Goal: Task Accomplishment & Management: Manage account settings

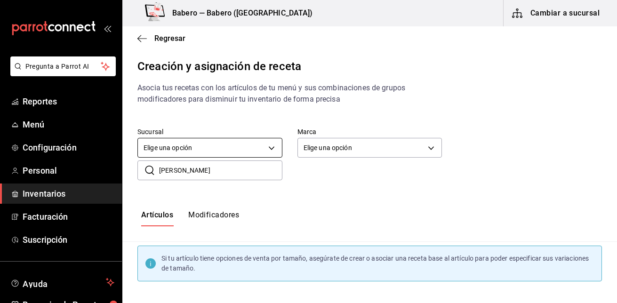
scroll to position [98, 0]
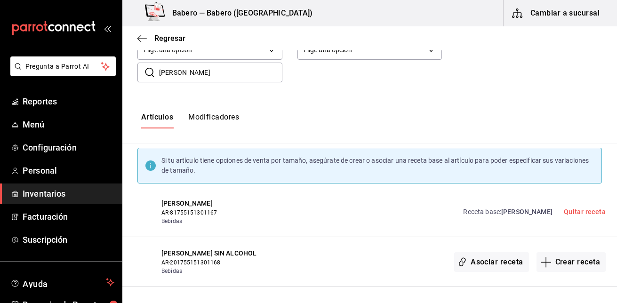
click at [183, 74] on input "HUGO" at bounding box center [220, 72] width 123 height 19
type input "H"
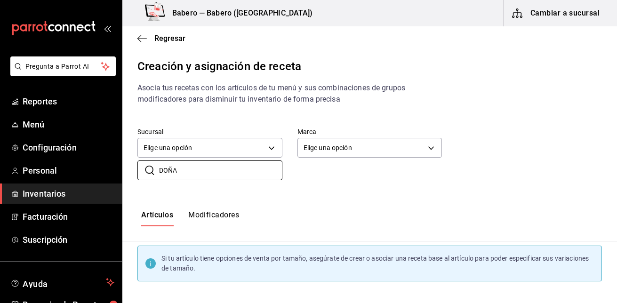
type input "DOÑA"
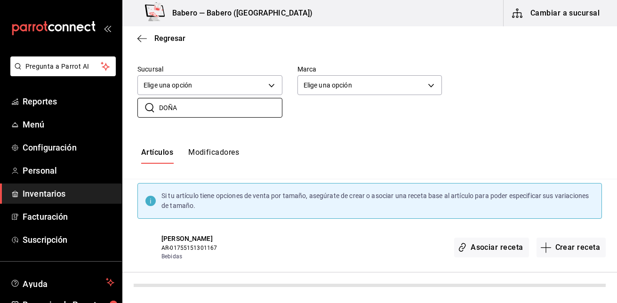
scroll to position [48, 0]
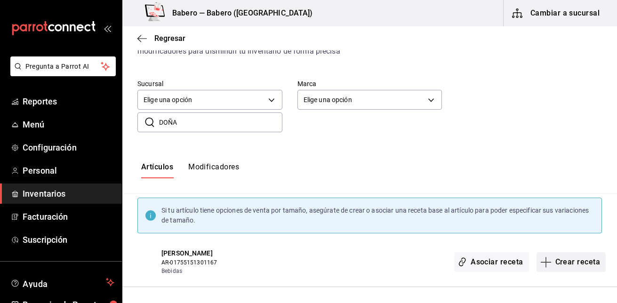
click at [565, 264] on button "Crear receta" at bounding box center [571, 262] width 70 height 20
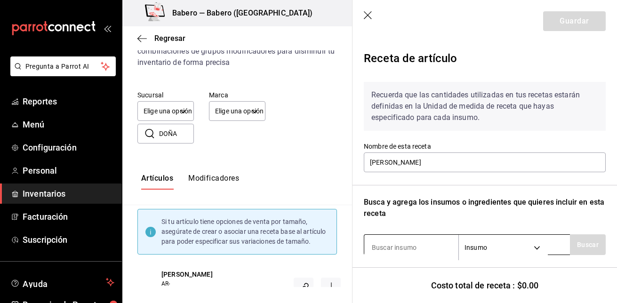
click at [425, 248] on input at bounding box center [411, 248] width 94 height 20
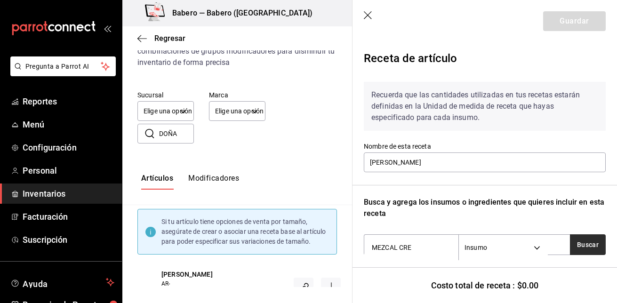
type input "MEZCAL CRE"
click at [589, 244] on button "Buscar" at bounding box center [588, 244] width 36 height 21
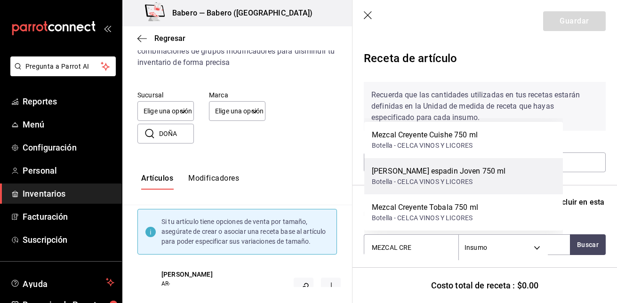
click at [502, 166] on div "Mezcal Creyente espadin Joven 750 ml" at bounding box center [439, 171] width 134 height 11
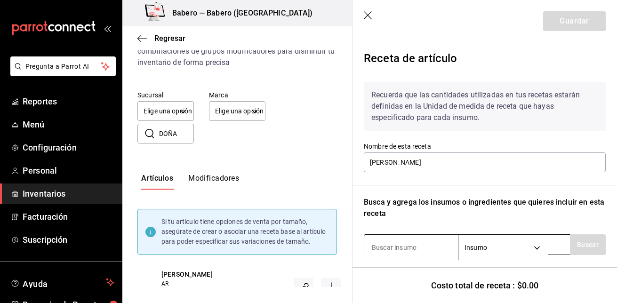
click at [413, 245] on input at bounding box center [411, 248] width 94 height 20
type input "C"
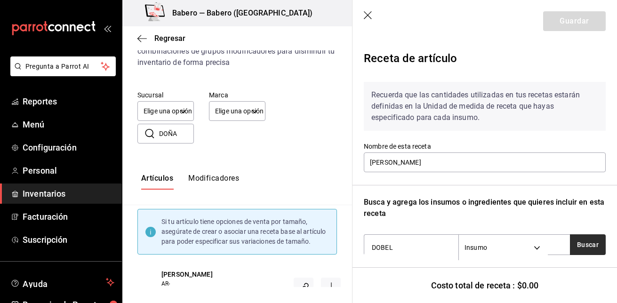
type input "DOBEL"
click at [581, 252] on button "Buscar" at bounding box center [588, 244] width 36 height 21
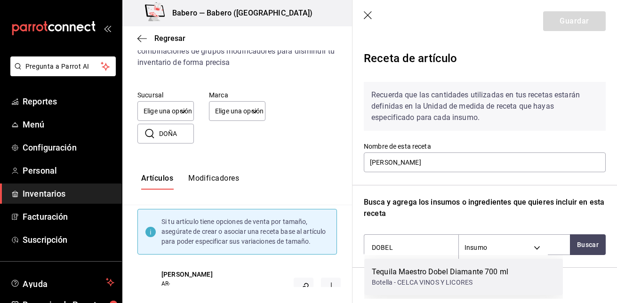
click at [478, 276] on div "Tequila Maestro Dobel Diamante 700 ml" at bounding box center [440, 271] width 136 height 11
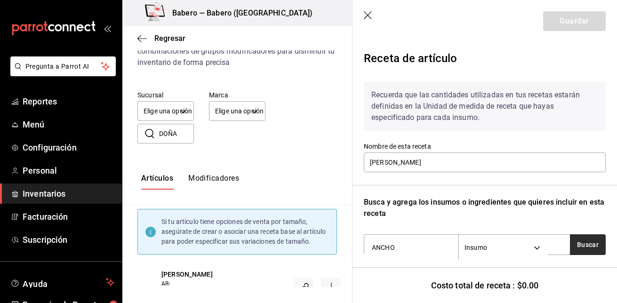
type input "ANCHO"
click at [570, 244] on button "Buscar" at bounding box center [588, 244] width 36 height 21
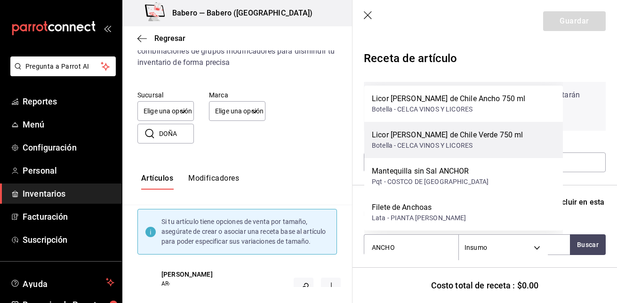
click at [499, 145] on div "Botella - CELCA VINOS Y LICORES" at bounding box center [447, 146] width 151 height 10
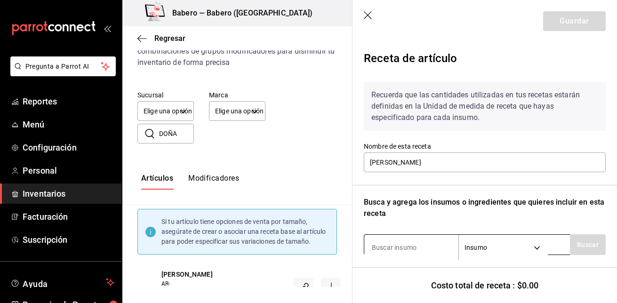
click at [427, 246] on input at bounding box center [411, 248] width 94 height 20
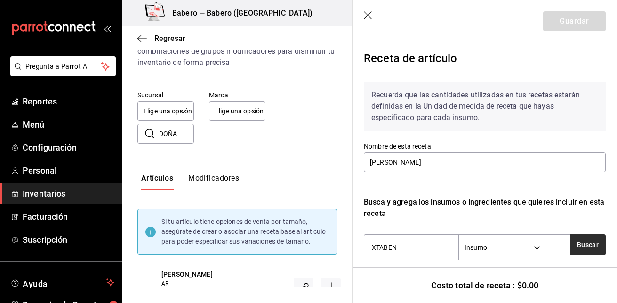
type input "XTABEN"
click at [587, 249] on button "Buscar" at bounding box center [588, 244] width 36 height 21
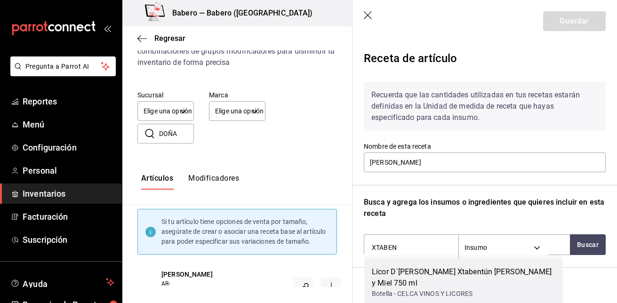
click at [481, 270] on div "Licor D´aristi Xtabentún de Anis y Miel 750 ml" at bounding box center [464, 277] width 184 height 23
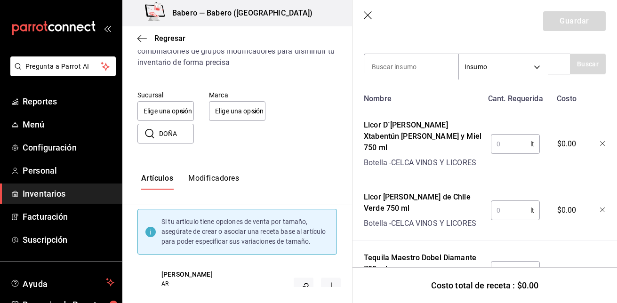
scroll to position [181, 0]
click at [502, 138] on input "text" at bounding box center [511, 143] width 40 height 19
type input "0.015"
click at [497, 200] on input "text" at bounding box center [511, 209] width 40 height 19
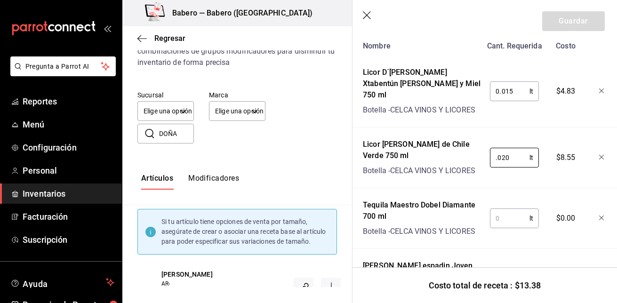
scroll to position [236, 0]
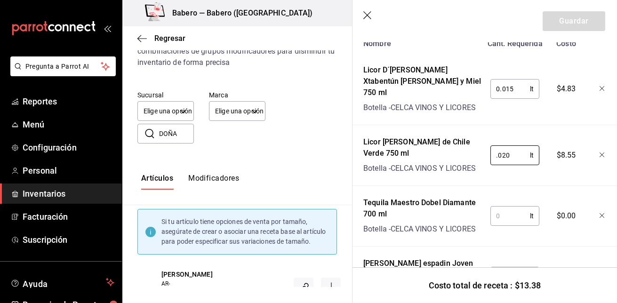
type input "0.020"
click at [495, 207] on input "text" at bounding box center [510, 216] width 40 height 19
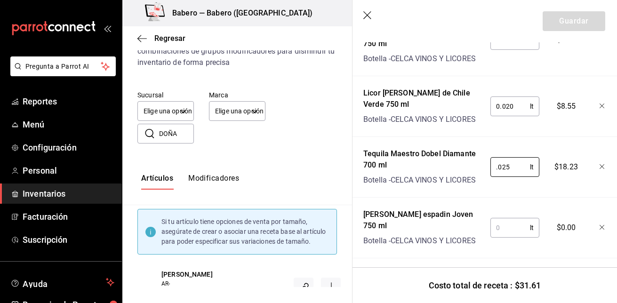
type input "0.025"
click at [501, 218] on input "text" at bounding box center [510, 227] width 40 height 19
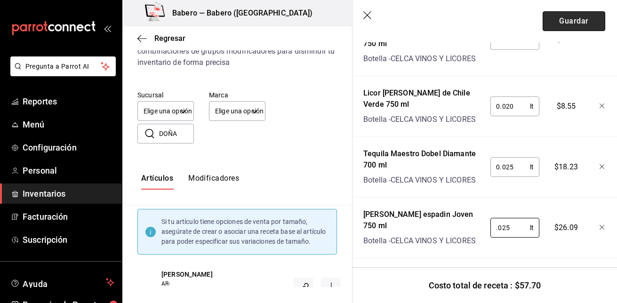
type input "0.025"
click at [567, 19] on button "Guardar" at bounding box center [574, 21] width 63 height 20
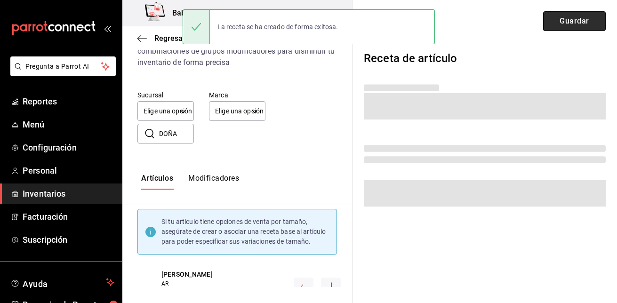
scroll to position [0, 0]
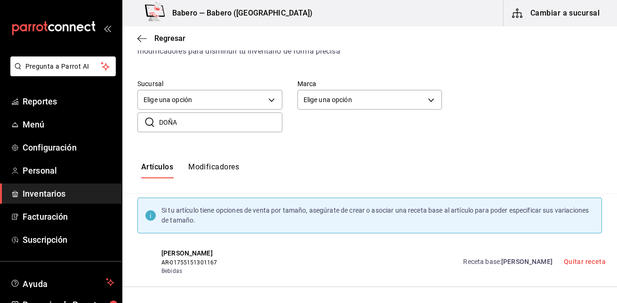
click at [244, 122] on input "DOÑA" at bounding box center [220, 122] width 123 height 19
type input "D"
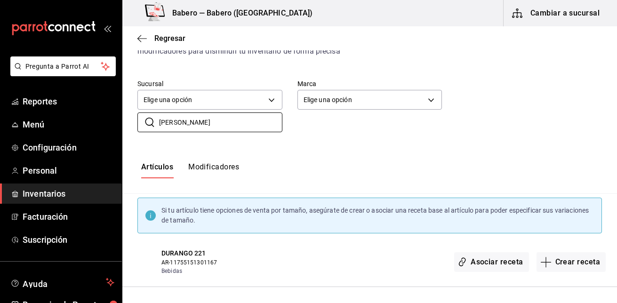
scroll to position [48, 0]
type input "DURANG"
click at [577, 256] on button "Crear receta" at bounding box center [571, 262] width 70 height 20
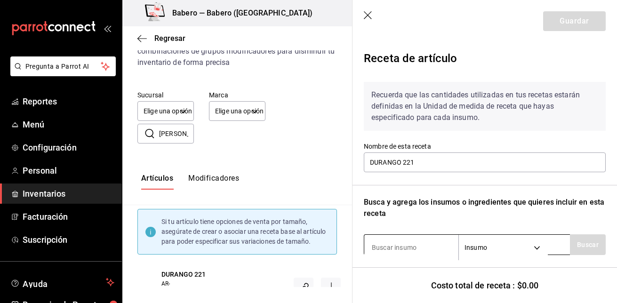
click at [409, 248] on input at bounding box center [411, 248] width 94 height 20
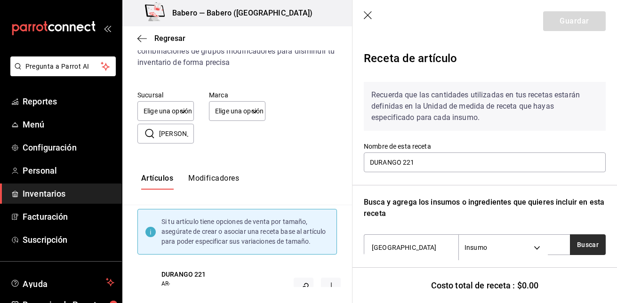
type input "BOMBAY"
click at [582, 250] on button "Buscar" at bounding box center [588, 244] width 36 height 21
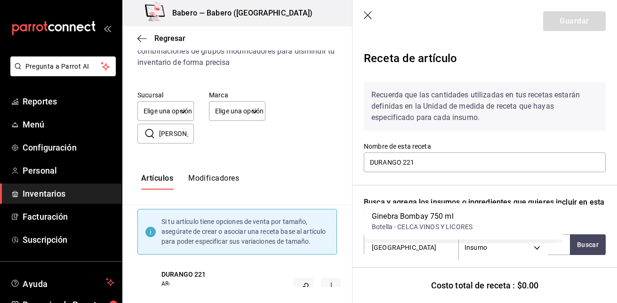
scroll to position [60, 0]
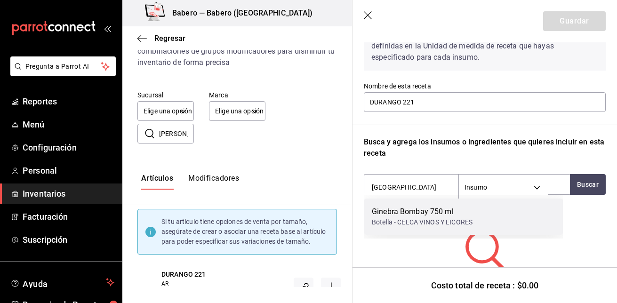
click at [426, 214] on div "Ginebra Bombay 750 ml" at bounding box center [422, 211] width 101 height 11
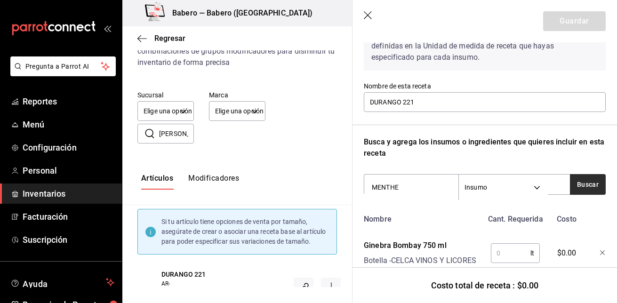
type input "MENTHE"
click at [580, 182] on button "Buscar" at bounding box center [588, 184] width 36 height 21
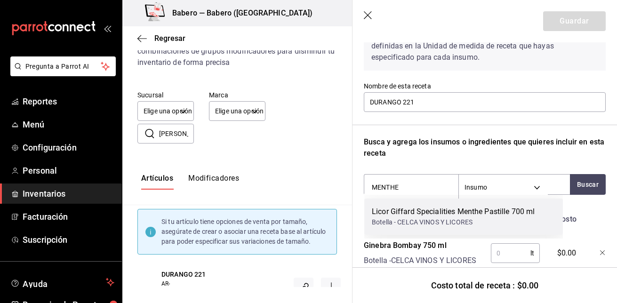
click at [465, 209] on div "Licor Giffard Specialities Menthe Pastille 700 ml" at bounding box center [453, 211] width 163 height 11
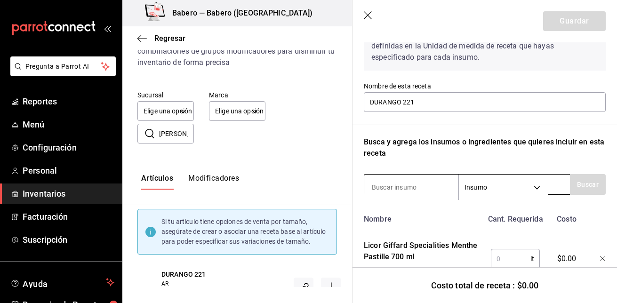
click at [427, 187] on input at bounding box center [411, 187] width 94 height 20
type input "HIELO"
click at [573, 182] on button "Buscar" at bounding box center [588, 184] width 36 height 21
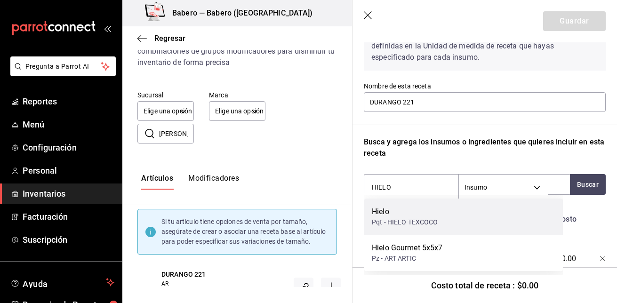
click at [467, 207] on div "Hielo Pqt - HIELO TEXCOCO" at bounding box center [463, 217] width 199 height 36
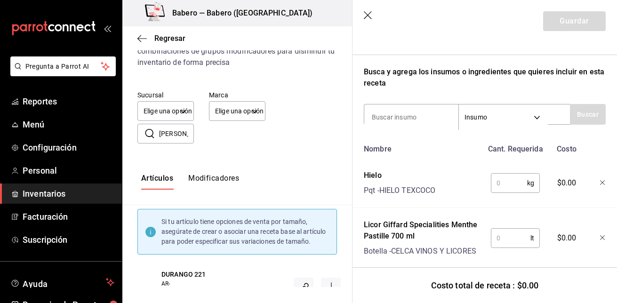
scroll to position [201, 0]
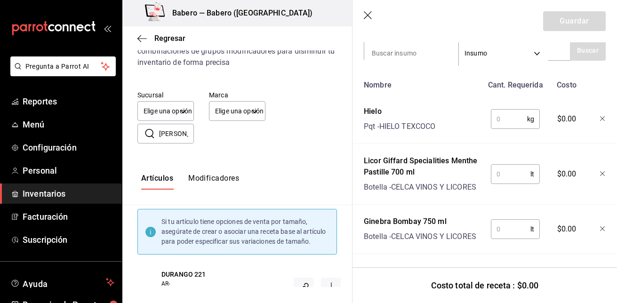
click at [503, 114] on input "text" at bounding box center [509, 119] width 36 height 19
type input "0.25"
click at [504, 167] on input "text" at bounding box center [511, 174] width 40 height 19
type input "0.005"
click at [498, 224] on input "text" at bounding box center [511, 229] width 40 height 19
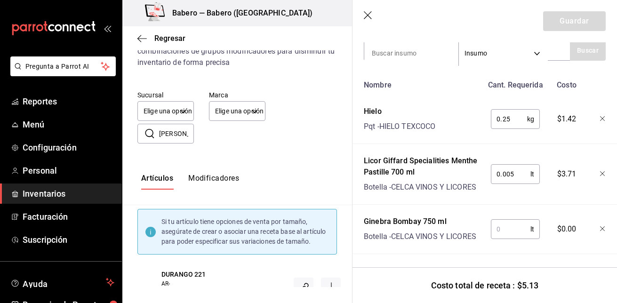
click at [498, 224] on input "text" at bounding box center [511, 229] width 40 height 19
click at [520, 222] on input "text" at bounding box center [511, 229] width 40 height 19
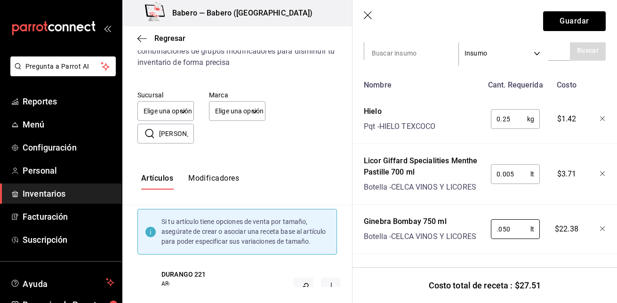
type input "0.050"
click at [600, 171] on icon "button" at bounding box center [603, 174] width 6 height 6
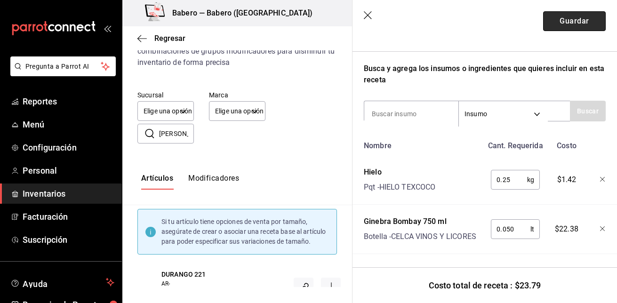
click at [583, 16] on button "Guardar" at bounding box center [574, 21] width 63 height 20
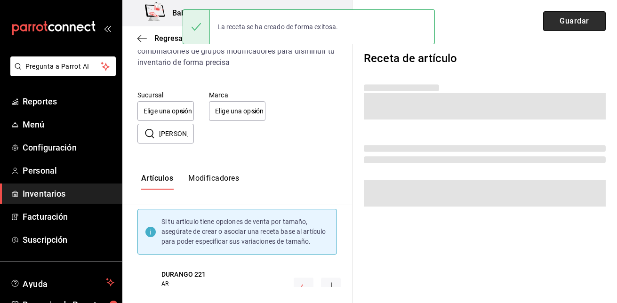
scroll to position [0, 0]
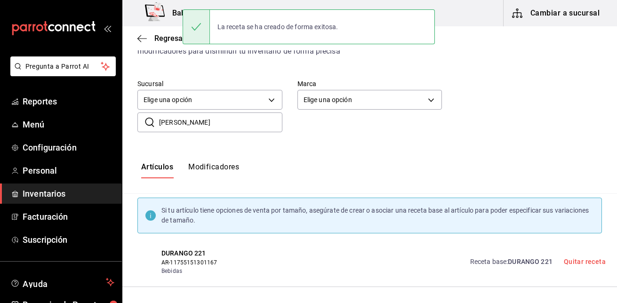
click at [216, 123] on input "DURANG" at bounding box center [220, 122] width 123 height 19
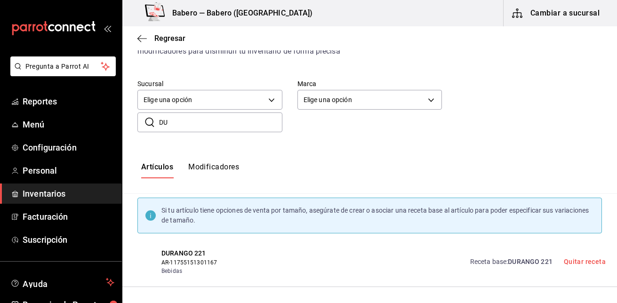
type input "D"
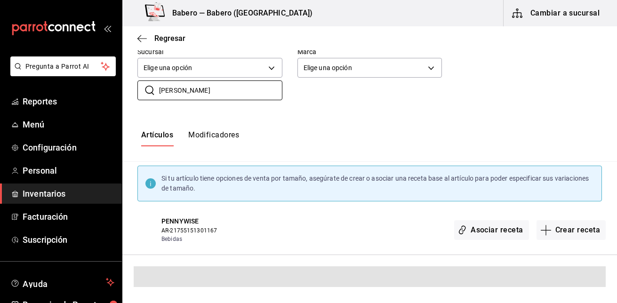
scroll to position [48, 0]
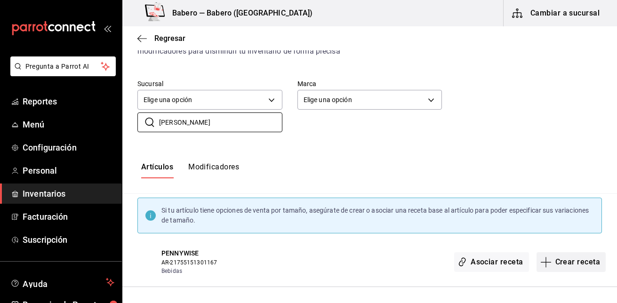
type input "PENNY"
click at [568, 256] on button "Crear receta" at bounding box center [571, 262] width 70 height 20
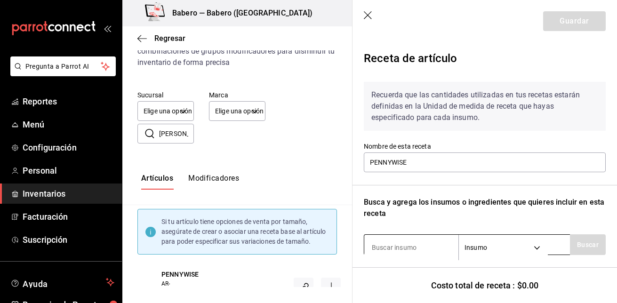
click at [428, 254] on input at bounding box center [411, 248] width 94 height 20
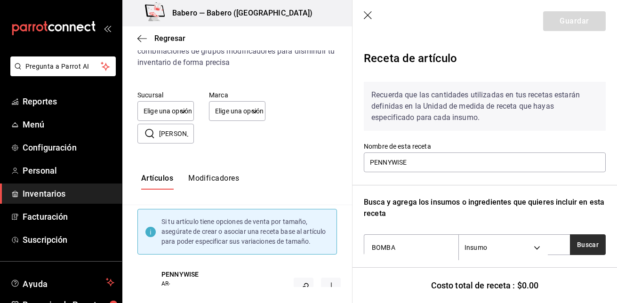
type input "BOMBA"
click at [572, 245] on button "Buscar" at bounding box center [588, 244] width 36 height 21
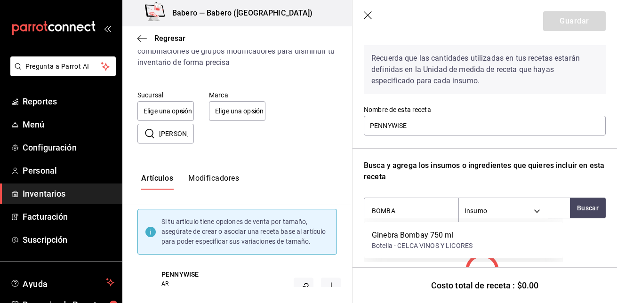
scroll to position [37, 0]
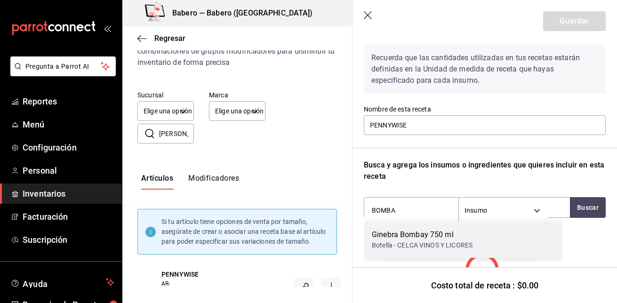
click at [435, 245] on div "Botella - CELCA VINOS Y LICORES" at bounding box center [422, 245] width 101 height 10
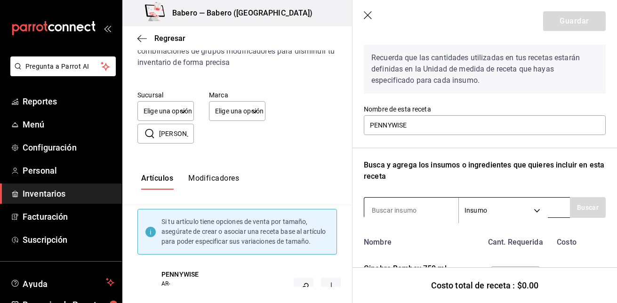
click at [411, 211] on input at bounding box center [411, 210] width 94 height 20
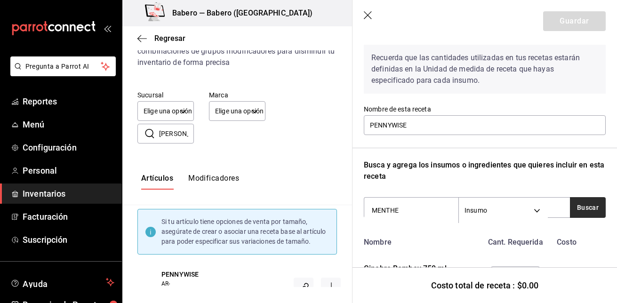
type input "MENTHE"
click at [570, 213] on button "Buscar" at bounding box center [588, 207] width 36 height 21
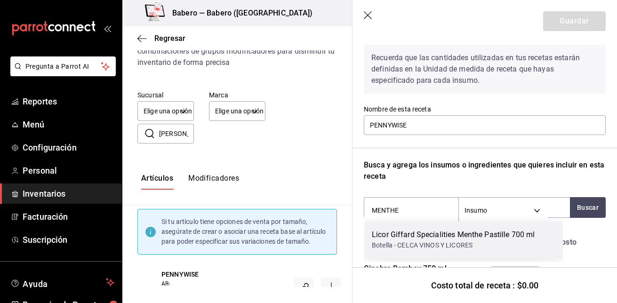
click at [430, 239] on div "Licor Giffard Specialities Menthe Pastille 700 ml" at bounding box center [453, 234] width 163 height 11
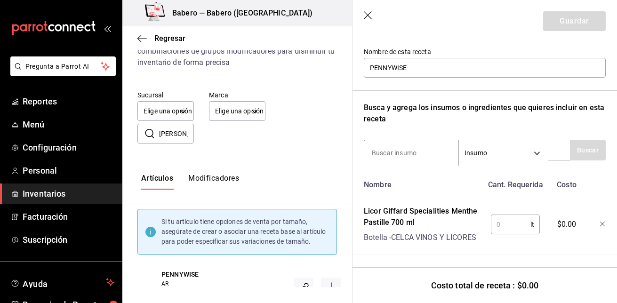
scroll to position [66, 0]
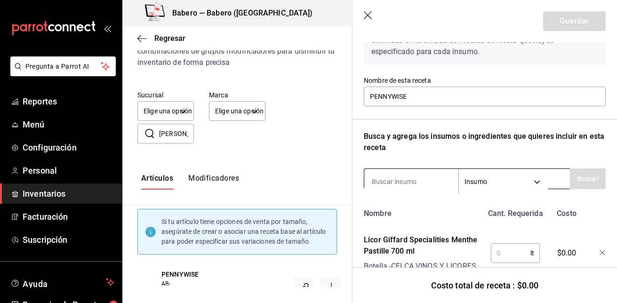
click at [415, 177] on input at bounding box center [411, 182] width 94 height 20
type input "PEÑA"
click at [582, 178] on button "Buscar" at bounding box center [588, 178] width 36 height 21
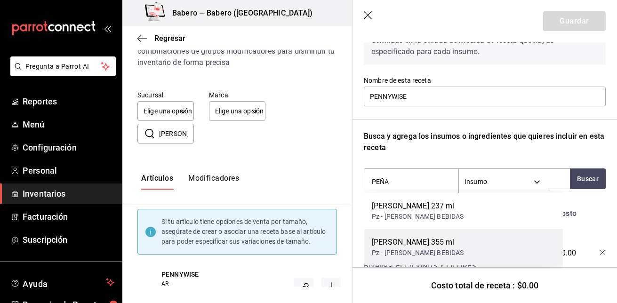
click at [422, 240] on div "Peñafiel 355 ml" at bounding box center [418, 242] width 92 height 11
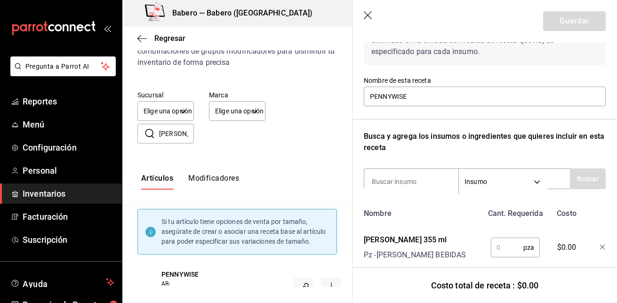
click at [600, 249] on icon "button" at bounding box center [603, 248] width 6 height 6
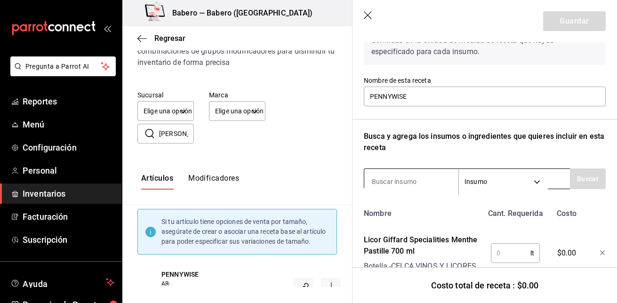
click at [418, 178] on input at bounding box center [411, 182] width 94 height 20
type input "PEÑAF"
click at [590, 176] on button "Buscar" at bounding box center [588, 178] width 36 height 21
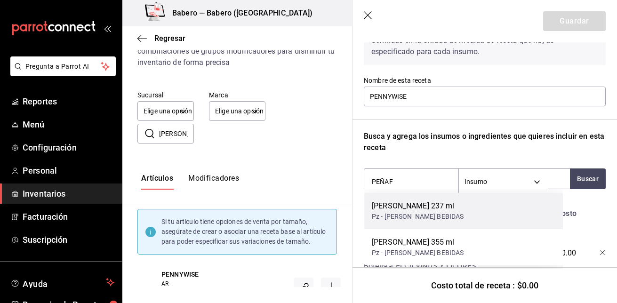
click at [398, 203] on div "Peñafiel 237 ml" at bounding box center [418, 205] width 92 height 11
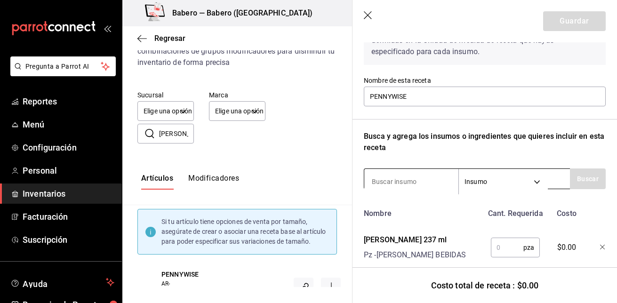
click at [385, 183] on input at bounding box center [411, 182] width 94 height 20
click at [589, 179] on button "Buscar" at bounding box center [588, 178] width 36 height 21
click at [570, 184] on button "Buscar" at bounding box center [588, 178] width 36 height 21
click at [400, 182] on input "FRUTOS" at bounding box center [411, 182] width 94 height 20
type input "F"
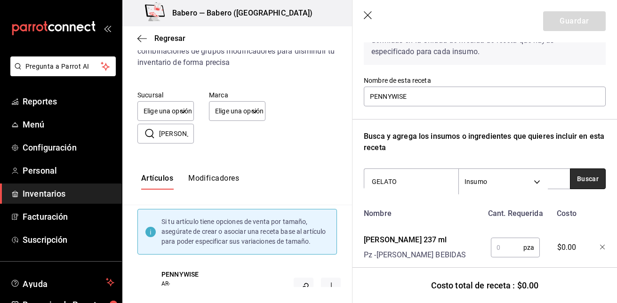
click at [587, 184] on button "Buscar" at bounding box center [588, 178] width 36 height 21
click at [417, 178] on input "GELATO" at bounding box center [411, 182] width 94 height 20
type input "G"
type input "HIELO"
click at [575, 182] on button "Buscar" at bounding box center [588, 178] width 36 height 21
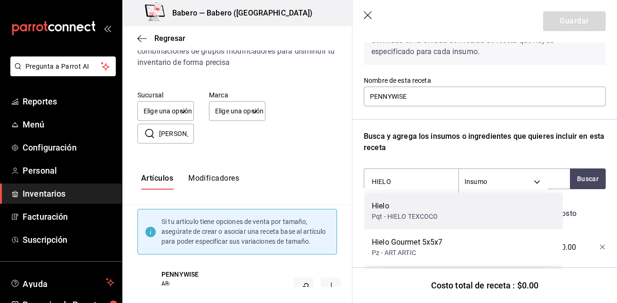
click at [449, 204] on div "Hielo Pqt - HIELO TEXCOCO" at bounding box center [463, 211] width 199 height 36
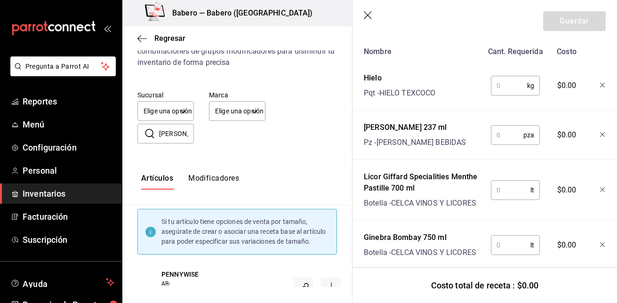
scroll to position [229, 0]
click at [511, 88] on input "text" at bounding box center [509, 84] width 36 height 19
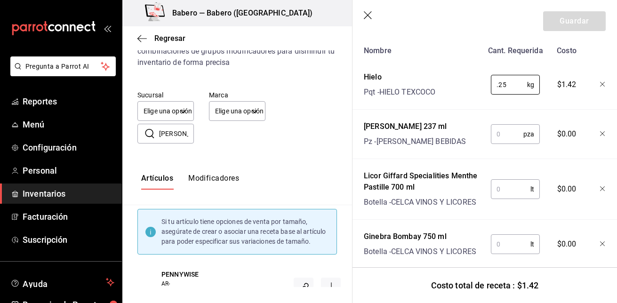
type input "0.25"
click at [508, 133] on input "text" at bounding box center [507, 134] width 32 height 19
type input "1"
click at [507, 187] on input "text" at bounding box center [511, 189] width 40 height 19
type input "0.005"
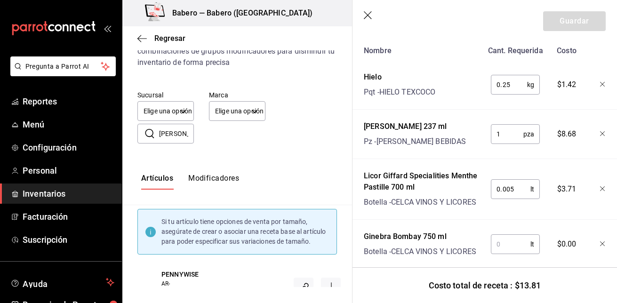
click at [497, 245] on input "text" at bounding box center [511, 244] width 40 height 19
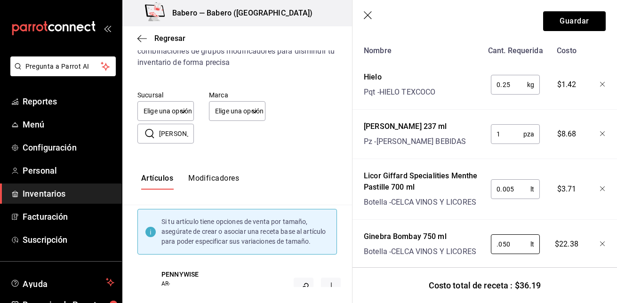
scroll to position [251, 0]
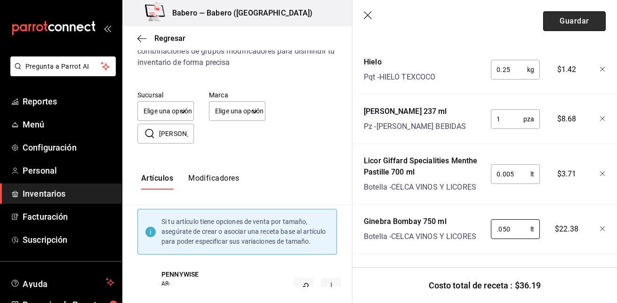
type input "0.050"
click at [583, 18] on button "Guardar" at bounding box center [574, 21] width 63 height 20
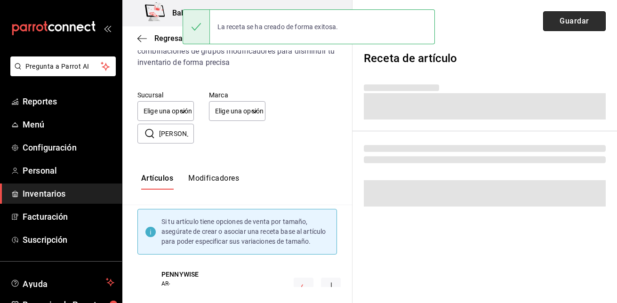
scroll to position [0, 0]
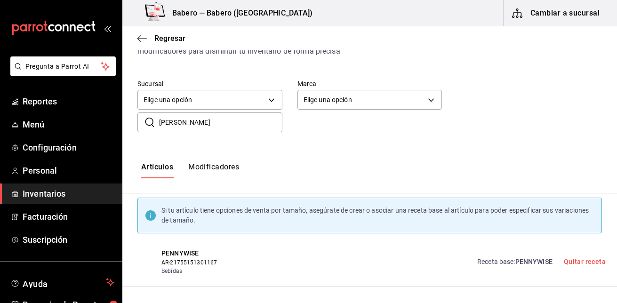
click at [209, 126] on input "PENNY" at bounding box center [220, 122] width 123 height 19
type input "P"
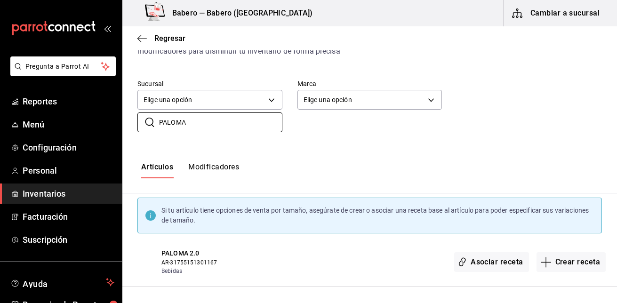
scroll to position [48, 0]
type input "PALOMA"
click at [557, 261] on button "Crear receta" at bounding box center [571, 262] width 70 height 20
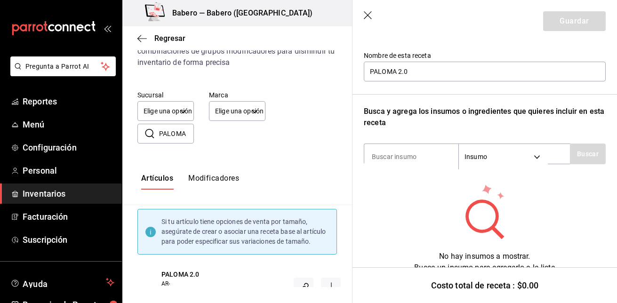
scroll to position [99, 0]
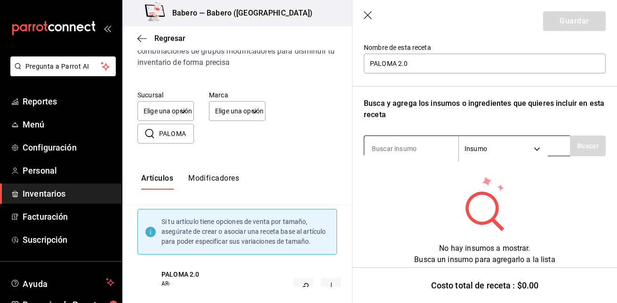
click at [387, 146] on input at bounding box center [411, 149] width 94 height 20
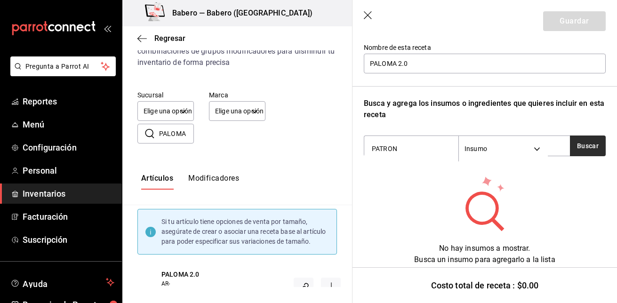
type input "PATRON"
click at [586, 139] on button "Buscar" at bounding box center [588, 146] width 36 height 21
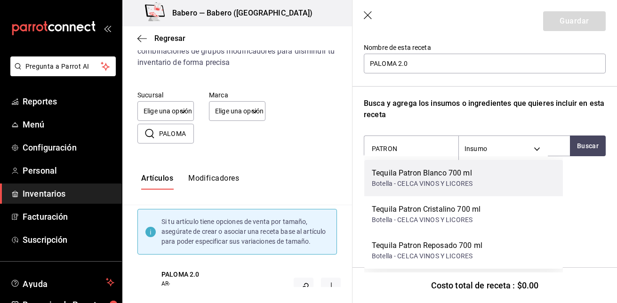
click at [451, 179] on div "Botella - CELCA VINOS Y LICORES" at bounding box center [422, 184] width 101 height 10
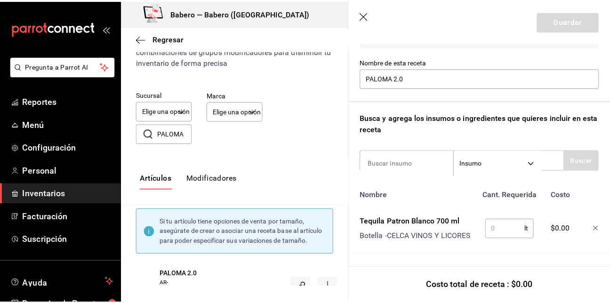
scroll to position [91, 0]
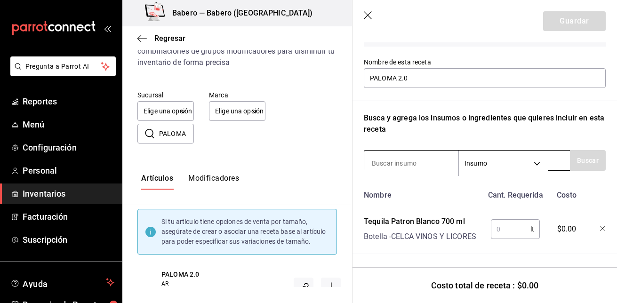
click at [430, 159] on input at bounding box center [411, 163] width 94 height 20
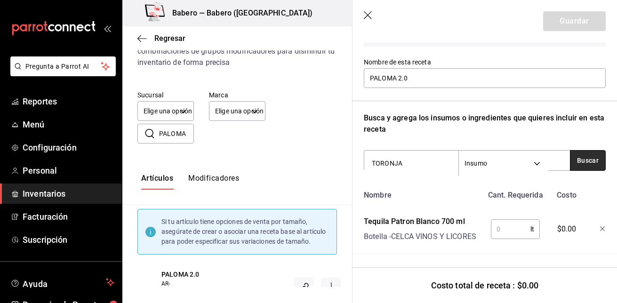
click at [582, 153] on button "Buscar" at bounding box center [588, 160] width 36 height 21
click at [574, 152] on button "Buscar" at bounding box center [588, 160] width 36 height 21
click at [434, 156] on input "TORONJADA" at bounding box center [411, 163] width 94 height 20
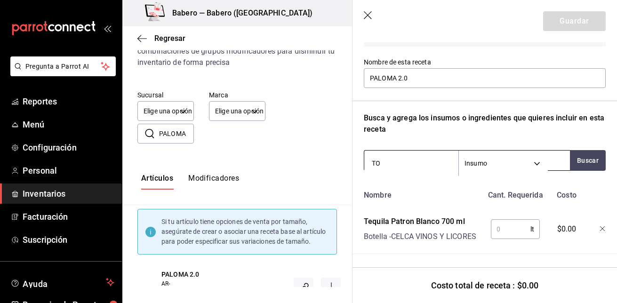
type input "T"
click at [582, 150] on button "Buscar" at bounding box center [588, 160] width 36 height 21
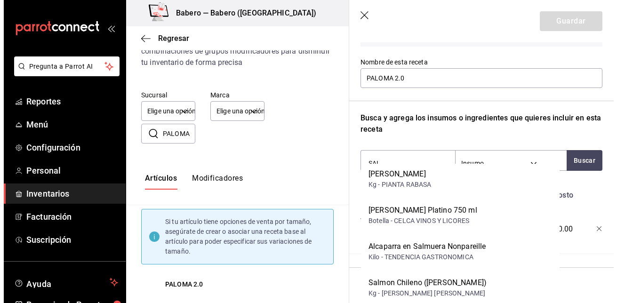
scroll to position [339, 0]
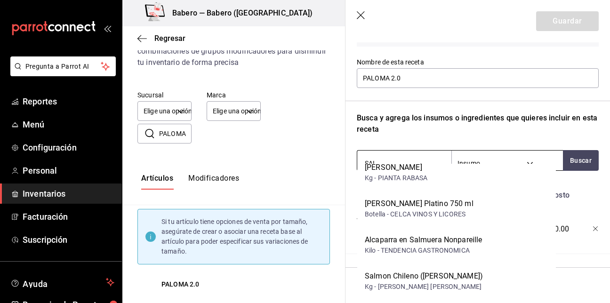
click at [416, 158] on input "SAL" at bounding box center [404, 163] width 94 height 20
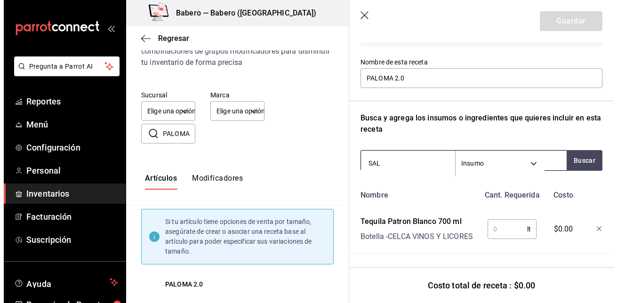
scroll to position [0, 0]
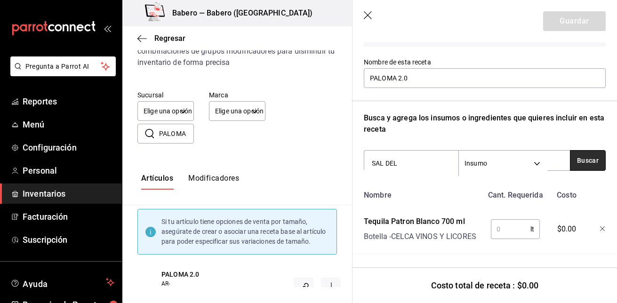
click at [576, 150] on button "Buscar" at bounding box center [588, 160] width 36 height 21
click at [405, 153] on input "SAL DEL" at bounding box center [411, 163] width 94 height 20
type input "SAL"
click at [588, 152] on button "Buscar" at bounding box center [588, 160] width 36 height 21
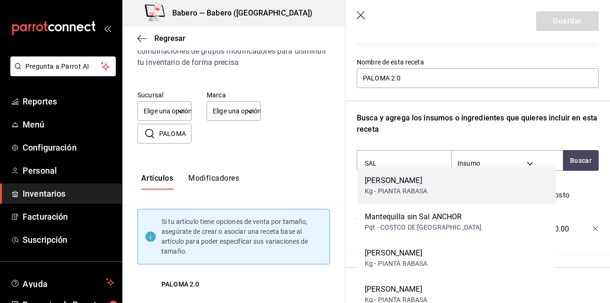
click at [432, 193] on div "Sal Fina Kg - PIANTA RABASA" at bounding box center [456, 186] width 199 height 36
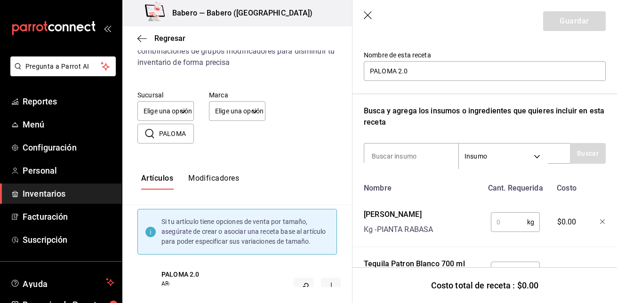
click at [508, 223] on input "text" at bounding box center [509, 222] width 36 height 19
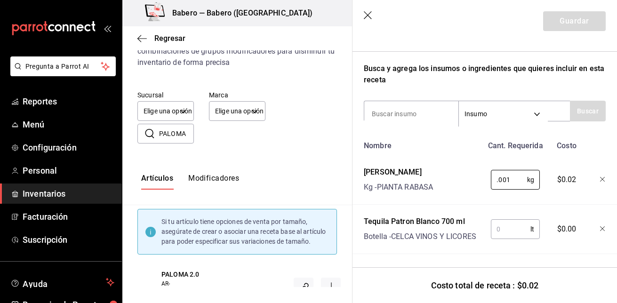
type input "0.001"
click at [496, 221] on input "text" at bounding box center [511, 229] width 40 height 19
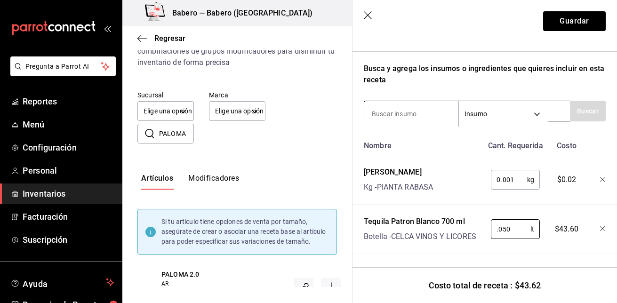
type input "0.050"
click at [412, 104] on input at bounding box center [411, 114] width 94 height 20
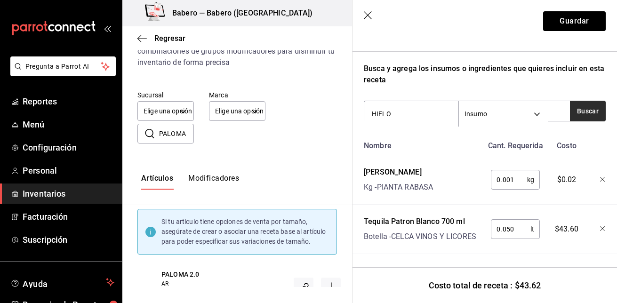
type input "HIELO"
click at [577, 101] on button "Buscar" at bounding box center [588, 111] width 36 height 21
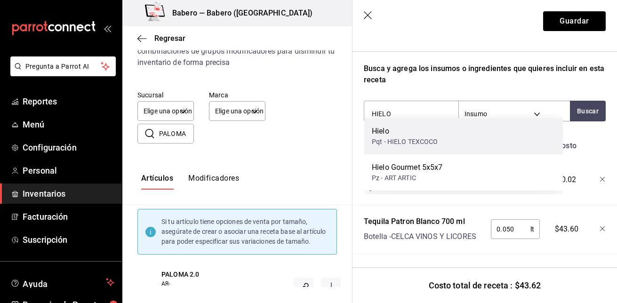
click at [419, 128] on div "Hielo" at bounding box center [405, 131] width 66 height 11
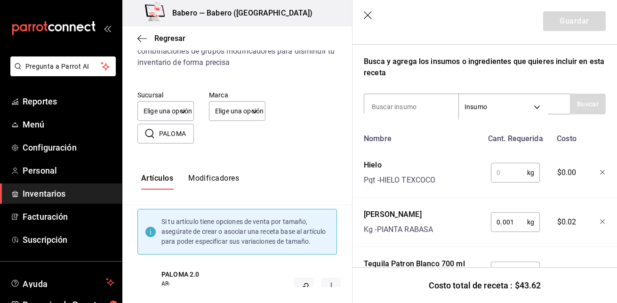
click at [500, 177] on input "text" at bounding box center [509, 172] width 36 height 19
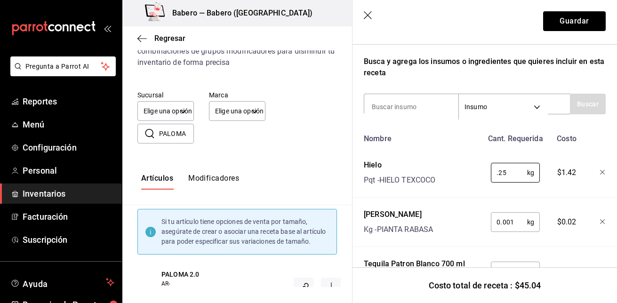
type input "0.25"
click at [452, 216] on div "Sal Fina Kg - PIANTA RABASA" at bounding box center [421, 220] width 123 height 30
click at [454, 80] on div "Recuerda que las cantidades utilizadas en tus recetas estarán definidas en la U…" at bounding box center [485, 115] width 242 height 363
click at [571, 24] on button "Guardar" at bounding box center [574, 21] width 63 height 20
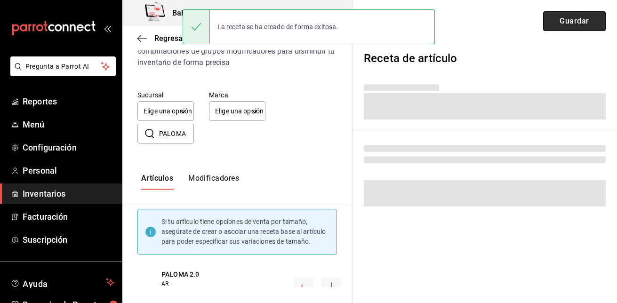
scroll to position [0, 0]
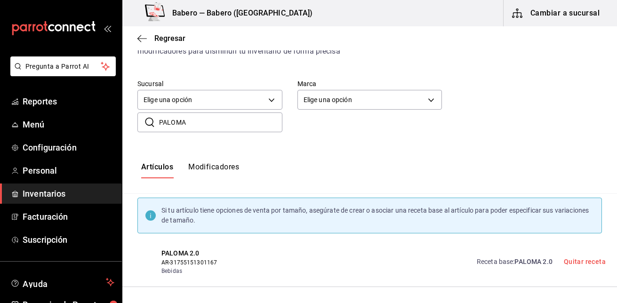
click at [465, 94] on div "Sucursal Elige una opción default Marca Elige una opción default" at bounding box center [362, 88] width 480 height 48
click at [216, 131] on input "PALOMA" at bounding box center [220, 122] width 123 height 19
type input "P"
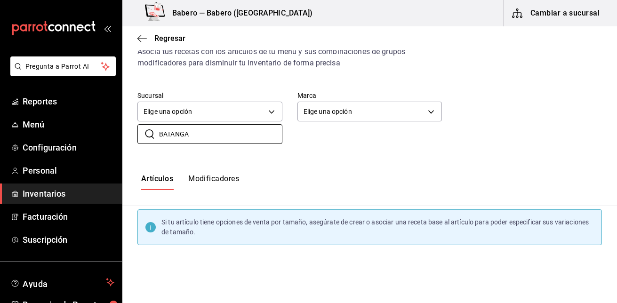
scroll to position [36, 0]
click at [223, 136] on input "BATANGA" at bounding box center [220, 134] width 123 height 19
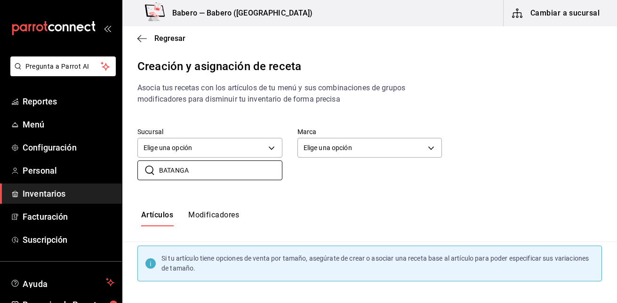
scroll to position [0, 0]
type input "BATANGA"
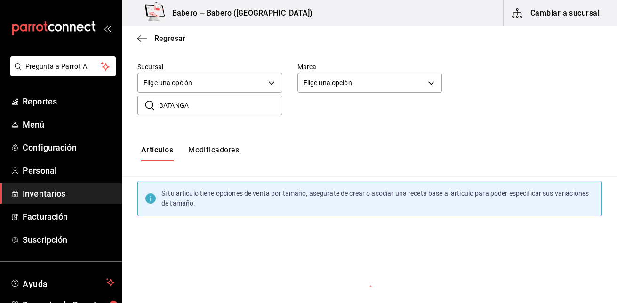
scroll to position [66, 0]
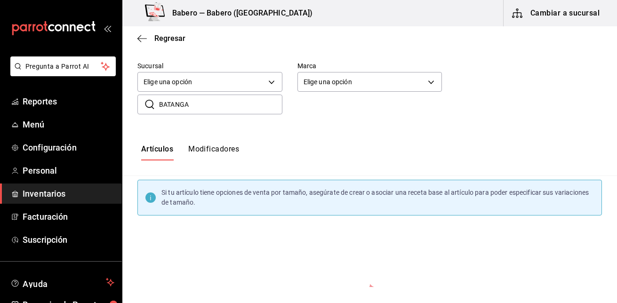
drag, startPoint x: 228, startPoint y: 202, endPoint x: 185, endPoint y: 220, distance: 46.2
click at [51, 121] on span "Menú" at bounding box center [69, 124] width 92 height 13
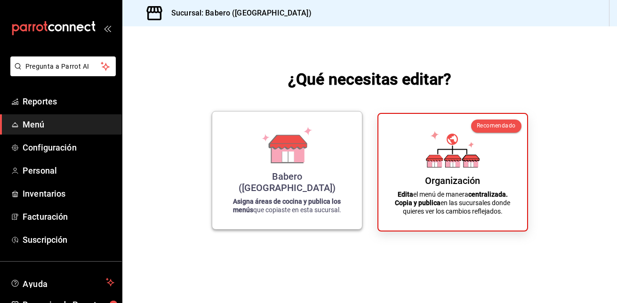
click at [295, 149] on icon at bounding box center [288, 142] width 37 height 14
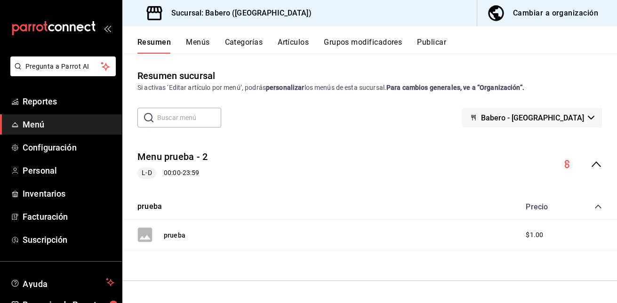
click at [66, 128] on span "Menú" at bounding box center [69, 124] width 92 height 13
click at [74, 126] on span "Menú" at bounding box center [69, 124] width 92 height 13
click at [208, 40] on button "Menús" at bounding box center [198, 46] width 24 height 16
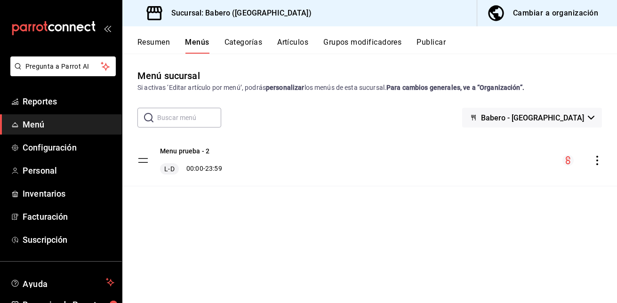
click at [199, 43] on button "Menús" at bounding box center [197, 46] width 24 height 16
click at [245, 40] on button "Categorías" at bounding box center [243, 46] width 38 height 16
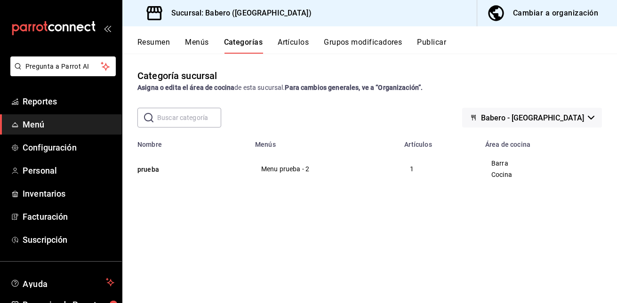
click at [552, 15] on div "Cambiar a organización" at bounding box center [555, 13] width 85 height 13
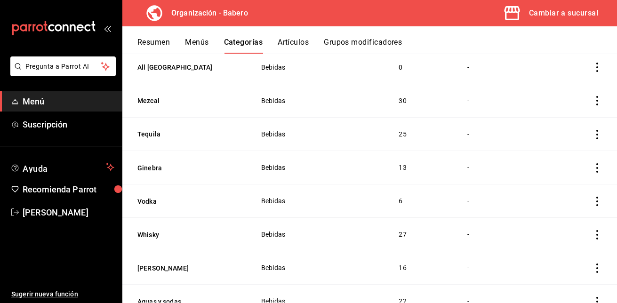
scroll to position [1338, 0]
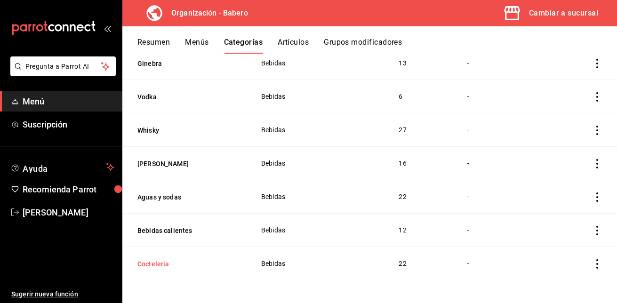
click at [160, 265] on button "Cocteleria" at bounding box center [184, 263] width 94 height 9
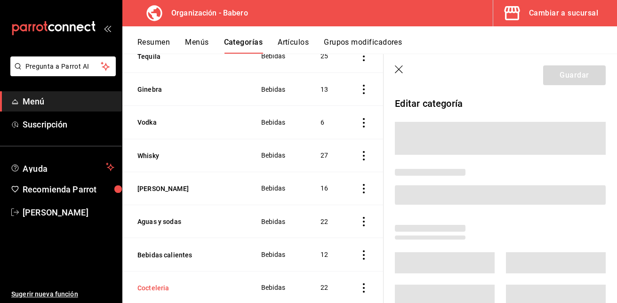
scroll to position [1303, 0]
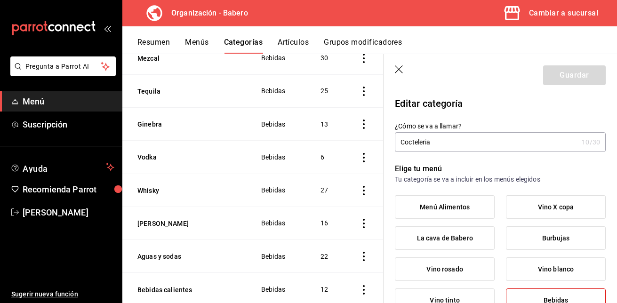
click at [160, 240] on th "[PERSON_NAME]" at bounding box center [185, 223] width 127 height 33
click at [59, 106] on span "Menú" at bounding box center [69, 101] width 92 height 13
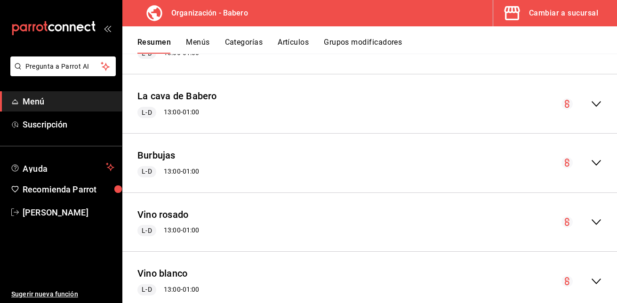
scroll to position [1053, 0]
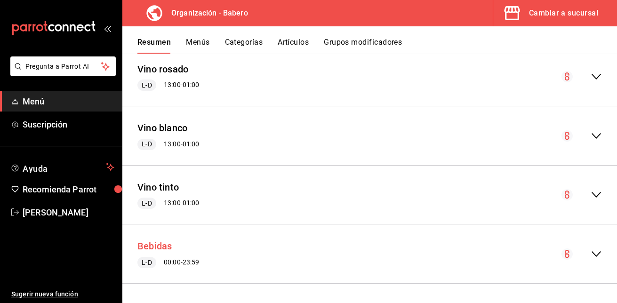
click at [150, 243] on button "Bebidas" at bounding box center [154, 247] width 35 height 14
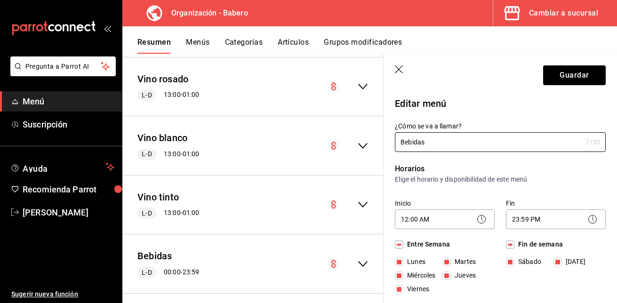
scroll to position [1070, 0]
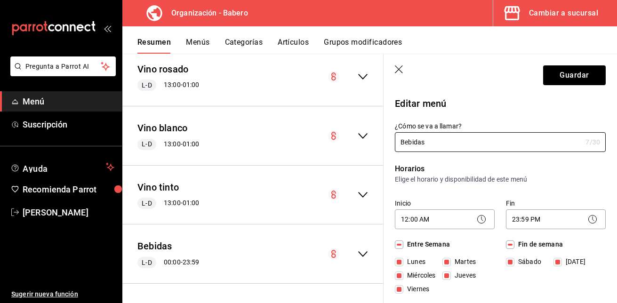
click at [399, 70] on icon "button" at bounding box center [399, 69] width 9 height 9
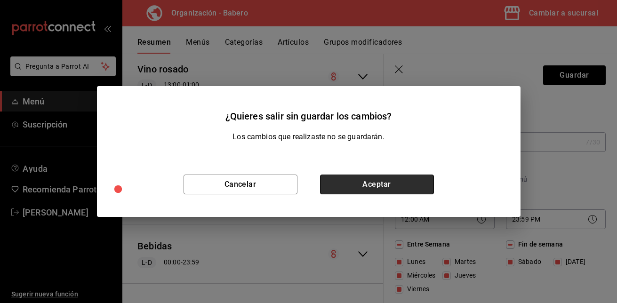
click at [361, 184] on button "Aceptar" at bounding box center [377, 185] width 114 height 20
checkbox input "false"
type input "1756270053533"
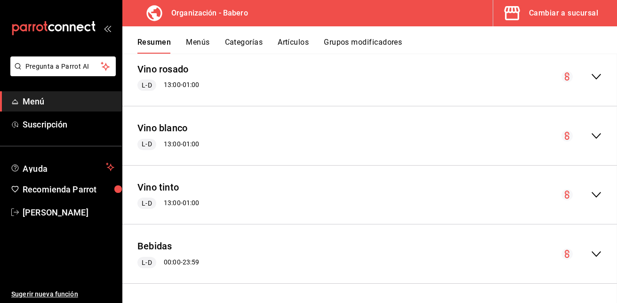
checkbox input "false"
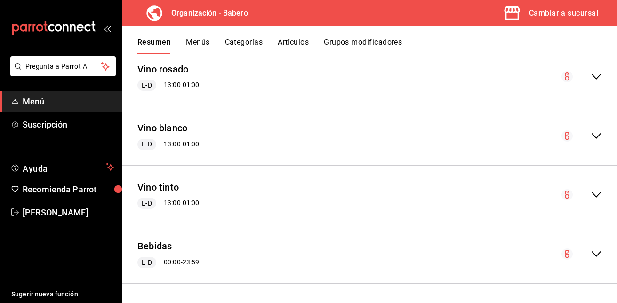
checkbox input "false"
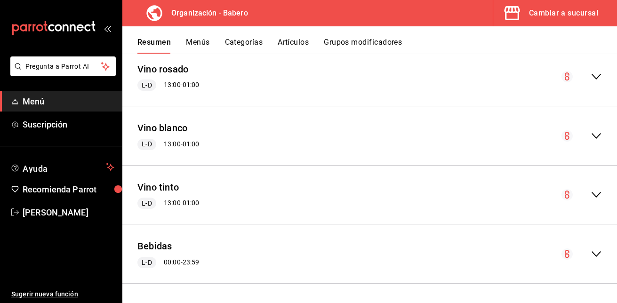
click at [591, 255] on icon "collapse-menu-row" at bounding box center [596, 253] width 11 height 11
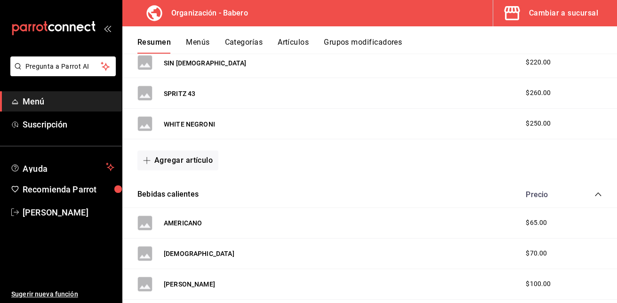
scroll to position [1916, 0]
click at [187, 156] on button "Agregar artículo" at bounding box center [177, 160] width 81 height 20
click at [185, 202] on li "Artículo nuevo" at bounding box center [174, 208] width 74 height 23
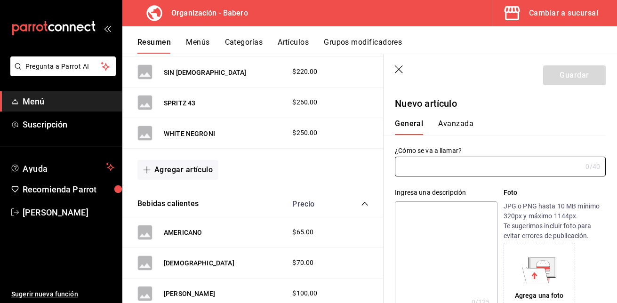
type input "AR-1756270083338"
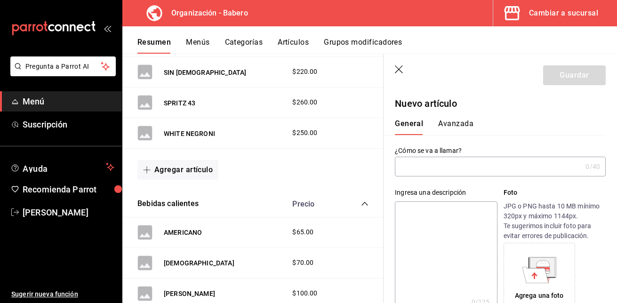
click at [185, 202] on button "Bebidas calientes" at bounding box center [167, 204] width 61 height 11
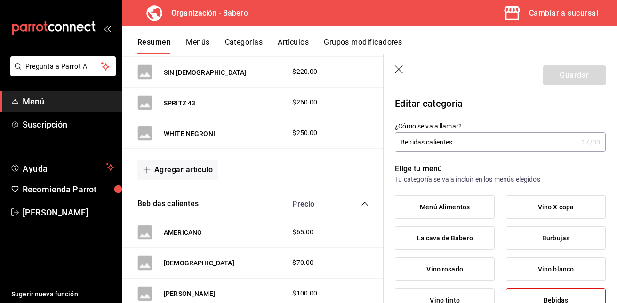
click at [492, 139] on input "Bebidas calientes" at bounding box center [486, 142] width 183 height 19
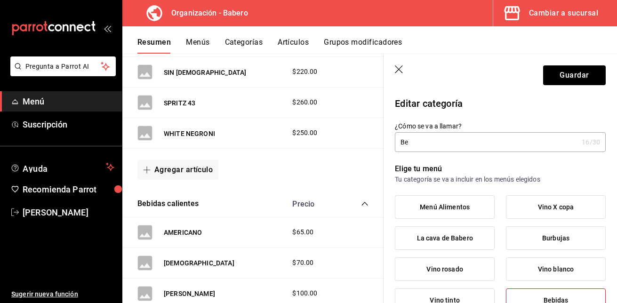
type input "B"
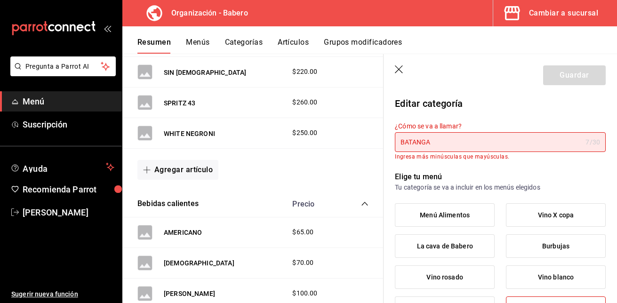
type input "BATANGA"
click at [561, 182] on p "Elige tu menú" at bounding box center [500, 176] width 211 height 11
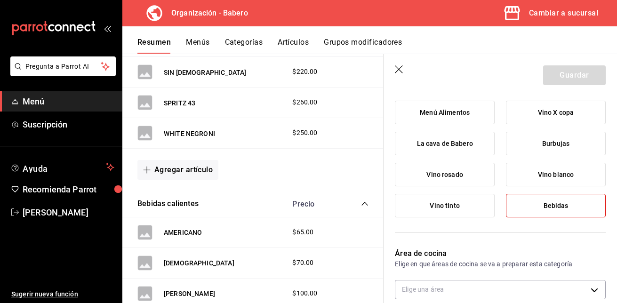
scroll to position [104, 0]
click at [533, 208] on label "Bebidas" at bounding box center [555, 204] width 99 height 23
click at [0, 0] on input "Bebidas" at bounding box center [0, 0] width 0 height 0
click at [533, 208] on label "Bebidas" at bounding box center [555, 204] width 99 height 23
click at [0, 0] on input "Bebidas" at bounding box center [0, 0] width 0 height 0
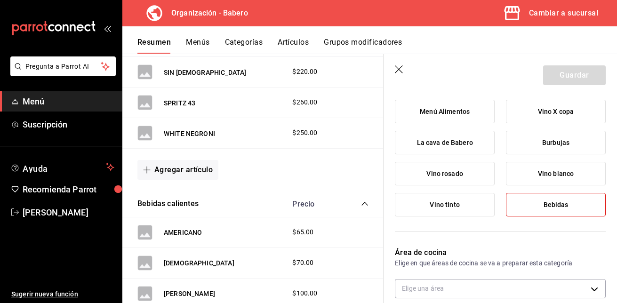
click at [533, 208] on label "Bebidas" at bounding box center [555, 204] width 99 height 23
click at [0, 0] on input "Bebidas" at bounding box center [0, 0] width 0 height 0
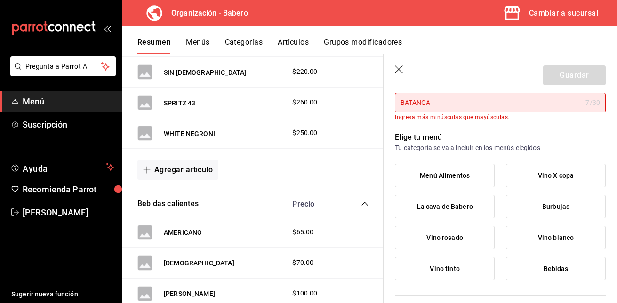
scroll to position [0, 0]
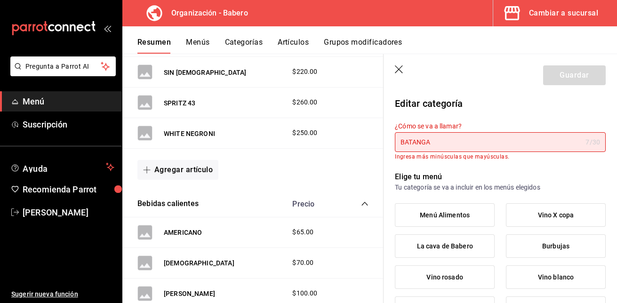
click at [403, 71] on icon "button" at bounding box center [399, 69] width 9 height 9
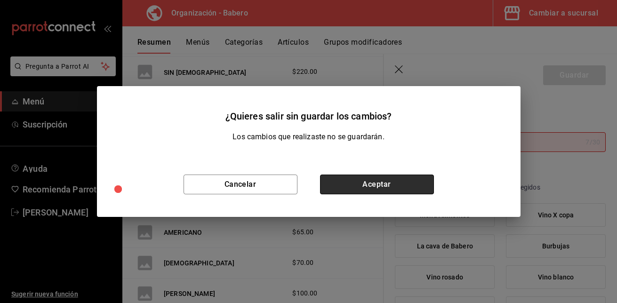
click at [380, 179] on button "Aceptar" at bounding box center [377, 185] width 114 height 20
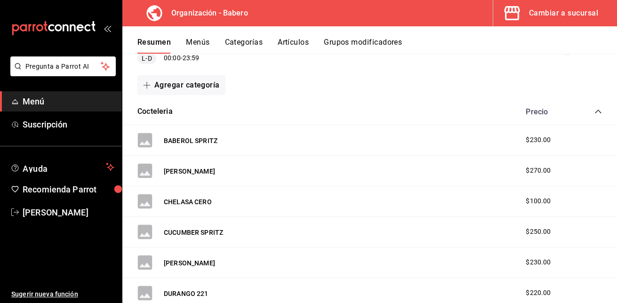
scroll to position [1257, 0]
click at [161, 114] on button "Cocteleria" at bounding box center [154, 112] width 35 height 11
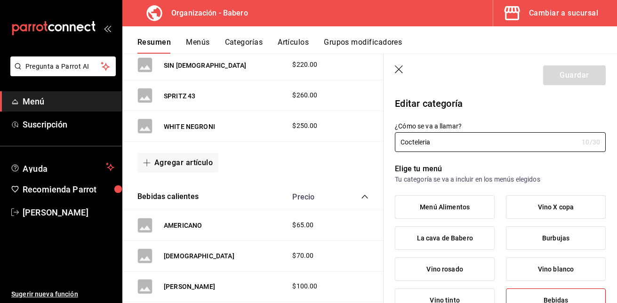
scroll to position [1926, 0]
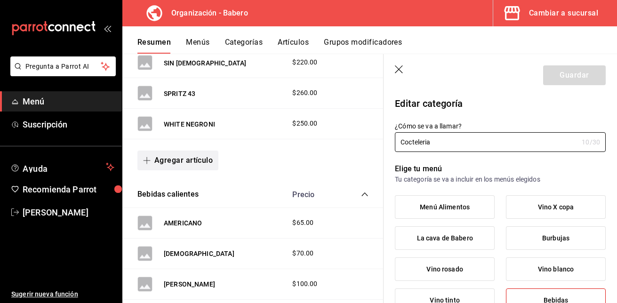
click at [176, 161] on button "Agregar artículo" at bounding box center [177, 161] width 81 height 20
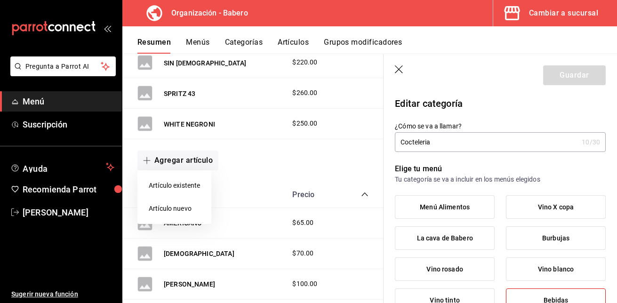
click at [180, 205] on li "Artículo nuevo" at bounding box center [174, 208] width 74 height 23
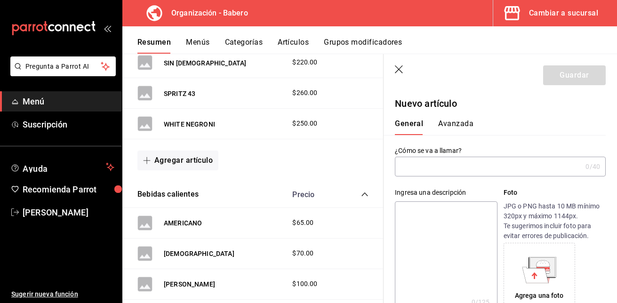
click at [469, 168] on input "text" at bounding box center [488, 166] width 187 height 19
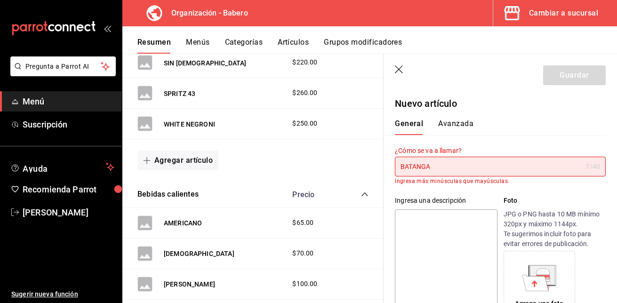
click at [527, 135] on div "General Avanzada" at bounding box center [495, 127] width 200 height 16
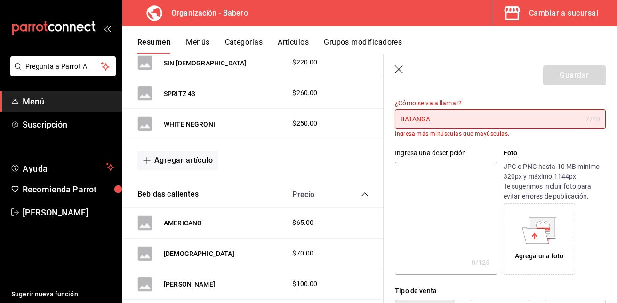
scroll to position [46, 0]
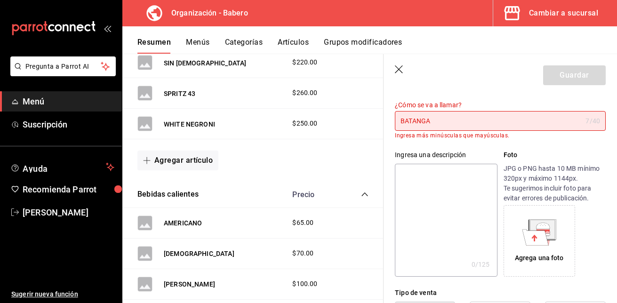
click at [449, 125] on input "BATANGA" at bounding box center [488, 121] width 187 height 19
type input "B"
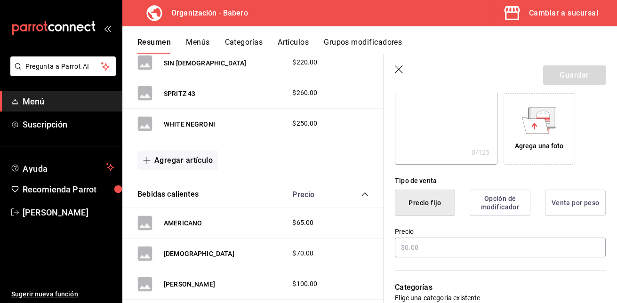
scroll to position [150, 0]
type input "[GEOGRAPHIC_DATA]"
click at [419, 246] on input "text" at bounding box center [500, 247] width 211 height 20
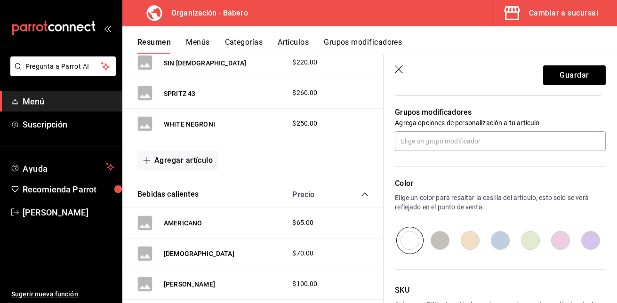
scroll to position [480, 0]
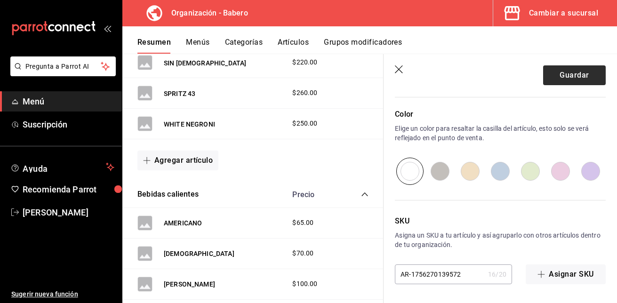
type input "$210.00"
click at [569, 77] on button "Guardar" at bounding box center [574, 75] width 63 height 20
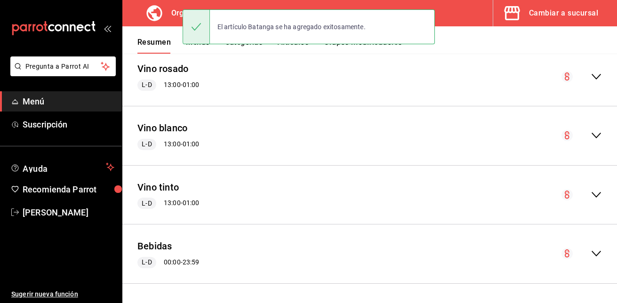
scroll to position [1053, 0]
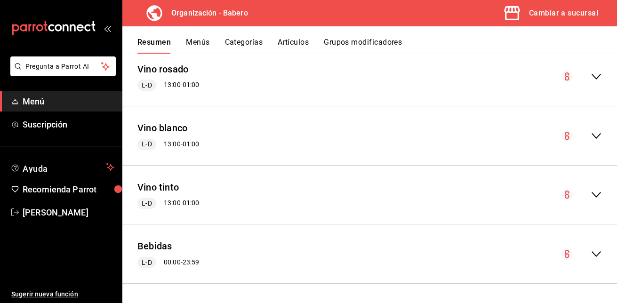
click at [575, 10] on div "Cambiar a sucursal" at bounding box center [563, 13] width 69 height 13
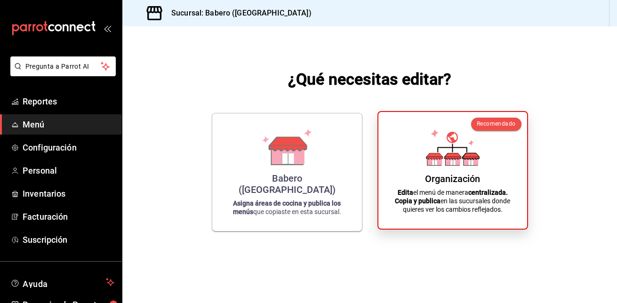
click at [497, 175] on div "Organización Edita el menú de manera centralizada. Copia y publica en las sucur…" at bounding box center [453, 171] width 126 height 102
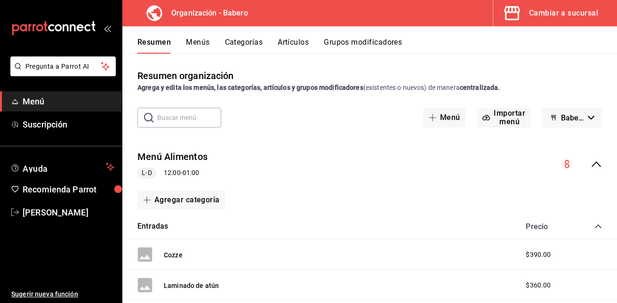
click at [299, 41] on button "Artículos" at bounding box center [293, 46] width 31 height 16
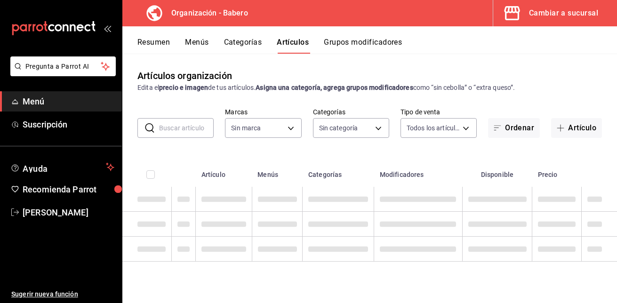
type input "a66e06f9-c574-4272-93a5-56c49c41a772"
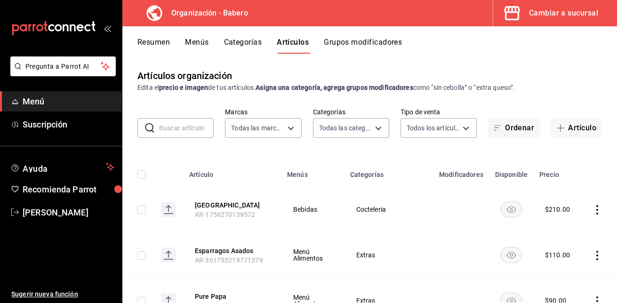
type input "d5e981f2-9595-497c-a91a-126b35bb2472,b74fb20b-3b09-4cc9-9e81-849f82f19f95,754ec…"
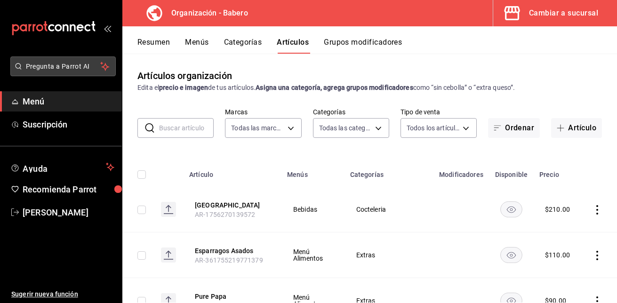
click at [49, 64] on span "Pregunta a Parrot AI" at bounding box center [63, 67] width 75 height 10
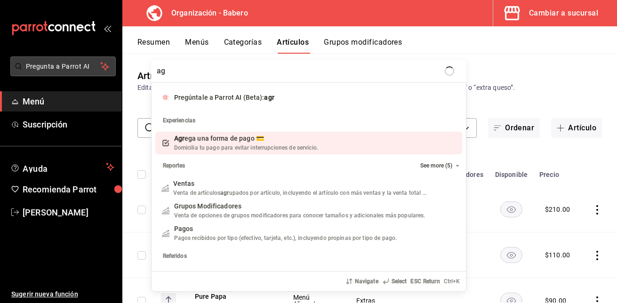
type input "a"
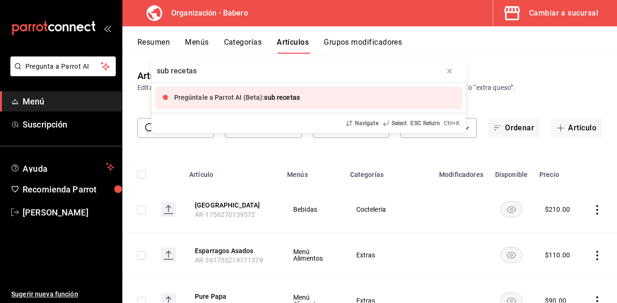
type input "sub recetas"
click at [230, 96] on span "Pregúntale a Parrot AI (Beta):" at bounding box center [219, 98] width 90 height 8
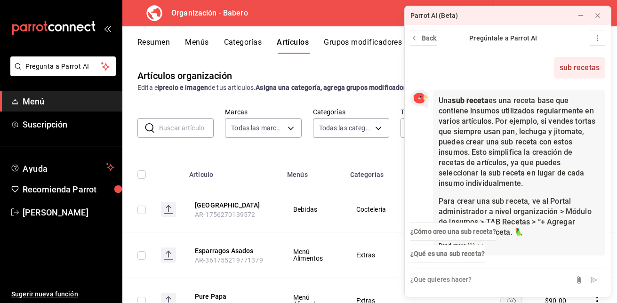
scroll to position [42, 0]
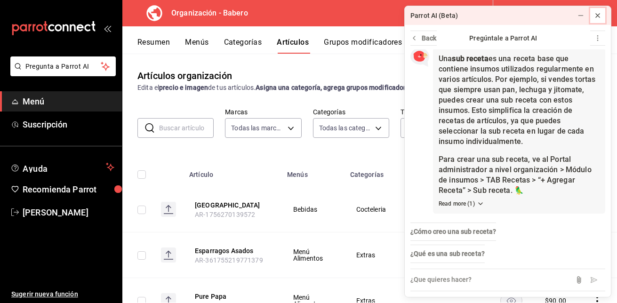
click at [600, 18] on icon at bounding box center [598, 16] width 8 height 8
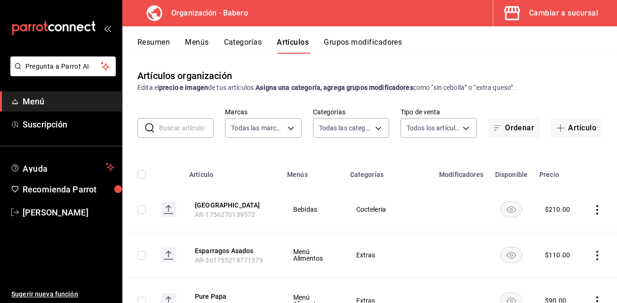
click at [590, 18] on div "Cambiar a sucursal" at bounding box center [563, 13] width 69 height 13
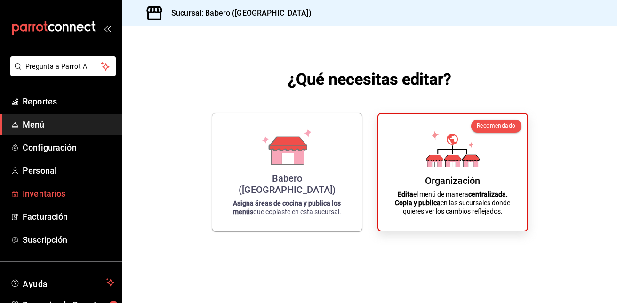
click at [41, 195] on span "Inventarios" at bounding box center [69, 193] width 92 height 13
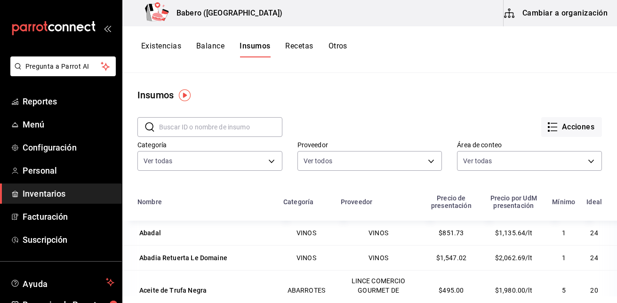
click at [294, 43] on button "Recetas" at bounding box center [299, 49] width 28 height 16
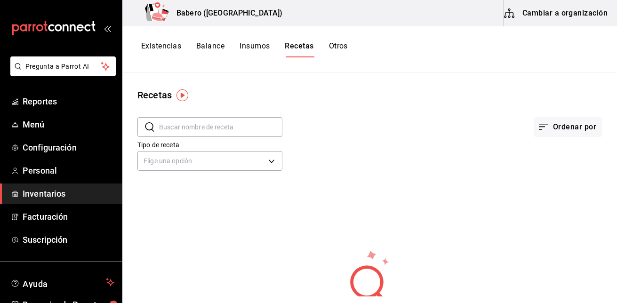
click at [294, 43] on button "Recetas" at bounding box center [299, 49] width 29 height 16
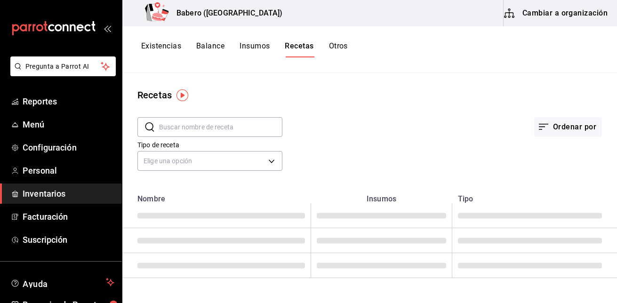
click at [296, 43] on button "Recetas" at bounding box center [299, 49] width 29 height 16
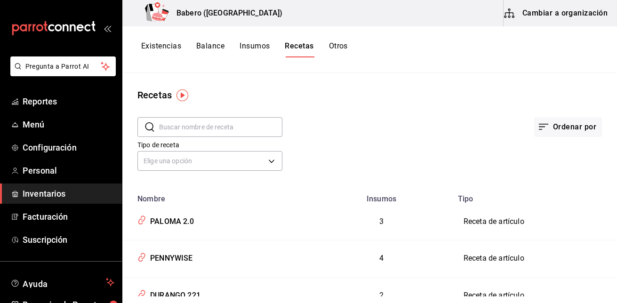
click at [560, 3] on button "Cambiar a organización" at bounding box center [557, 13] width 106 height 26
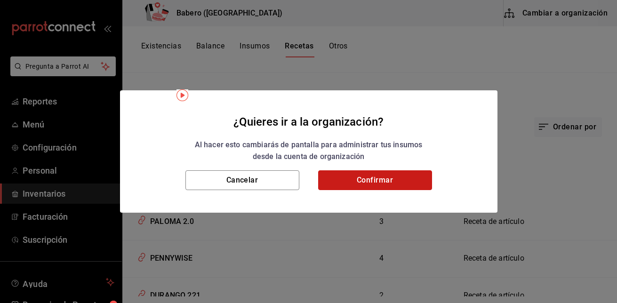
click at [395, 183] on button "Confirmar" at bounding box center [375, 180] width 114 height 20
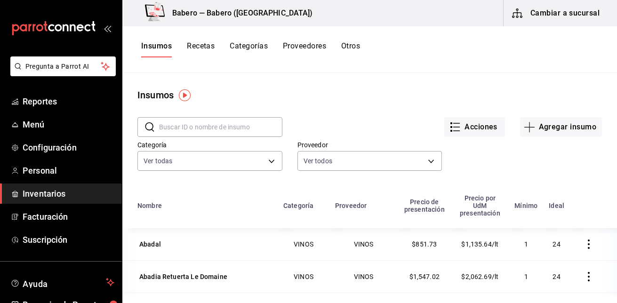
click at [205, 47] on button "Recetas" at bounding box center [201, 49] width 28 height 16
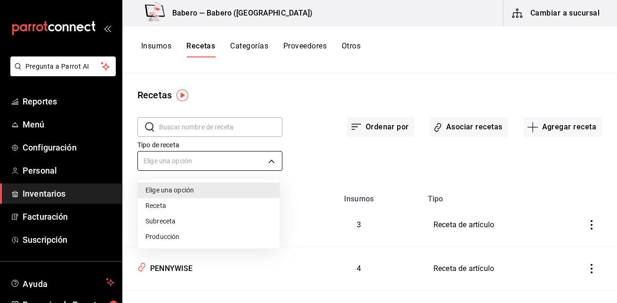
click at [275, 161] on body "Pregunta a Parrot AI Reportes Menú Configuración Personal Inventarios Facturaci…" at bounding box center [308, 148] width 617 height 296
click at [244, 218] on li "Subreceta" at bounding box center [209, 222] width 142 height 16
type input "SUBRECIPE"
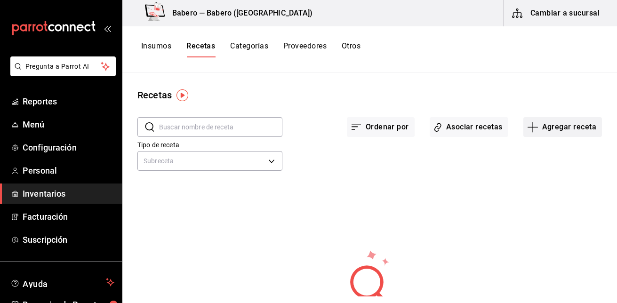
click at [550, 129] on button "Agregar receta" at bounding box center [562, 127] width 79 height 20
click at [543, 180] on span "Subreceta" at bounding box center [556, 178] width 79 height 10
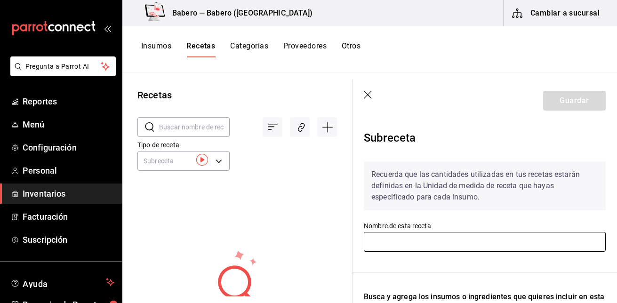
click at [403, 240] on input "text" at bounding box center [485, 242] width 242 height 20
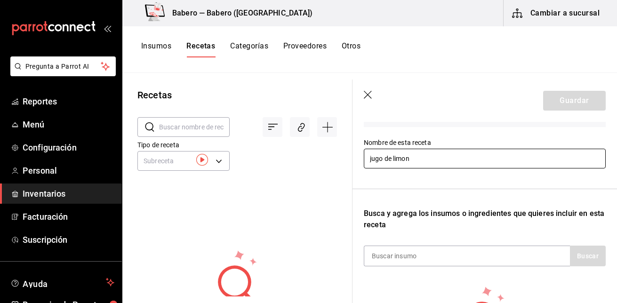
scroll to position [88, 0]
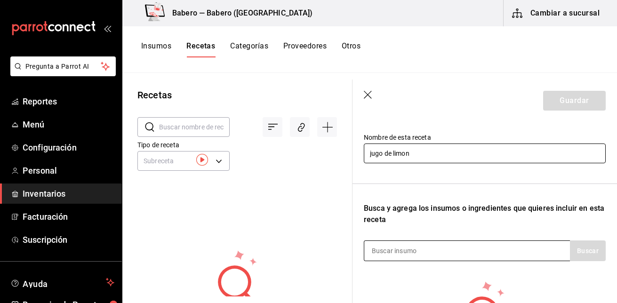
type input "jugo de limon"
click at [402, 250] on input at bounding box center [411, 251] width 94 height 20
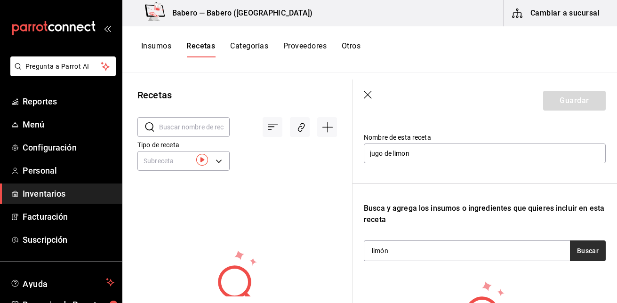
type input "limón"
click at [583, 253] on button "Buscar" at bounding box center [588, 250] width 36 height 21
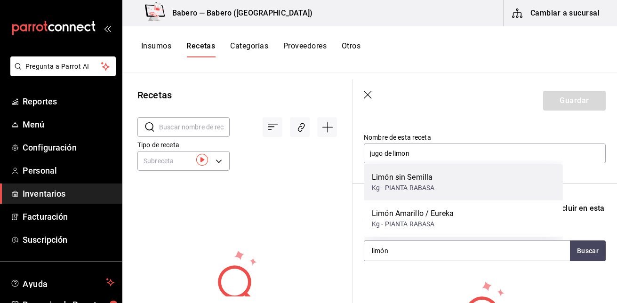
click at [454, 183] on div "Limón sin Semilla Kg - PIANTA RABASA" at bounding box center [463, 182] width 199 height 36
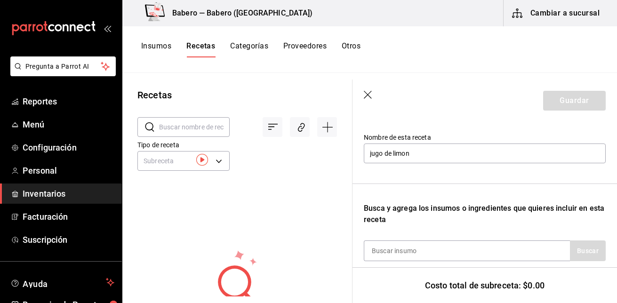
scroll to position [186, 0]
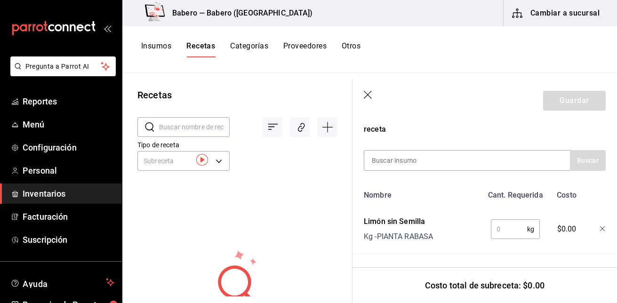
click at [498, 224] on input "text" at bounding box center [509, 229] width 36 height 19
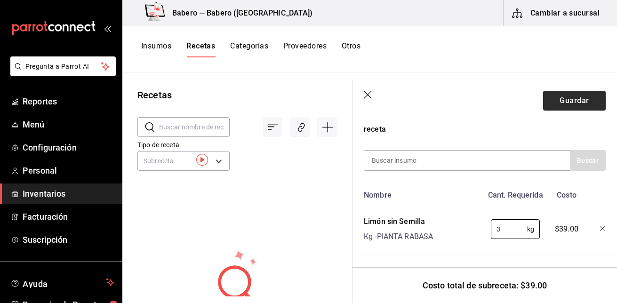
type input "3"
click at [568, 96] on button "Guardar" at bounding box center [574, 101] width 63 height 20
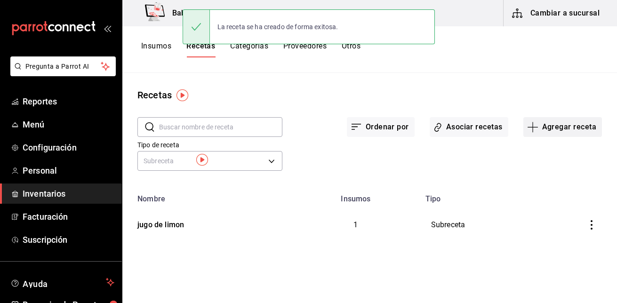
click at [538, 127] on icon "button" at bounding box center [532, 126] width 11 height 11
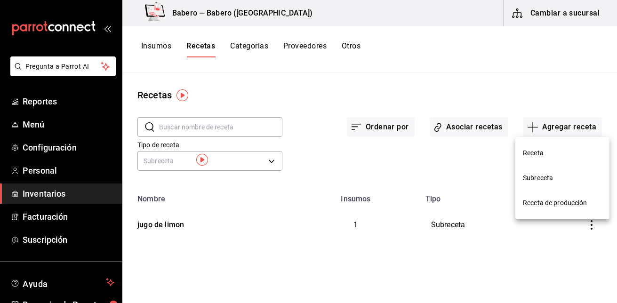
click at [547, 180] on span "Subreceta" at bounding box center [562, 178] width 79 height 10
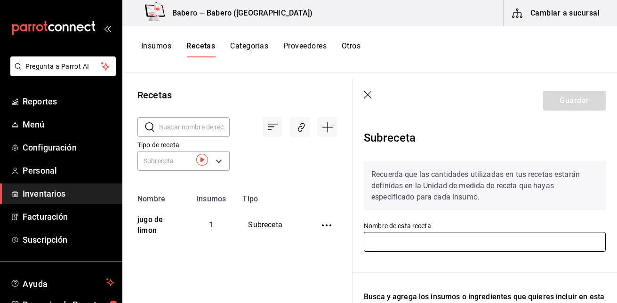
click at [463, 241] on input "text" at bounding box center [485, 242] width 242 height 20
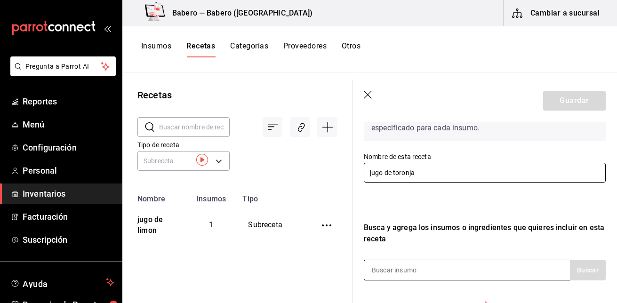
type input "jugo de toronja"
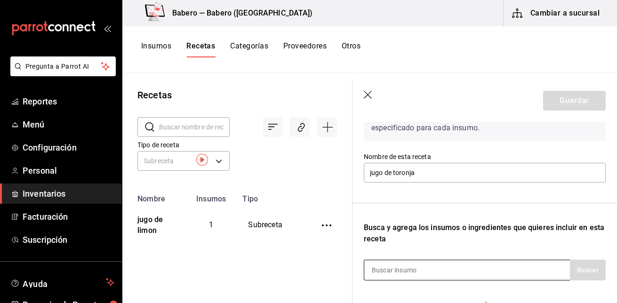
click at [470, 267] on div at bounding box center [467, 270] width 206 height 21
click at [440, 272] on input at bounding box center [411, 270] width 94 height 20
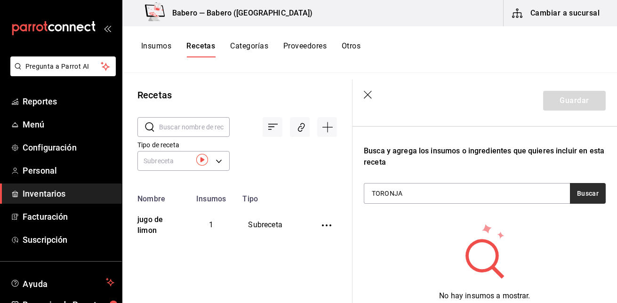
type input "TORONJA"
click at [584, 192] on button "Buscar" at bounding box center [588, 193] width 36 height 21
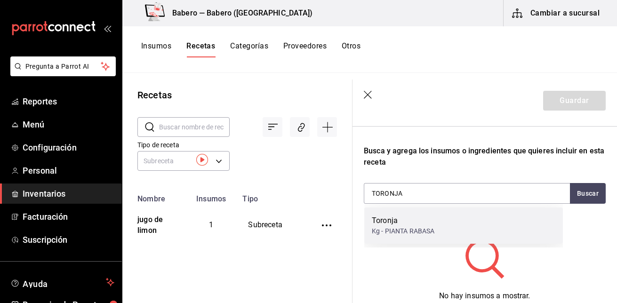
click at [431, 223] on div "Toronja" at bounding box center [403, 220] width 63 height 11
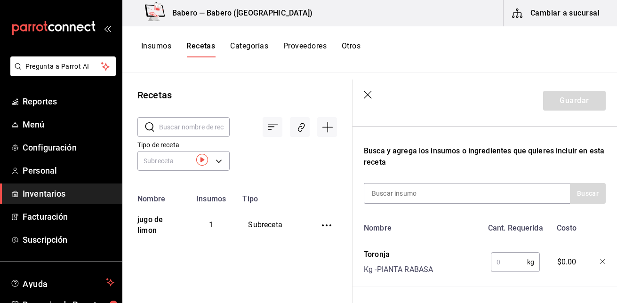
click at [492, 263] on input "text" at bounding box center [509, 262] width 36 height 19
type input "3"
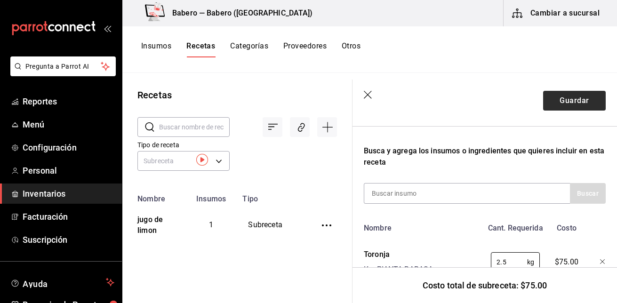
type input "2.5"
click at [590, 103] on button "Guardar" at bounding box center [574, 101] width 63 height 20
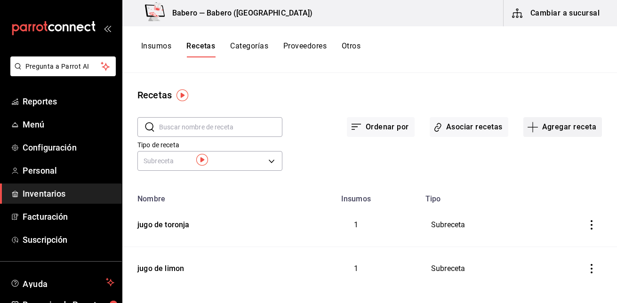
click at [544, 131] on button "Agregar receta" at bounding box center [562, 127] width 79 height 20
click at [542, 178] on span "Subreceta" at bounding box center [556, 178] width 79 height 10
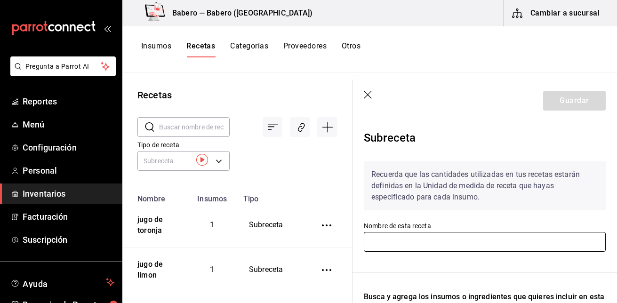
click at [486, 248] on input "text" at bounding box center [485, 242] width 242 height 20
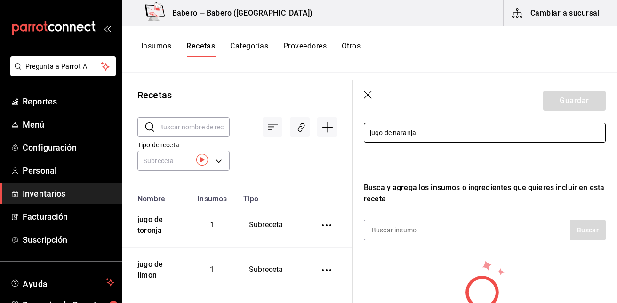
scroll to position [110, 0]
type input "jugo de naranja"
click at [479, 230] on div at bounding box center [467, 229] width 206 height 21
click at [415, 225] on input at bounding box center [411, 230] width 94 height 20
type input "naranja"
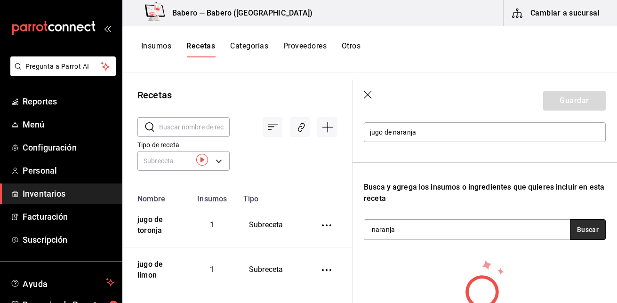
click at [573, 235] on button "Buscar" at bounding box center [588, 229] width 36 height 21
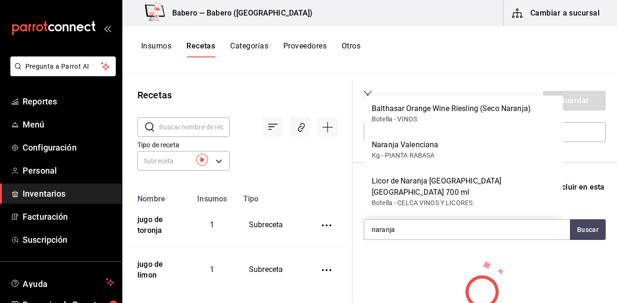
click at [368, 92] on icon "button" at bounding box center [368, 95] width 9 height 9
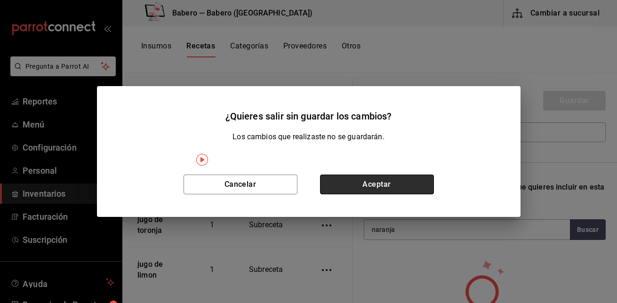
click at [370, 186] on button "Aceptar" at bounding box center [377, 185] width 114 height 20
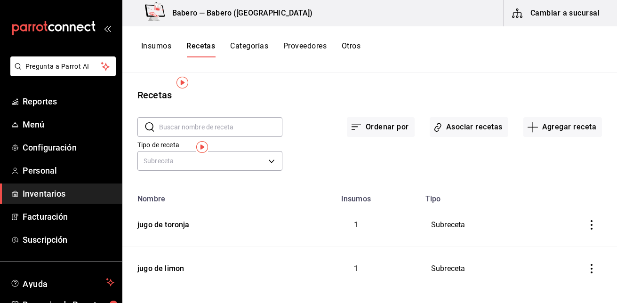
scroll to position [13, 0]
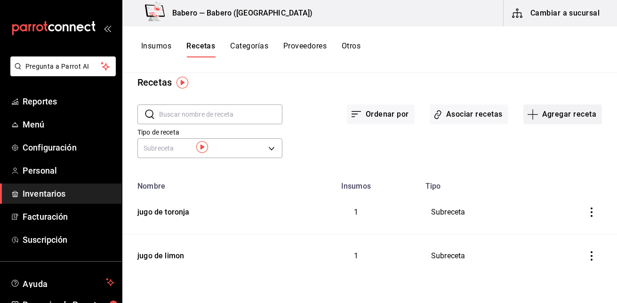
click at [562, 117] on button "Agregar receta" at bounding box center [562, 114] width 79 height 20
click at [542, 161] on span "Subreceta" at bounding box center [556, 165] width 79 height 10
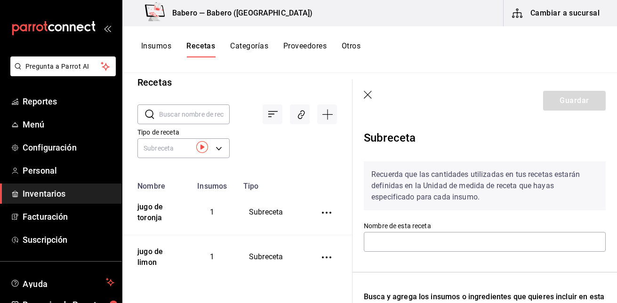
scroll to position [105, 0]
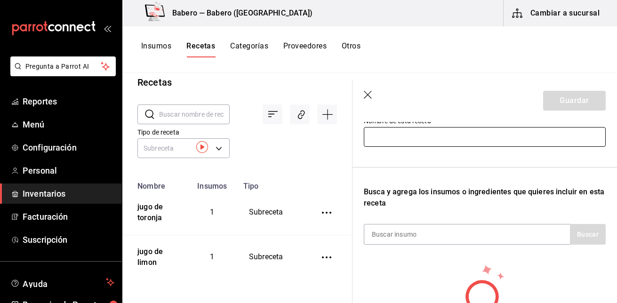
click at [437, 139] on input "text" at bounding box center [485, 137] width 242 height 20
type input "jarabe natural"
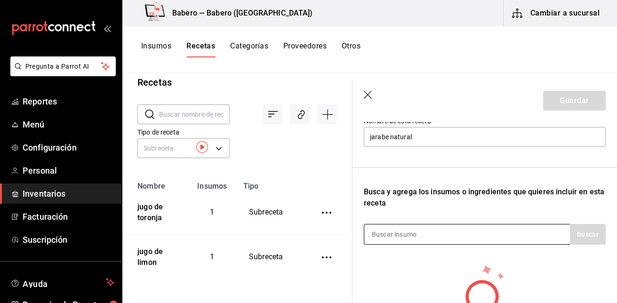
click at [421, 235] on input at bounding box center [411, 234] width 94 height 20
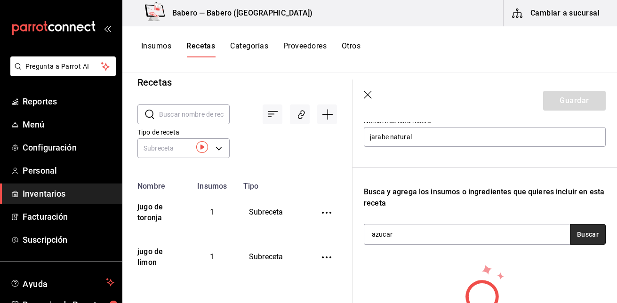
click at [574, 240] on button "Buscar" at bounding box center [588, 234] width 36 height 21
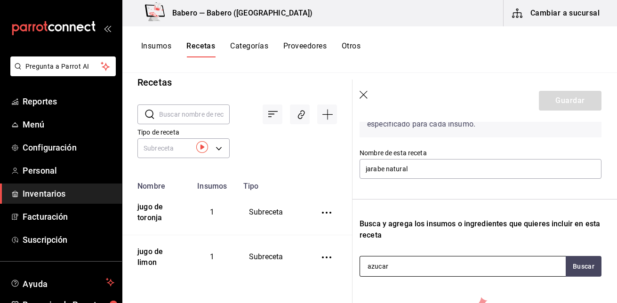
scroll to position [72, 4]
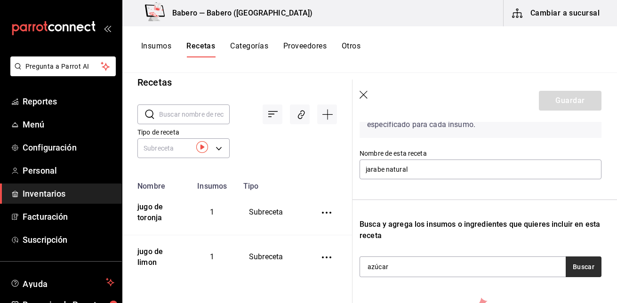
type input "azúcar"
click at [578, 262] on button "Buscar" at bounding box center [584, 266] width 36 height 21
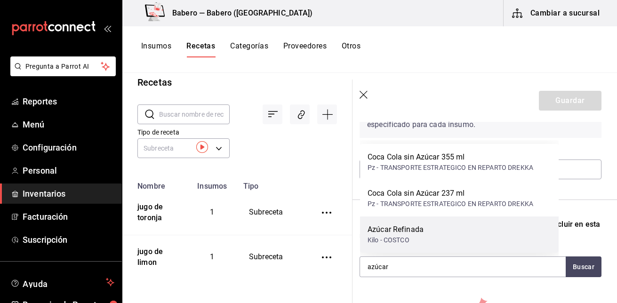
click at [405, 229] on div "Azúcar Refinada" at bounding box center [396, 229] width 56 height 11
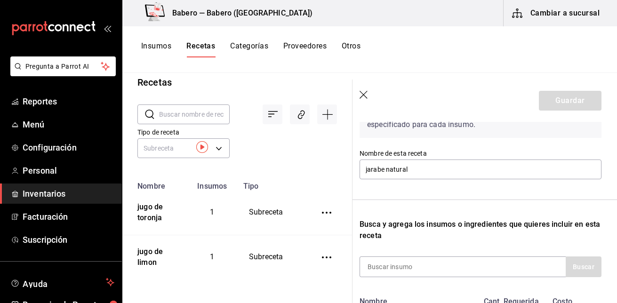
scroll to position [186, 4]
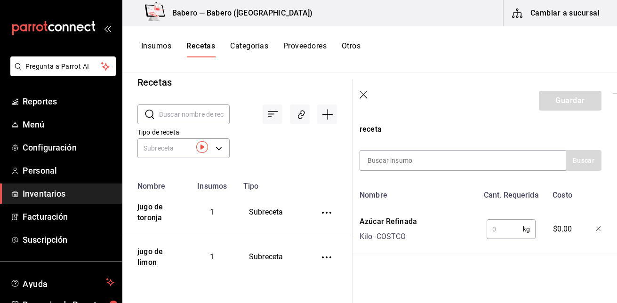
click at [498, 223] on input "text" at bounding box center [505, 229] width 36 height 19
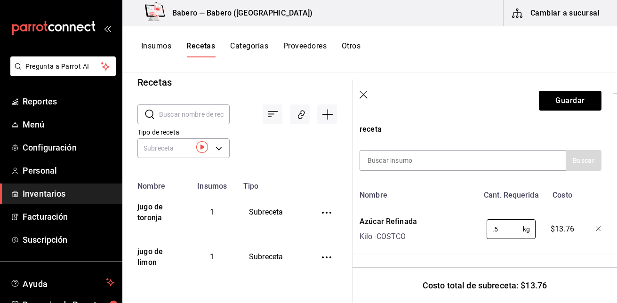
type input "0.5"
click at [448, 193] on div "Nombre" at bounding box center [417, 193] width 123 height 15
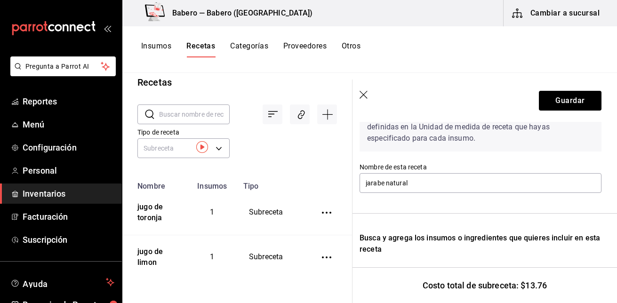
scroll to position [58, 4]
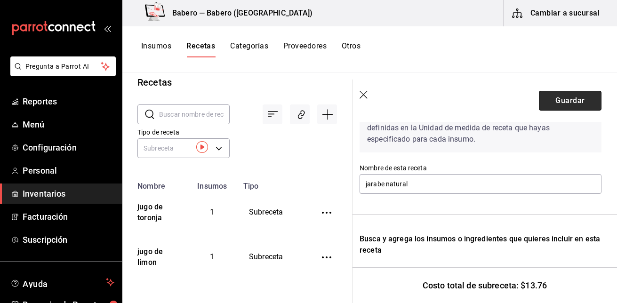
click at [579, 99] on button "Guardar" at bounding box center [570, 101] width 63 height 20
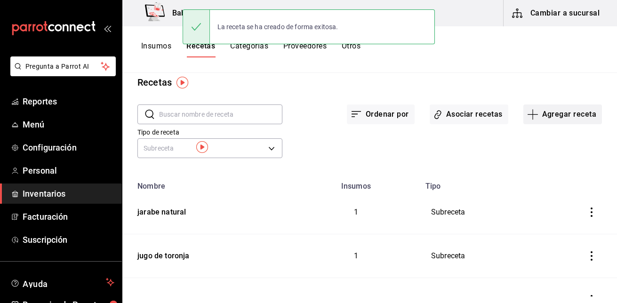
click at [536, 113] on button "Agregar receta" at bounding box center [562, 114] width 79 height 20
click at [544, 194] on span "Receta de producción" at bounding box center [556, 190] width 79 height 10
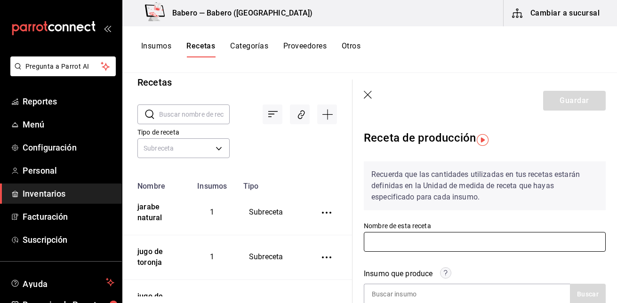
click at [448, 242] on input "text" at bounding box center [485, 242] width 242 height 20
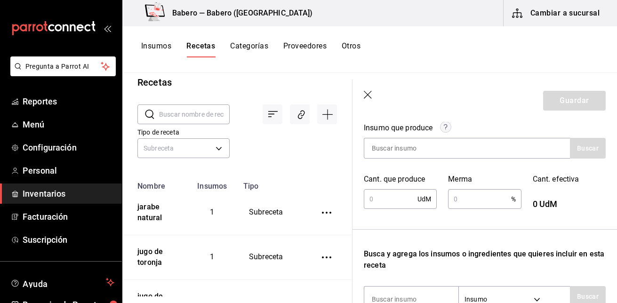
scroll to position [146, 0]
type input "jarabe natural 1"
click at [432, 148] on input at bounding box center [411, 148] width 94 height 20
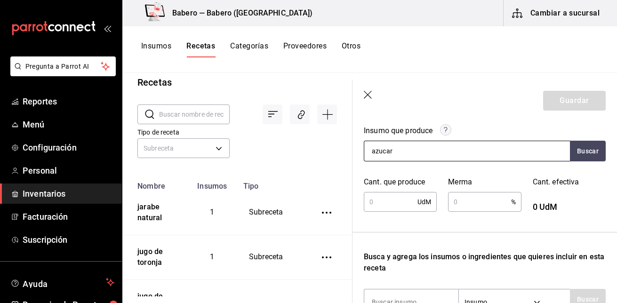
scroll to position [143, 0]
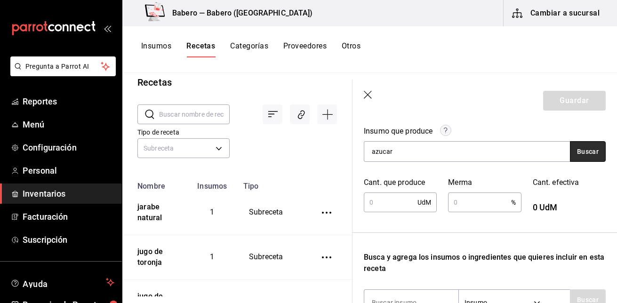
click at [572, 155] on button "Buscar" at bounding box center [588, 151] width 36 height 21
type input "azúcar"
click at [572, 155] on button "Buscar" at bounding box center [588, 151] width 36 height 21
click at [386, 206] on input "text" at bounding box center [391, 202] width 54 height 19
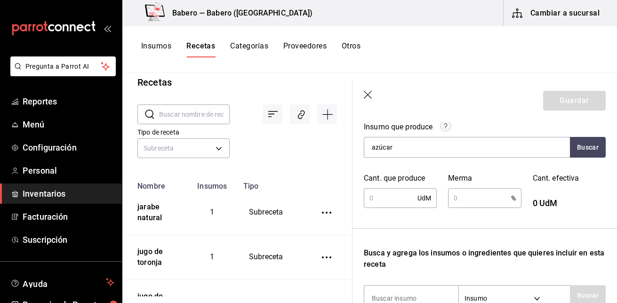
scroll to position [131, 0]
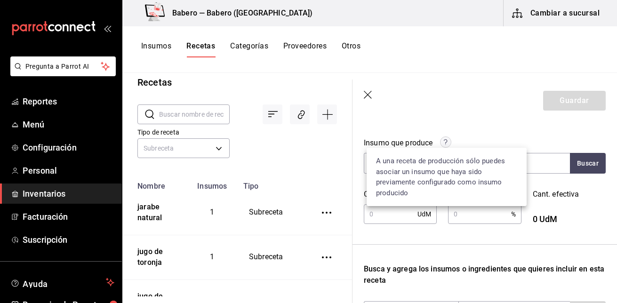
click at [449, 142] on circle at bounding box center [445, 142] width 11 height 11
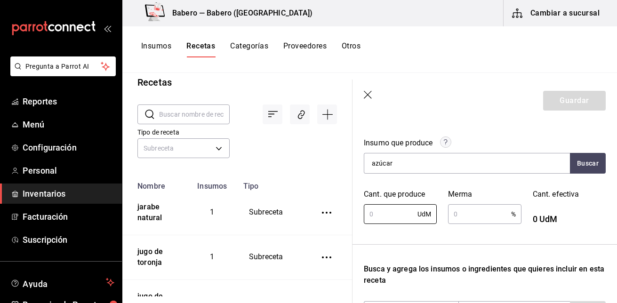
click at [464, 130] on div "Insumo que produce azúcar Buscar" at bounding box center [478, 150] width 253 height 48
click at [382, 213] on input "text" at bounding box center [391, 214] width 54 height 19
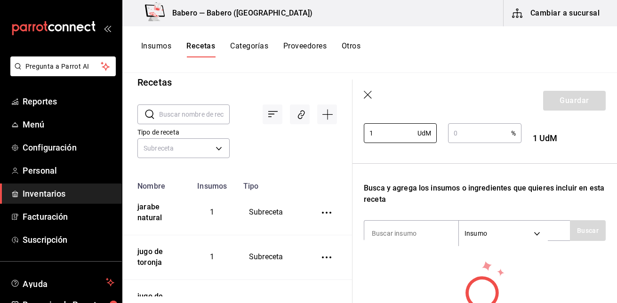
scroll to position [212, 0]
type input "1"
click at [428, 235] on input at bounding box center [411, 233] width 94 height 20
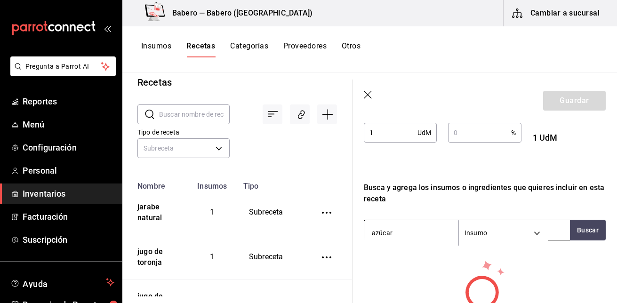
type input "azúcar"
click at [538, 231] on body "Pregunta a Parrot AI Reportes Menú Configuración Personal Inventarios Facturaci…" at bounding box center [308, 148] width 617 height 296
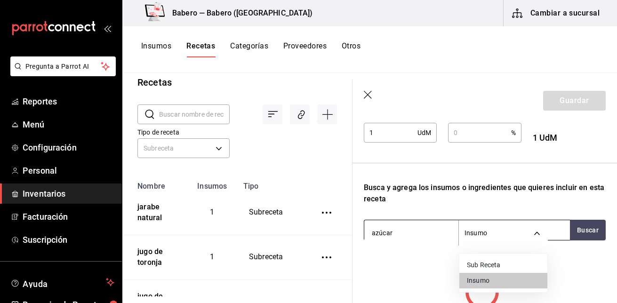
click at [538, 231] on div at bounding box center [308, 151] width 617 height 303
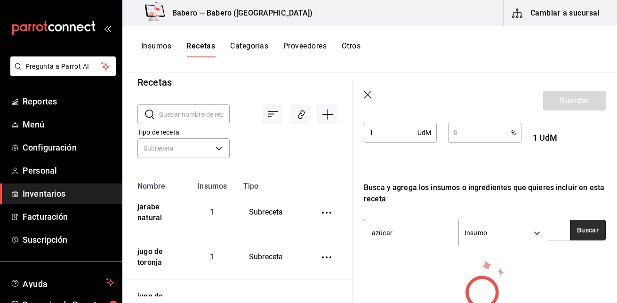
drag, startPoint x: 579, startPoint y: 236, endPoint x: 587, endPoint y: 240, distance: 9.3
click at [587, 240] on button "Buscar" at bounding box center [588, 230] width 36 height 21
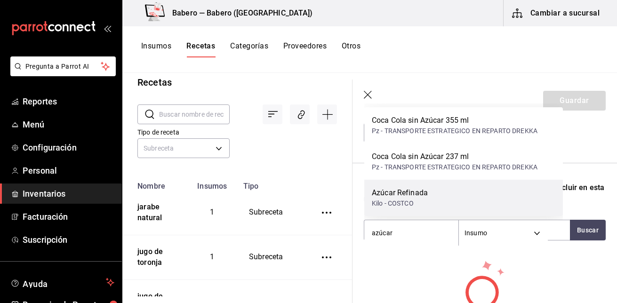
click at [410, 198] on div "Azúcar Refinada" at bounding box center [400, 192] width 56 height 11
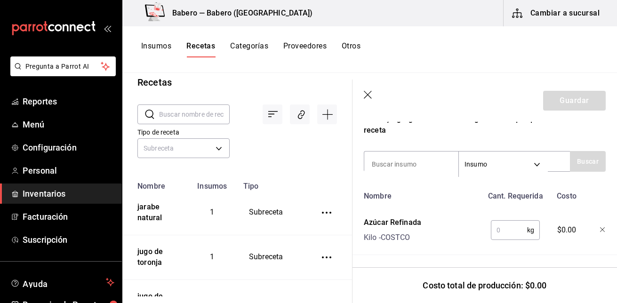
scroll to position [282, 0]
click at [515, 228] on input "text" at bounding box center [509, 229] width 36 height 19
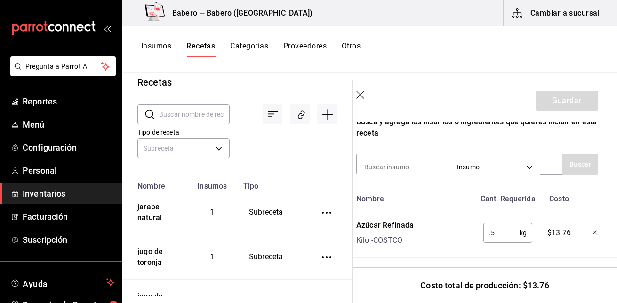
scroll to position [289, 8]
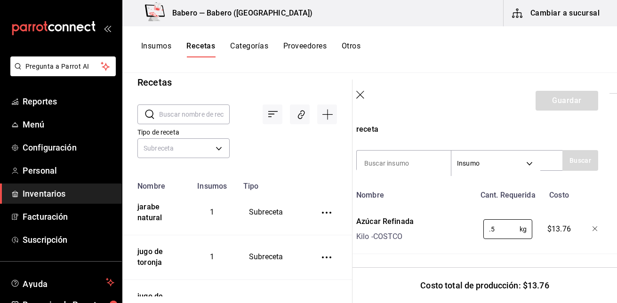
type input "0.5"
click at [541, 233] on div "$13.76" at bounding box center [557, 227] width 41 height 30
click at [431, 234] on div "Azúcar Refinada Kilo - COSTCO" at bounding box center [413, 227] width 123 height 30
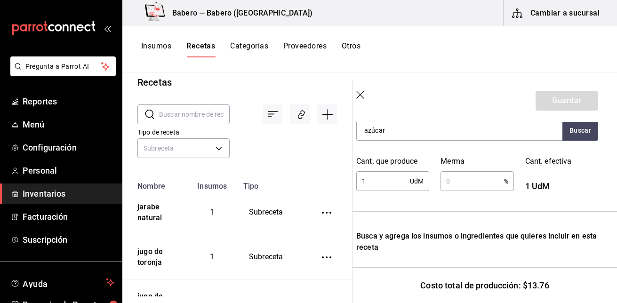
scroll to position [161, 8]
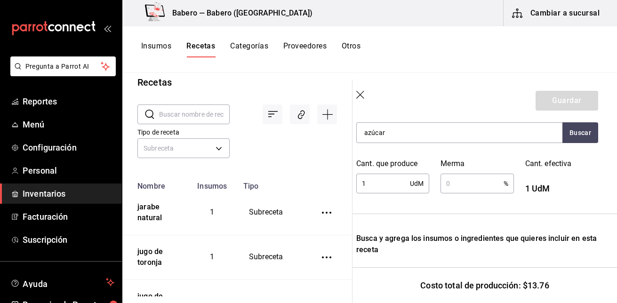
click at [463, 189] on input "text" at bounding box center [471, 183] width 63 height 19
click at [390, 204] on div "Recuerda que las cantidades utilizadas en tus recetas estarán definidas en la U…" at bounding box center [477, 183] width 242 height 382
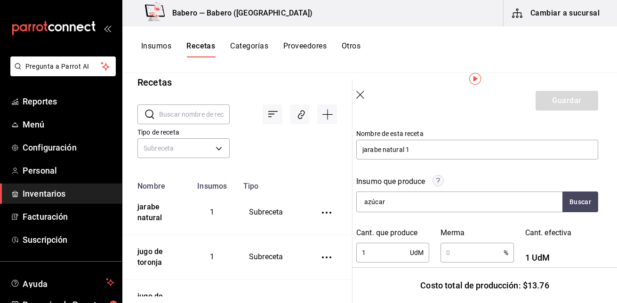
scroll to position [0, 8]
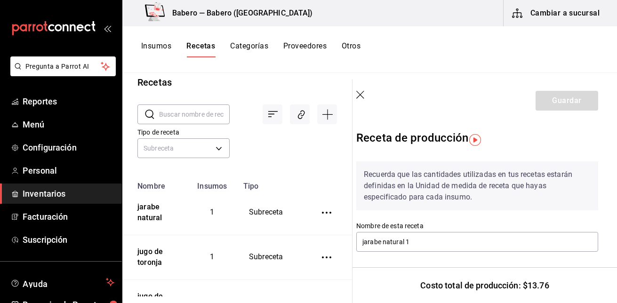
click at [475, 141] on img "button" at bounding box center [475, 140] width 12 height 12
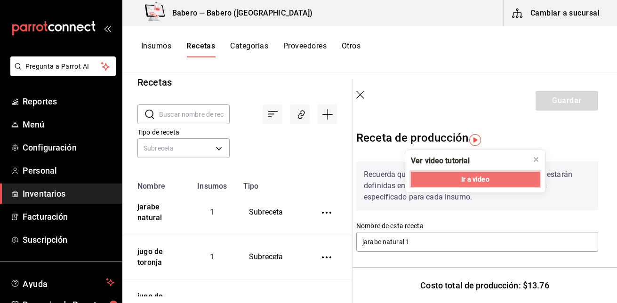
click at [483, 177] on span "Ir a video" at bounding box center [475, 180] width 28 height 10
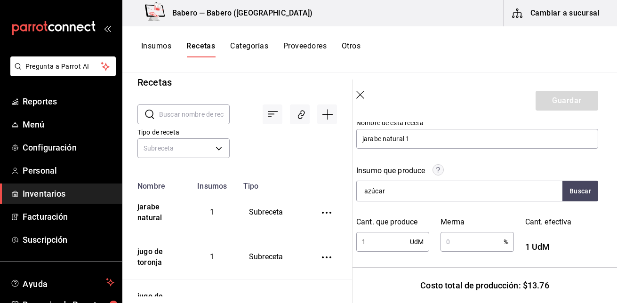
scroll to position [105, 8]
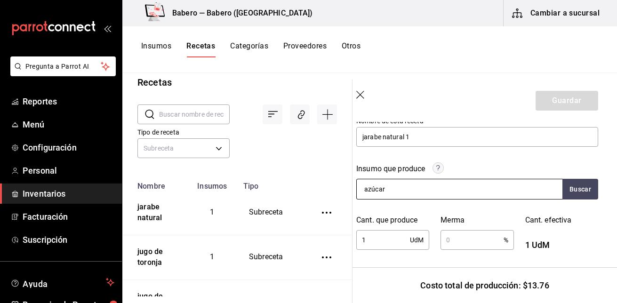
click at [397, 191] on input "azúcar" at bounding box center [404, 189] width 94 height 20
type input "a"
type input "azucar"
click at [576, 192] on button "Buscar" at bounding box center [580, 189] width 36 height 21
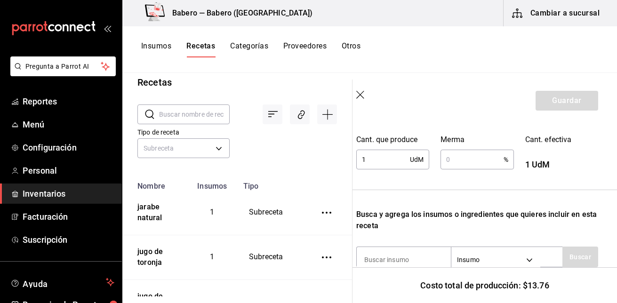
scroll to position [186, 8]
click at [416, 160] on div "1 UdM ​" at bounding box center [392, 159] width 73 height 20
click at [447, 185] on div "Recuerda que las cantidades utilizadas en tus recetas estarán definidas en la U…" at bounding box center [477, 159] width 242 height 382
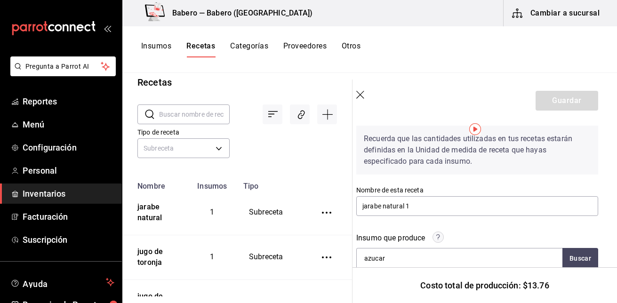
scroll to position [0, 8]
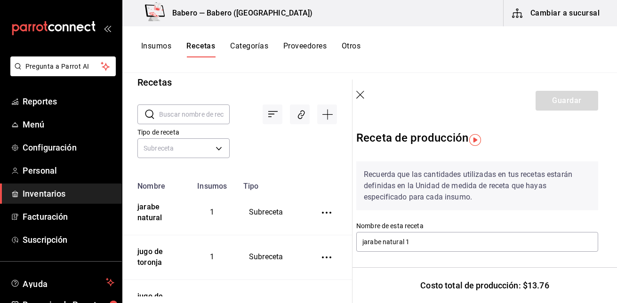
click at [360, 94] on icon "button" at bounding box center [360, 95] width 9 height 9
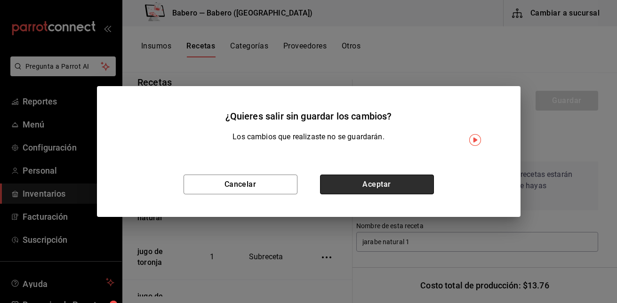
click at [381, 182] on button "Aceptar" at bounding box center [377, 185] width 114 height 20
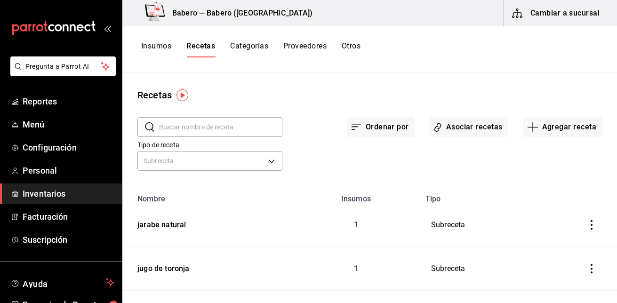
click at [59, 188] on span "Inventarios" at bounding box center [69, 193] width 92 height 13
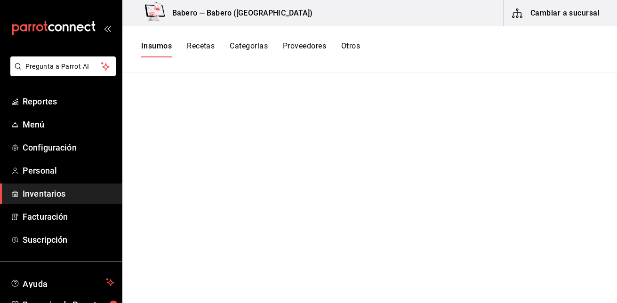
click at [207, 47] on button "Recetas" at bounding box center [201, 49] width 28 height 16
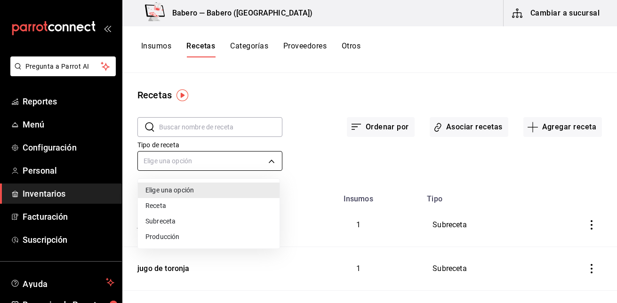
click at [270, 160] on body "Pregunta a Parrot AI Reportes Menú Configuración Personal Inventarios Facturaci…" at bounding box center [308, 148] width 617 height 296
click at [239, 201] on li "Receta" at bounding box center [209, 206] width 142 height 16
type input "PRODUCT"
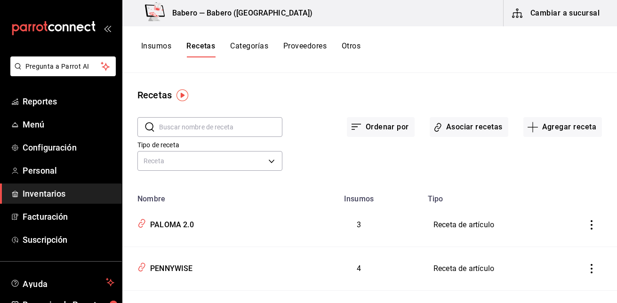
click at [229, 129] on input "text" at bounding box center [220, 127] width 123 height 19
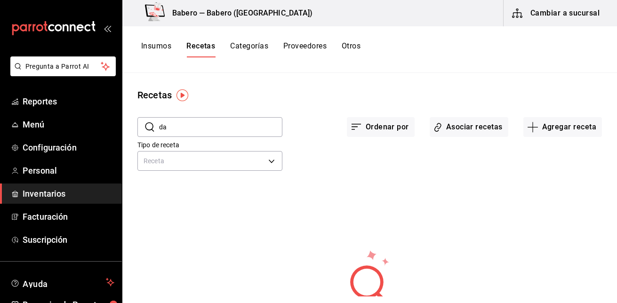
type input "d"
click at [260, 213] on div "​ DARK ​ Ordenar por Asociar recetas Agregar receta Tipo de receta Receta PRODU…" at bounding box center [369, 220] width 495 height 237
click at [212, 126] on input "DARK" at bounding box center [220, 127] width 123 height 19
type input "D"
click at [233, 129] on input "NAKED" at bounding box center [220, 127] width 123 height 19
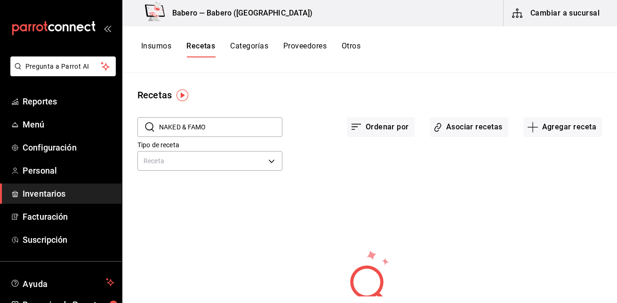
click at [246, 128] on input "NAKED & FAMO" at bounding box center [220, 127] width 123 height 19
type input "N"
type input "P"
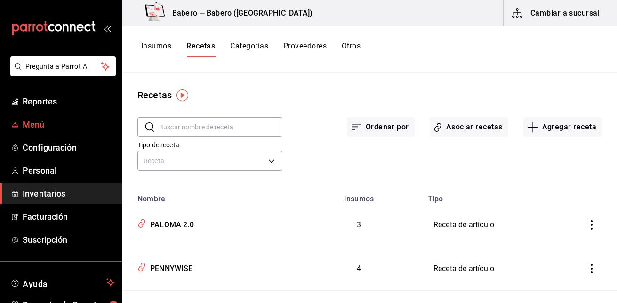
click at [42, 128] on span "Menú" at bounding box center [69, 124] width 92 height 13
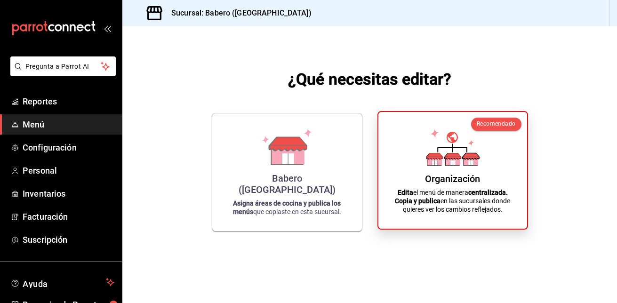
click at [459, 184] on div "Organización" at bounding box center [452, 178] width 55 height 11
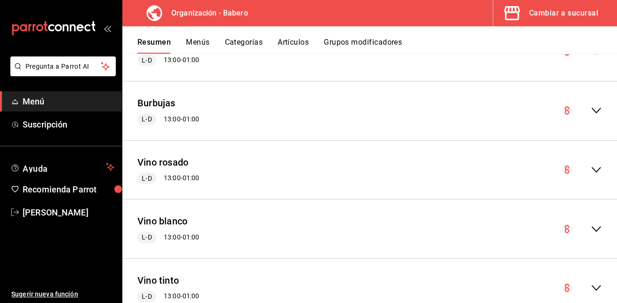
scroll to position [1053, 0]
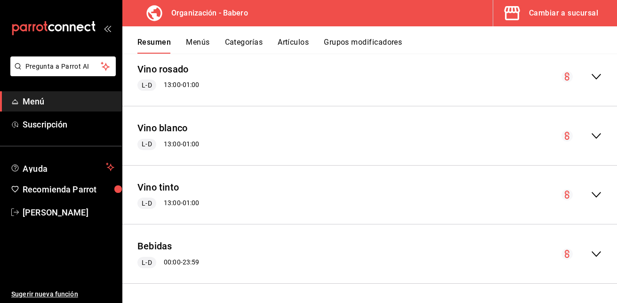
click at [160, 275] on div "Bebidas L-D 00:00 - 23:59" at bounding box center [369, 254] width 495 height 44
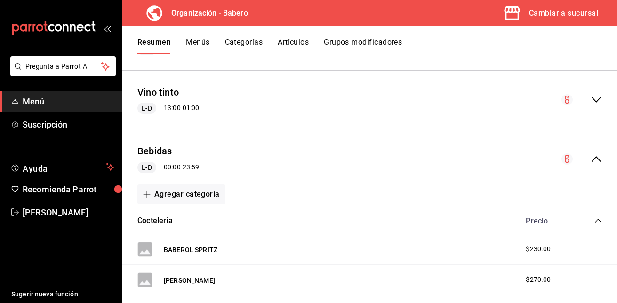
scroll to position [1147, 0]
click at [561, 156] on circle "collapse-menu-row" at bounding box center [566, 159] width 11 height 11
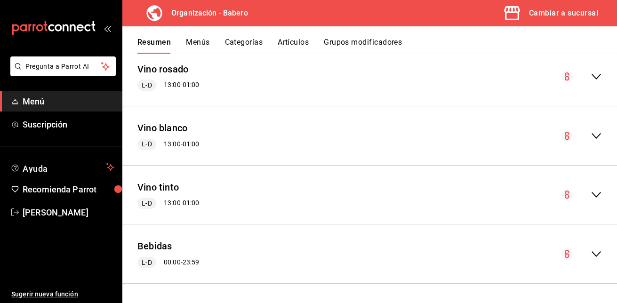
scroll to position [1053, 0]
click at [561, 255] on circle "collapse-menu-row" at bounding box center [566, 253] width 11 height 11
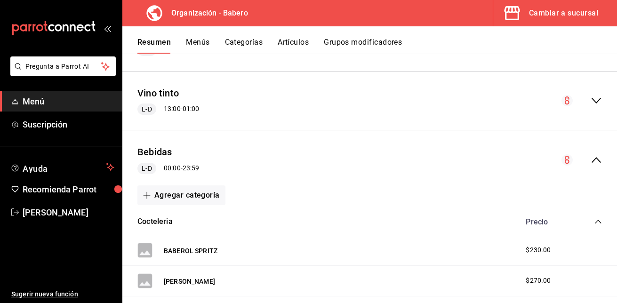
click at [591, 157] on icon "collapse-menu-row" at bounding box center [596, 159] width 11 height 11
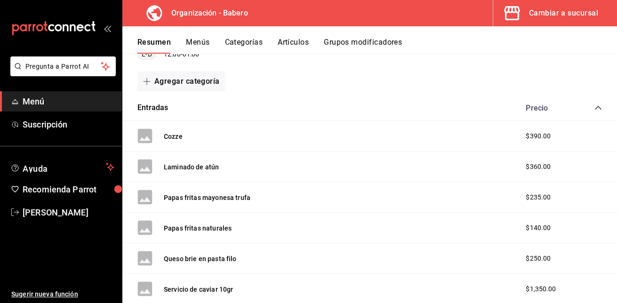
scroll to position [0, 0]
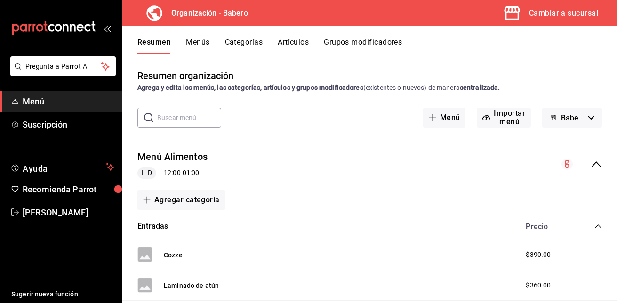
click at [586, 114] on button "Babero/Biberon - Borrador" at bounding box center [572, 118] width 60 height 20
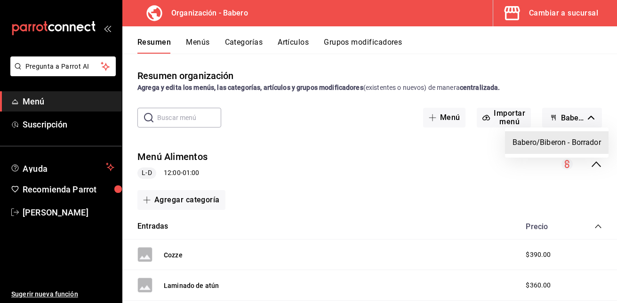
click at [586, 114] on div at bounding box center [308, 151] width 617 height 303
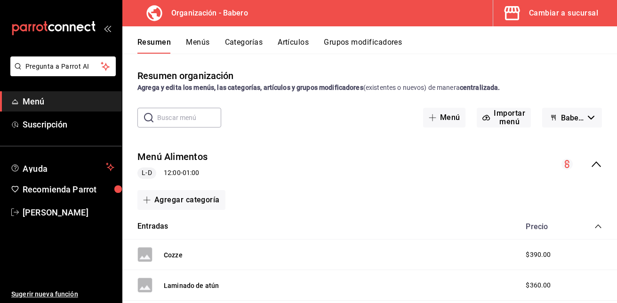
click at [43, 101] on span "Menú" at bounding box center [69, 101] width 92 height 13
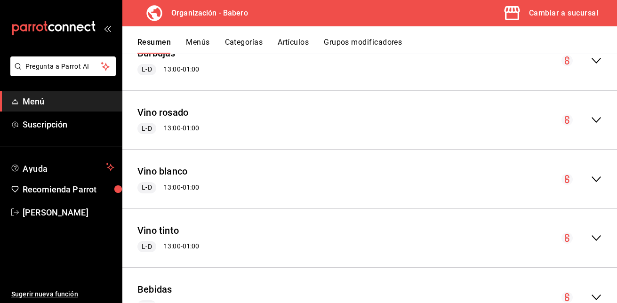
scroll to position [1053, 0]
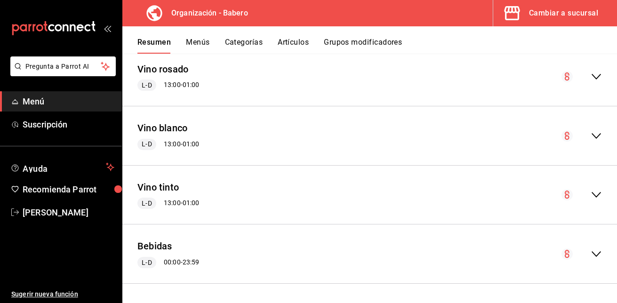
click at [207, 40] on button "Menús" at bounding box center [198, 46] width 24 height 16
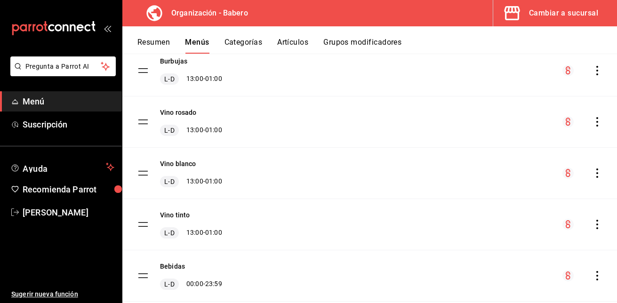
scroll to position [269, 0]
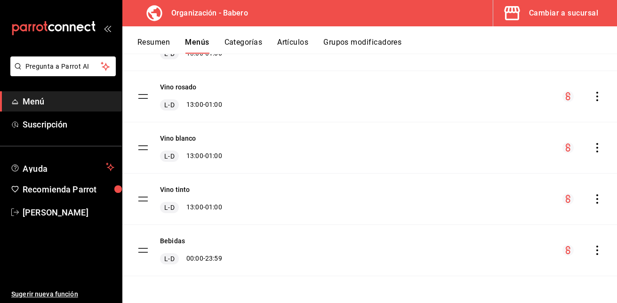
click at [592, 251] on icon "actions" at bounding box center [596, 250] width 9 height 9
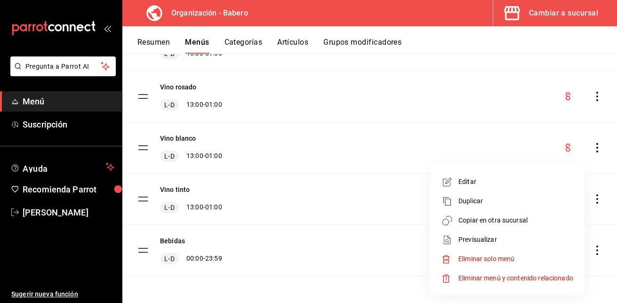
click at [497, 260] on span "Eliminar solo menú" at bounding box center [486, 259] width 56 height 8
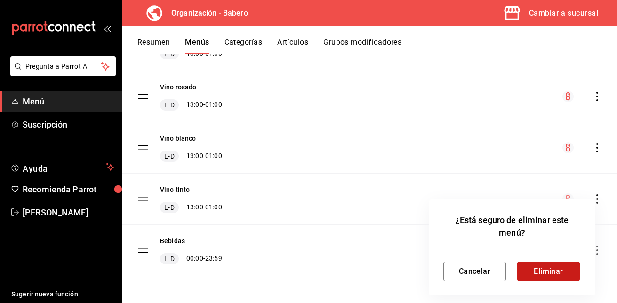
click at [549, 273] on button "Eliminar" at bounding box center [548, 272] width 63 height 20
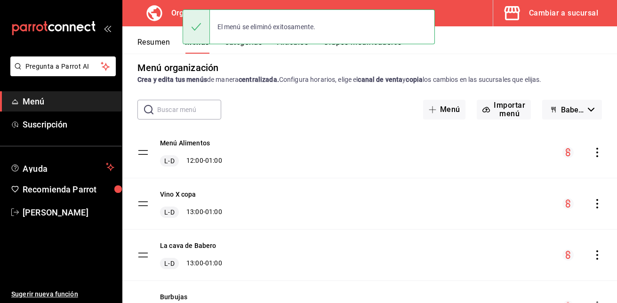
scroll to position [0, 0]
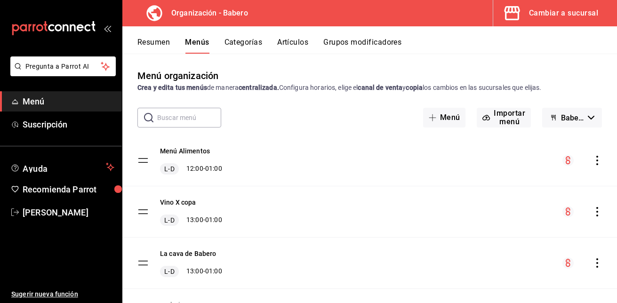
click at [56, 100] on span "Menú" at bounding box center [69, 101] width 92 height 13
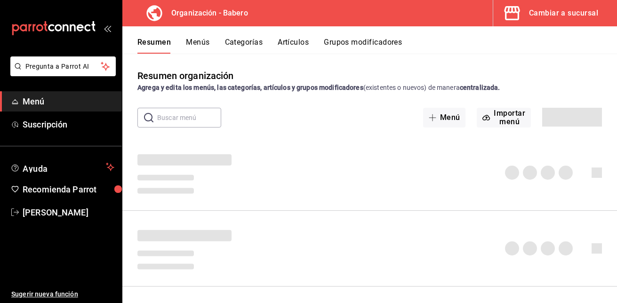
click at [153, 45] on button "Resumen" at bounding box center [153, 46] width 33 height 16
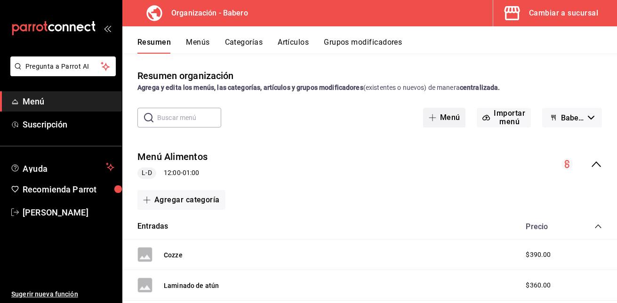
click at [448, 120] on button "Menú" at bounding box center [444, 118] width 43 height 20
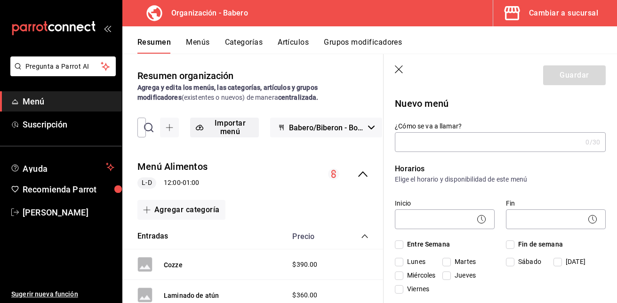
click at [220, 127] on button "Importar menú" at bounding box center [224, 128] width 69 height 20
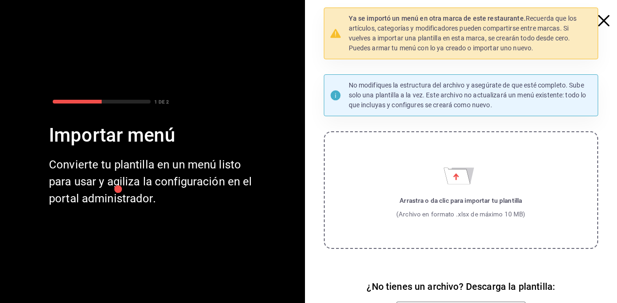
click at [444, 180] on icon "Importar menú" at bounding box center [457, 176] width 26 height 16
click at [0, 0] on input "Arrastra o da clic para importar tu plantilla (Archivo en formato .xlsx de máxi…" at bounding box center [0, 0] width 0 height 0
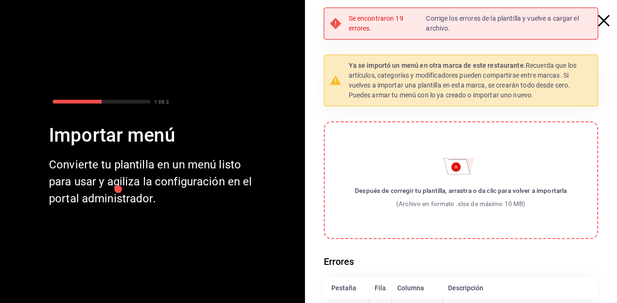
click at [600, 19] on icon "button" at bounding box center [603, 20] width 11 height 11
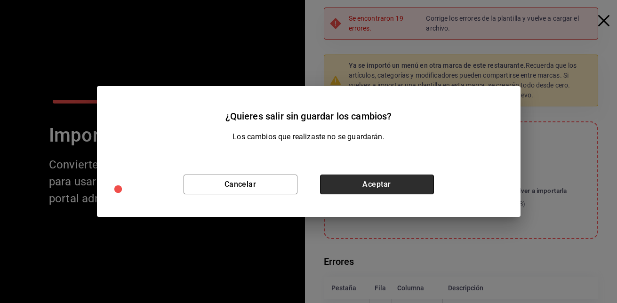
click at [379, 185] on button "Aceptar" at bounding box center [377, 185] width 114 height 20
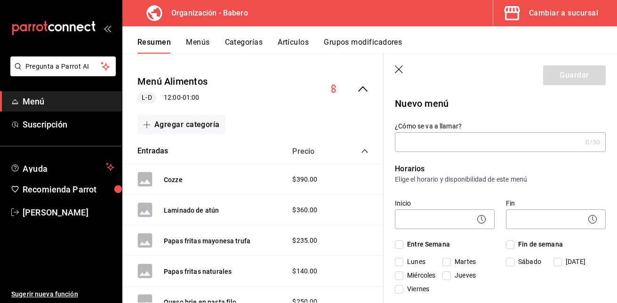
scroll to position [0, 4]
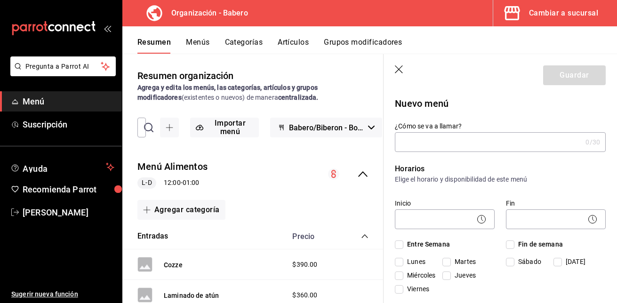
click at [199, 42] on button "Menús" at bounding box center [198, 46] width 24 height 16
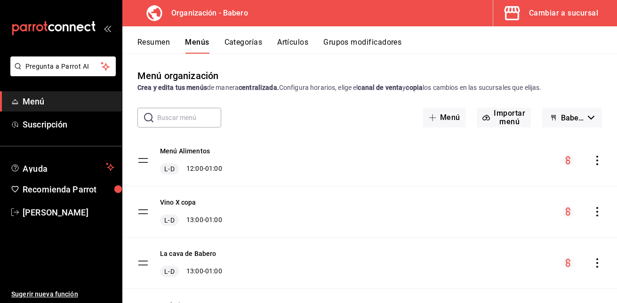
click at [255, 42] on button "Categorías" at bounding box center [243, 46] width 38 height 16
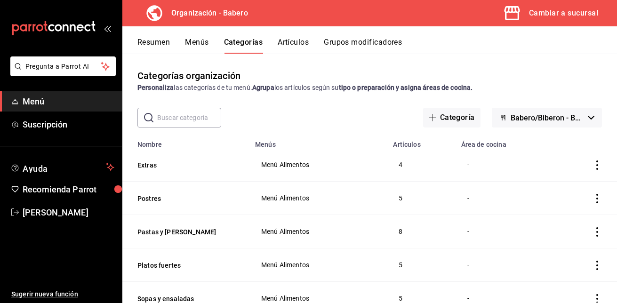
click at [153, 41] on button "Resumen" at bounding box center [153, 46] width 32 height 16
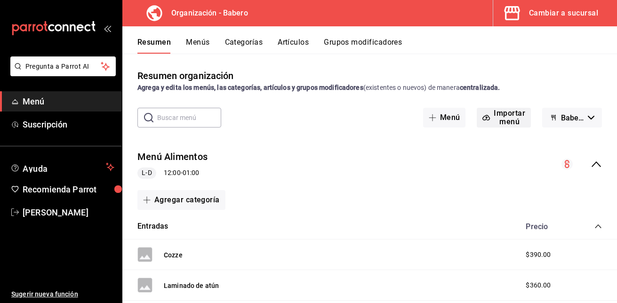
click at [502, 116] on button "Importar menú" at bounding box center [504, 118] width 54 height 20
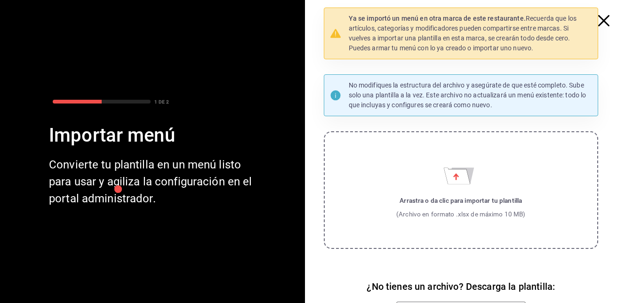
click at [464, 157] on label "Arrastra o da clic para importar tu plantilla (Archivo en formato .xlsx de máxi…" at bounding box center [461, 190] width 275 height 118
click at [0, 0] on input "Arrastra o da clic para importar tu plantilla (Archivo en formato .xlsx de máxi…" at bounding box center [0, 0] width 0 height 0
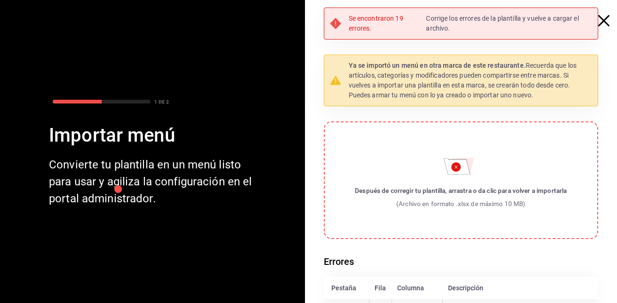
click at [600, 18] on icon "button" at bounding box center [603, 20] width 11 height 11
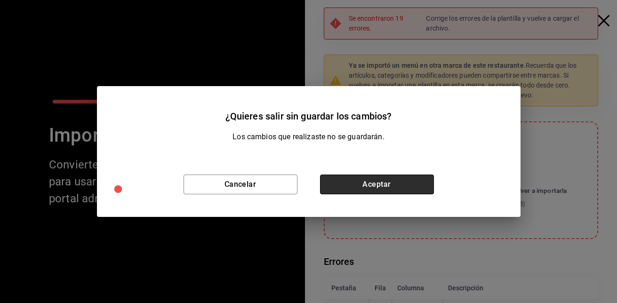
click at [387, 177] on button "Aceptar" at bounding box center [377, 185] width 114 height 20
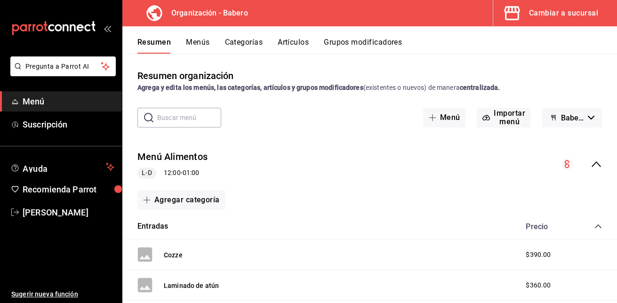
click at [240, 41] on button "Categorías" at bounding box center [244, 46] width 38 height 16
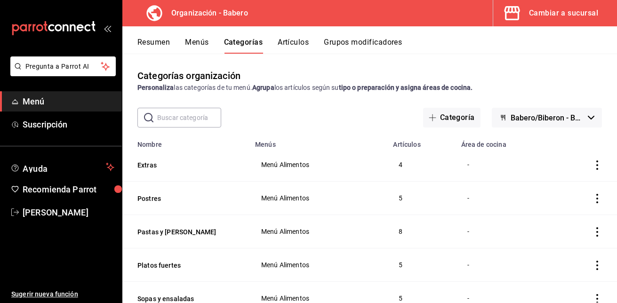
click at [186, 116] on input "text" at bounding box center [189, 117] width 64 height 19
type input "bebidas"
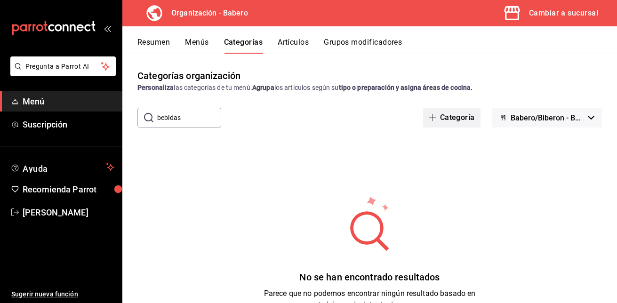
click at [447, 117] on button "Categoría" at bounding box center [451, 118] width 57 height 20
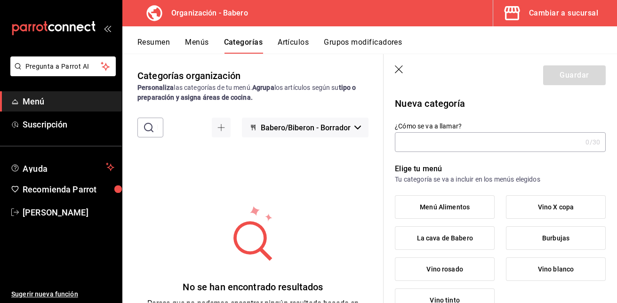
click at [397, 69] on icon "button" at bounding box center [399, 69] width 9 height 9
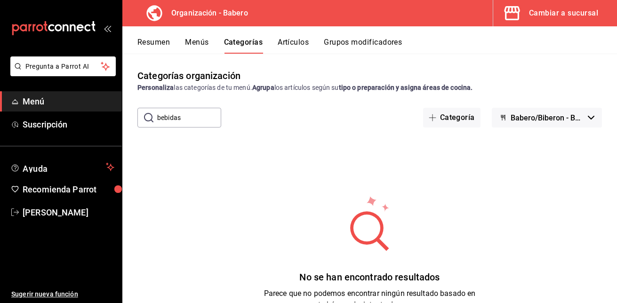
click at [160, 41] on button "Resumen" at bounding box center [153, 46] width 32 height 16
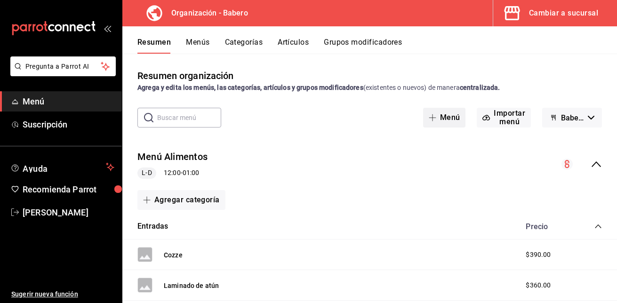
click at [447, 118] on button "Menú" at bounding box center [444, 118] width 43 height 20
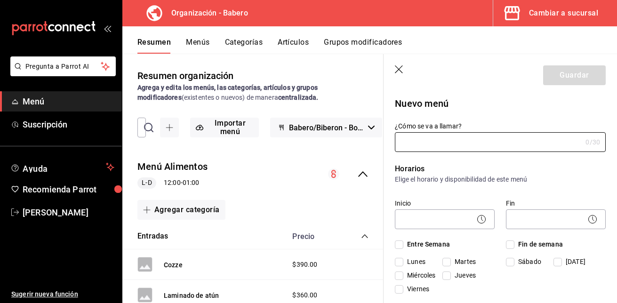
click at [399, 67] on icon "button" at bounding box center [399, 69] width 9 height 9
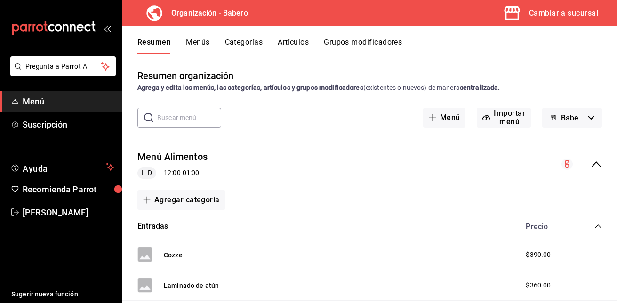
click at [591, 115] on button "Babero/Biberon - Borrador" at bounding box center [572, 118] width 60 height 20
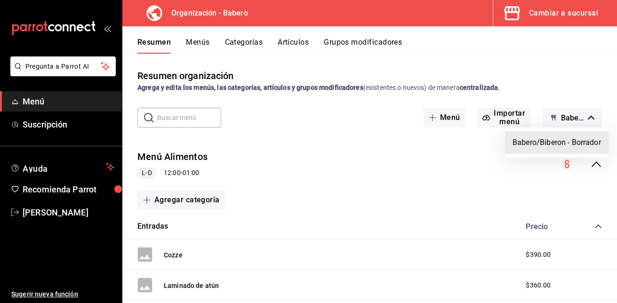
click at [499, 111] on div at bounding box center [308, 151] width 617 height 303
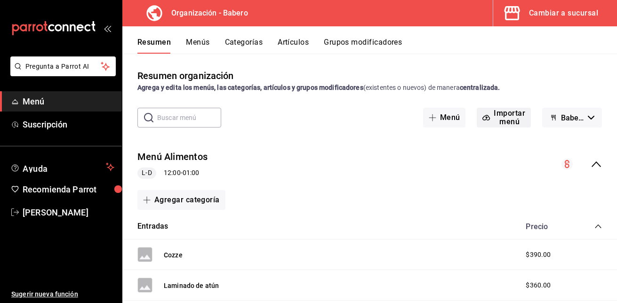
click at [497, 114] on button "Importar menú" at bounding box center [504, 118] width 54 height 20
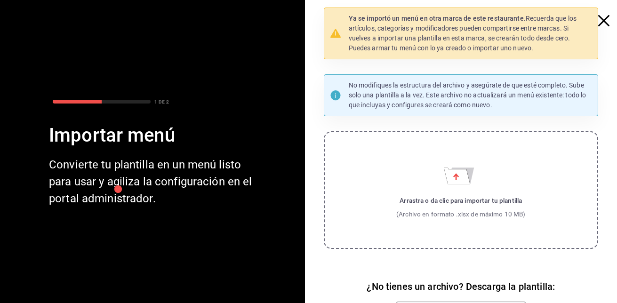
click at [599, 18] on icon "button" at bounding box center [603, 20] width 11 height 11
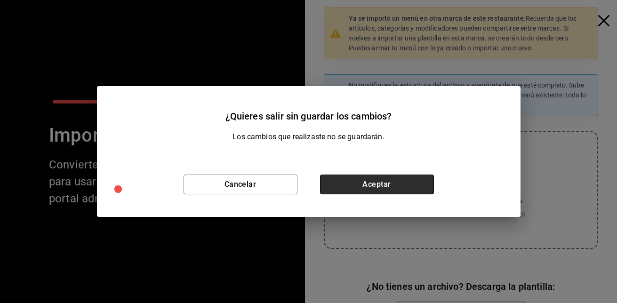
click at [418, 175] on button "Aceptar" at bounding box center [377, 185] width 114 height 20
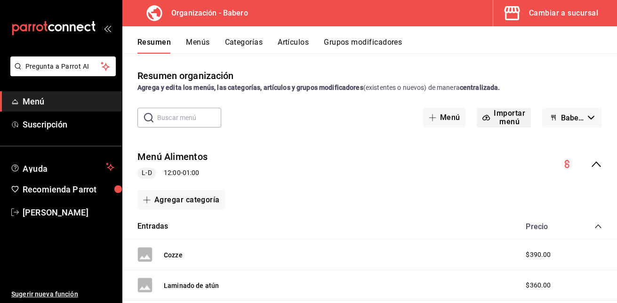
click at [483, 118] on icon "button" at bounding box center [486, 117] width 7 height 5
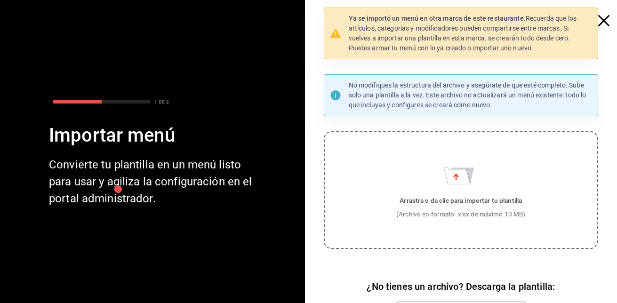
click at [447, 160] on label "Arrastra o da clic para importar tu plantilla (Archivo en formato .xlsx de máxi…" at bounding box center [461, 190] width 275 height 118
click at [0, 0] on input "Arrastra o da clic para importar tu plantilla (Archivo en formato .xlsx de máxi…" at bounding box center [0, 0] width 0 height 0
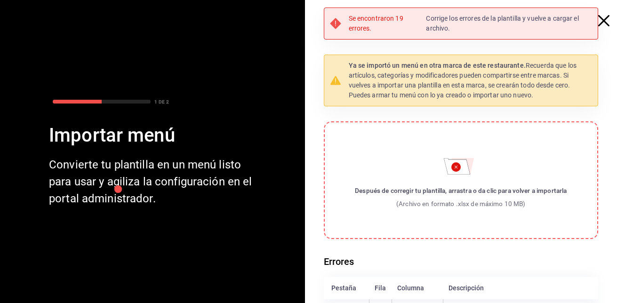
click at [598, 19] on icon "button" at bounding box center [603, 20] width 11 height 11
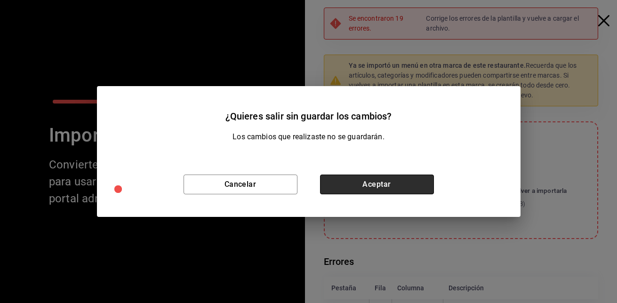
click at [379, 186] on button "Aceptar" at bounding box center [377, 185] width 114 height 20
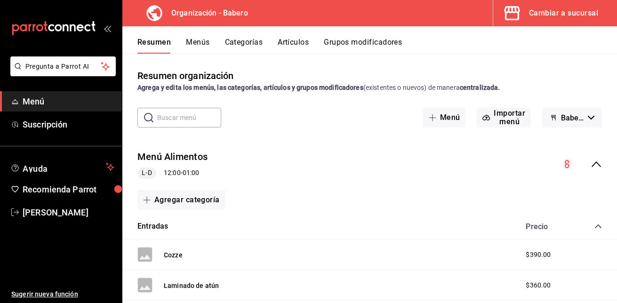
click at [550, 12] on div "Cambiar a sucursal" at bounding box center [563, 13] width 69 height 13
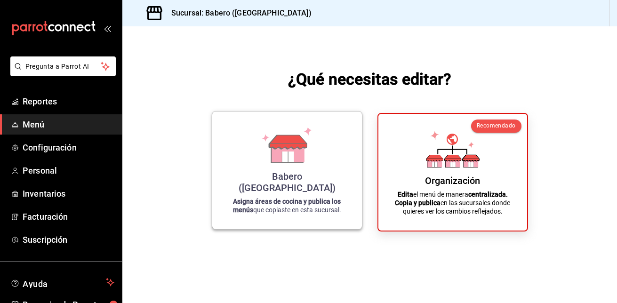
click at [278, 189] on div "Babero (Roma Norte)" at bounding box center [287, 182] width 127 height 23
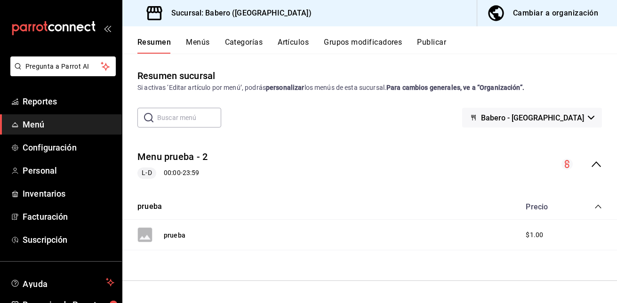
click at [236, 45] on button "Categorías" at bounding box center [244, 46] width 38 height 16
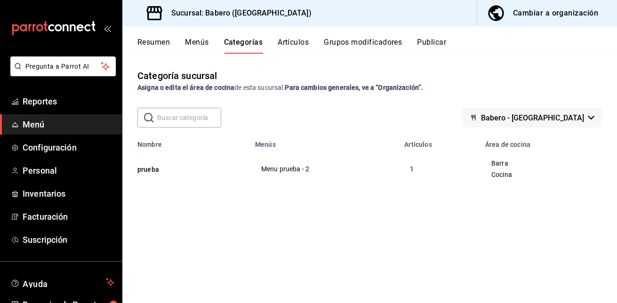
click at [577, 117] on span "Babero - Roma Norte" at bounding box center [532, 117] width 103 height 9
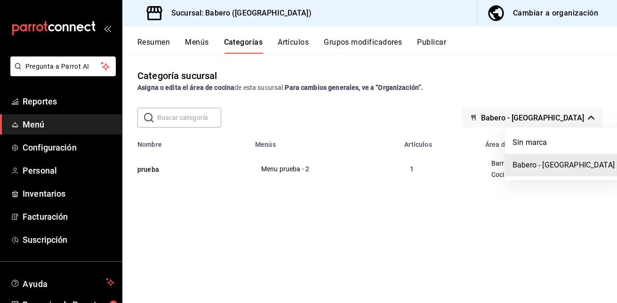
click at [577, 117] on div at bounding box center [308, 151] width 617 height 303
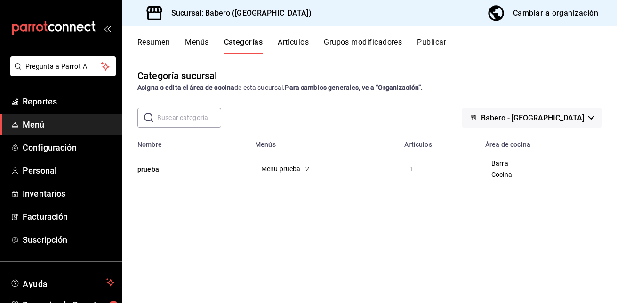
click at [577, 117] on span "Babero - Roma Norte" at bounding box center [532, 117] width 103 height 9
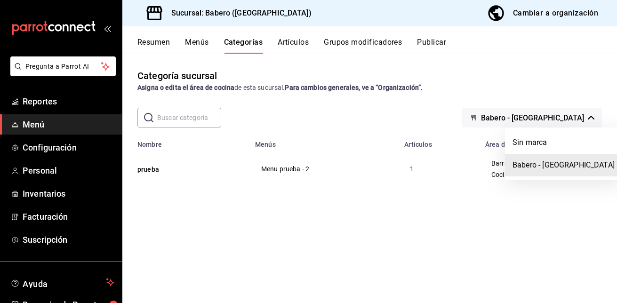
click at [571, 162] on li "Babero - Roma Norte" at bounding box center [563, 165] width 117 height 23
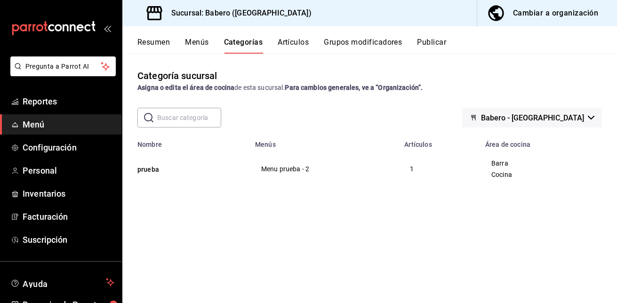
click at [197, 45] on button "Menús" at bounding box center [197, 46] width 24 height 16
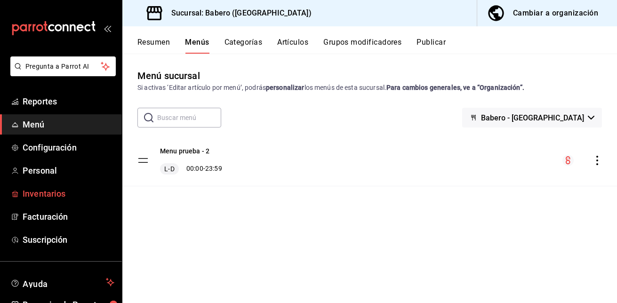
click at [43, 187] on span "Inventarios" at bounding box center [69, 193] width 92 height 13
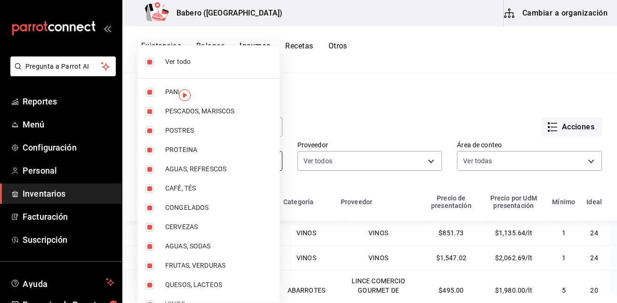
click at [271, 162] on body "Pregunta a Parrot AI Reportes Menú Configuración Personal Inventarios Facturaci…" at bounding box center [308, 148] width 617 height 296
click at [369, 83] on div at bounding box center [308, 151] width 617 height 303
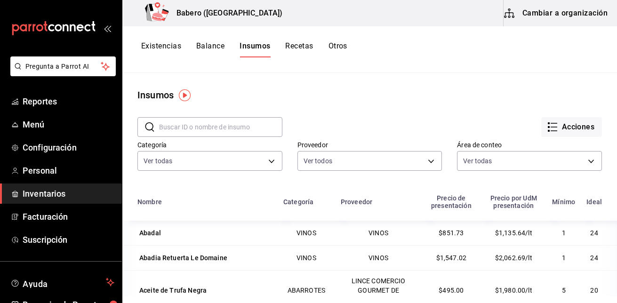
click at [304, 49] on button "Recetas" at bounding box center [299, 49] width 28 height 16
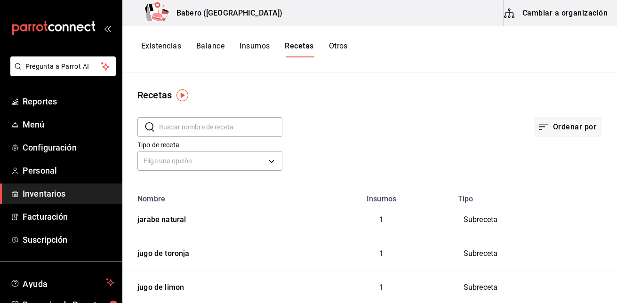
click at [165, 40] on div "Existencias Balance Insumos Recetas Otros" at bounding box center [369, 49] width 495 height 47
click at [165, 48] on button "Existencias" at bounding box center [161, 49] width 40 height 16
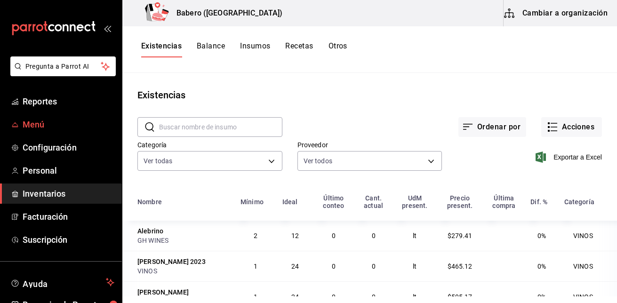
click at [32, 121] on span "Menú" at bounding box center [69, 124] width 92 height 13
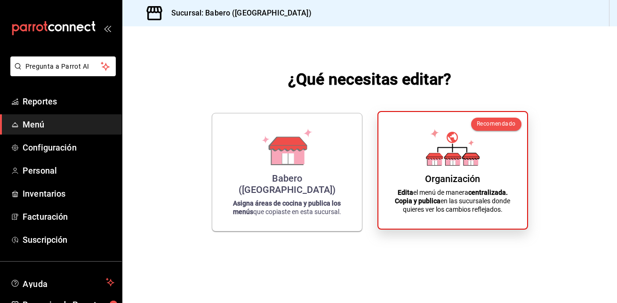
click at [424, 162] on div "Organización Edita el menú de manera centralizada. Copia y publica en las sucur…" at bounding box center [453, 171] width 126 height 102
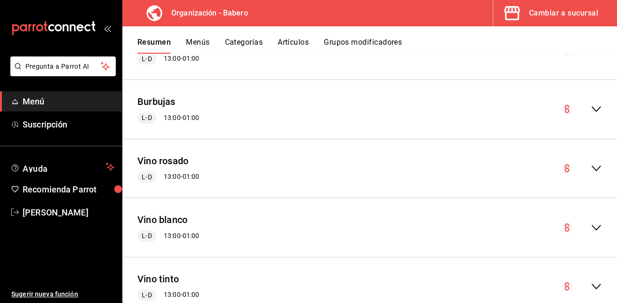
scroll to position [993, 0]
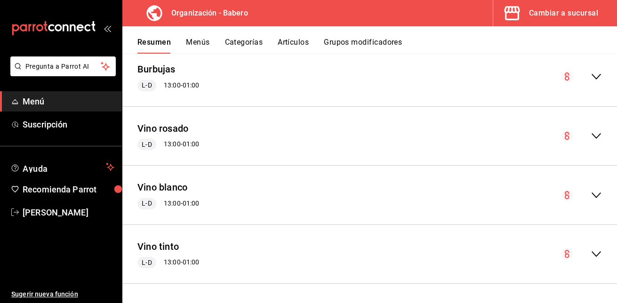
click at [253, 38] on button "Categorías" at bounding box center [244, 46] width 38 height 16
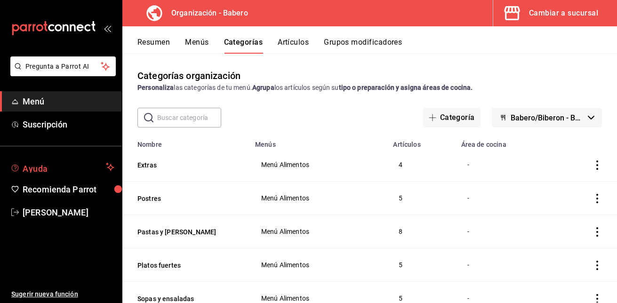
click at [41, 162] on span "Ayuda" at bounding box center [63, 166] width 80 height 11
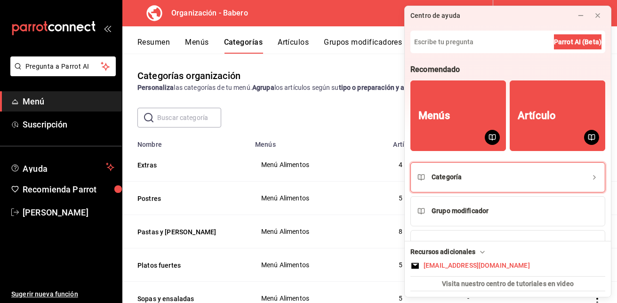
click at [456, 173] on div "Categoría" at bounding box center [447, 177] width 30 height 10
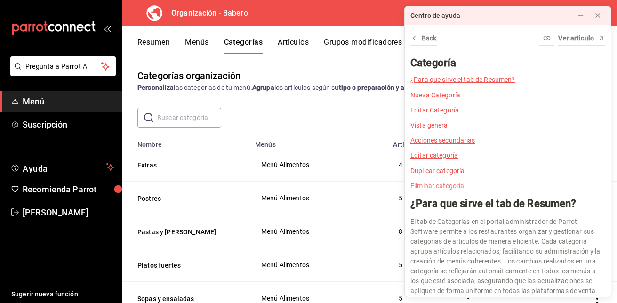
click at [456, 184] on link "Eliminar categoría" at bounding box center [437, 186] width 54 height 8
click at [450, 186] on link "Eliminar categoría" at bounding box center [437, 186] width 54 height 8
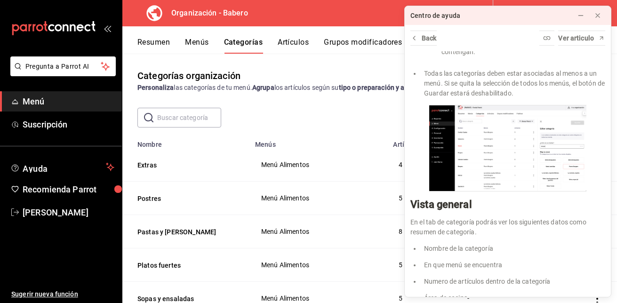
scroll to position [909, 0]
click at [599, 18] on icon at bounding box center [598, 16] width 8 height 8
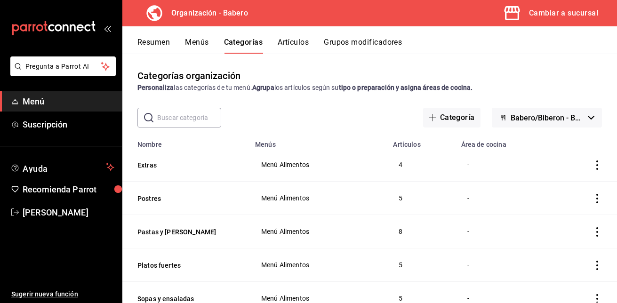
click at [67, 98] on span "Menú" at bounding box center [69, 101] width 92 height 13
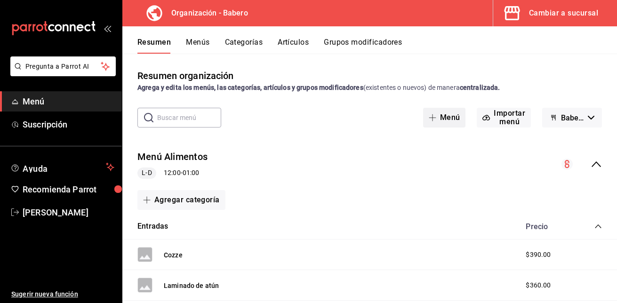
click at [443, 120] on button "Menú" at bounding box center [444, 118] width 43 height 20
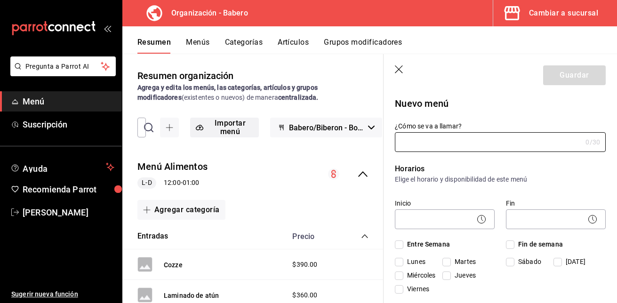
click at [228, 128] on button "Importar menú" at bounding box center [224, 128] width 69 height 20
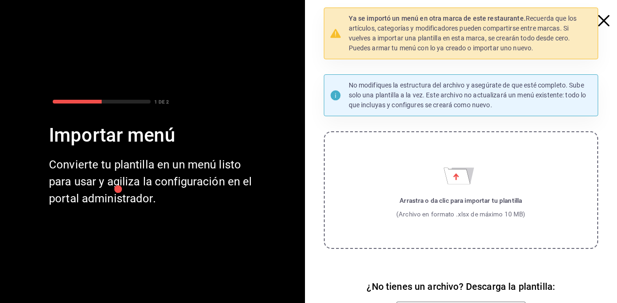
click at [505, 39] on p "Ya se importó un menú en otra marca de este restaurante. Recuerda que los artíc…" at bounding box center [471, 34] width 244 height 40
click at [332, 35] on icon at bounding box center [335, 33] width 10 height 9
click at [598, 22] on icon "button" at bounding box center [603, 20] width 11 height 11
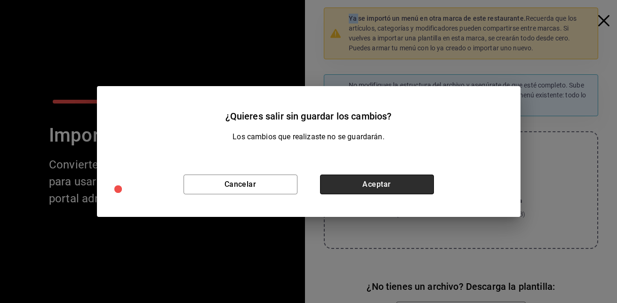
click at [372, 184] on button "Aceptar" at bounding box center [377, 185] width 114 height 20
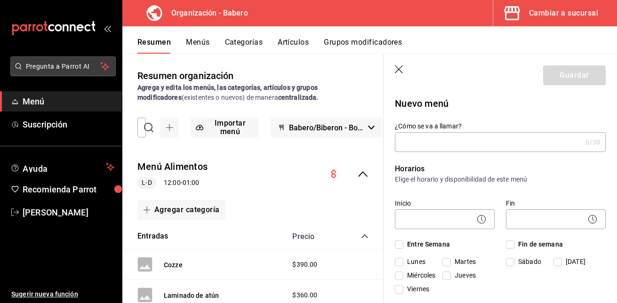
click at [55, 69] on span "Pregunta a Parrot AI" at bounding box center [63, 67] width 75 height 10
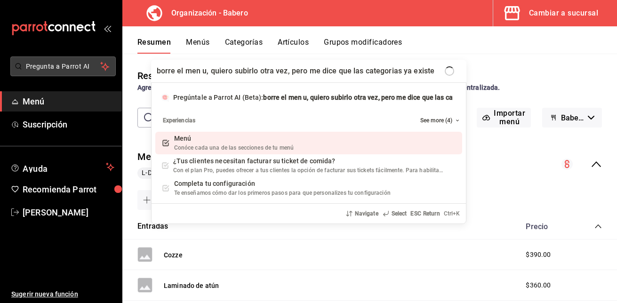
type input "borre el men u, quiero subirlo otra vez, pero me dice que las categorias ya exi…"
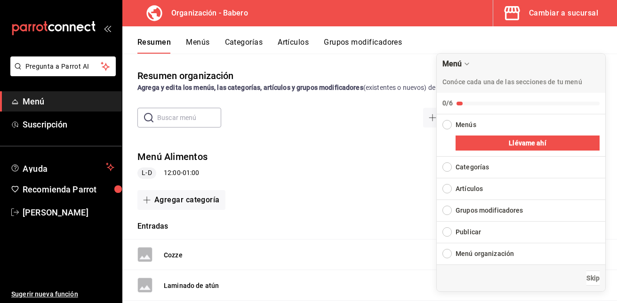
click at [450, 162] on div "Categorías" at bounding box center [521, 167] width 169 height 21
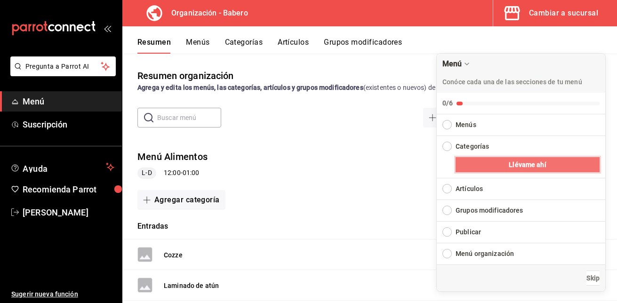
click at [478, 161] on button "Llévame ahí" at bounding box center [528, 164] width 144 height 15
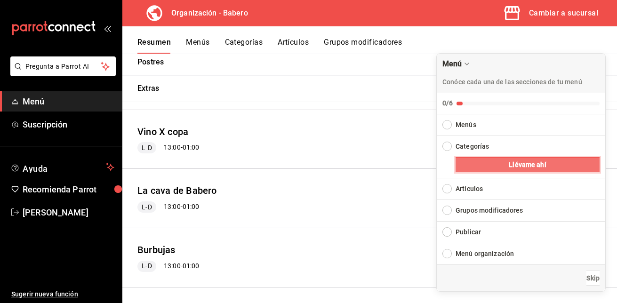
scroll to position [993, 0]
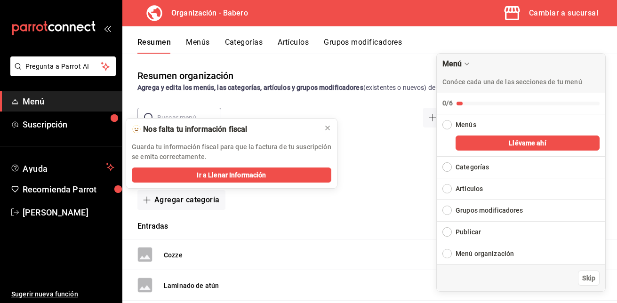
click at [342, 149] on div "Menú Alimentos L-D 12:00 - 01:00" at bounding box center [369, 165] width 495 height 44
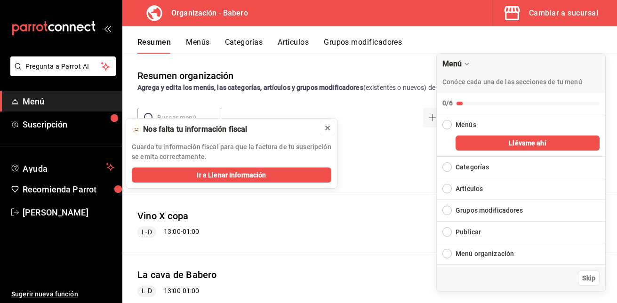
click at [327, 126] on icon at bounding box center [328, 128] width 8 height 8
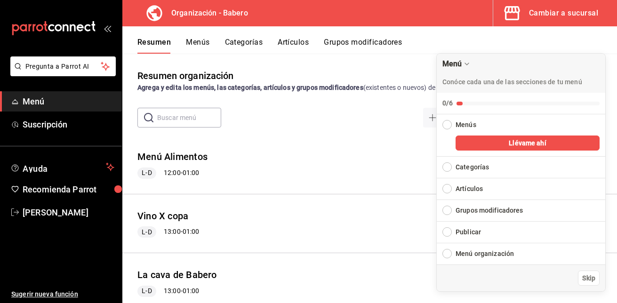
click at [532, 36] on div "Resumen Menús Categorías Artículos Grupos modificadores" at bounding box center [369, 39] width 495 height 27
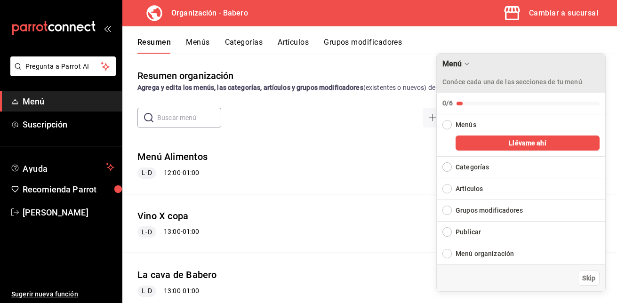
click at [463, 63] on icon "Drag to move checklist" at bounding box center [467, 64] width 8 height 8
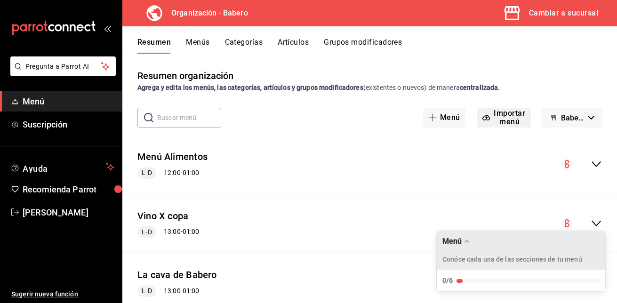
click at [494, 117] on button "Importar menú" at bounding box center [504, 118] width 54 height 20
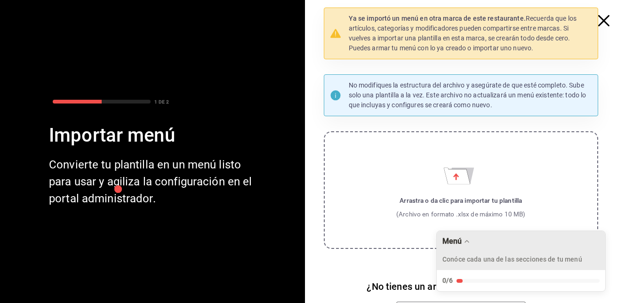
click at [451, 190] on label "Arrastra o da clic para importar tu plantilla (Archivo en formato .xlsx de máxi…" at bounding box center [461, 190] width 275 height 118
click at [0, 0] on input "Arrastra o da clic para importar tu plantilla (Archivo en formato .xlsx de máxi…" at bounding box center [0, 0] width 0 height 0
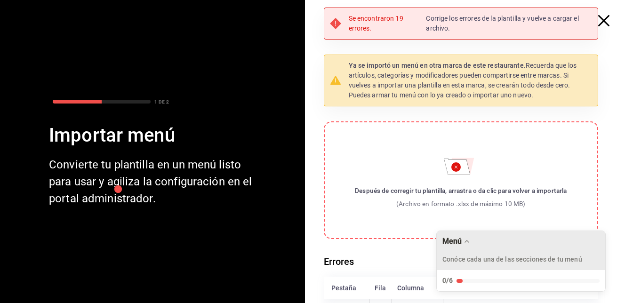
click at [335, 23] on icon at bounding box center [335, 23] width 11 height 11
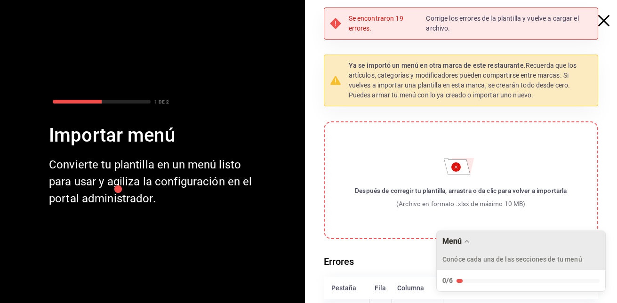
drag, startPoint x: 335, startPoint y: 23, endPoint x: 464, endPoint y: 30, distance: 130.1
click at [464, 30] on p "Corrige los errores de la plantilla y vuelve a cargar el archivo." at bounding box center [509, 24] width 166 height 20
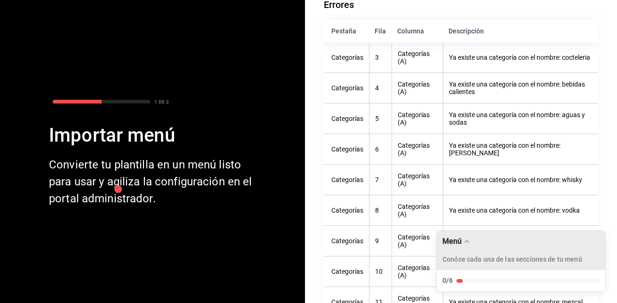
scroll to position [257, 0]
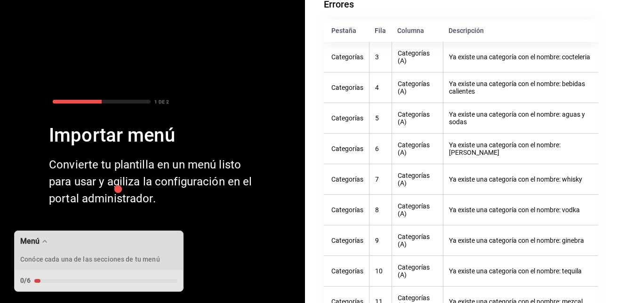
drag, startPoint x: 509, startPoint y: 244, endPoint x: 87, endPoint y: 152, distance: 432.0
click at [87, 152] on body "Pregunta a Parrot AI Menú Suscripción Ayuda Recomienda Parrot Julio Delgado Sug…" at bounding box center [308, 151] width 617 height 303
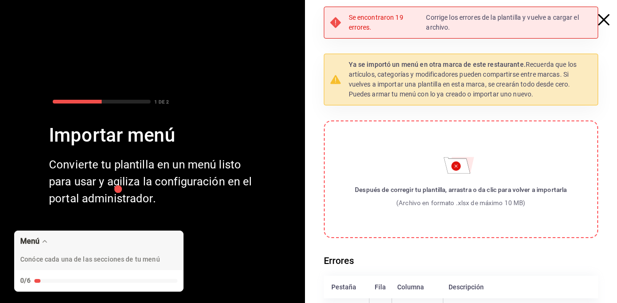
scroll to position [0, 0]
click at [598, 21] on icon "button" at bounding box center [603, 20] width 11 height 11
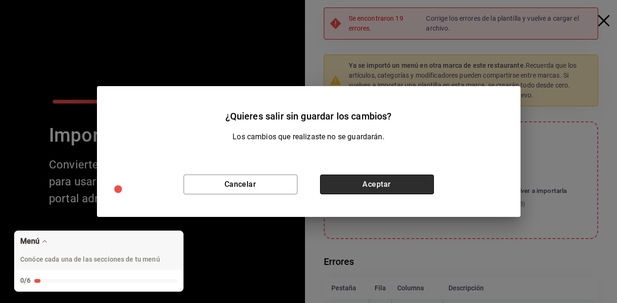
click at [363, 180] on button "Aceptar" at bounding box center [377, 185] width 114 height 20
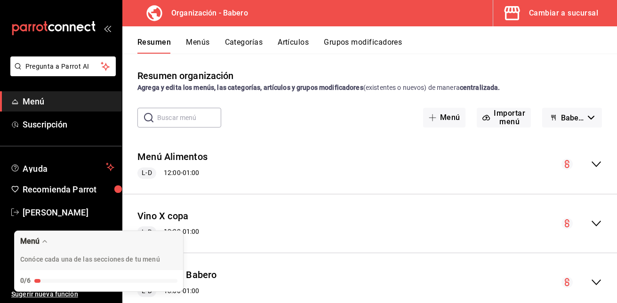
click at [170, 119] on input "text" at bounding box center [189, 117] width 64 height 19
type input "bebidas"
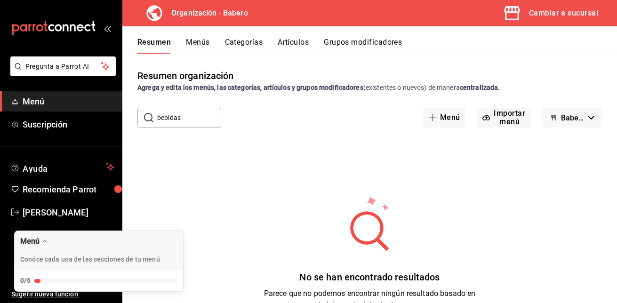
click at [253, 44] on button "Categorías" at bounding box center [244, 46] width 38 height 16
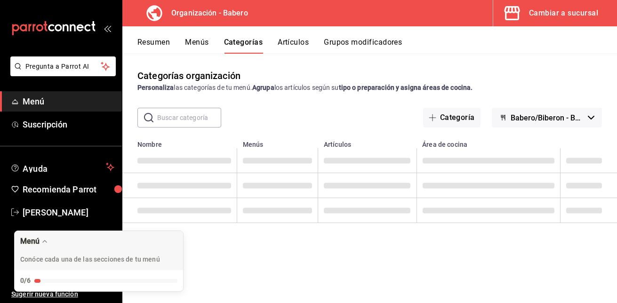
click at [194, 117] on input "text" at bounding box center [189, 117] width 64 height 19
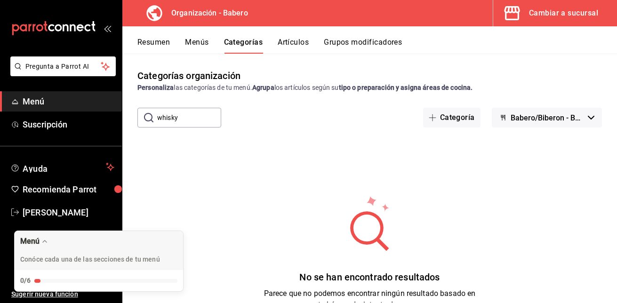
type input "whisky"
click at [455, 118] on button "Categoría" at bounding box center [451, 118] width 57 height 20
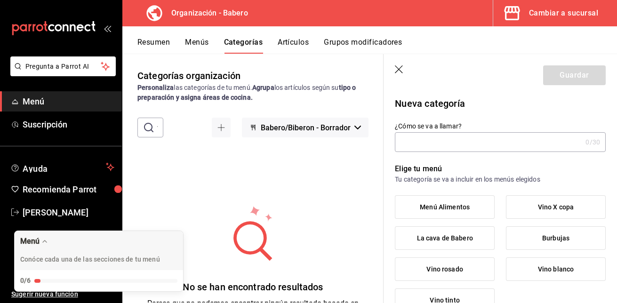
click at [398, 68] on icon "button" at bounding box center [399, 69] width 8 height 8
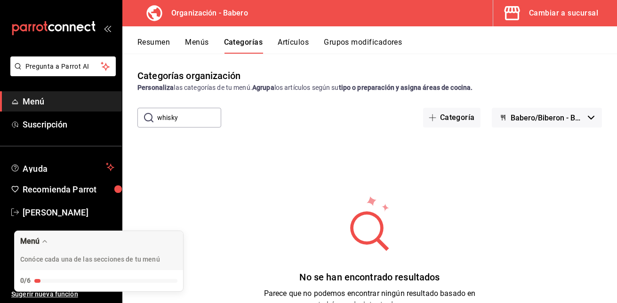
click at [203, 44] on button "Menús" at bounding box center [197, 46] width 24 height 16
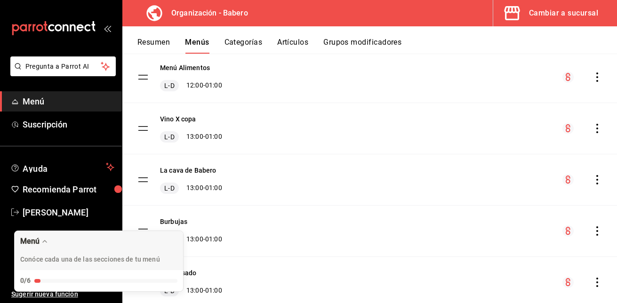
scroll to position [86, 0]
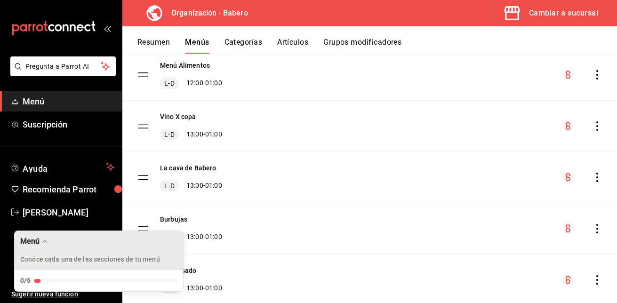
click at [126, 245] on div "Menú" at bounding box center [98, 241] width 157 height 9
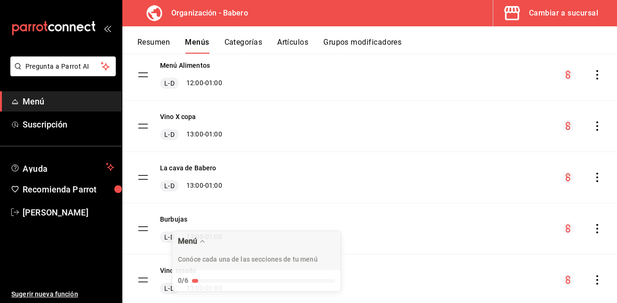
drag, startPoint x: 126, startPoint y: 245, endPoint x: 195, endPoint y: 208, distance: 78.5
click at [195, 208] on body "Pregunta a Parrot AI Menú Suscripción Ayuda Recomienda Parrot Julio Delgado Sug…" at bounding box center [308, 151] width 617 height 303
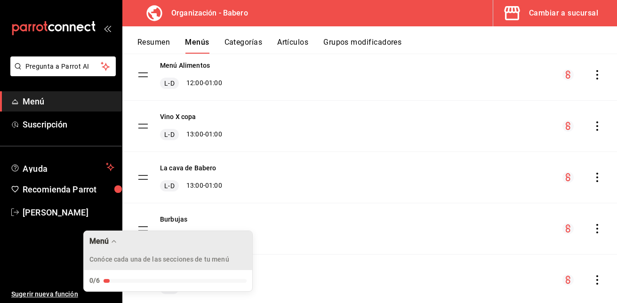
click at [143, 244] on div "Menú" at bounding box center [167, 241] width 157 height 9
drag, startPoint x: 143, startPoint y: 244, endPoint x: 149, endPoint y: 256, distance: 12.6
click at [149, 256] on div "Menú Conóce cada una de las secciones de tu menú" at bounding box center [163, 250] width 168 height 39
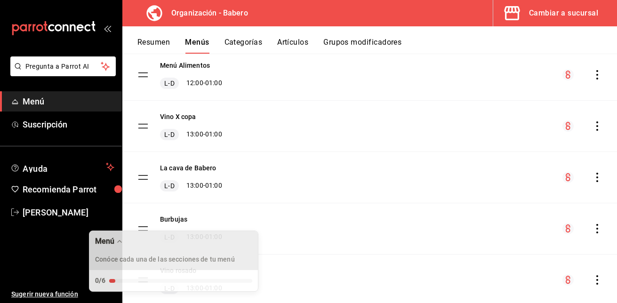
click at [149, 256] on p "Conóce cada una de las secciones de tu menú" at bounding box center [165, 260] width 140 height 10
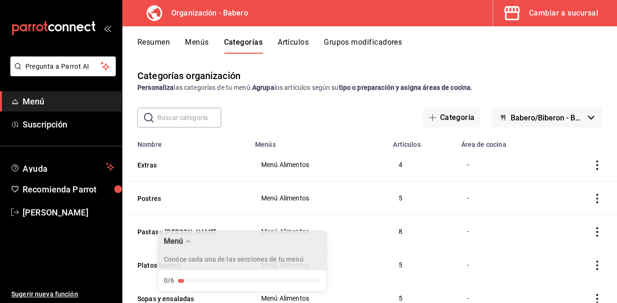
drag, startPoint x: 181, startPoint y: 256, endPoint x: 249, endPoint y: 238, distance: 70.9
click at [249, 238] on div "Menú Conóce cada una de las secciones de tu menú" at bounding box center [242, 250] width 168 height 39
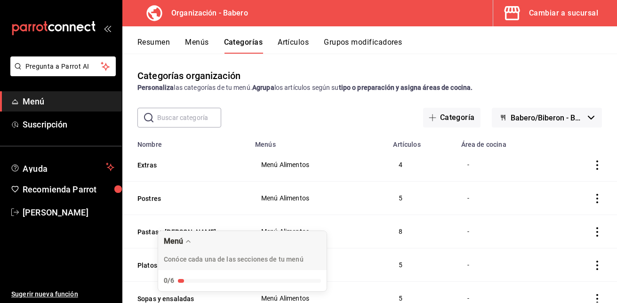
click at [176, 279] on div "0/6" at bounding box center [242, 280] width 168 height 21
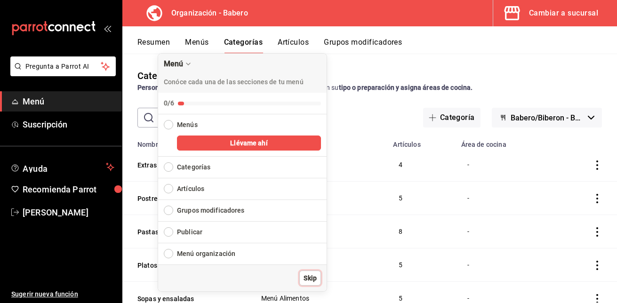
click at [308, 276] on span "Skip" at bounding box center [310, 278] width 13 height 10
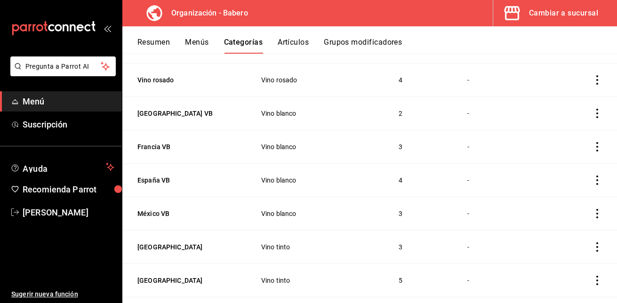
scroll to position [703, 0]
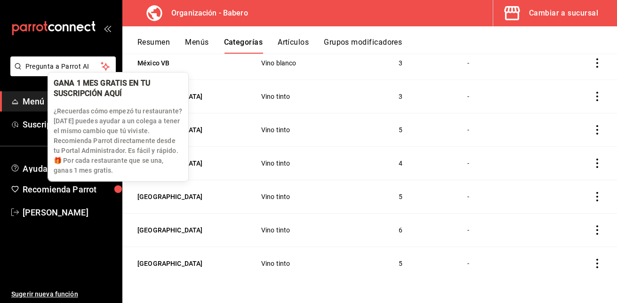
click at [113, 187] on div "button" at bounding box center [118, 189] width 12 height 12
click at [115, 188] on div "button" at bounding box center [117, 189] width 11 height 11
click at [109, 144] on p "¿Recuerdas cómo empezó tu restaurante? [DATE] puedes ayudar a un colega a tener…" at bounding box center [118, 140] width 129 height 69
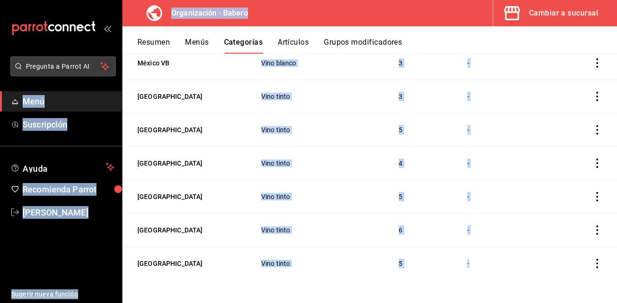
drag, startPoint x: 100, startPoint y: 113, endPoint x: 31, endPoint y: 74, distance: 79.4
click at [31, 74] on body "Pregunta a Parrot AI Menú Suscripción Ayuda Recomienda Parrot Julio Delgado Sug…" at bounding box center [308, 151] width 617 height 303
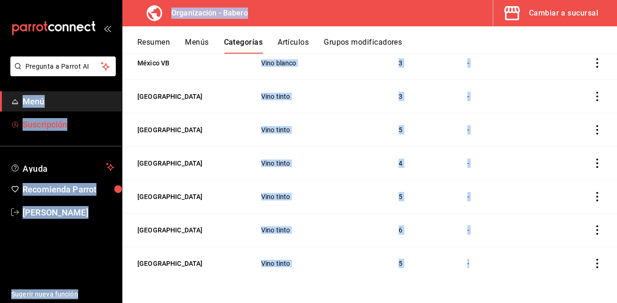
drag, startPoint x: 31, startPoint y: 74, endPoint x: 81, endPoint y: 116, distance: 65.1
click at [81, 116] on link "Suscripción" at bounding box center [61, 124] width 122 height 20
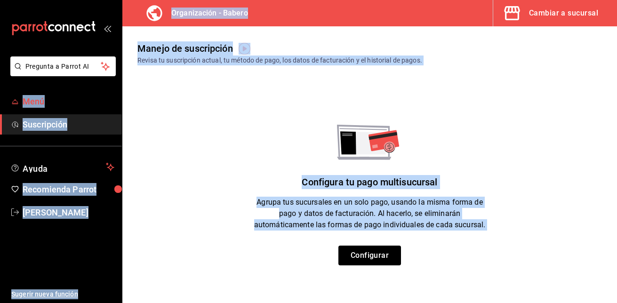
click at [51, 102] on span "Menú" at bounding box center [69, 101] width 92 height 13
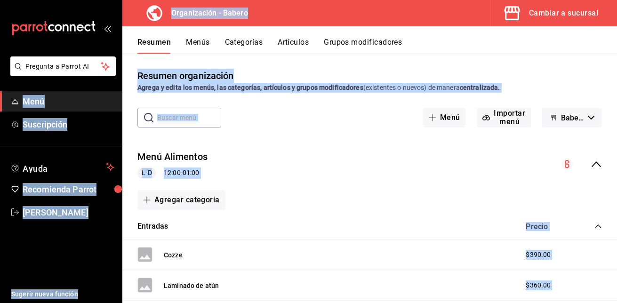
click at [350, 189] on div "Agregar categoría" at bounding box center [369, 199] width 495 height 27
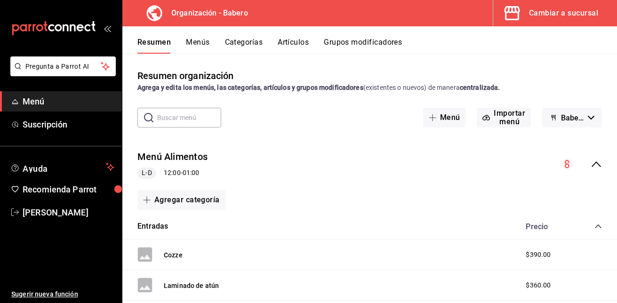
click at [253, 43] on button "Categorías" at bounding box center [244, 46] width 38 height 16
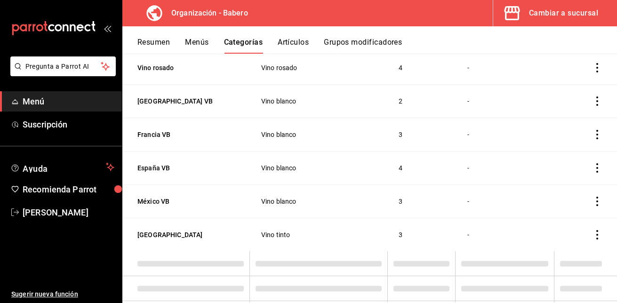
scroll to position [703, 0]
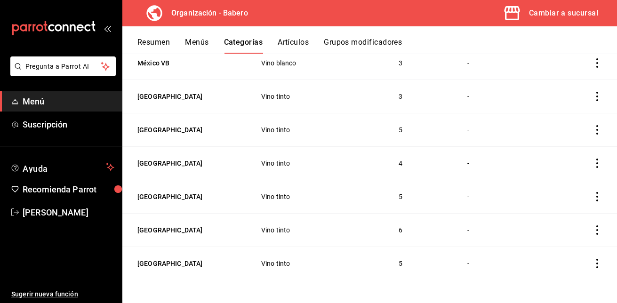
click at [393, 41] on button "Grupos modificadores" at bounding box center [363, 46] width 78 height 16
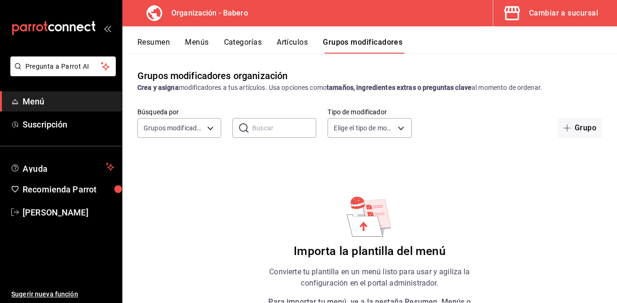
scroll to position [16, 0]
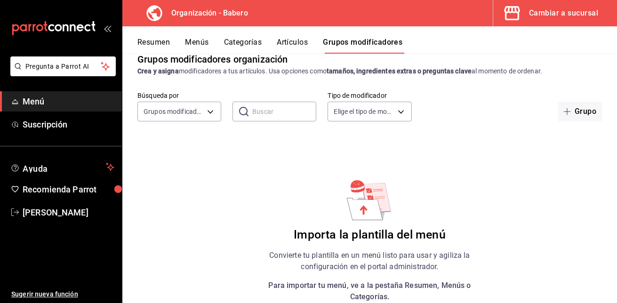
click at [374, 214] on icon at bounding box center [365, 209] width 36 height 22
click at [286, 38] on button "Artículos" at bounding box center [292, 46] width 31 height 16
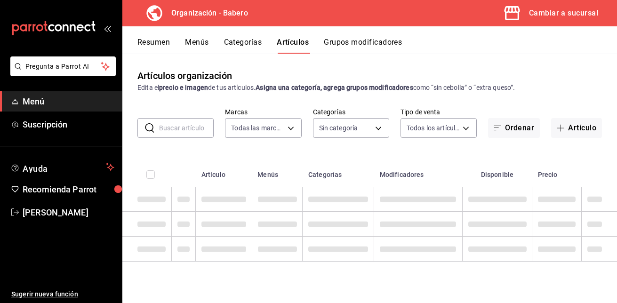
type input "a66e06f9-c574-4272-93a5-56c49c41a772"
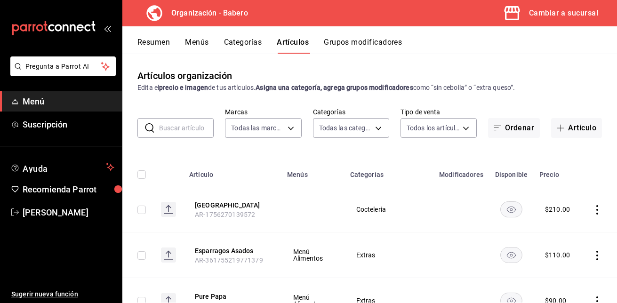
type input "d5e981f2-9595-497c-a91a-126b35bb2472,b74fb20b-3b09-4cc9-9e81-849f82f19f95,754ec…"
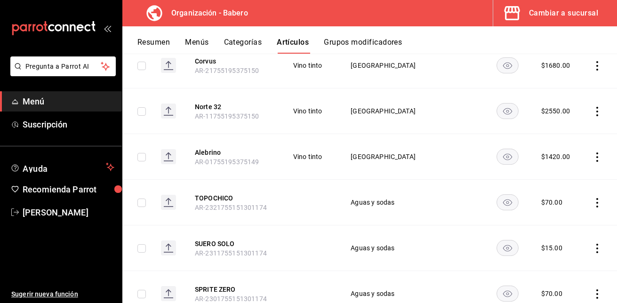
scroll to position [5289, 0]
click at [592, 198] on icon "actions" at bounding box center [596, 202] width 9 height 9
click at [564, 223] on span "Eliminar" at bounding box center [562, 225] width 24 height 8
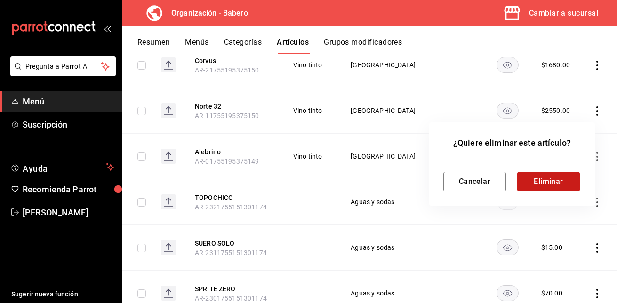
click at [565, 182] on button "Eliminar" at bounding box center [548, 182] width 63 height 20
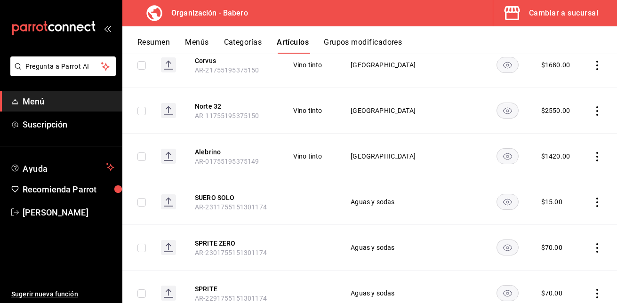
click at [592, 198] on icon "actions" at bounding box center [596, 202] width 9 height 9
click at [563, 225] on span "Eliminar" at bounding box center [562, 225] width 24 height 8
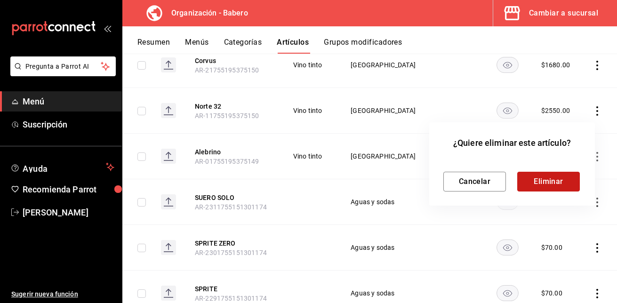
click at [560, 181] on button "Eliminar" at bounding box center [548, 182] width 63 height 20
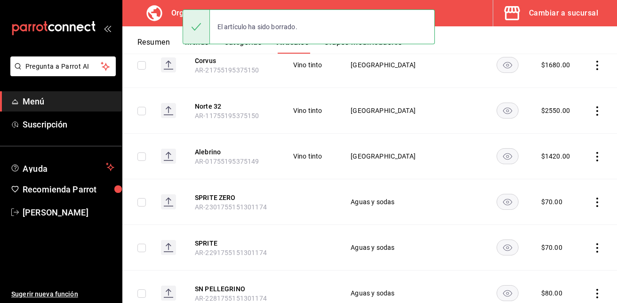
click at [139, 198] on input "checkbox" at bounding box center [141, 202] width 8 height 8
checkbox input "true"
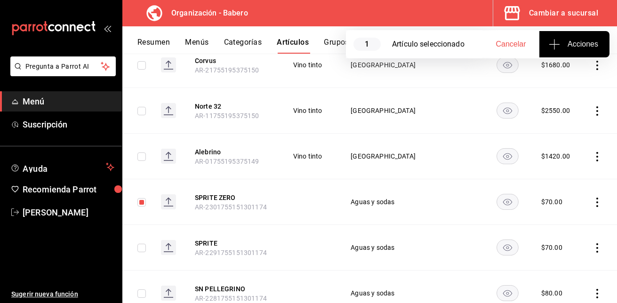
click at [141, 224] on td at bounding box center [137, 247] width 31 height 46
click at [140, 244] on input "checkbox" at bounding box center [141, 248] width 8 height 8
checkbox input "true"
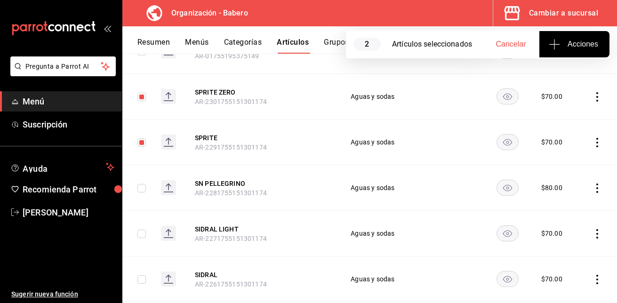
scroll to position [5395, 0]
click at [141, 184] on input "checkbox" at bounding box center [141, 188] width 8 height 8
checkbox input "true"
click at [139, 229] on input "checkbox" at bounding box center [141, 233] width 8 height 8
checkbox input "true"
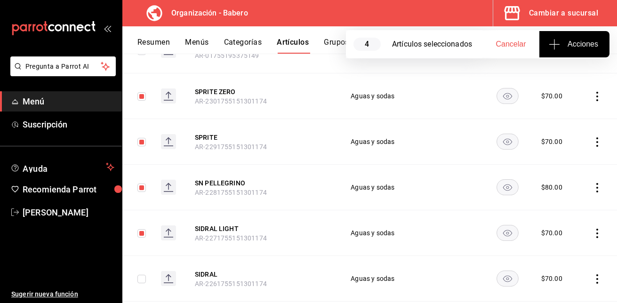
click at [141, 275] on input "checkbox" at bounding box center [141, 279] width 8 height 8
checkbox input "true"
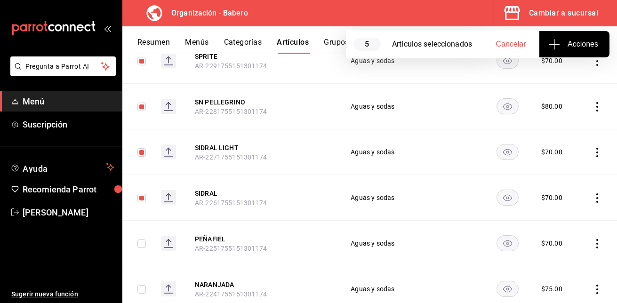
scroll to position [5476, 0]
click at [141, 239] on input "checkbox" at bounding box center [141, 243] width 8 height 8
checkbox input "true"
click at [140, 285] on input "checkbox" at bounding box center [141, 289] width 8 height 8
checkbox input "true"
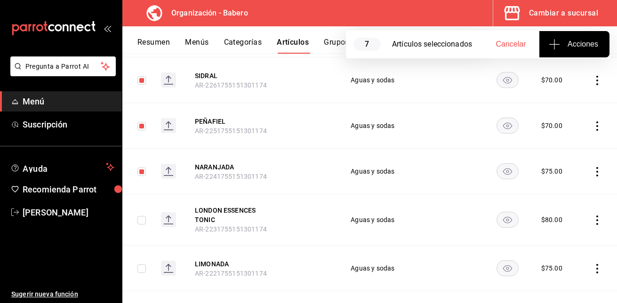
scroll to position [5594, 0]
click at [144, 216] on input "checkbox" at bounding box center [141, 220] width 8 height 8
checkbox input "true"
click at [138, 264] on input "checkbox" at bounding box center [141, 268] width 8 height 8
checkbox input "true"
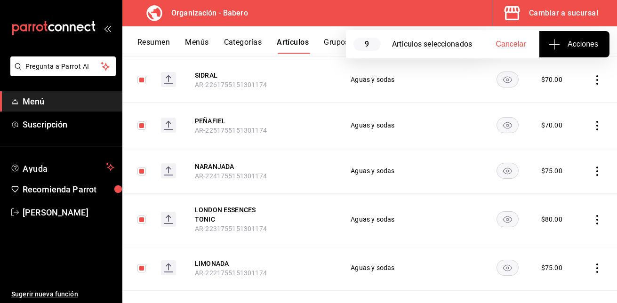
checkbox input "true"
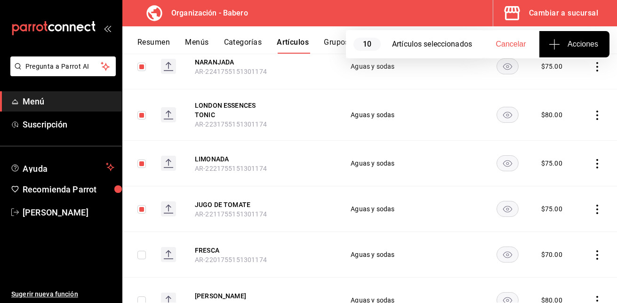
scroll to position [5699, 0]
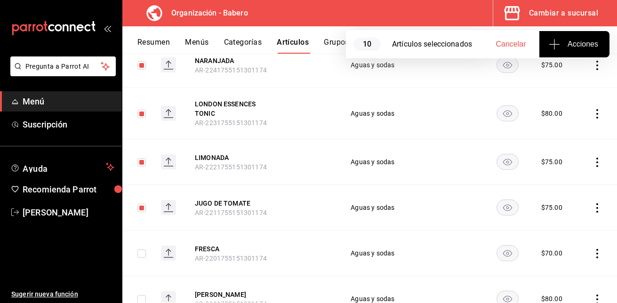
click at [142, 249] on input "checkbox" at bounding box center [141, 253] width 8 height 8
checkbox input "true"
click at [141, 295] on input "checkbox" at bounding box center [141, 299] width 8 height 8
checkbox input "true"
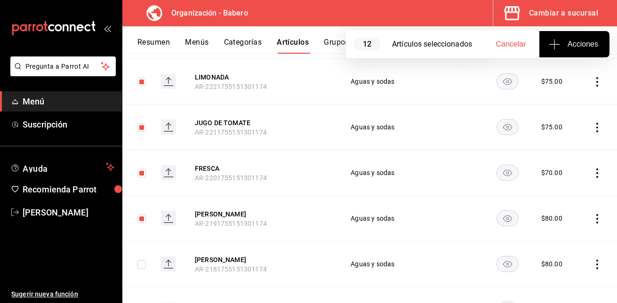
scroll to position [5782, 0]
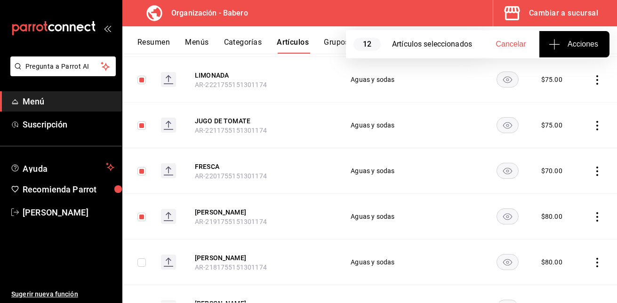
click at [144, 258] on input "checkbox" at bounding box center [141, 262] width 8 height 8
checkbox input "true"
click at [142, 303] on input "checkbox" at bounding box center [141, 308] width 8 height 8
checkbox input "true"
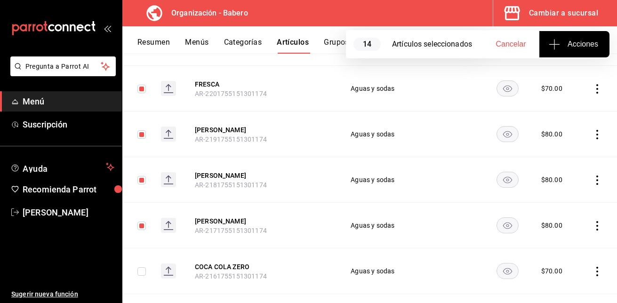
scroll to position [5866, 0]
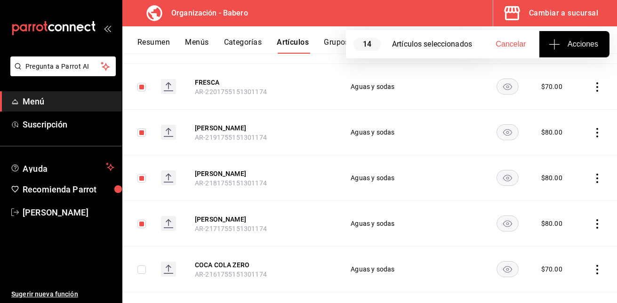
click at [142, 265] on input "checkbox" at bounding box center [141, 269] width 8 height 8
checkbox input "true"
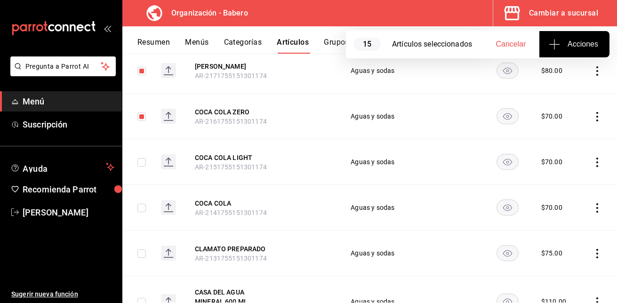
scroll to position [6020, 0]
click at [140, 158] on input "checkbox" at bounding box center [141, 162] width 8 height 8
checkbox input "true"
click at [142, 203] on input "checkbox" at bounding box center [141, 207] width 8 height 8
checkbox input "true"
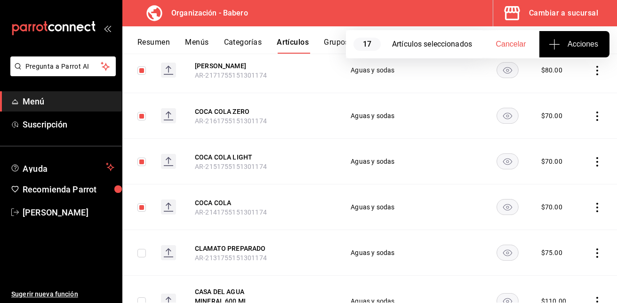
click at [140, 249] on input "checkbox" at bounding box center [141, 253] width 8 height 8
checkbox input "true"
click at [140, 297] on input "checkbox" at bounding box center [141, 301] width 8 height 8
checkbox input "true"
click at [104, 28] on icon "open_drawer_menu" at bounding box center [108, 28] width 8 height 8
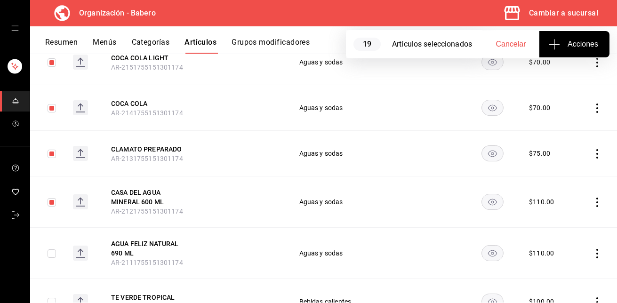
scroll to position [6120, 0]
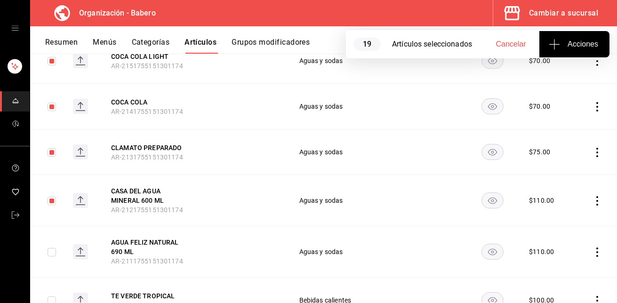
click at [52, 248] on input "checkbox" at bounding box center [52, 252] width 8 height 8
checkbox input "true"
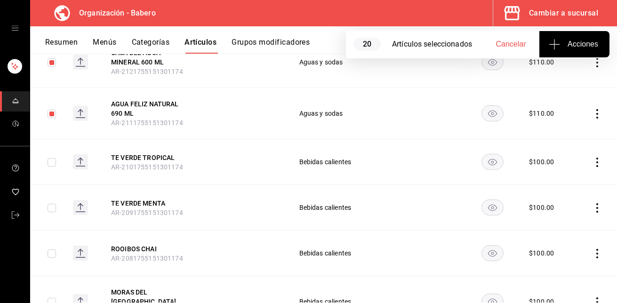
scroll to position [6257, 0]
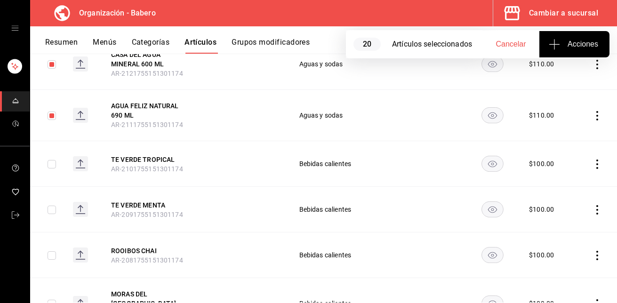
click at [50, 160] on input "checkbox" at bounding box center [52, 164] width 8 height 8
checkbox input "true"
click at [52, 206] on input "checkbox" at bounding box center [52, 210] width 8 height 8
checkbox input "true"
click at [52, 251] on input "checkbox" at bounding box center [52, 255] width 8 height 8
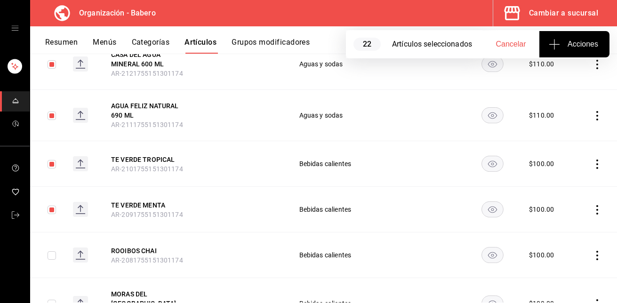
checkbox input "true"
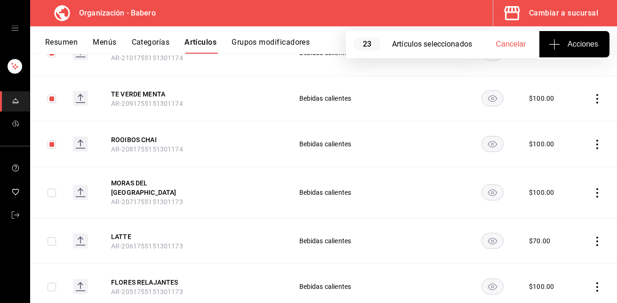
scroll to position [6369, 0]
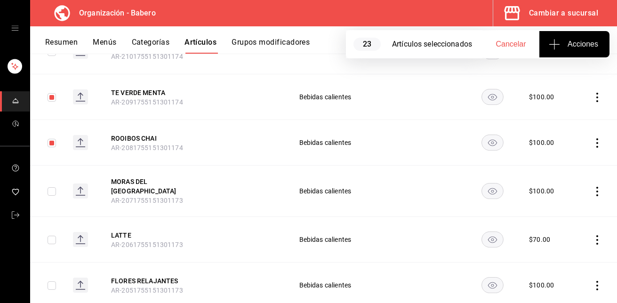
click at [55, 187] on input "checkbox" at bounding box center [52, 191] width 8 height 8
checkbox input "true"
click at [55, 236] on input "checkbox" at bounding box center [52, 240] width 8 height 8
checkbox input "true"
click at [52, 281] on input "checkbox" at bounding box center [52, 285] width 8 height 8
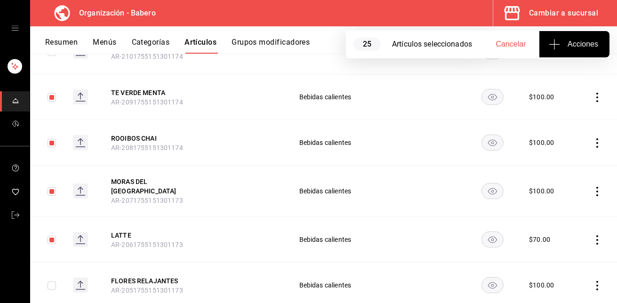
checkbox input "true"
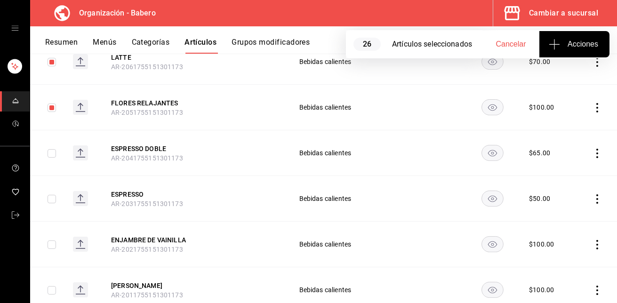
scroll to position [6548, 0]
click at [53, 149] on input "checkbox" at bounding box center [52, 153] width 8 height 8
checkbox input "true"
click at [50, 194] on input "checkbox" at bounding box center [52, 198] width 8 height 8
checkbox input "true"
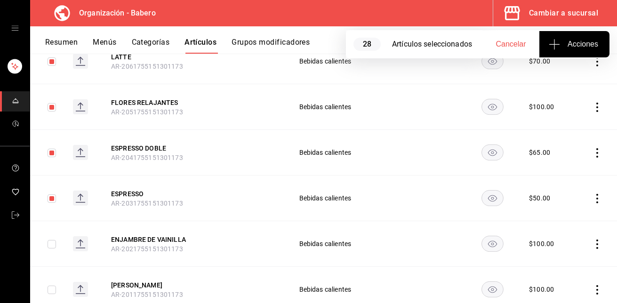
click at [51, 240] on input "checkbox" at bounding box center [52, 244] width 8 height 8
checkbox input "true"
click at [51, 286] on input "checkbox" at bounding box center [52, 290] width 8 height 8
checkbox input "true"
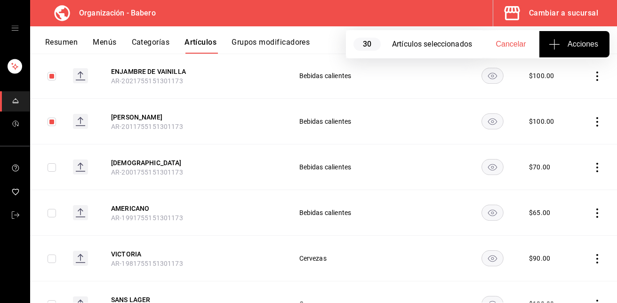
scroll to position [6718, 0]
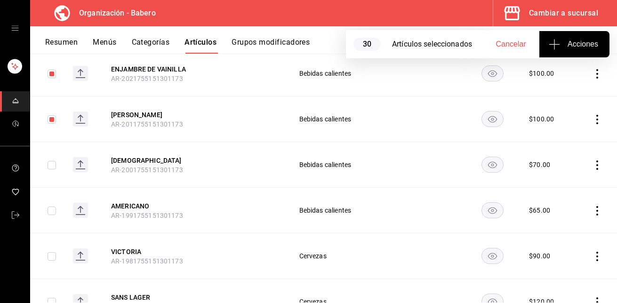
click at [53, 161] on input "checkbox" at bounding box center [52, 165] width 8 height 8
checkbox input "true"
click at [52, 207] on input "checkbox" at bounding box center [52, 211] width 8 height 8
checkbox input "true"
click at [51, 252] on input "checkbox" at bounding box center [52, 256] width 8 height 8
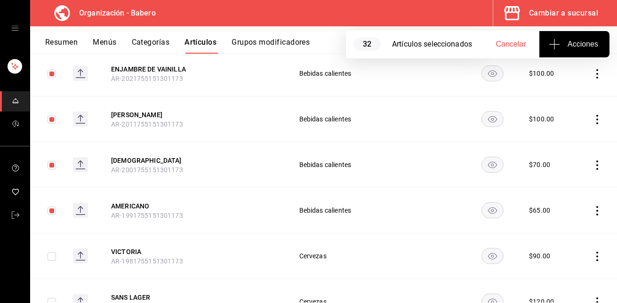
checkbox input "true"
click at [52, 298] on input "checkbox" at bounding box center [52, 302] width 8 height 8
checkbox input "true"
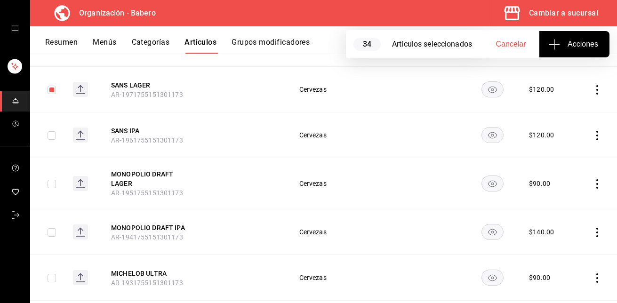
scroll to position [6932, 0]
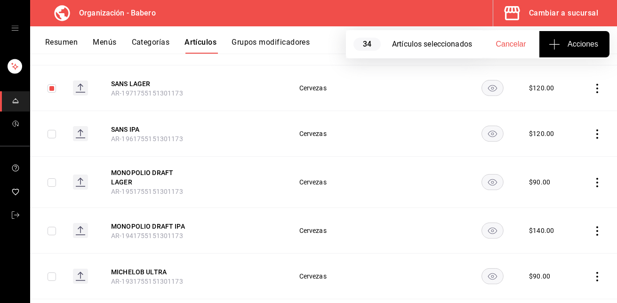
click at [50, 130] on input "checkbox" at bounding box center [52, 134] width 8 height 8
checkbox input "true"
click at [49, 178] on input "checkbox" at bounding box center [52, 182] width 8 height 8
checkbox input "true"
click at [53, 227] on input "checkbox" at bounding box center [52, 231] width 8 height 8
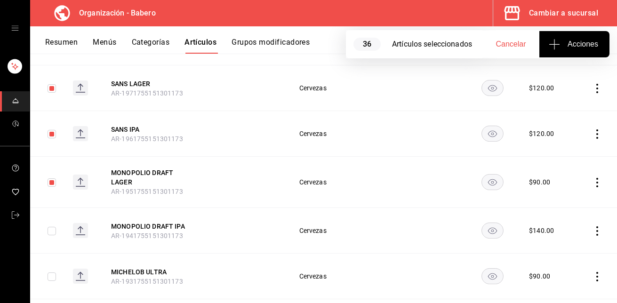
checkbox input "true"
click at [48, 272] on input "checkbox" at bounding box center [52, 276] width 8 height 8
checkbox input "true"
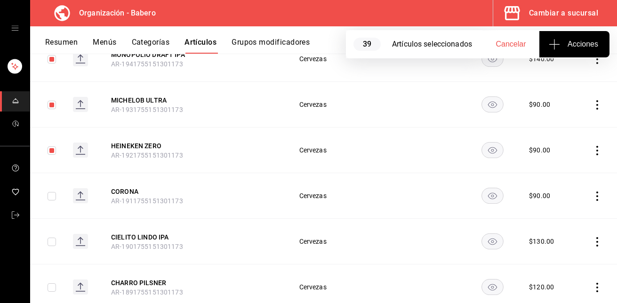
scroll to position [7104, 0]
click at [49, 192] on input "checkbox" at bounding box center [52, 196] width 8 height 8
checkbox input "true"
click at [53, 237] on input "checkbox" at bounding box center [52, 241] width 8 height 8
checkbox input "true"
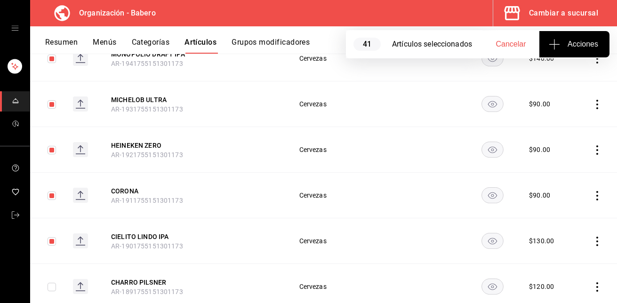
click at [49, 283] on input "checkbox" at bounding box center [52, 287] width 8 height 8
checkbox input "true"
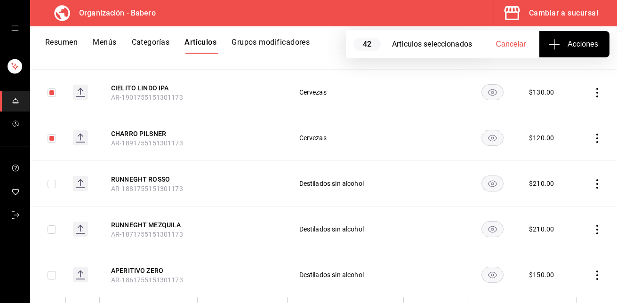
scroll to position [7253, 0]
click at [49, 179] on input "checkbox" at bounding box center [52, 183] width 8 height 8
click at [54, 179] on input "checkbox" at bounding box center [52, 183] width 8 height 8
checkbox input "false"
click at [51, 225] on input "checkbox" at bounding box center [52, 229] width 8 height 8
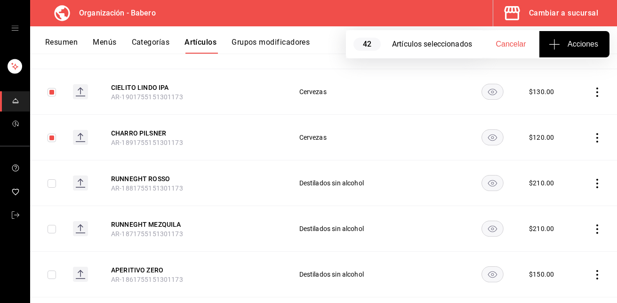
checkbox input "true"
click at [52, 160] on td at bounding box center [47, 183] width 35 height 46
click at [51, 179] on input "checkbox" at bounding box center [52, 183] width 8 height 8
checkbox input "true"
click at [50, 271] on input "checkbox" at bounding box center [52, 275] width 8 height 8
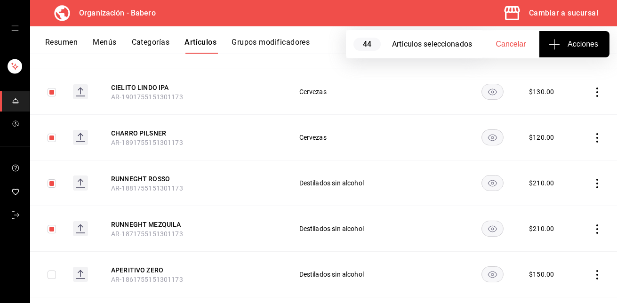
checkbox input "true"
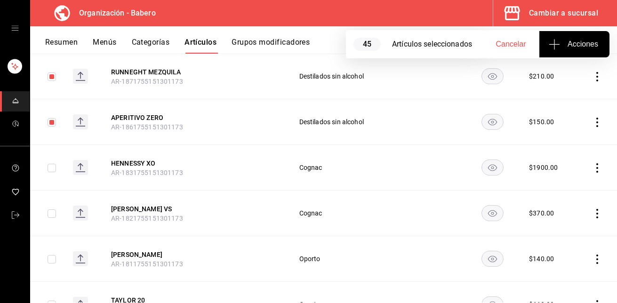
scroll to position [7409, 0]
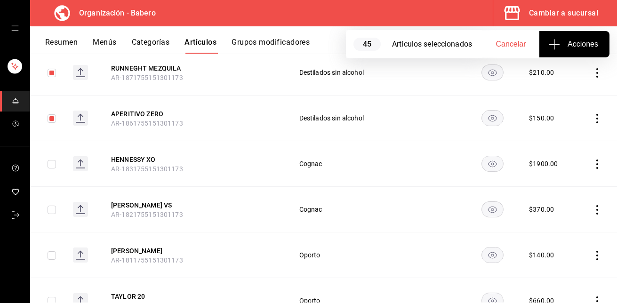
click at [53, 160] on input "checkbox" at bounding box center [52, 164] width 8 height 8
checkbox input "true"
click at [52, 206] on input "checkbox" at bounding box center [52, 210] width 8 height 8
checkbox input "true"
click at [49, 251] on input "checkbox" at bounding box center [52, 255] width 8 height 8
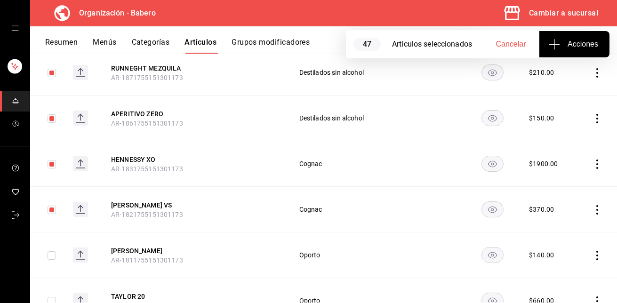
checkbox input "true"
click at [49, 297] on input "checkbox" at bounding box center [52, 301] width 8 height 8
checkbox input "true"
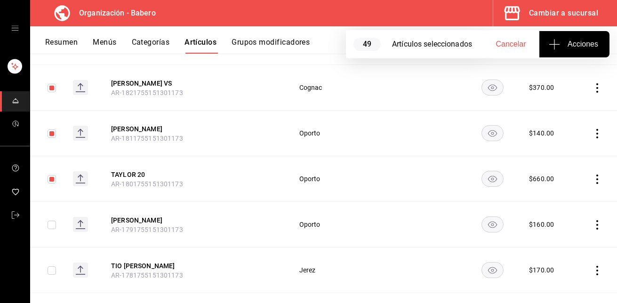
scroll to position [7535, 0]
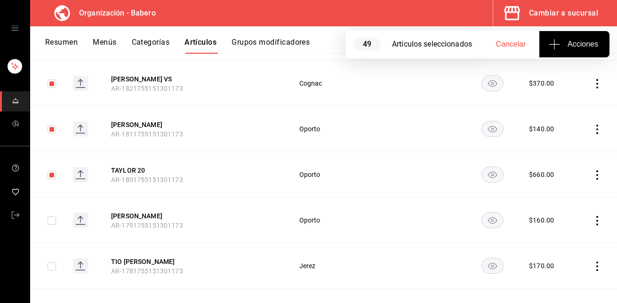
click at [51, 216] on input "checkbox" at bounding box center [52, 220] width 8 height 8
checkbox input "true"
click at [54, 262] on input "checkbox" at bounding box center [52, 266] width 8 height 8
checkbox input "true"
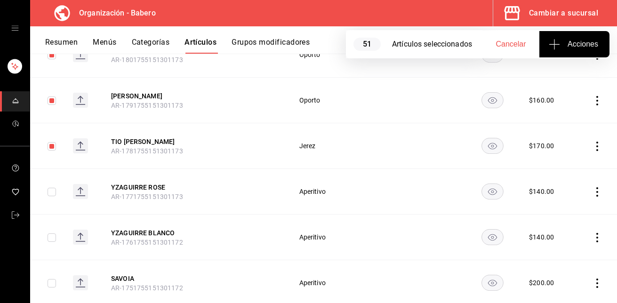
scroll to position [7656, 0]
click at [48, 187] on input "checkbox" at bounding box center [52, 191] width 8 height 8
checkbox input "true"
click at [53, 214] on td at bounding box center [47, 237] width 35 height 46
click at [52, 233] on input "checkbox" at bounding box center [52, 237] width 8 height 8
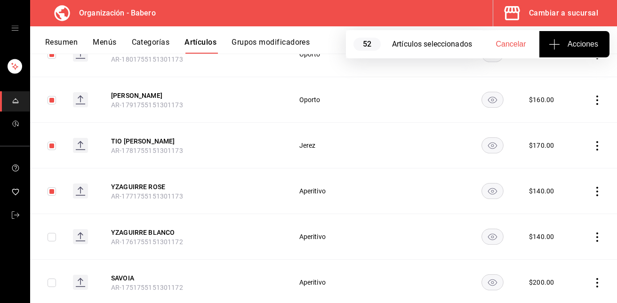
checkbox input "true"
click at [51, 279] on input "checkbox" at bounding box center [52, 283] width 8 height 8
checkbox input "true"
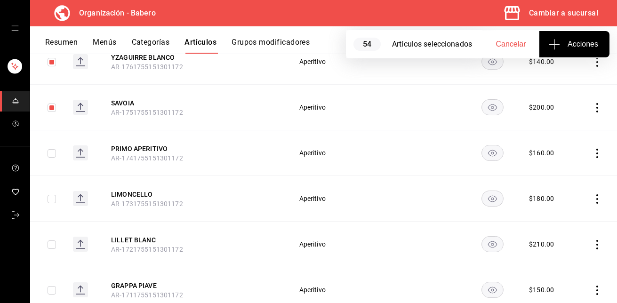
scroll to position [7833, 0]
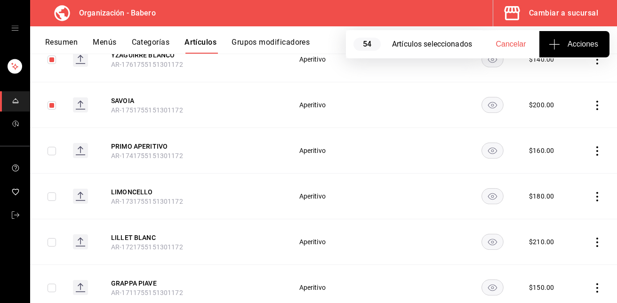
click at [52, 128] on td at bounding box center [47, 151] width 35 height 46
click at [51, 147] on input "checkbox" at bounding box center [52, 151] width 8 height 8
checkbox input "true"
click at [54, 192] on input "checkbox" at bounding box center [52, 196] width 8 height 8
checkbox input "true"
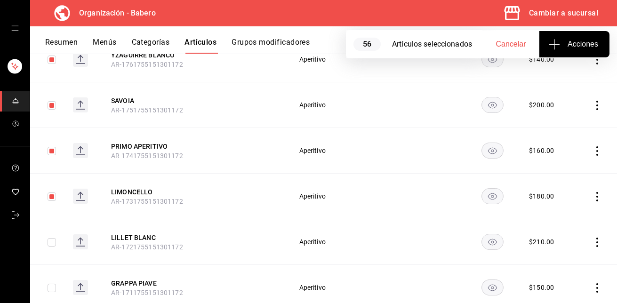
click at [49, 238] on input "checkbox" at bounding box center [52, 242] width 8 height 8
checkbox input "true"
click at [51, 284] on input "checkbox" at bounding box center [52, 288] width 8 height 8
checkbox input "true"
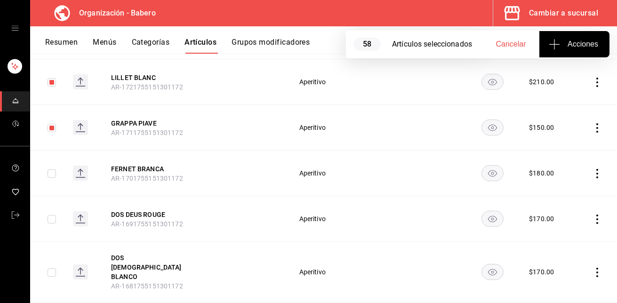
scroll to position [7994, 0]
click at [51, 169] on input "checkbox" at bounding box center [52, 173] width 8 height 8
checkbox input "true"
click at [53, 215] on input "checkbox" at bounding box center [52, 219] width 8 height 8
checkbox input "true"
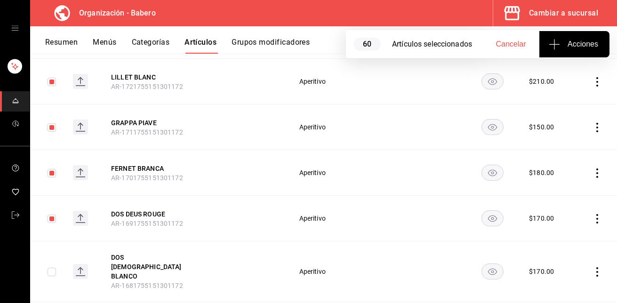
click at [52, 268] on input "checkbox" at bounding box center [52, 272] width 8 height 8
checkbox input "true"
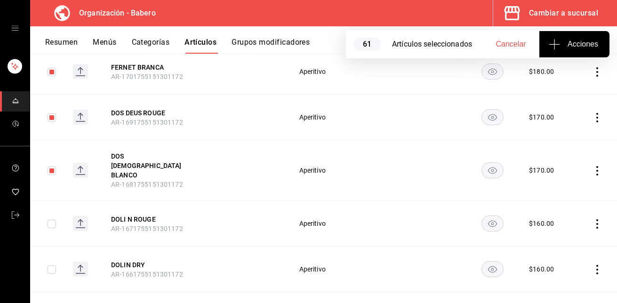
scroll to position [8145, 0]
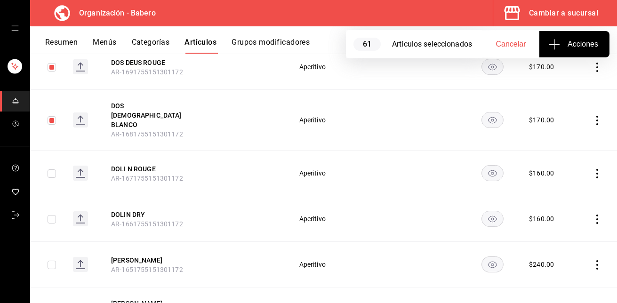
click at [51, 169] on input "checkbox" at bounding box center [52, 173] width 8 height 8
checkbox input "true"
click at [52, 215] on input "checkbox" at bounding box center [52, 219] width 8 height 8
checkbox input "true"
click at [51, 261] on input "checkbox" at bounding box center [52, 265] width 8 height 8
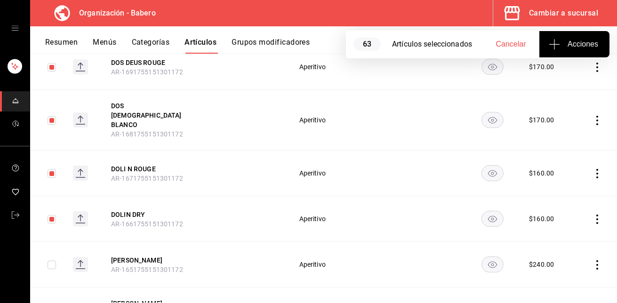
checkbox input "true"
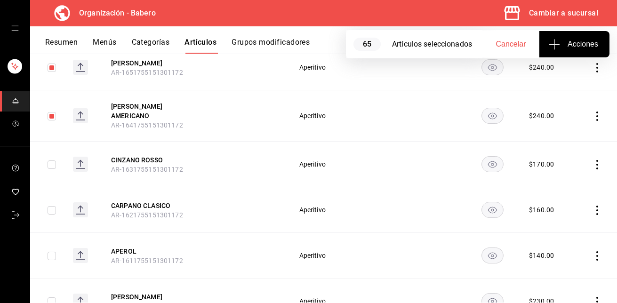
scroll to position [8343, 0]
click at [52, 160] on input "checkbox" at bounding box center [52, 164] width 8 height 8
checkbox input "true"
click at [52, 205] on input "checkbox" at bounding box center [52, 209] width 8 height 8
checkbox input "true"
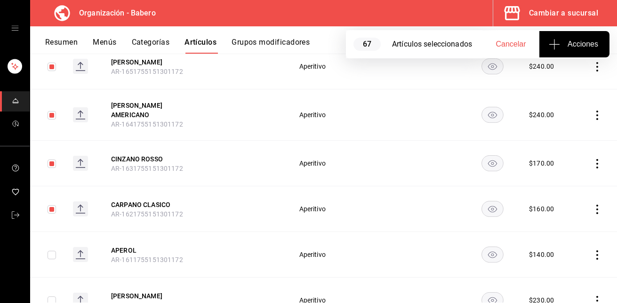
click at [50, 251] on input "checkbox" at bounding box center [52, 255] width 8 height 8
checkbox input "true"
click at [53, 296] on input "checkbox" at bounding box center [52, 300] width 8 height 8
checkbox input "true"
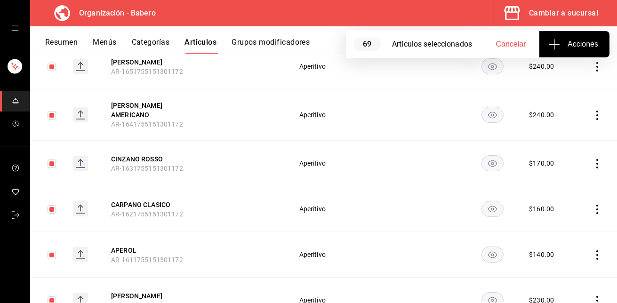
checkbox input "true"
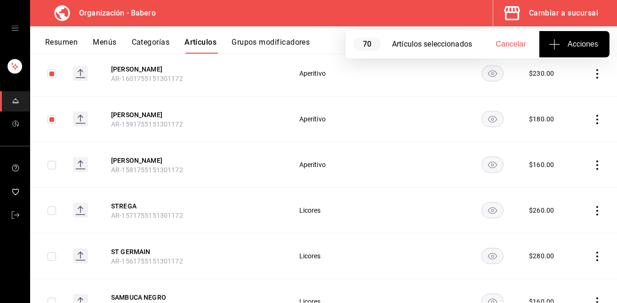
scroll to position [8572, 0]
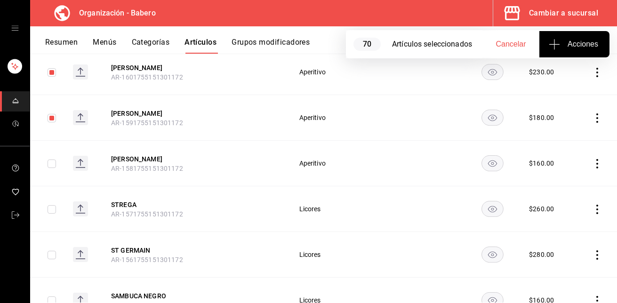
click at [51, 160] on input "checkbox" at bounding box center [52, 164] width 8 height 8
checkbox input "true"
click at [53, 205] on input "checkbox" at bounding box center [52, 209] width 8 height 8
checkbox input "true"
click at [53, 251] on input "checkbox" at bounding box center [52, 255] width 8 height 8
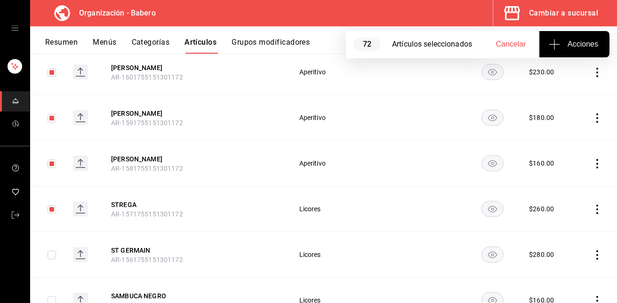
checkbox input "true"
click at [52, 296] on input "checkbox" at bounding box center [52, 300] width 8 height 8
checkbox input "true"
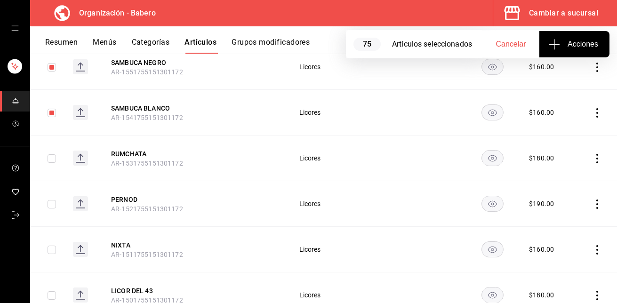
scroll to position [8804, 0]
click at [49, 155] on input "checkbox" at bounding box center [52, 159] width 8 height 8
checkbox input "true"
click at [51, 201] on input "checkbox" at bounding box center [52, 205] width 8 height 8
checkbox input "true"
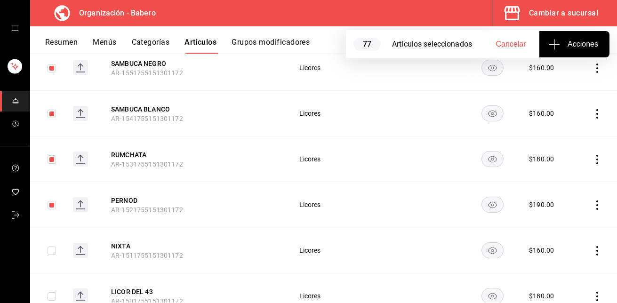
click at [51, 247] on input "checkbox" at bounding box center [52, 251] width 8 height 8
checkbox input "true"
click at [49, 292] on input "checkbox" at bounding box center [52, 296] width 8 height 8
checkbox input "true"
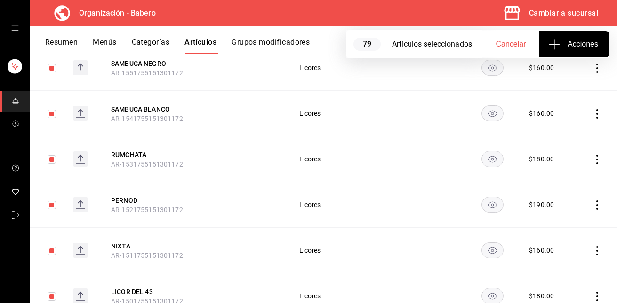
checkbox input "true"
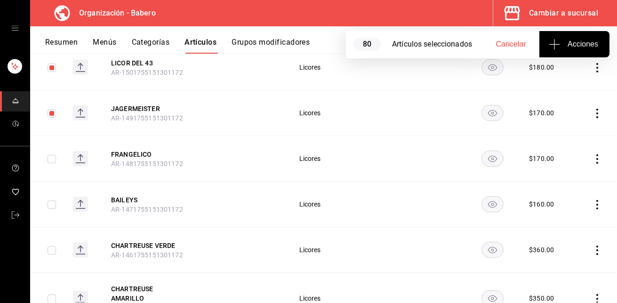
scroll to position [9033, 0]
click at [52, 154] on input "checkbox" at bounding box center [52, 158] width 8 height 8
checkbox input "true"
click at [52, 200] on input "checkbox" at bounding box center [52, 204] width 8 height 8
checkbox input "true"
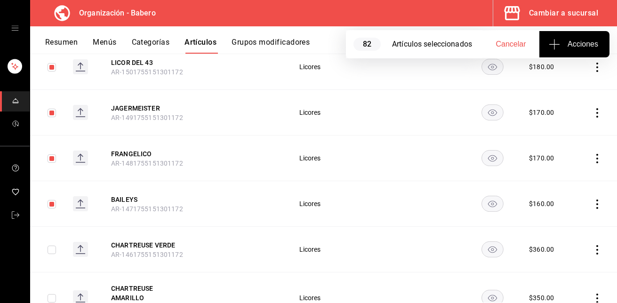
click at [52, 246] on input "checkbox" at bounding box center [52, 250] width 8 height 8
checkbox input "true"
click at [51, 294] on input "checkbox" at bounding box center [52, 298] width 8 height 8
checkbox input "true"
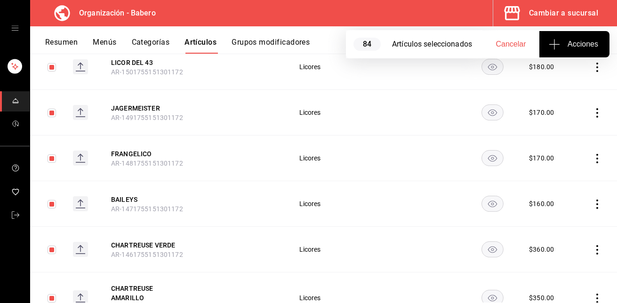
checkbox input "true"
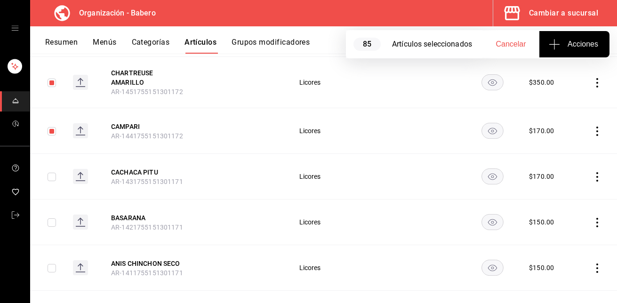
scroll to position [9248, 0]
click at [52, 173] on input "checkbox" at bounding box center [52, 177] width 8 height 8
checkbox input "true"
click at [52, 219] on input "checkbox" at bounding box center [52, 223] width 8 height 8
checkbox input "true"
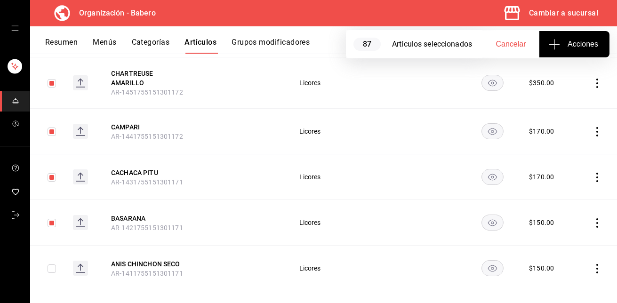
click at [54, 264] on input "checkbox" at bounding box center [52, 268] width 8 height 8
checkbox input "true"
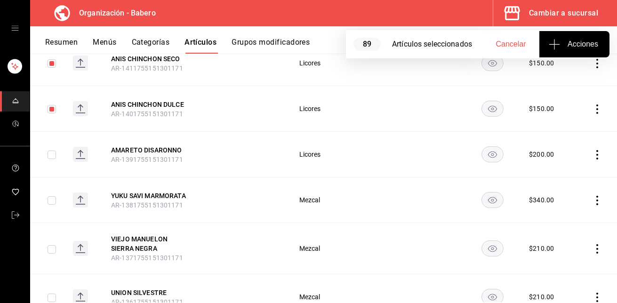
scroll to position [9456, 0]
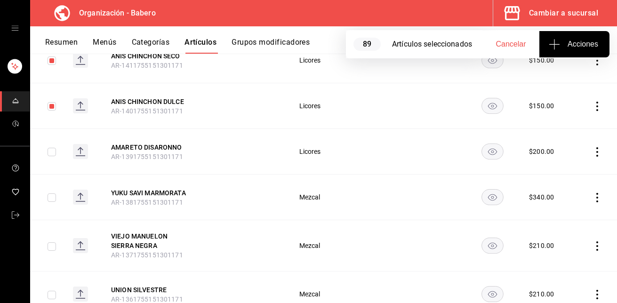
click at [53, 148] on input "checkbox" at bounding box center [52, 152] width 8 height 8
checkbox input "true"
click at [52, 193] on input "checkbox" at bounding box center [52, 197] width 8 height 8
checkbox input "true"
click at [48, 242] on input "checkbox" at bounding box center [52, 246] width 8 height 8
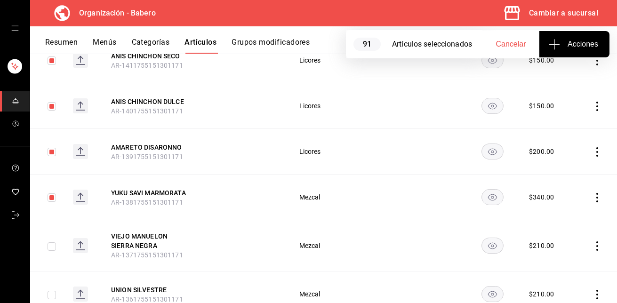
checkbox input "true"
click at [51, 291] on input "checkbox" at bounding box center [52, 295] width 8 height 8
checkbox input "true"
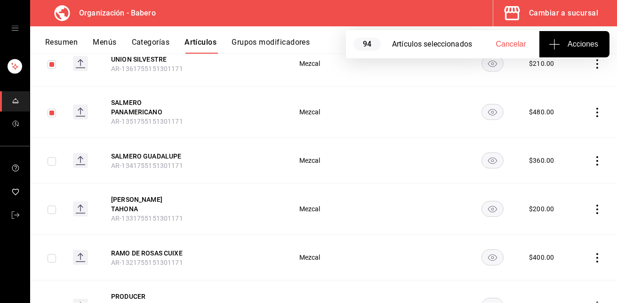
scroll to position [9687, 0]
click at [52, 157] on input "checkbox" at bounding box center [52, 161] width 8 height 8
checkbox input "true"
click at [52, 183] on td at bounding box center [47, 208] width 35 height 51
click at [52, 205] on input "checkbox" at bounding box center [52, 209] width 8 height 8
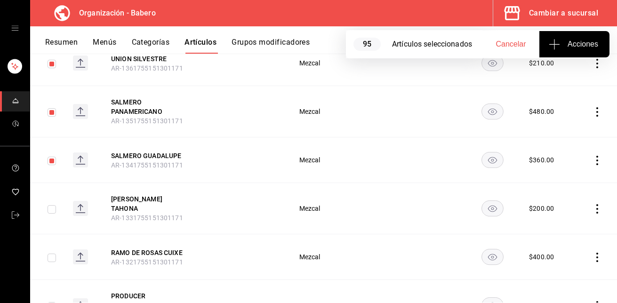
click at [52, 205] on input "checkbox" at bounding box center [52, 209] width 8 height 8
checkbox input "false"
click at [53, 254] on input "checkbox" at bounding box center [52, 258] width 8 height 8
checkbox input "true"
click at [51, 302] on input "checkbox" at bounding box center [52, 306] width 8 height 8
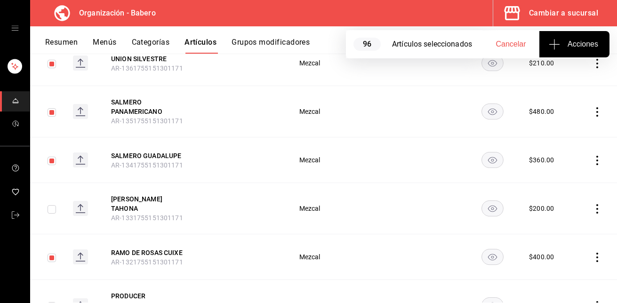
checkbox input "true"
click at [52, 205] on input "checkbox" at bounding box center [52, 209] width 8 height 8
checkbox input "true"
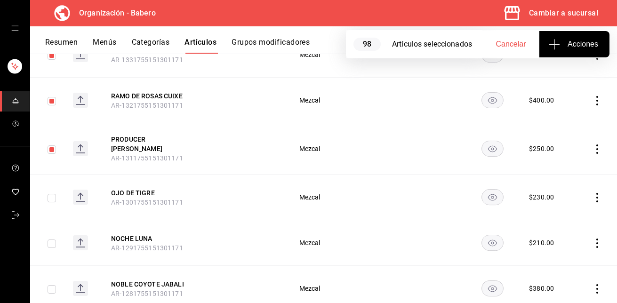
scroll to position [9832, 0]
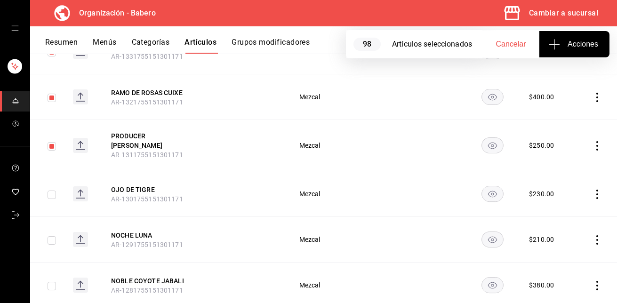
click at [52, 191] on input "checkbox" at bounding box center [52, 195] width 8 height 8
checkbox input "true"
click at [54, 236] on input "checkbox" at bounding box center [52, 240] width 8 height 8
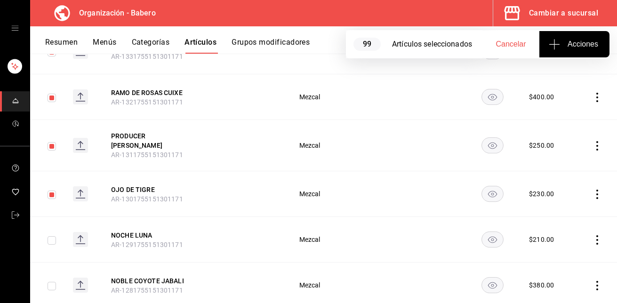
checkbox input "true"
click at [51, 282] on input "checkbox" at bounding box center [52, 286] width 8 height 8
checkbox input "true"
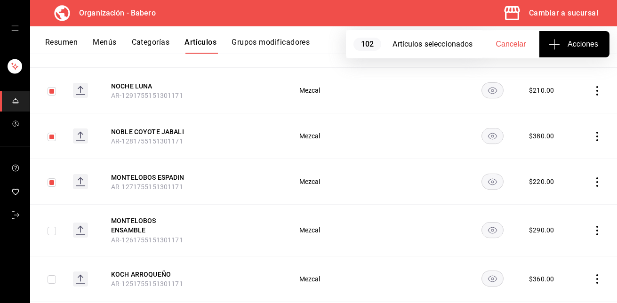
scroll to position [10059, 0]
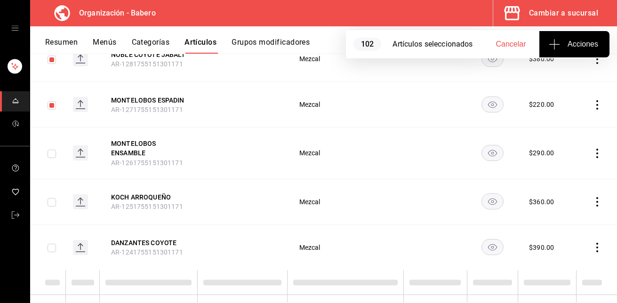
click at [48, 150] on input "checkbox" at bounding box center [52, 154] width 8 height 8
checkbox input "true"
click at [51, 198] on input "checkbox" at bounding box center [52, 202] width 8 height 8
checkbox input "true"
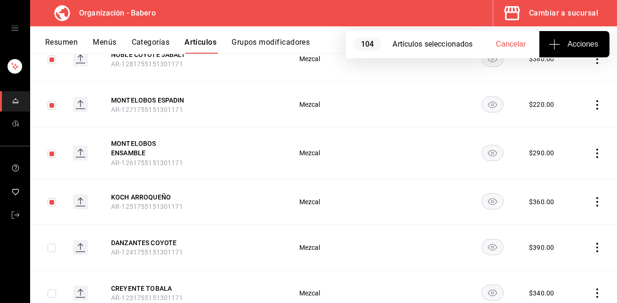
scroll to position [10062, 0]
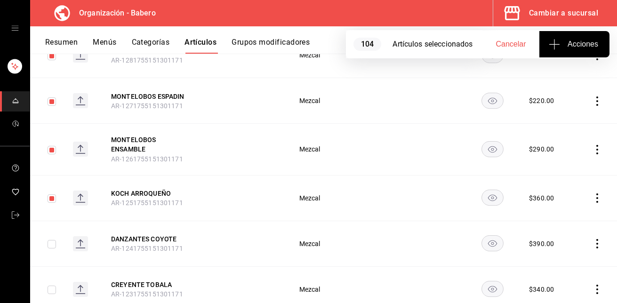
click at [53, 240] on input "checkbox" at bounding box center [52, 244] width 8 height 8
checkbox input "true"
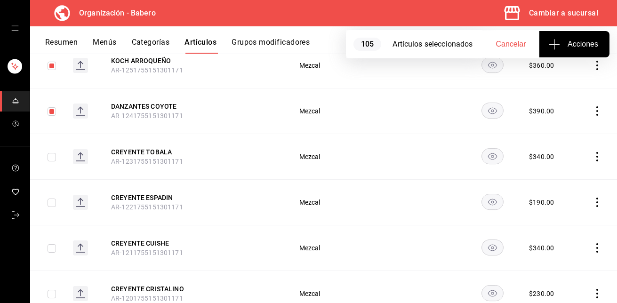
scroll to position [10196, 0]
click at [52, 152] on input "checkbox" at bounding box center [52, 156] width 8 height 8
checkbox input "true"
click at [51, 198] on input "checkbox" at bounding box center [52, 202] width 8 height 8
checkbox input "true"
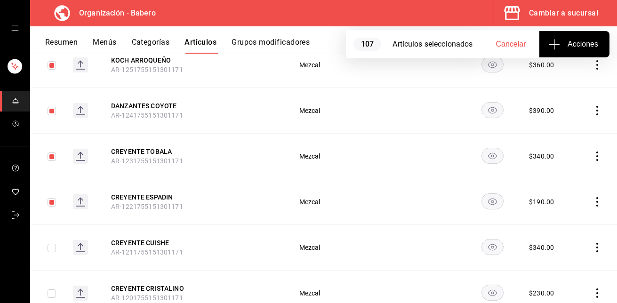
click at [54, 244] on input "checkbox" at bounding box center [52, 248] width 8 height 8
checkbox input "true"
click at [50, 289] on input "checkbox" at bounding box center [52, 293] width 8 height 8
checkbox input "true"
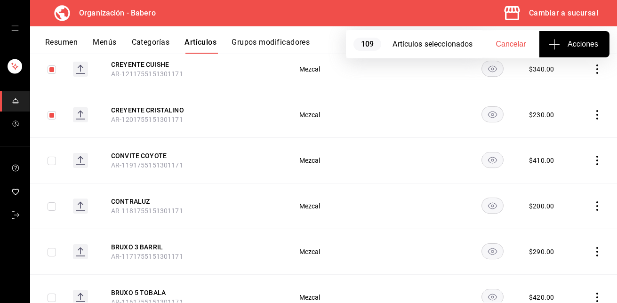
scroll to position [10382, 0]
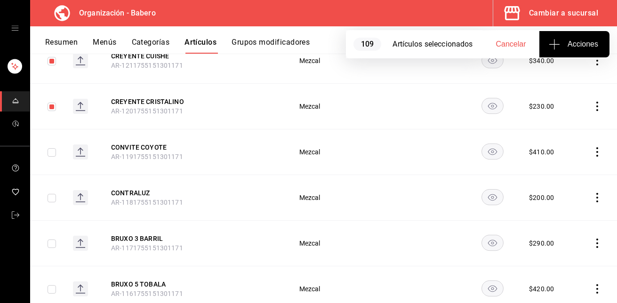
click at [53, 148] on input "checkbox" at bounding box center [52, 152] width 8 height 8
checkbox input "true"
click at [51, 194] on input "checkbox" at bounding box center [52, 198] width 8 height 8
checkbox input "true"
click at [51, 240] on input "checkbox" at bounding box center [52, 244] width 8 height 8
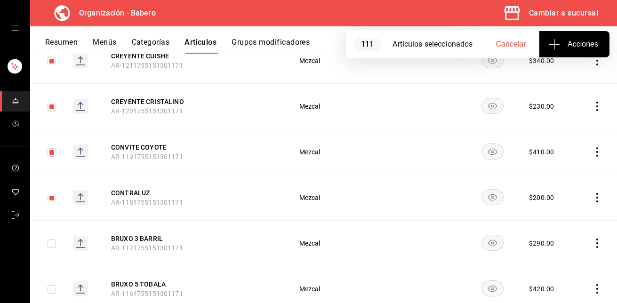
checkbox input "true"
click at [51, 285] on input "checkbox" at bounding box center [52, 289] width 8 height 8
checkbox input "true"
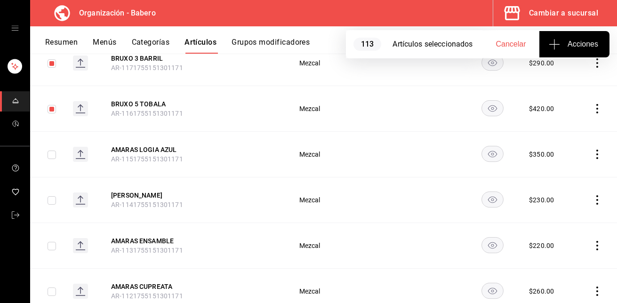
scroll to position [10576, 0]
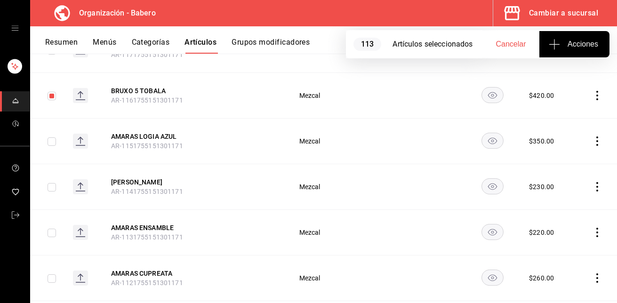
click at [48, 137] on input "checkbox" at bounding box center [52, 141] width 8 height 8
checkbox input "true"
click at [52, 183] on input "checkbox" at bounding box center [52, 187] width 8 height 8
checkbox input "true"
click at [51, 229] on input "checkbox" at bounding box center [52, 233] width 8 height 8
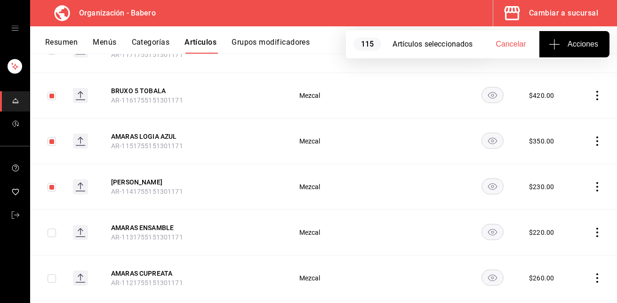
checkbox input "true"
click at [51, 274] on input "checkbox" at bounding box center [52, 278] width 8 height 8
checkbox input "true"
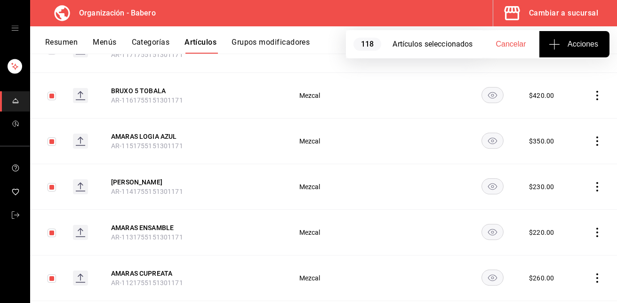
click at [565, 42] on span "Acciones" at bounding box center [575, 44] width 48 height 11
click at [557, 43] on div at bounding box center [308, 151] width 617 height 303
drag, startPoint x: 587, startPoint y: 97, endPoint x: 568, endPoint y: 83, distance: 23.5
click at [576, 118] on td at bounding box center [596, 141] width 41 height 46
click at [592, 136] on icon "actions" at bounding box center [596, 140] width 9 height 9
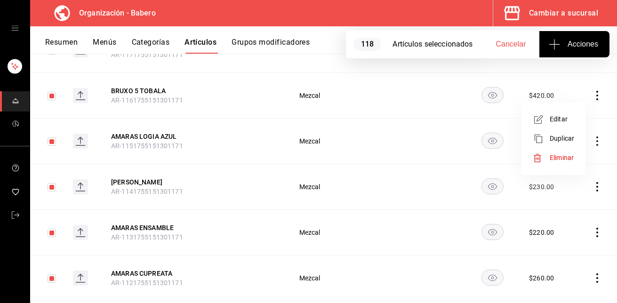
click at [569, 155] on span "Eliminar" at bounding box center [562, 158] width 24 height 8
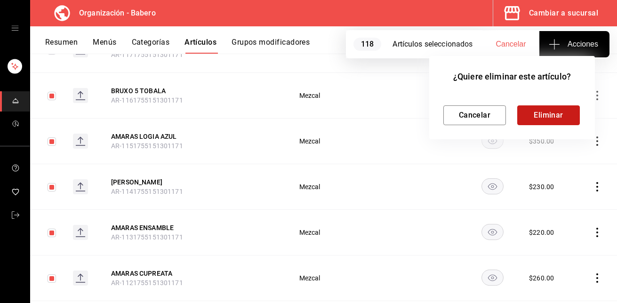
click at [552, 116] on button "Eliminar" at bounding box center [548, 115] width 63 height 20
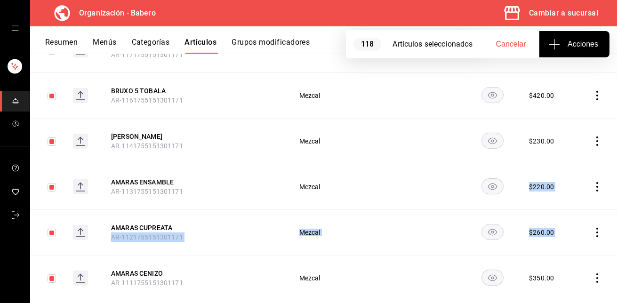
drag, startPoint x: 47, startPoint y: 248, endPoint x: 435, endPoint y: 158, distance: 398.6
click at [596, 209] on td at bounding box center [596, 232] width 41 height 46
click at [512, 48] on span "Cancelar" at bounding box center [511, 44] width 30 height 8
click at [513, 41] on div "Resumen Menús Categorías Artículos Grupos modificadores" at bounding box center [331, 46] width 572 height 16
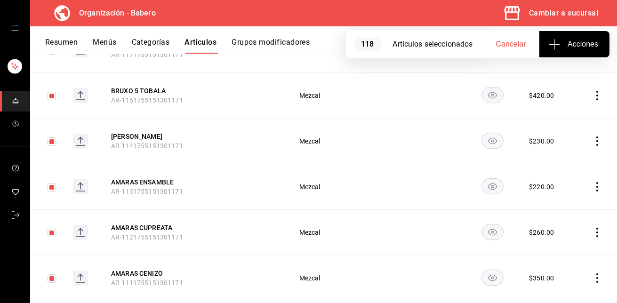
checkbox input "false"
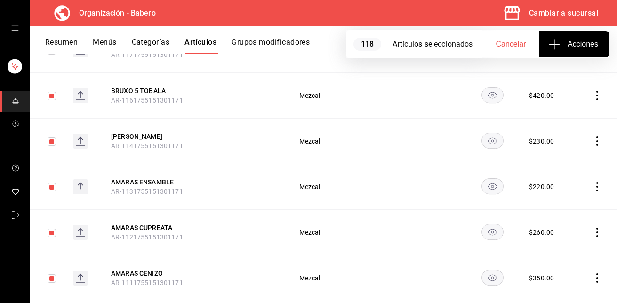
checkbox input "false"
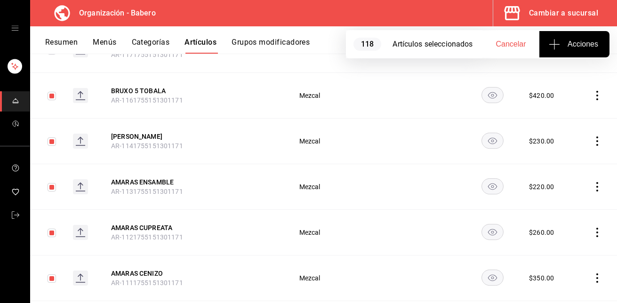
checkbox input "false"
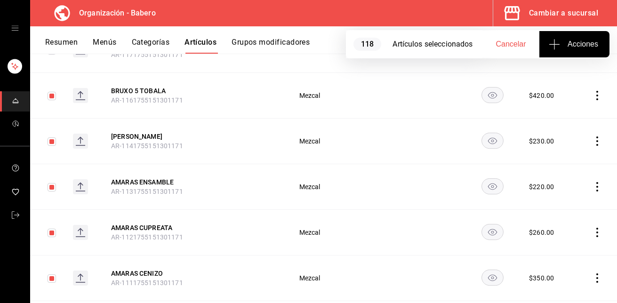
checkbox input "false"
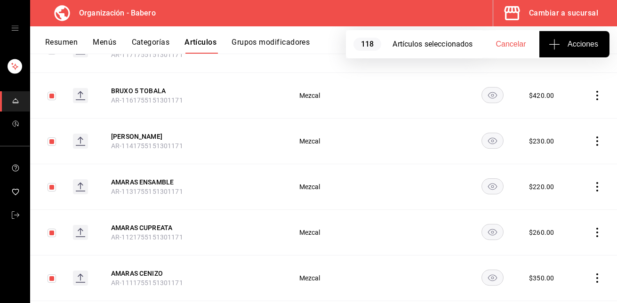
checkbox input "false"
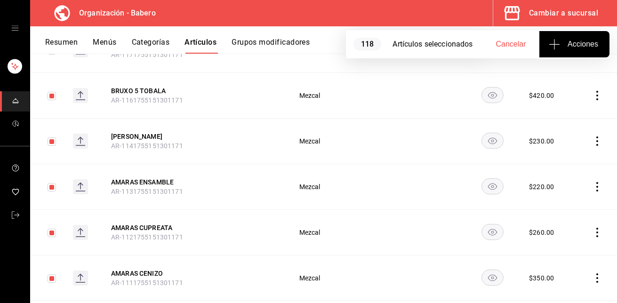
checkbox input "false"
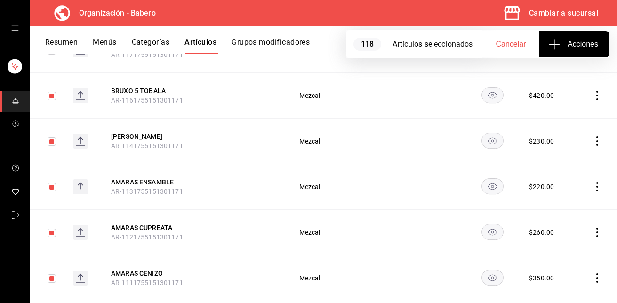
checkbox input "false"
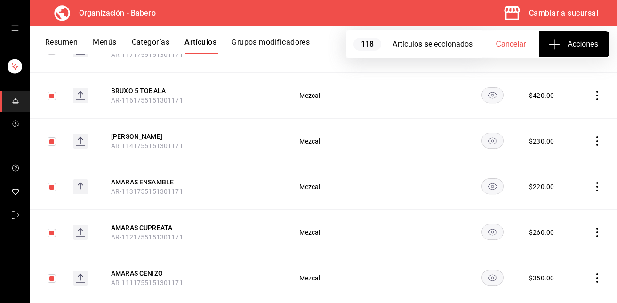
checkbox input "false"
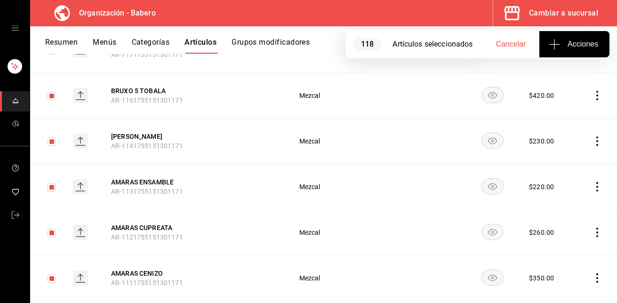
checkbox input "false"
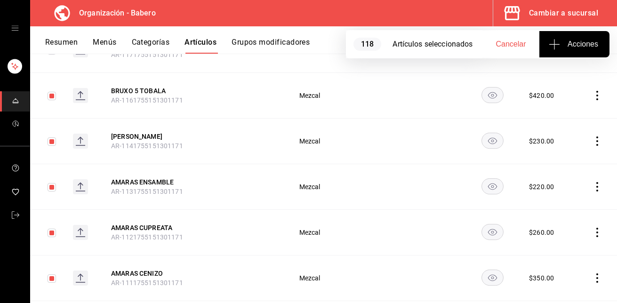
checkbox input "false"
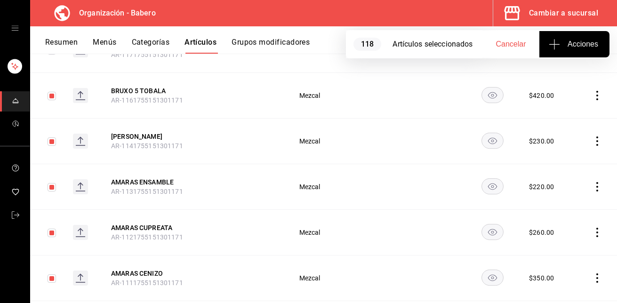
checkbox input "false"
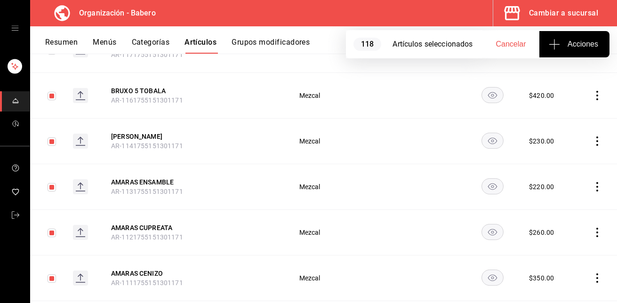
checkbox input "false"
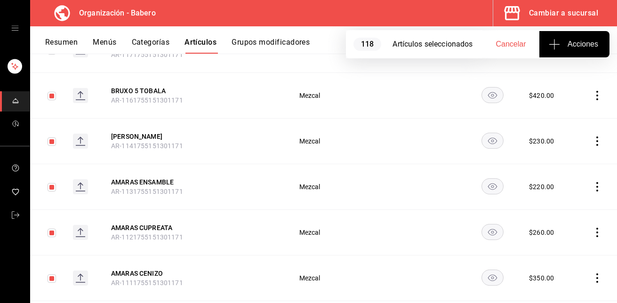
checkbox input "false"
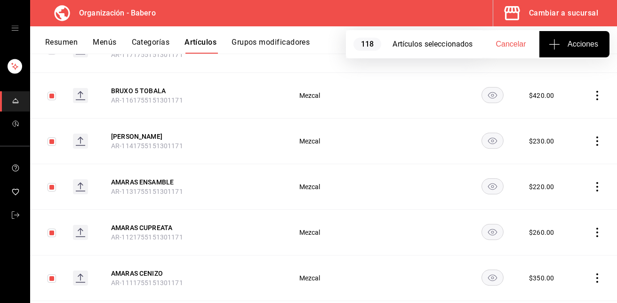
checkbox input "false"
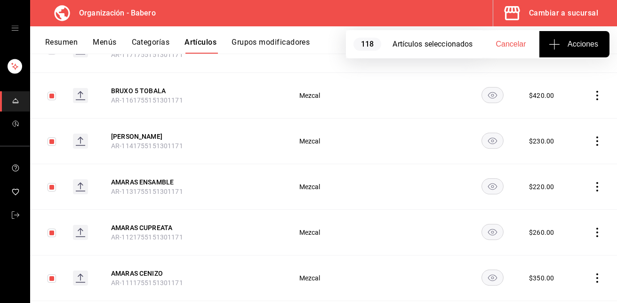
checkbox input "false"
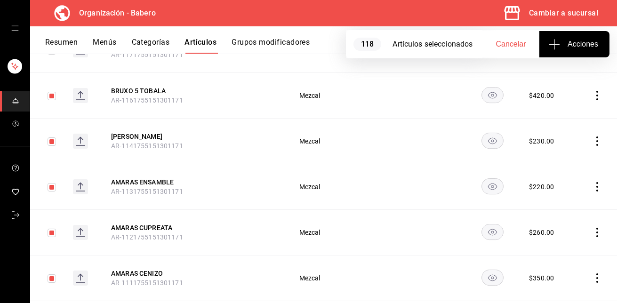
checkbox input "false"
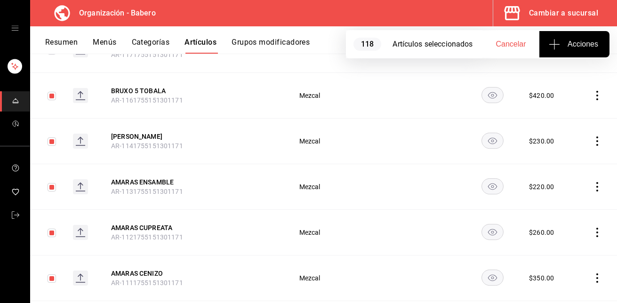
checkbox input "false"
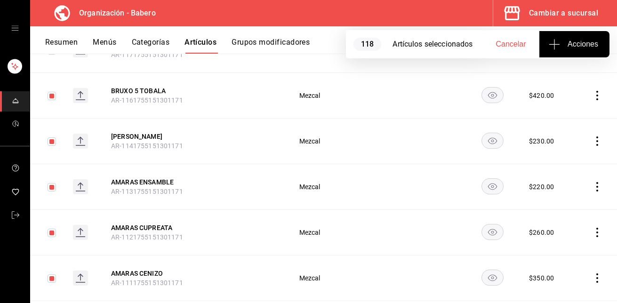
checkbox input "false"
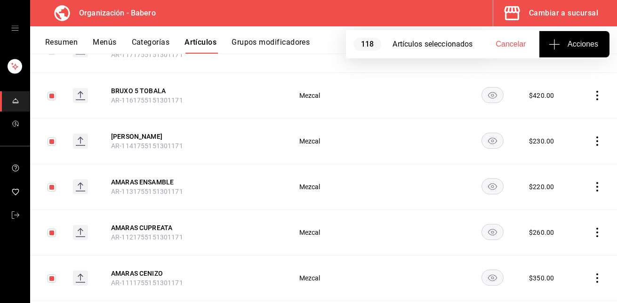
checkbox input "false"
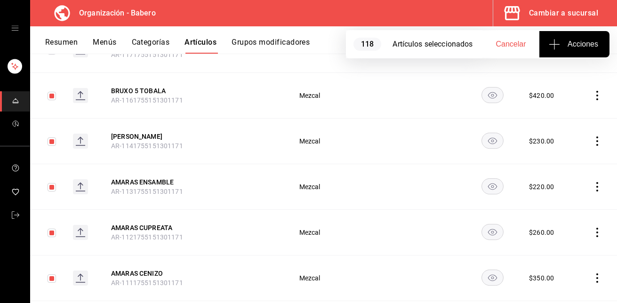
checkbox input "false"
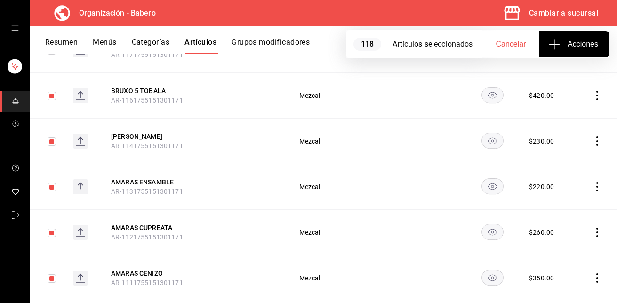
checkbox input "false"
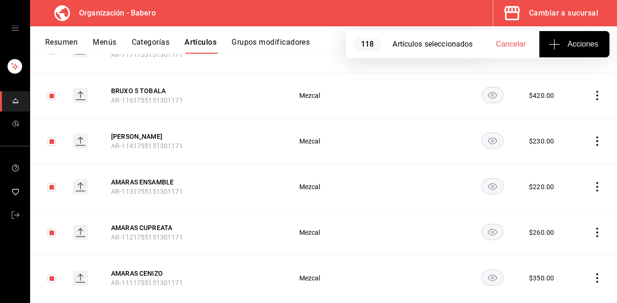
checkbox input "false"
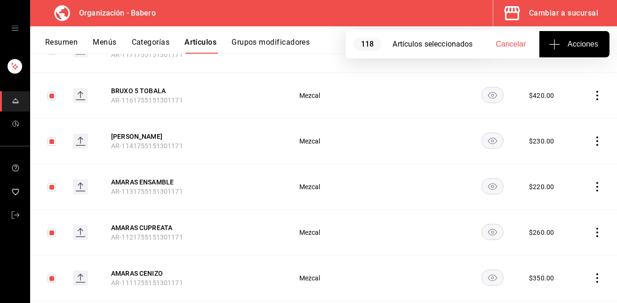
checkbox input "false"
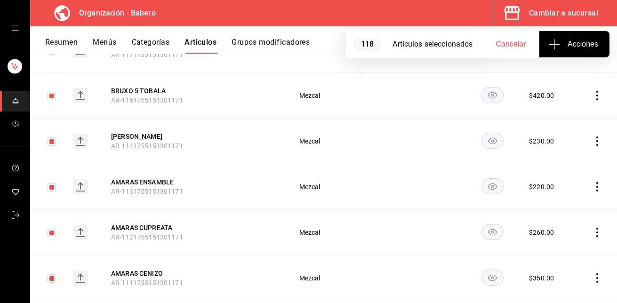
checkbox input "false"
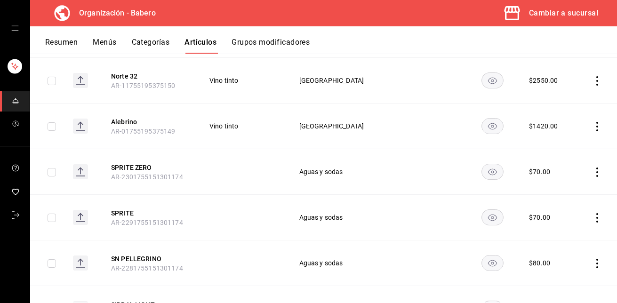
scroll to position [5304, 0]
click at [592, 167] on icon "actions" at bounding box center [596, 171] width 9 height 9
click at [566, 211] on span "Eliminar" at bounding box center [562, 209] width 24 height 8
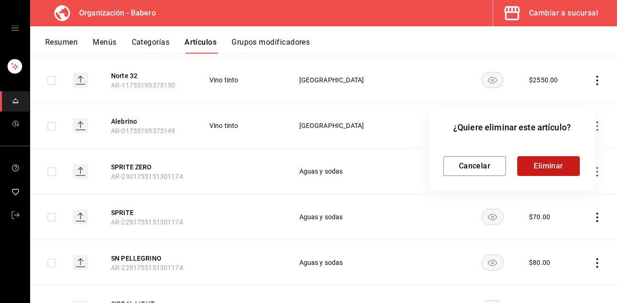
click at [554, 169] on button "Eliminar" at bounding box center [548, 166] width 63 height 20
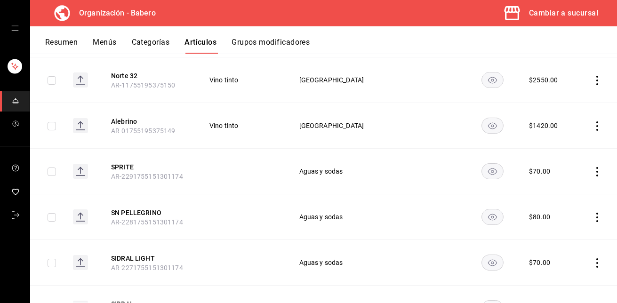
click at [596, 167] on icon "actions" at bounding box center [597, 171] width 2 height 9
click at [570, 207] on span "Eliminar" at bounding box center [562, 209] width 24 height 8
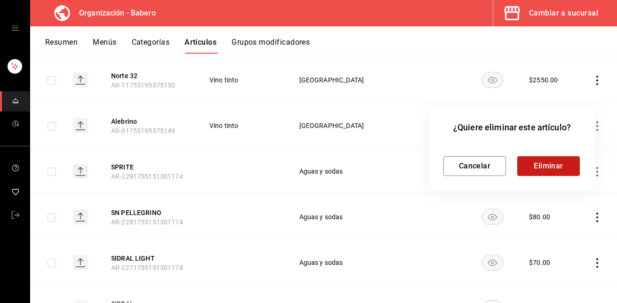
click at [555, 170] on button "Eliminar" at bounding box center [548, 166] width 63 height 20
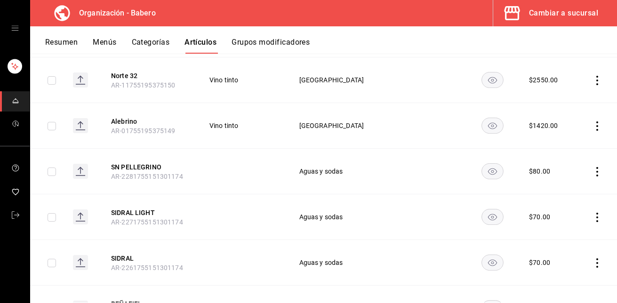
click at [592, 167] on icon "actions" at bounding box center [596, 171] width 9 height 9
click at [570, 210] on span "Eliminar" at bounding box center [562, 209] width 24 height 8
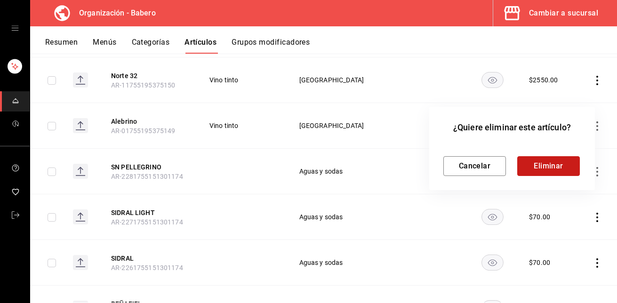
click at [560, 164] on button "Eliminar" at bounding box center [548, 166] width 63 height 20
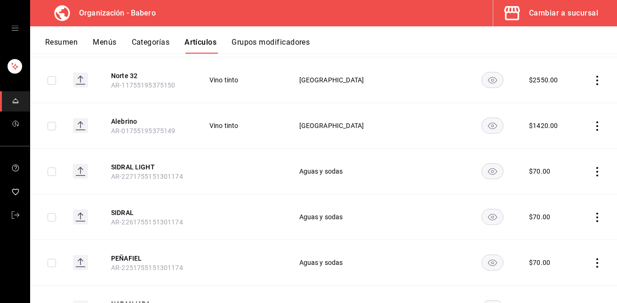
click at [592, 167] on icon "actions" at bounding box center [596, 171] width 9 height 9
click at [572, 205] on span "Eliminar" at bounding box center [562, 209] width 24 height 8
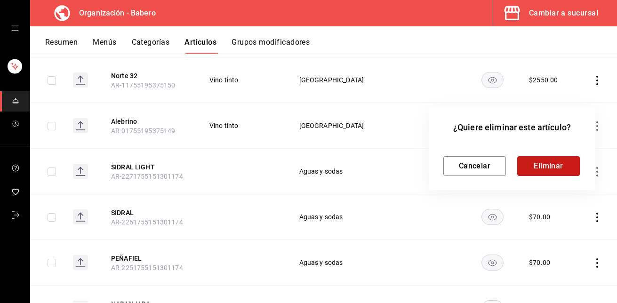
click at [554, 169] on button "Eliminar" at bounding box center [548, 166] width 63 height 20
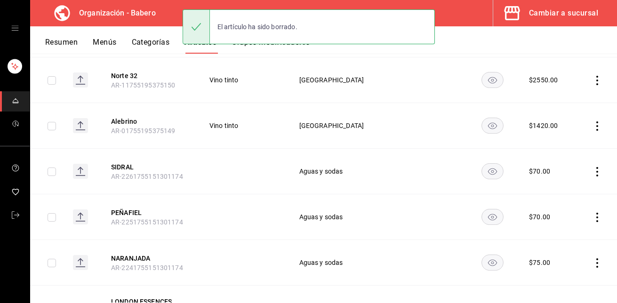
click at [592, 167] on icon "actions" at bounding box center [596, 171] width 9 height 9
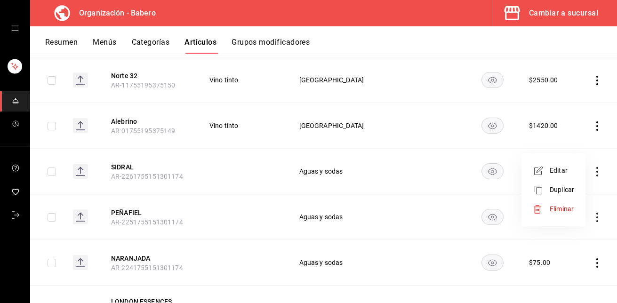
click at [568, 205] on span "Eliminar" at bounding box center [562, 209] width 24 height 8
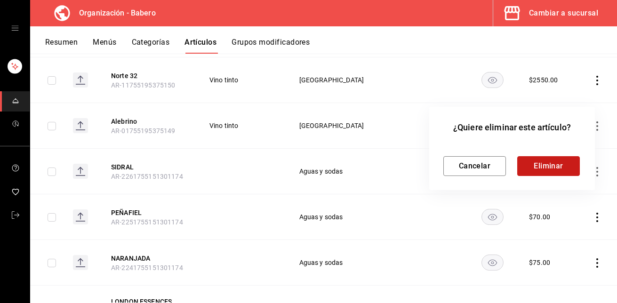
click at [555, 159] on button "Eliminar" at bounding box center [548, 166] width 63 height 20
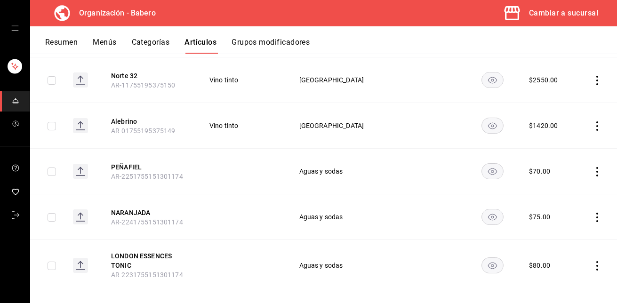
click at [592, 167] on icon "actions" at bounding box center [596, 171] width 9 height 9
click at [566, 207] on span "Eliminar" at bounding box center [562, 209] width 24 height 8
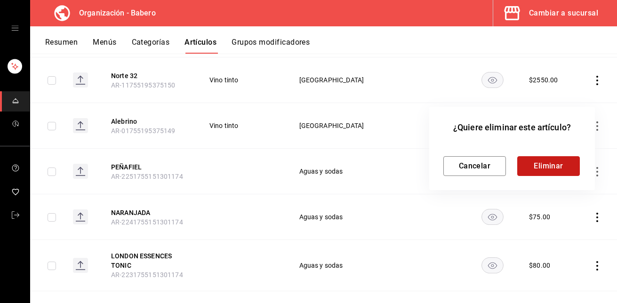
click at [544, 170] on button "Eliminar" at bounding box center [548, 166] width 63 height 20
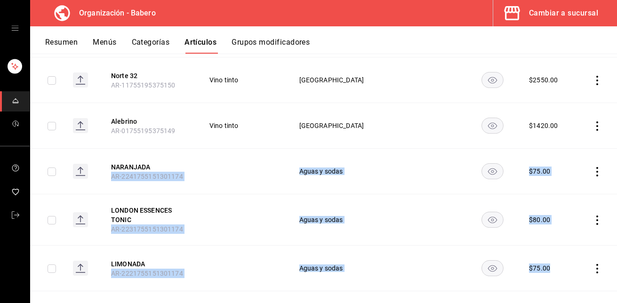
drag, startPoint x: 32, startPoint y: 139, endPoint x: 565, endPoint y: 242, distance: 542.7
click at [565, 242] on tbody "Batanga AR-1756270139572 Cocteleria $ 210.00 Esparragos Asados AR-3617552197713…" at bounding box center [323, 250] width 587 height 10735
click at [54, 168] on input "checkbox" at bounding box center [52, 172] width 8 height 8
checkbox input "true"
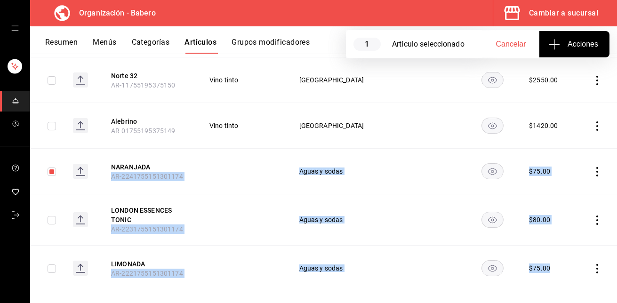
click at [554, 45] on icon "button" at bounding box center [554, 44] width 0 height 10
click at [567, 77] on span "Agregar tipo" at bounding box center [574, 74] width 56 height 10
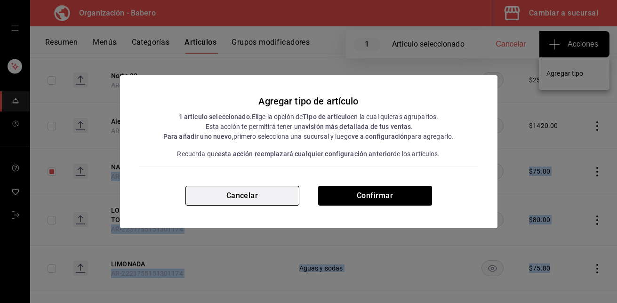
click at [245, 195] on button "Cancelar" at bounding box center [242, 196] width 114 height 20
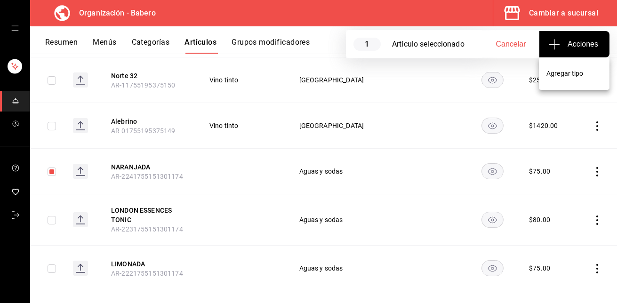
click at [483, 151] on div at bounding box center [308, 151] width 617 height 303
click at [592, 167] on icon "actions" at bounding box center [596, 171] width 9 height 9
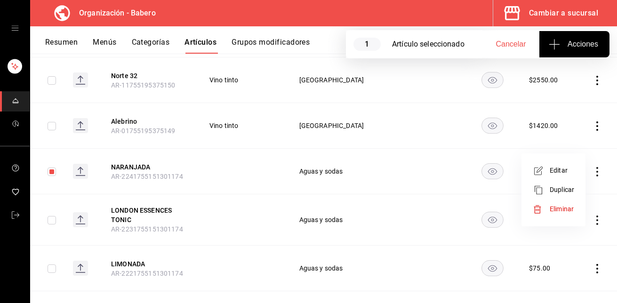
click at [564, 213] on span "Eliminar" at bounding box center [562, 209] width 24 height 8
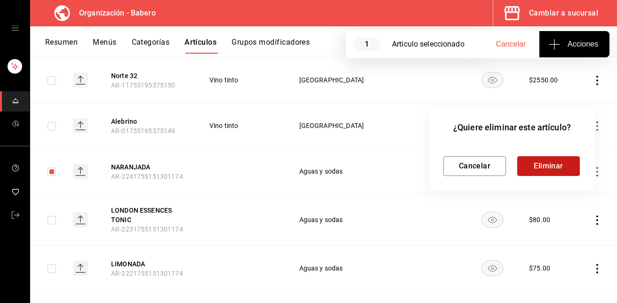
click at [561, 167] on button "Eliminar" at bounding box center [548, 166] width 63 height 20
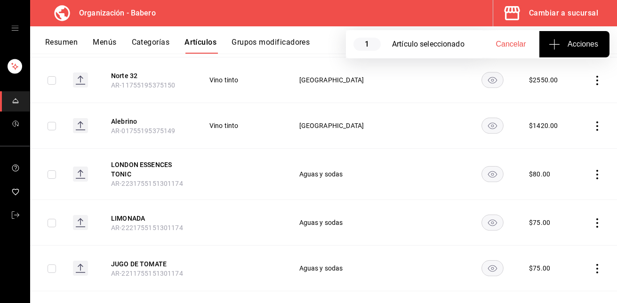
click at [592, 170] on icon "actions" at bounding box center [596, 174] width 9 height 9
click at [568, 208] on span "Eliminar" at bounding box center [562, 212] width 24 height 8
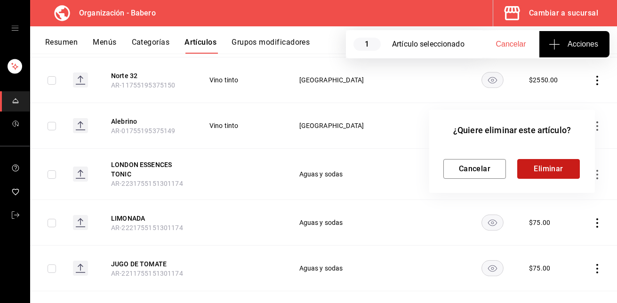
click at [554, 169] on button "Eliminar" at bounding box center [548, 169] width 63 height 20
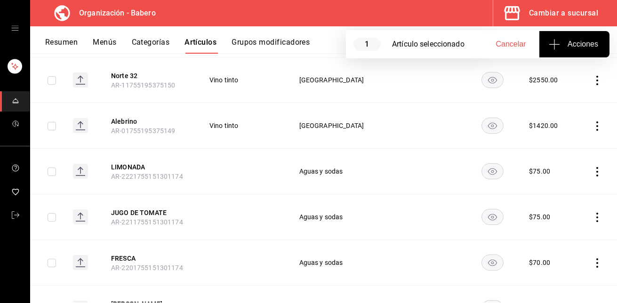
click at [596, 167] on icon "actions" at bounding box center [597, 171] width 2 height 9
click at [567, 205] on span "Eliminar" at bounding box center [562, 209] width 24 height 10
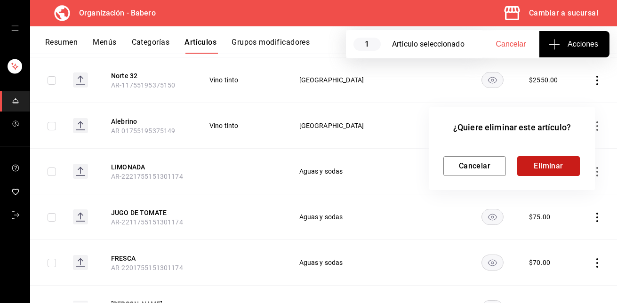
click at [550, 168] on button "Eliminar" at bounding box center [548, 166] width 63 height 20
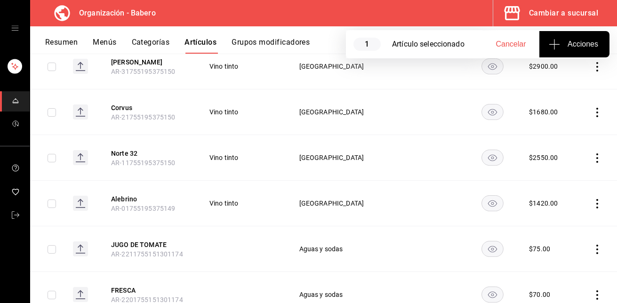
scroll to position [5226, 0]
click at [516, 43] on span "Cancelar" at bounding box center [511, 44] width 30 height 8
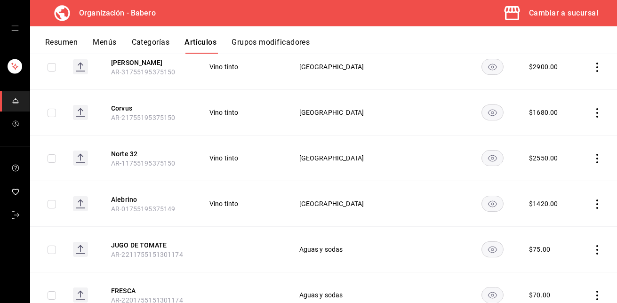
click at [592, 245] on icon "actions" at bounding box center [596, 249] width 9 height 9
click at [563, 275] on span "Eliminar" at bounding box center [562, 278] width 24 height 8
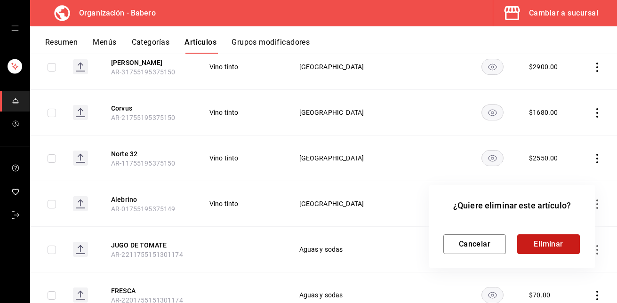
click at [561, 244] on button "Eliminar" at bounding box center [548, 244] width 63 height 20
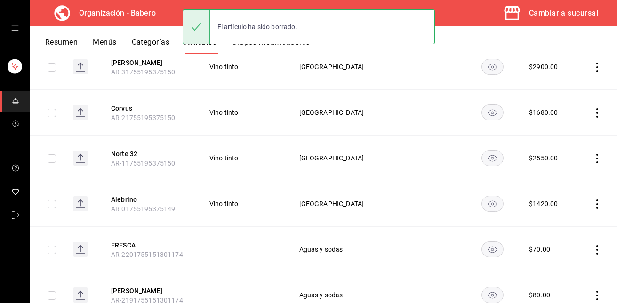
click at [592, 245] on icon "actions" at bounding box center [596, 249] width 9 height 9
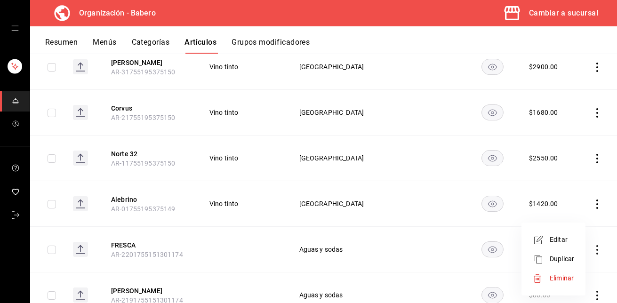
click at [567, 278] on span "Eliminar" at bounding box center [562, 278] width 24 height 8
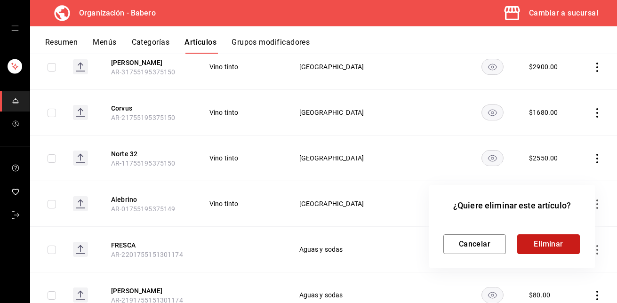
click at [560, 247] on button "Eliminar" at bounding box center [548, 244] width 63 height 20
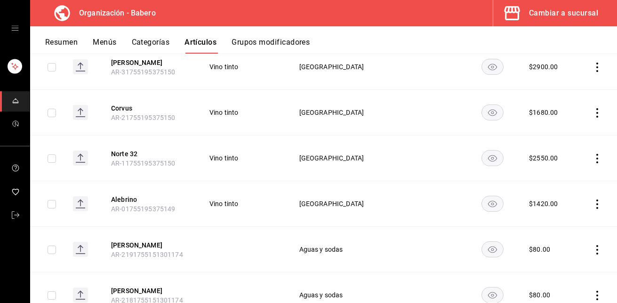
click at [592, 245] on icon "actions" at bounding box center [596, 249] width 9 height 9
click at [565, 274] on span "Eliminar" at bounding box center [562, 278] width 24 height 8
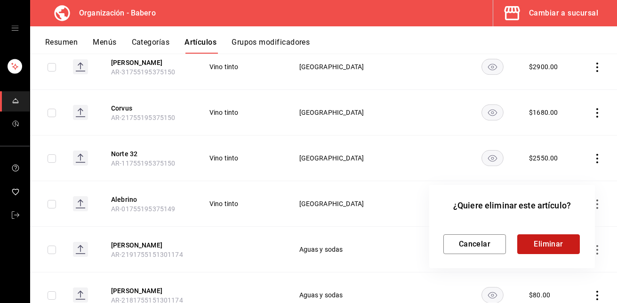
click at [559, 246] on button "Eliminar" at bounding box center [548, 244] width 63 height 20
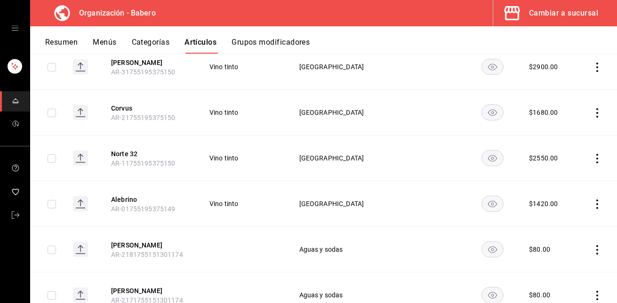
click at [592, 245] on icon "actions" at bounding box center [596, 249] width 9 height 9
click at [567, 272] on li "Eliminar" at bounding box center [553, 278] width 56 height 19
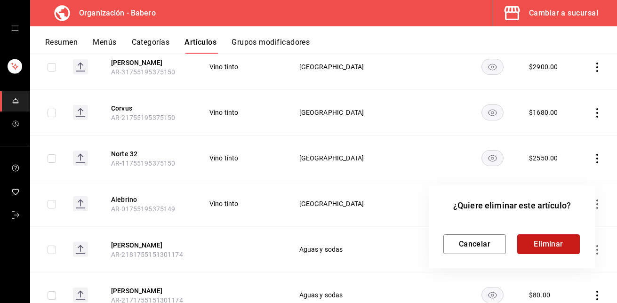
click at [554, 240] on button "Eliminar" at bounding box center [548, 244] width 63 height 20
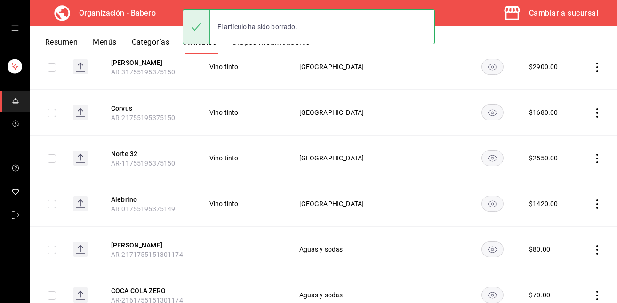
click at [592, 245] on icon "actions" at bounding box center [596, 249] width 9 height 9
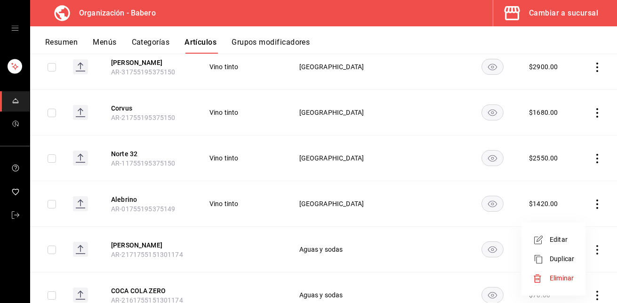
click at [566, 274] on span "Eliminar" at bounding box center [562, 278] width 24 height 10
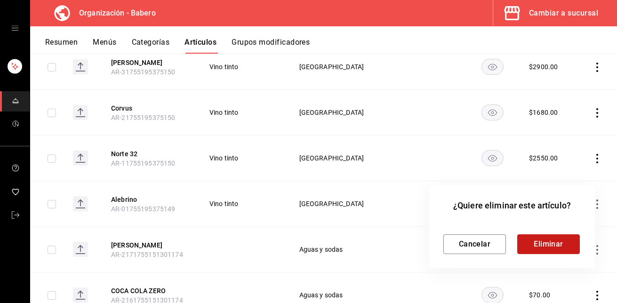
click at [560, 246] on button "Eliminar" at bounding box center [548, 244] width 63 height 20
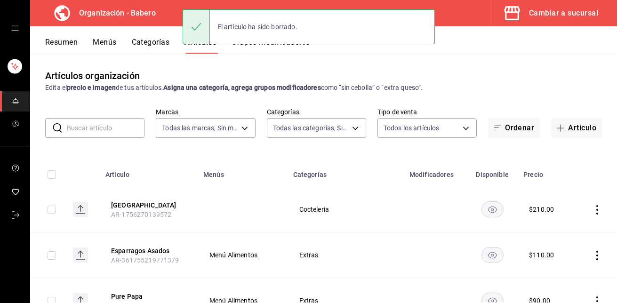
scroll to position [5226, 0]
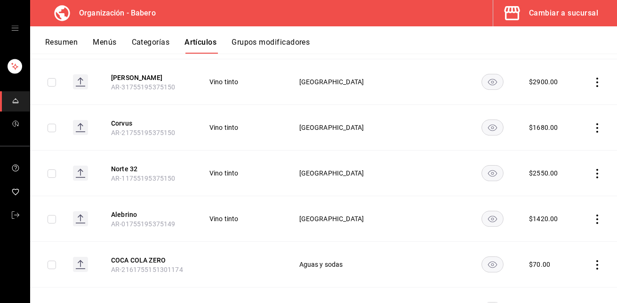
click at [592, 260] on icon "actions" at bounding box center [596, 264] width 9 height 9
click at [562, 274] on span "Eliminar" at bounding box center [562, 278] width 24 height 10
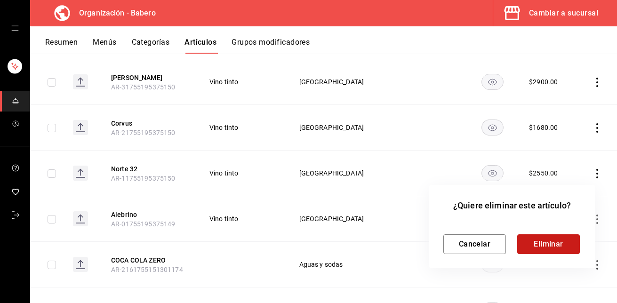
click at [555, 243] on button "Eliminar" at bounding box center [548, 244] width 63 height 20
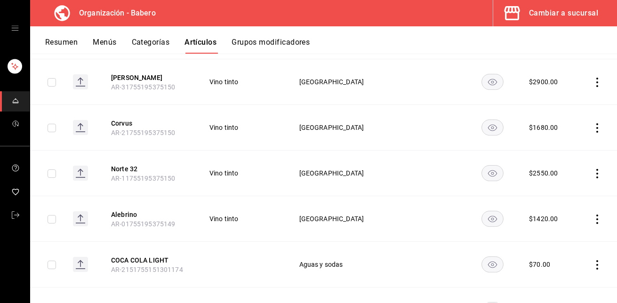
click at [592, 260] on icon "actions" at bounding box center [596, 264] width 9 height 9
click at [567, 277] on span "Eliminar" at bounding box center [562, 278] width 24 height 8
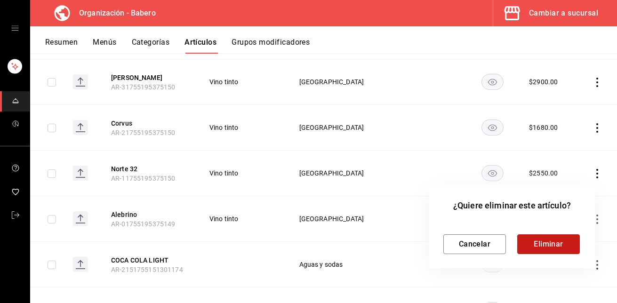
click at [560, 243] on button "Eliminar" at bounding box center [548, 244] width 63 height 20
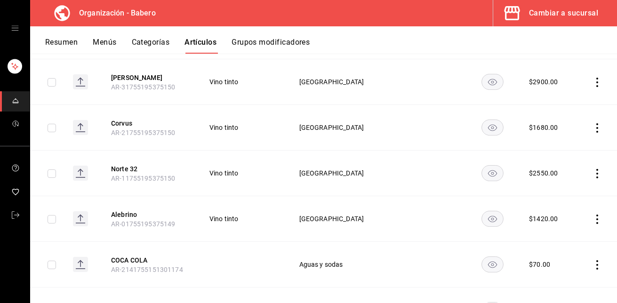
click at [592, 260] on icon "actions" at bounding box center [596, 264] width 9 height 9
click at [568, 275] on span "Eliminar" at bounding box center [562, 278] width 24 height 8
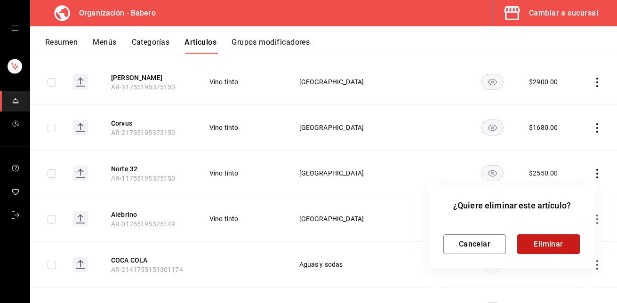
click at [557, 242] on button "Eliminar" at bounding box center [548, 244] width 63 height 20
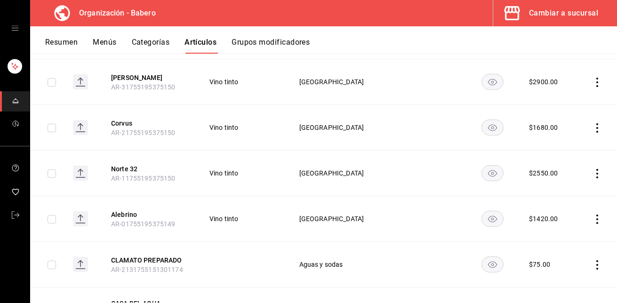
click at [596, 260] on icon "actions" at bounding box center [597, 264] width 2 height 9
click at [555, 275] on span "Eliminar" at bounding box center [562, 278] width 24 height 8
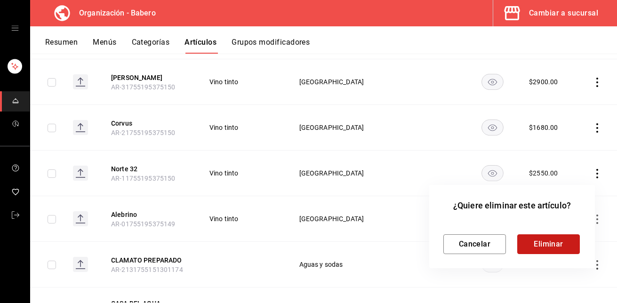
click at [559, 238] on button "Eliminar" at bounding box center [548, 244] width 63 height 20
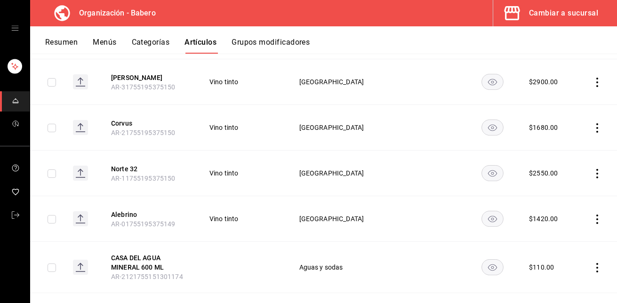
click at [592, 263] on icon "actions" at bounding box center [596, 267] width 9 height 9
click at [559, 275] on span "Eliminar" at bounding box center [562, 278] width 24 height 8
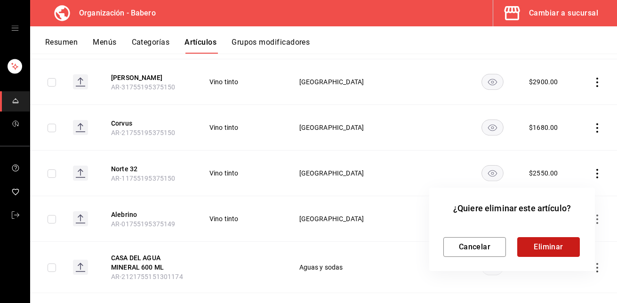
click at [559, 247] on button "Eliminar" at bounding box center [548, 247] width 63 height 20
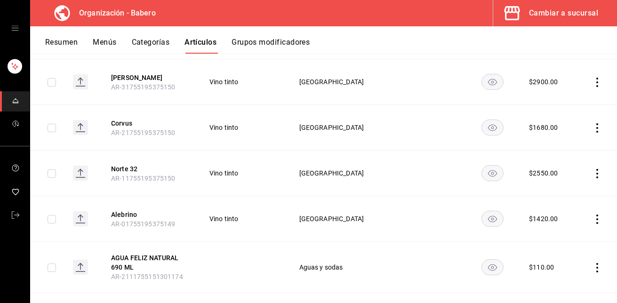
click at [592, 263] on icon "actions" at bounding box center [596, 267] width 9 height 9
click at [560, 277] on span "Eliminar" at bounding box center [562, 278] width 24 height 8
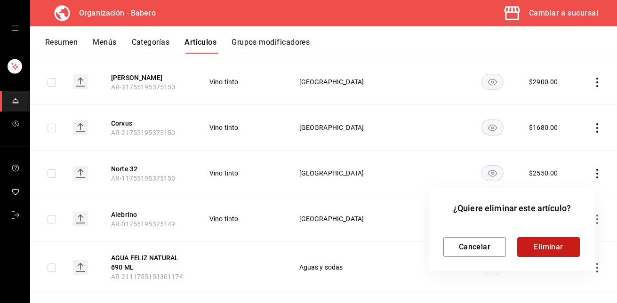
click at [560, 250] on button "Eliminar" at bounding box center [548, 247] width 63 height 20
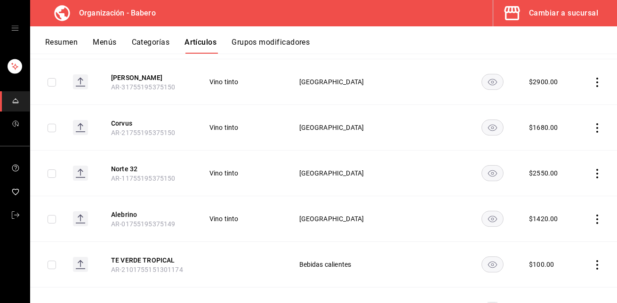
click at [106, 42] on button "Menús" at bounding box center [105, 46] width 24 height 16
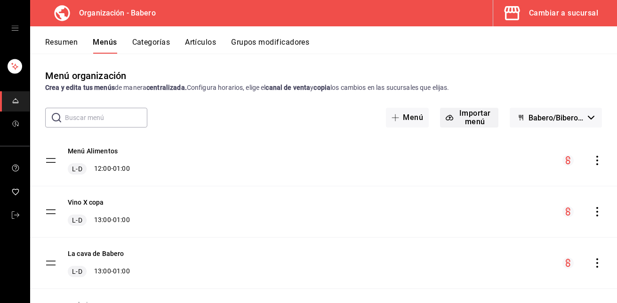
click at [446, 115] on icon "button" at bounding box center [450, 118] width 8 height 8
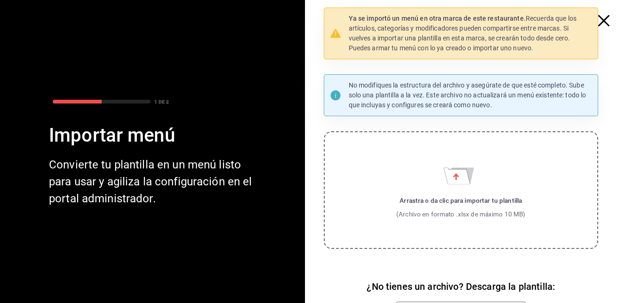
click at [444, 193] on label "Arrastra o da clic para importar tu plantilla (Archivo en formato .xlsx de máxi…" at bounding box center [461, 190] width 275 height 118
click at [0, 0] on input "Arrastra o da clic para importar tu plantilla (Archivo en formato .xlsx de máxi…" at bounding box center [0, 0] width 0 height 0
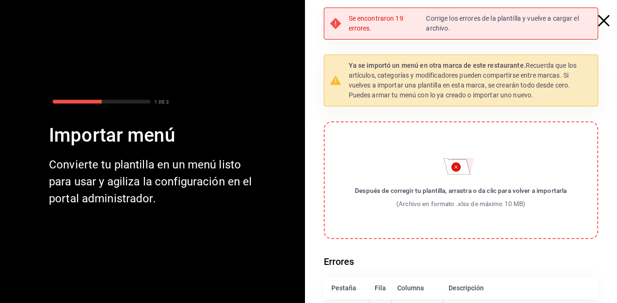
click at [598, 23] on icon "button" at bounding box center [603, 20] width 11 height 11
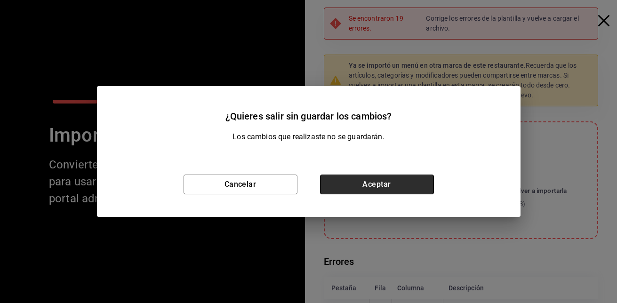
click at [381, 176] on button "Aceptar" at bounding box center [377, 185] width 114 height 20
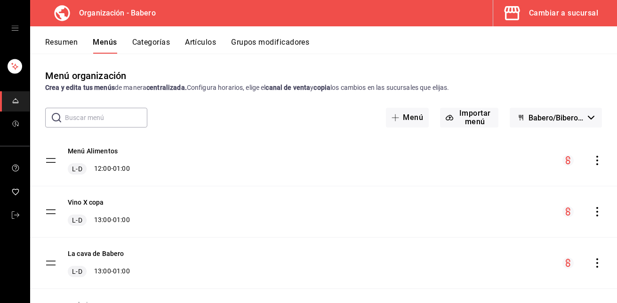
click at [206, 41] on button "Artículos" at bounding box center [200, 46] width 31 height 16
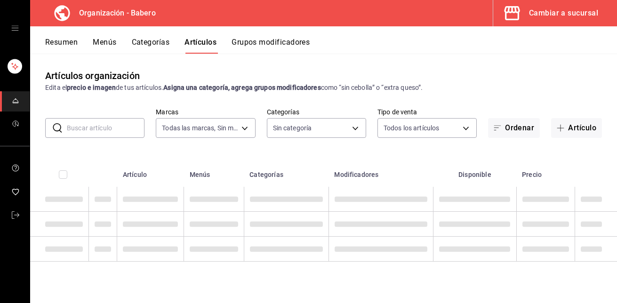
type input "a66e06f9-c574-4272-93a5-56c49c41a772"
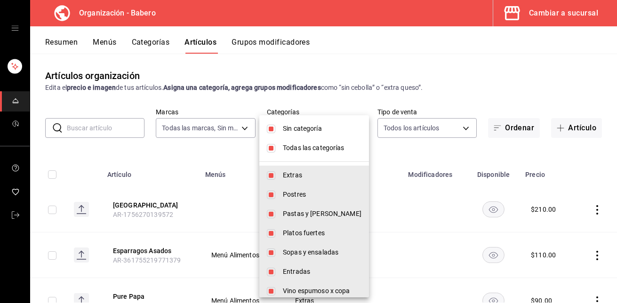
click at [351, 129] on body "Organización - Babero Cambiar a sucursal Resumen Menús Categorías Artículos Gru…" at bounding box center [308, 151] width 617 height 303
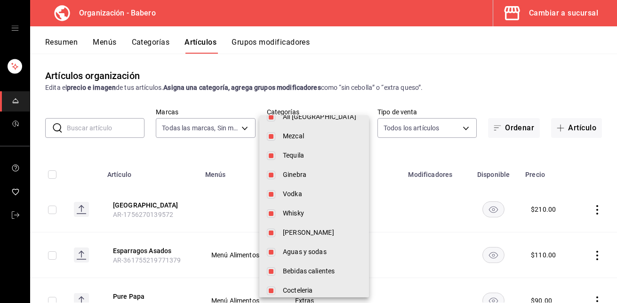
scroll to position [740, 0]
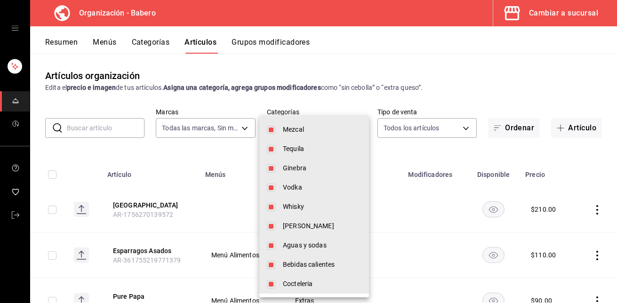
click at [303, 263] on span "Bebidas calientes" at bounding box center [322, 265] width 79 height 10
type input "d5e981f2-9595-497c-a91a-126b35bb2472,b74fb20b-3b09-4cc9-9e81-849f82f19f95,754ec…"
checkbox input "false"
click at [300, 279] on span "Cocteleria" at bounding box center [322, 284] width 79 height 10
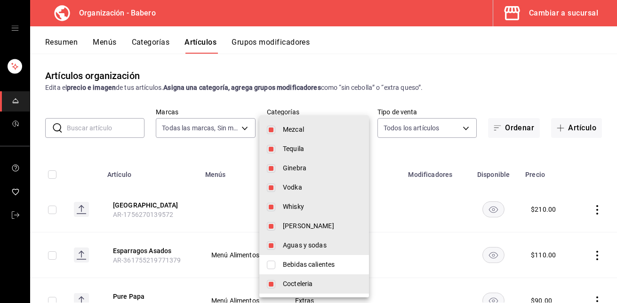
type input "d5e981f2-9595-497c-a91a-126b35bb2472,b74fb20b-3b09-4cc9-9e81-849f82f19f95,754ec…"
checkbox input "false"
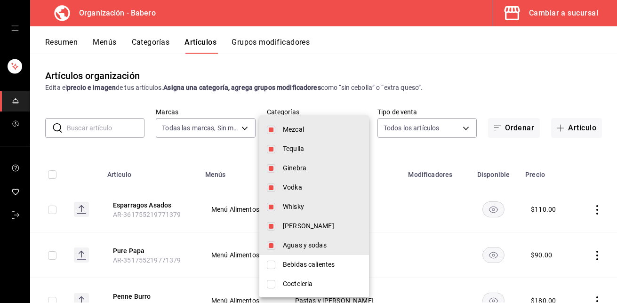
click at [302, 234] on li "[PERSON_NAME]" at bounding box center [314, 225] width 110 height 19
type input "d5e981f2-9595-497c-a91a-126b35bb2472,b74fb20b-3b09-4cc9-9e81-849f82f19f95,754ec…"
checkbox input "false"
click at [305, 212] on li "Whisky" at bounding box center [314, 206] width 110 height 19
type input "d5e981f2-9595-497c-a91a-126b35bb2472,b74fb20b-3b09-4cc9-9e81-849f82f19f95,754ec…"
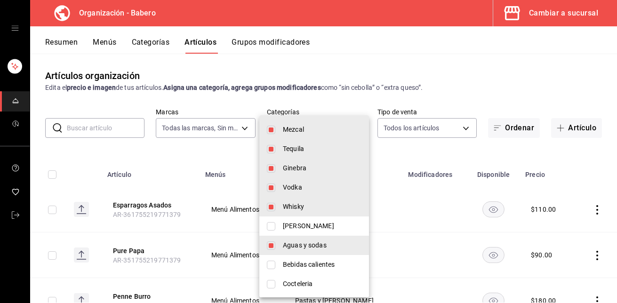
checkbox input "false"
click at [308, 186] on span "Vodka" at bounding box center [322, 188] width 79 height 10
type input "d5e981f2-9595-497c-a91a-126b35bb2472,b74fb20b-3b09-4cc9-9e81-849f82f19f95,754ec…"
checkbox input "false"
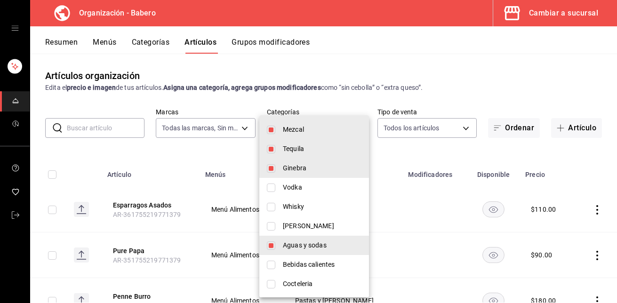
click at [309, 173] on li "Ginebra" at bounding box center [314, 168] width 110 height 19
type input "d5e981f2-9595-497c-a91a-126b35bb2472,b74fb20b-3b09-4cc9-9e81-849f82f19f95,754ec…"
checkbox input "false"
click at [305, 149] on span "Tequila" at bounding box center [322, 149] width 79 height 10
type input "d5e981f2-9595-497c-a91a-126b35bb2472,b74fb20b-3b09-4cc9-9e81-849f82f19f95,754ec…"
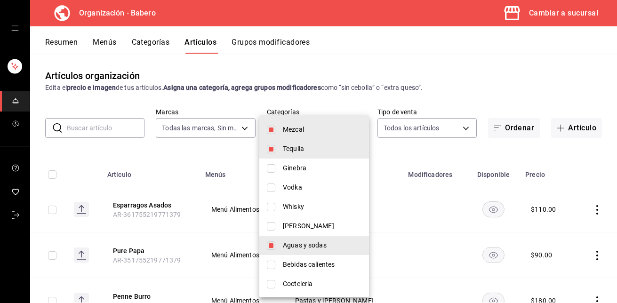
checkbox input "false"
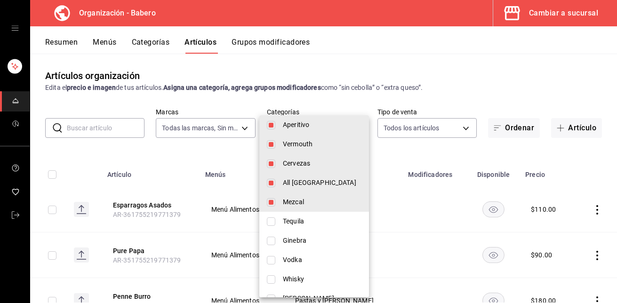
click at [306, 201] on span "Mezcal" at bounding box center [322, 202] width 79 height 10
type input "d5e981f2-9595-497c-a91a-126b35bb2472,b74fb20b-3b09-4cc9-9e81-849f82f19f95,754ec…"
checkbox input "false"
click at [312, 181] on span "All [GEOGRAPHIC_DATA]" at bounding box center [322, 183] width 79 height 10
type input "d5e981f2-9595-497c-a91a-126b35bb2472,b74fb20b-3b09-4cc9-9e81-849f82f19f95,754ec…"
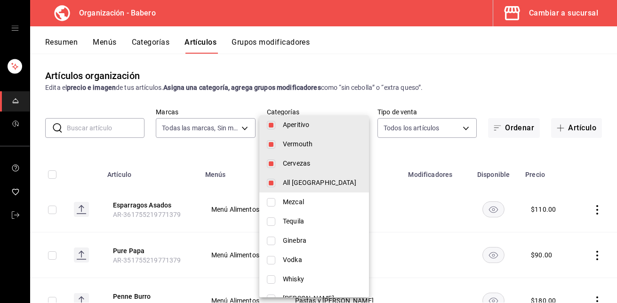
checkbox input "false"
click at [311, 162] on span "Cervezas" at bounding box center [322, 164] width 79 height 10
type input "d5e981f2-9595-497c-a91a-126b35bb2472,b74fb20b-3b09-4cc9-9e81-849f82f19f95,754ec…"
checkbox input "false"
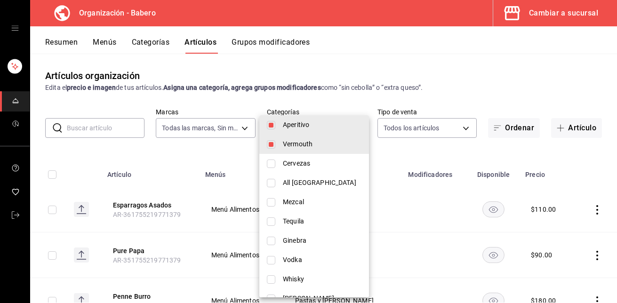
click at [311, 146] on span "Vermouth" at bounding box center [322, 144] width 79 height 10
type input "d5e981f2-9595-497c-a91a-126b35bb2472,b74fb20b-3b09-4cc9-9e81-849f82f19f95,754ec…"
checkbox input "false"
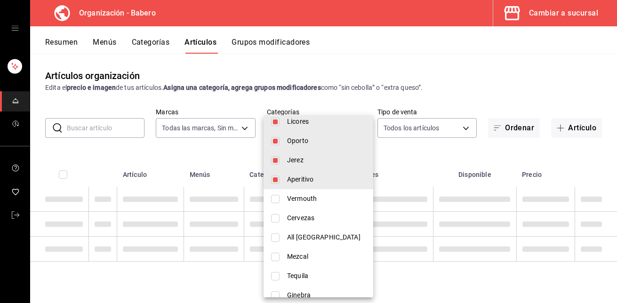
scroll to position [612, 0]
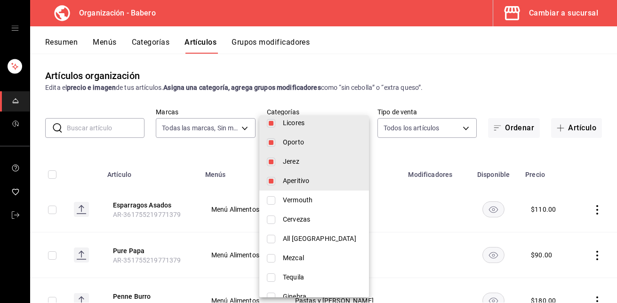
click at [309, 181] on span "Aperitivo" at bounding box center [322, 181] width 79 height 10
type input "d5e981f2-9595-497c-a91a-126b35bb2472,b74fb20b-3b09-4cc9-9e81-849f82f19f95,754ec…"
checkbox input "false"
click at [310, 162] on span "Jerez" at bounding box center [322, 162] width 79 height 10
type input "d5e981f2-9595-497c-a91a-126b35bb2472,b74fb20b-3b09-4cc9-9e81-849f82f19f95,754ec…"
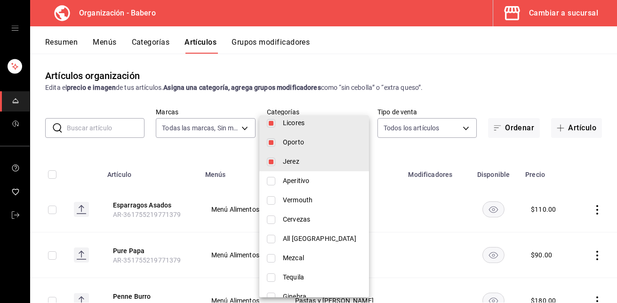
checkbox input "false"
click at [311, 142] on span "Oporto" at bounding box center [322, 142] width 79 height 10
type input "d5e981f2-9595-497c-a91a-126b35bb2472,b74fb20b-3b09-4cc9-9e81-849f82f19f95,754ec…"
checkbox input "false"
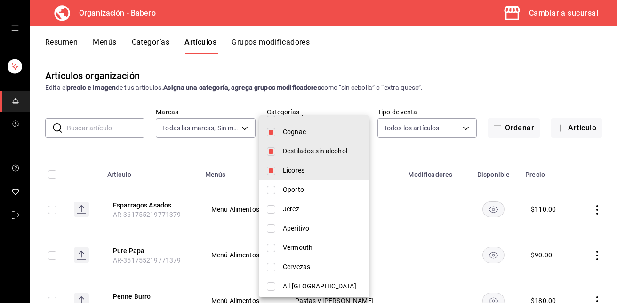
scroll to position [563, 0]
click at [309, 165] on li "Licores" at bounding box center [314, 171] width 110 height 19
type input "d5e981f2-9595-497c-a91a-126b35bb2472,b74fb20b-3b09-4cc9-9e81-849f82f19f95,754ec…"
checkbox input "false"
click at [312, 156] on span "Destilados sin alcohol" at bounding box center [322, 153] width 79 height 10
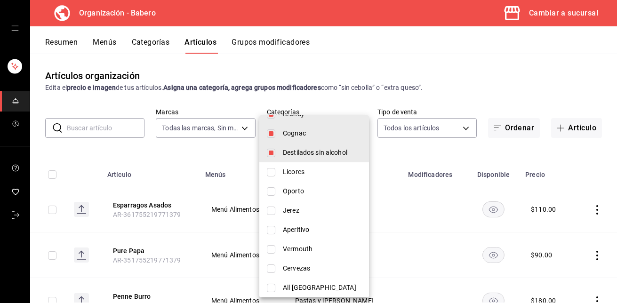
type input "d5e981f2-9595-497c-a91a-126b35bb2472,b74fb20b-3b09-4cc9-9e81-849f82f19f95,754ec…"
checkbox input "false"
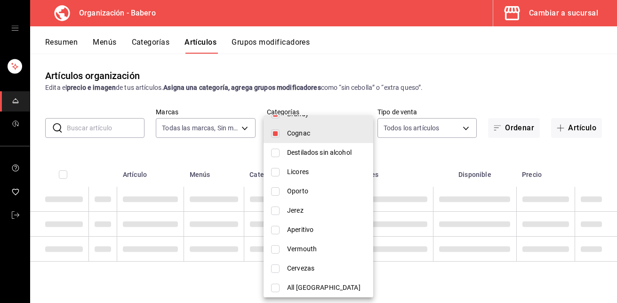
click at [307, 134] on span "Cognac" at bounding box center [326, 133] width 79 height 10
type input "d5e981f2-9595-497c-a91a-126b35bb2472,b74fb20b-3b09-4cc9-9e81-849f82f19f95,754ec…"
checkbox input "false"
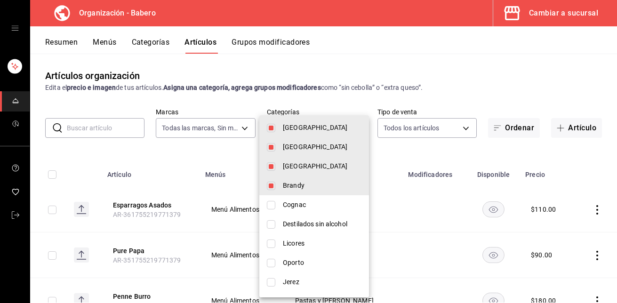
scroll to position [491, 0]
click at [302, 183] on span "Brandy" at bounding box center [322, 186] width 79 height 10
type input "d5e981f2-9595-497c-a91a-126b35bb2472,b74fb20b-3b09-4cc9-9e81-849f82f19f95,754ec…"
checkbox input "false"
click at [417, 145] on div at bounding box center [308, 151] width 617 height 303
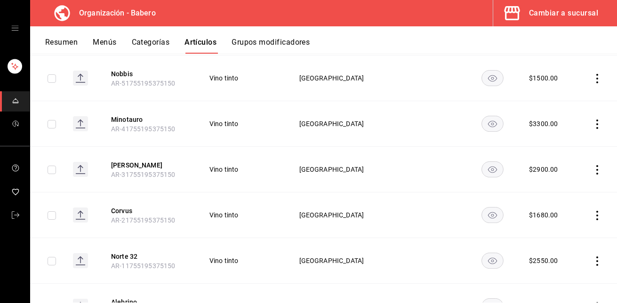
scroll to position [5104, 0]
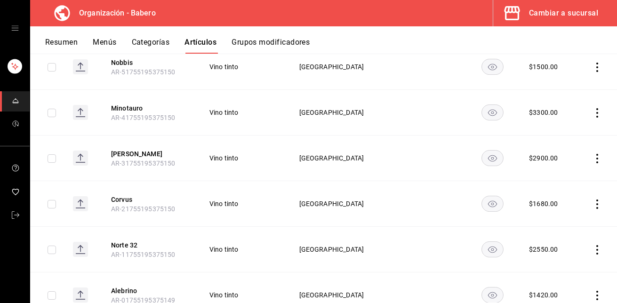
click at [272, 44] on button "Grupos modificadores" at bounding box center [271, 46] width 78 height 16
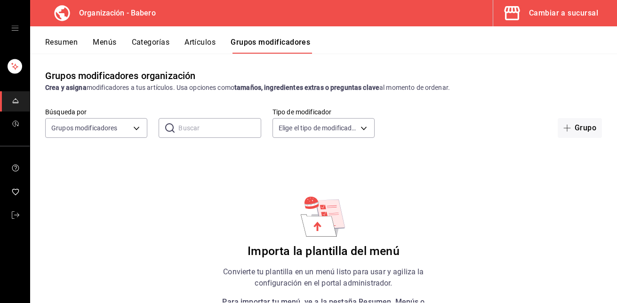
click at [17, 29] on icon "open drawer" at bounding box center [15, 28] width 8 height 8
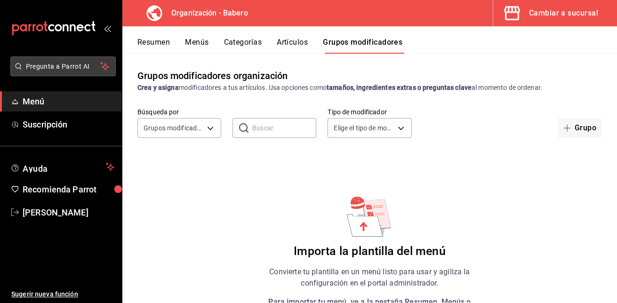
click at [44, 68] on span "Pregunta a Parrot AI" at bounding box center [63, 67] width 75 height 10
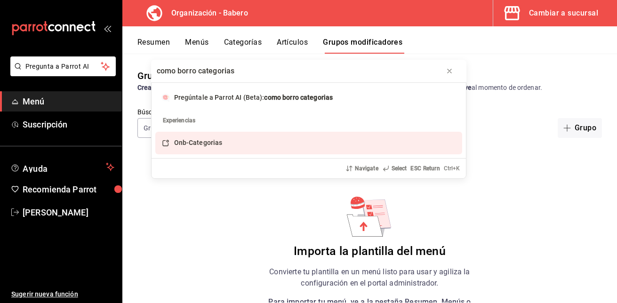
type input "como borro categorias"
click at [212, 138] on div "Onb-Categorias" at bounding box center [198, 143] width 48 height 10
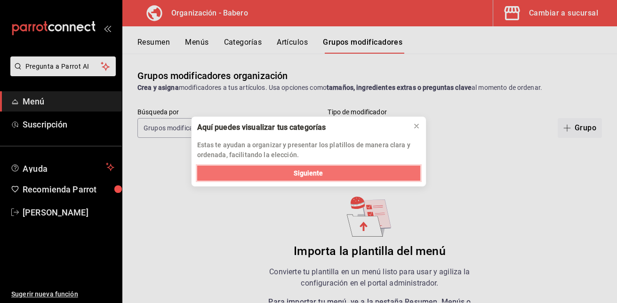
click at [283, 173] on button "Siguiente" at bounding box center [308, 173] width 223 height 15
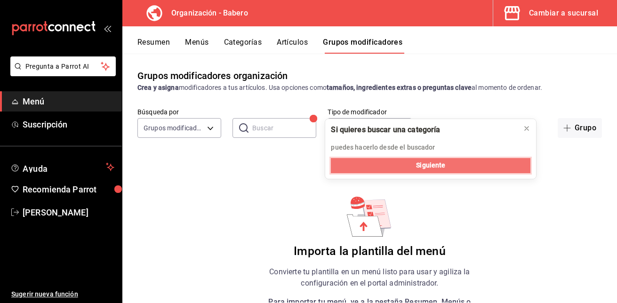
click at [429, 159] on button "Siguiente" at bounding box center [431, 165] width 200 height 15
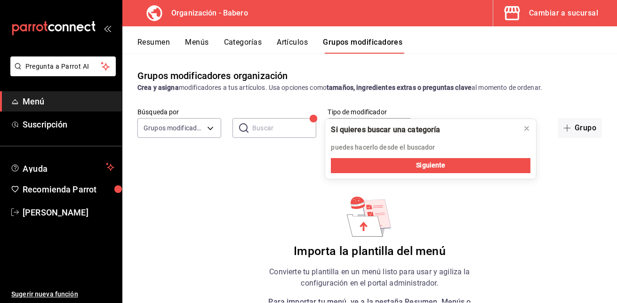
click at [315, 118] on div "Búsqueda por Grupos modificadores GROUP ​ ​ Tipo de modificador Elige el tipo d…" at bounding box center [369, 123] width 495 height 30
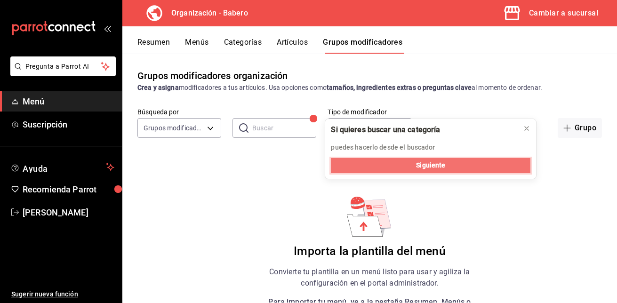
click at [426, 161] on span "Siguiente" at bounding box center [430, 165] width 29 height 10
click at [443, 168] on span "Siguiente" at bounding box center [430, 165] width 29 height 10
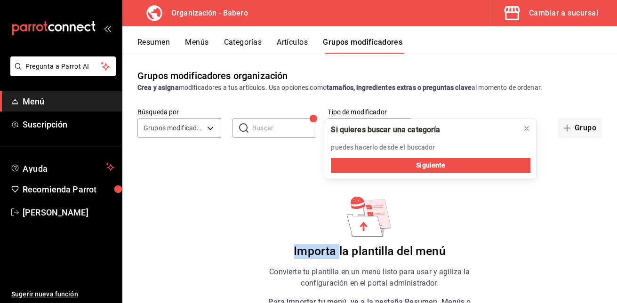
click at [443, 168] on body "Pregunta a Parrot AI Menú Suscripción Ayuda Recomienda Parrot [PERSON_NAME] Sug…" at bounding box center [308, 151] width 617 height 303
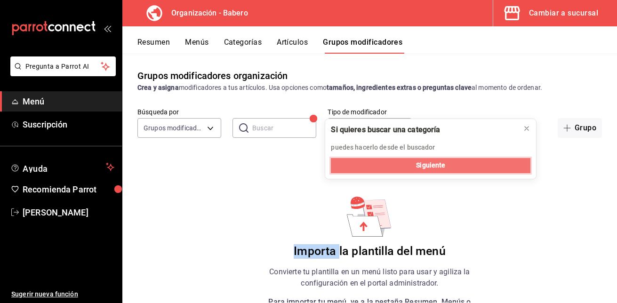
click at [443, 168] on span "Siguiente" at bounding box center [430, 165] width 29 height 10
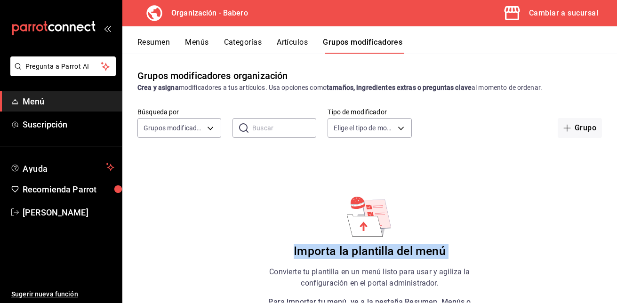
click at [443, 168] on div "Grupos modificadores organización Crea y asigna modificadores a tus artículos. …" at bounding box center [369, 178] width 495 height 249
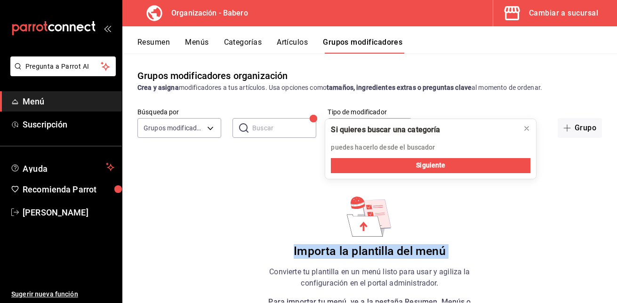
click at [443, 168] on span "Siguiente" at bounding box center [430, 165] width 29 height 10
click at [443, 168] on div "Grupos modificadores organización Crea y asigna modificadores a tus artículos. …" at bounding box center [369, 178] width 495 height 249
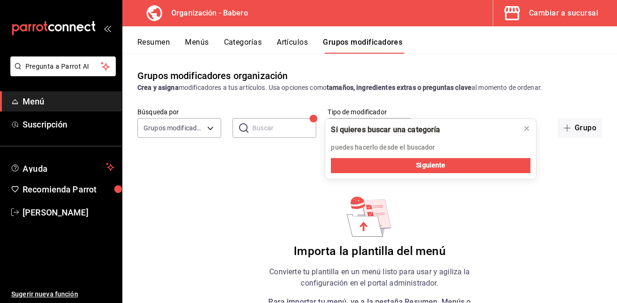
drag, startPoint x: 443, startPoint y: 168, endPoint x: 539, endPoint y: 195, distance: 100.1
click at [539, 195] on div "Grupos modificadores organización Crea y asigna modificadores a tus artículos. …" at bounding box center [369, 178] width 495 height 249
click at [171, 186] on div "Grupos modificadores organización Crea y asigna modificadores a tus artículos. …" at bounding box center [369, 178] width 495 height 249
drag, startPoint x: 171, startPoint y: 186, endPoint x: 201, endPoint y: 207, distance: 36.5
click at [201, 207] on div "Grupos modificadores organización Crea y asigna modificadores a tus artículos. …" at bounding box center [369, 178] width 495 height 249
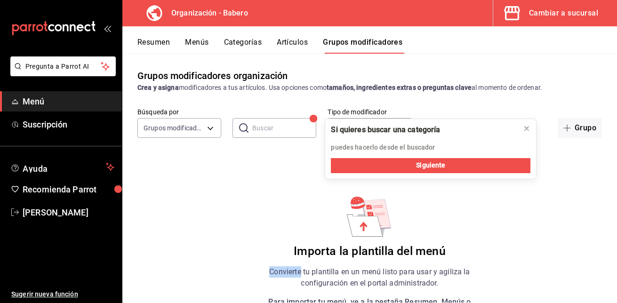
click at [201, 207] on div "Grupos modificadores organización Crea y asigna modificadores a tus artículos. …" at bounding box center [369, 178] width 495 height 249
click at [528, 127] on icon at bounding box center [527, 129] width 4 height 4
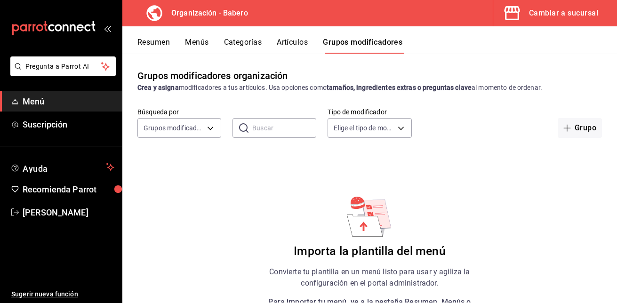
click at [276, 122] on input "text" at bounding box center [284, 128] width 64 height 19
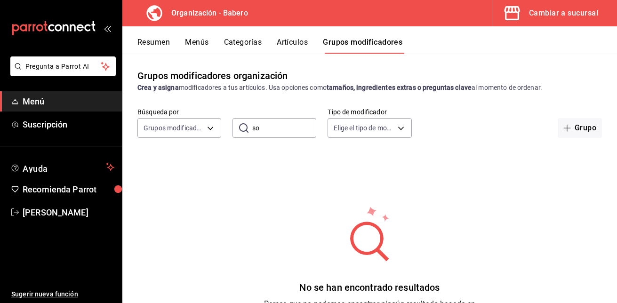
type input "s"
type input "whisky"
click at [195, 45] on button "Menús" at bounding box center [197, 46] width 24 height 16
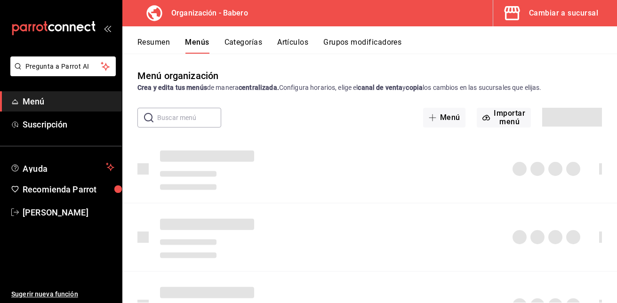
click at [246, 41] on button "Categorías" at bounding box center [243, 46] width 38 height 16
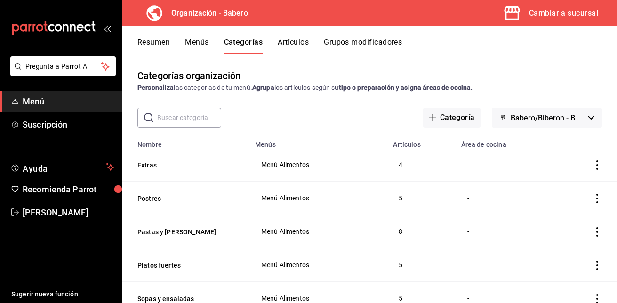
click at [200, 41] on button "Menús" at bounding box center [197, 46] width 24 height 16
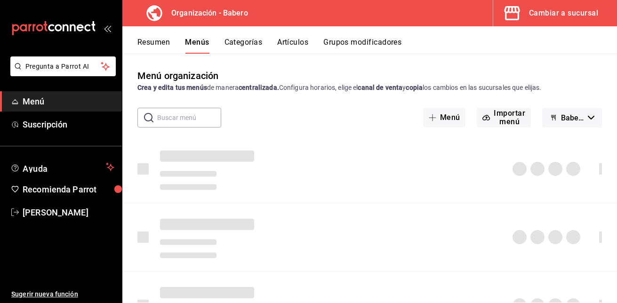
click at [109, 28] on icon "open_drawer_menu" at bounding box center [109, 28] width 4 height 7
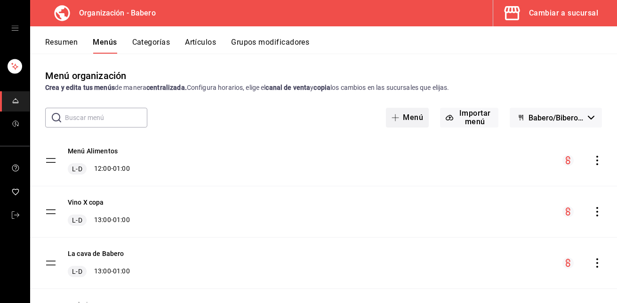
click at [404, 118] on button "Menú" at bounding box center [407, 118] width 43 height 20
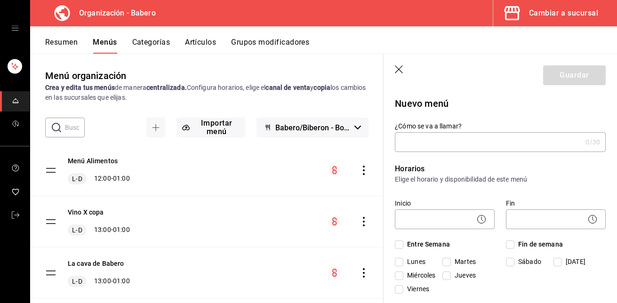
click at [416, 138] on input "¿Cómo se va a llamar?" at bounding box center [488, 142] width 187 height 19
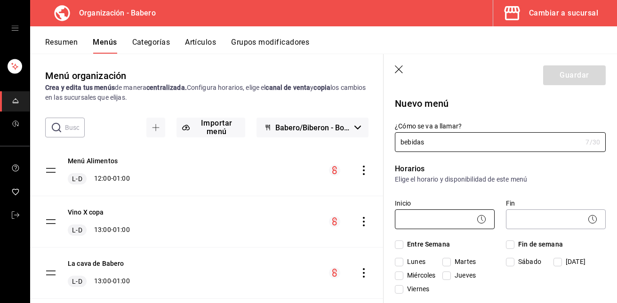
type input "bebidas"
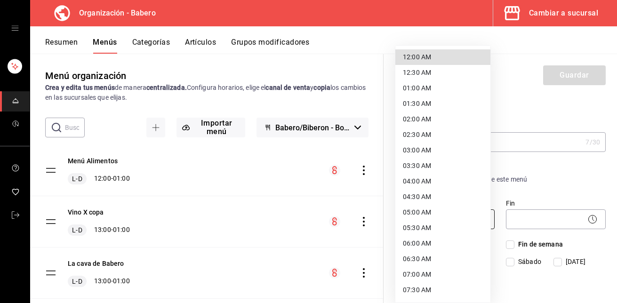
click at [462, 222] on body "Organización - Babero Cambiar a sucursal Resumen Menús Categorías Artículos Gru…" at bounding box center [308, 151] width 617 height 303
click at [431, 56] on li "12:00 AM" at bounding box center [442, 57] width 95 height 16
type input "00:00"
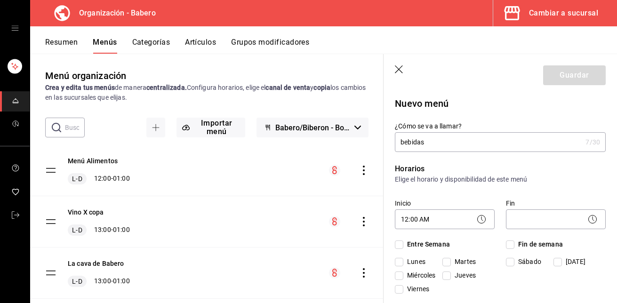
click at [587, 219] on icon at bounding box center [592, 219] width 11 height 11
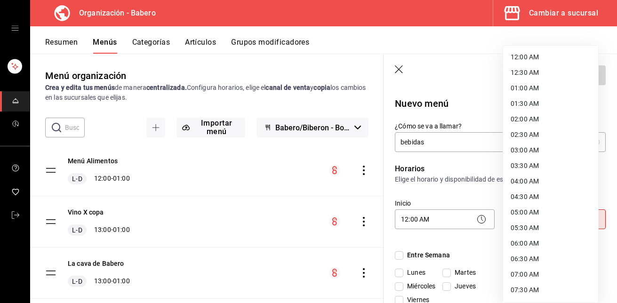
click at [554, 224] on body "Organización - Babero Cambiar a sucursal Resumen Menús Categorías Artículos Gru…" at bounding box center [308, 151] width 617 height 303
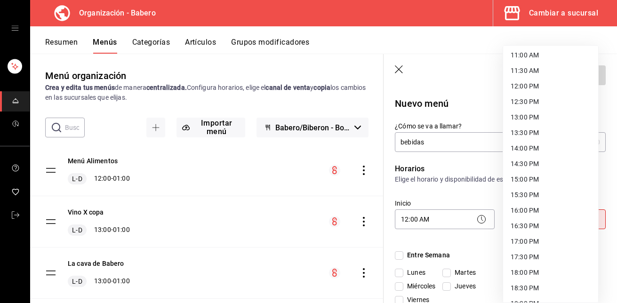
scroll to position [512, 0]
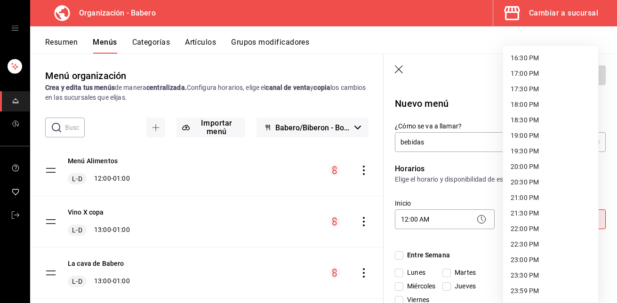
click at [535, 289] on li "23:59 PM" at bounding box center [550, 291] width 95 height 16
type input "23:59"
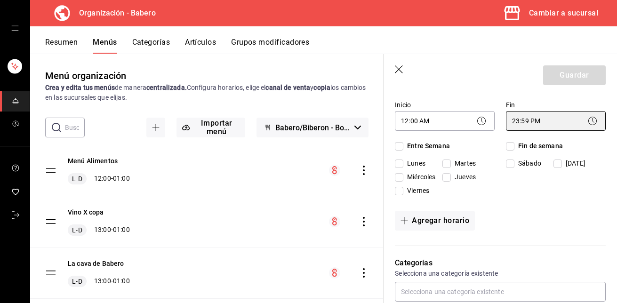
scroll to position [101, 0]
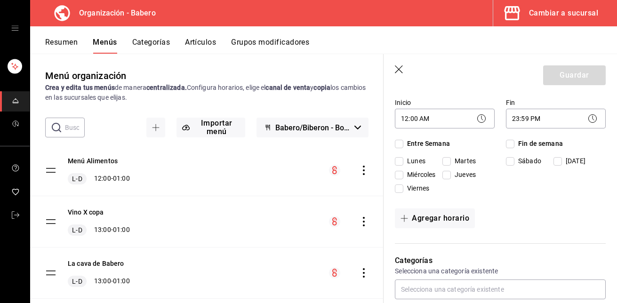
click at [395, 144] on input "Entre Semana" at bounding box center [399, 144] width 8 height 8
checkbox input "true"
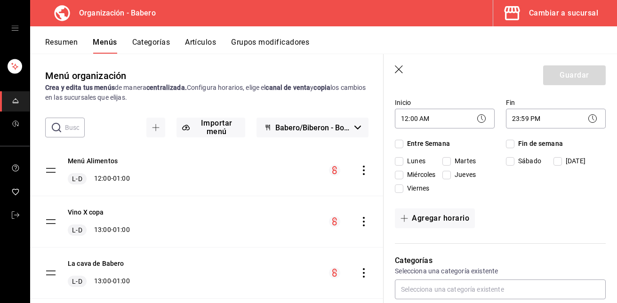
checkbox input "true"
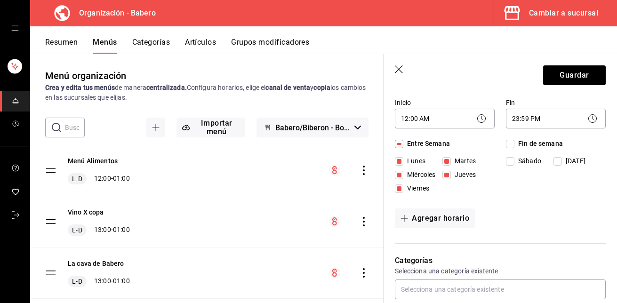
click at [508, 145] on input "Fin de semana" at bounding box center [510, 144] width 8 height 8
checkbox input "true"
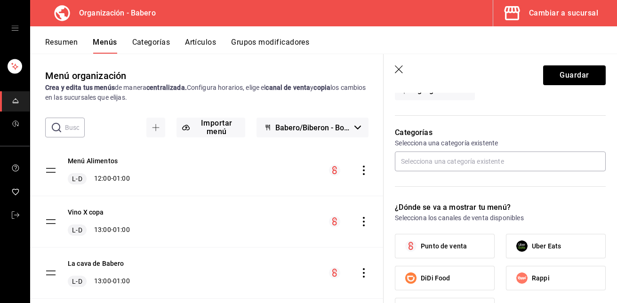
scroll to position [230, 0]
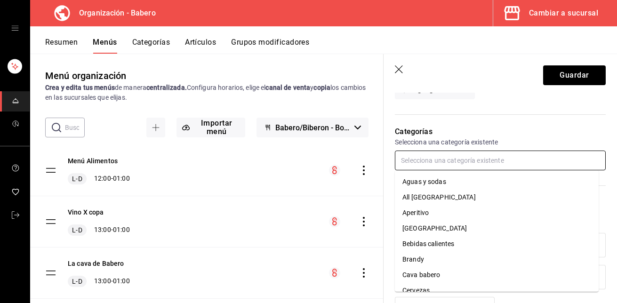
click at [483, 156] on input "text" at bounding box center [500, 161] width 211 height 20
click at [444, 180] on li "Aguas y sodas" at bounding box center [497, 182] width 204 height 16
click at [474, 161] on input "text" at bounding box center [500, 161] width 211 height 20
click at [432, 192] on li "Aperitivo" at bounding box center [497, 198] width 204 height 16
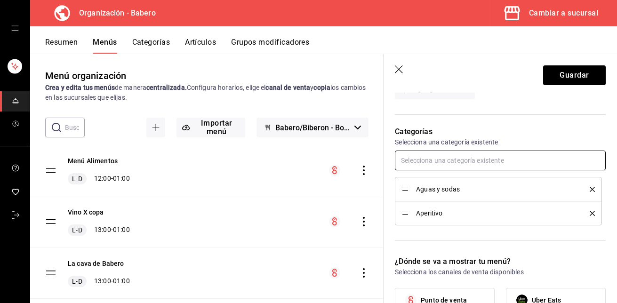
click at [438, 158] on input "text" at bounding box center [500, 161] width 211 height 20
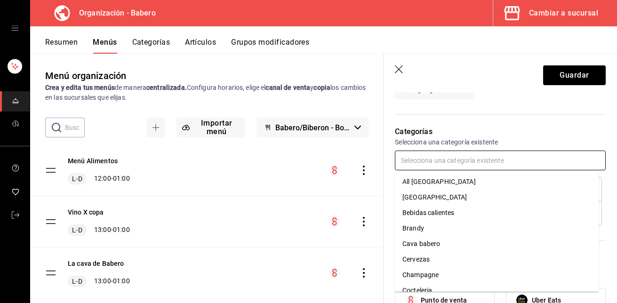
click at [424, 209] on li "Bebidas calientes" at bounding box center [497, 213] width 204 height 16
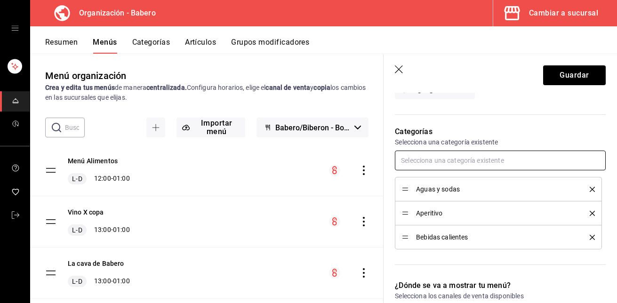
click at [431, 164] on input "text" at bounding box center [500, 161] width 211 height 20
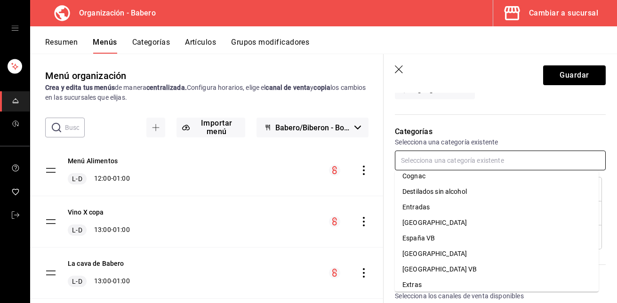
scroll to position [0, 0]
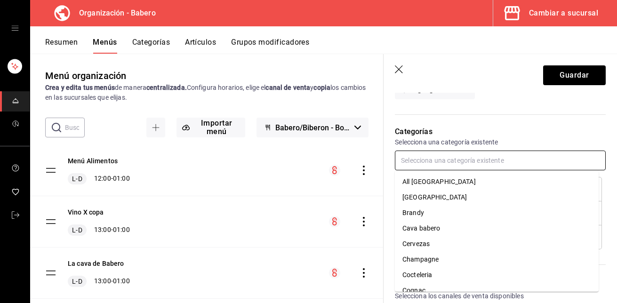
click at [430, 177] on li "All [GEOGRAPHIC_DATA]" at bounding box center [497, 182] width 204 height 16
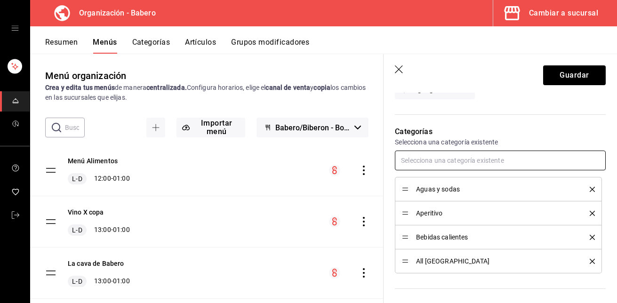
click at [435, 162] on input "text" at bounding box center [500, 161] width 211 height 20
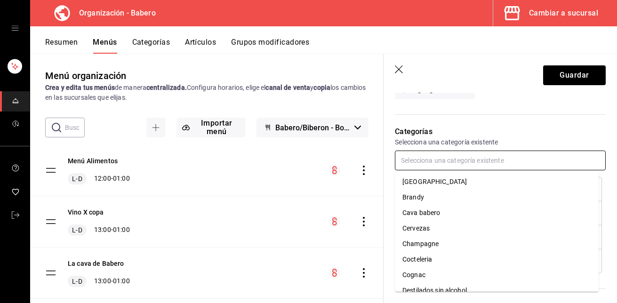
click at [424, 199] on li "Brandy" at bounding box center [497, 198] width 204 height 16
click at [434, 163] on input "text" at bounding box center [500, 161] width 211 height 20
click at [428, 210] on li "Cervezas" at bounding box center [497, 213] width 204 height 16
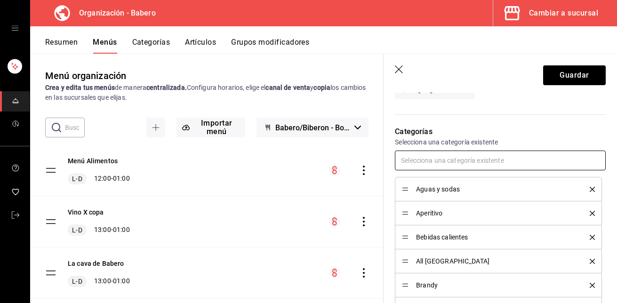
click at [438, 164] on input "text" at bounding box center [500, 161] width 211 height 20
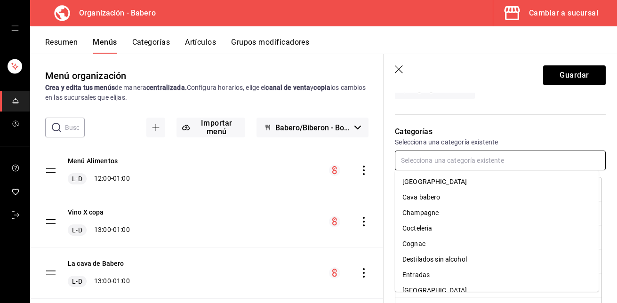
click at [432, 211] on li "Champagne" at bounding box center [497, 213] width 204 height 16
click at [439, 163] on input "text" at bounding box center [500, 161] width 211 height 20
click at [426, 213] on li "Cocteleria" at bounding box center [497, 213] width 204 height 16
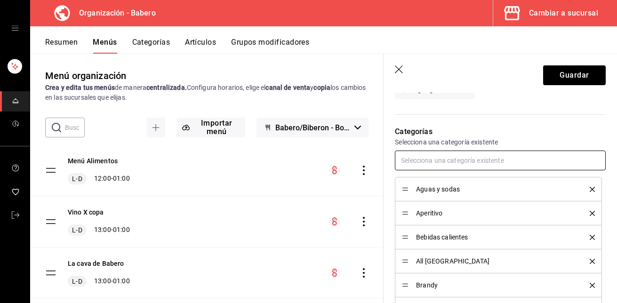
click at [438, 159] on input "text" at bounding box center [500, 161] width 211 height 20
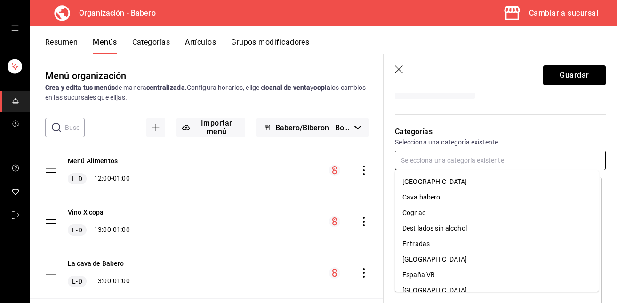
click at [425, 208] on li "Cognac" at bounding box center [497, 213] width 204 height 16
click at [436, 165] on input "text" at bounding box center [500, 161] width 211 height 20
click at [434, 211] on li "Destilados sin alcohol" at bounding box center [497, 213] width 204 height 16
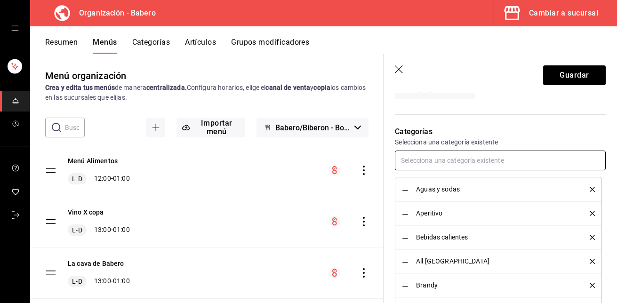
click at [445, 164] on input "text" at bounding box center [500, 161] width 211 height 20
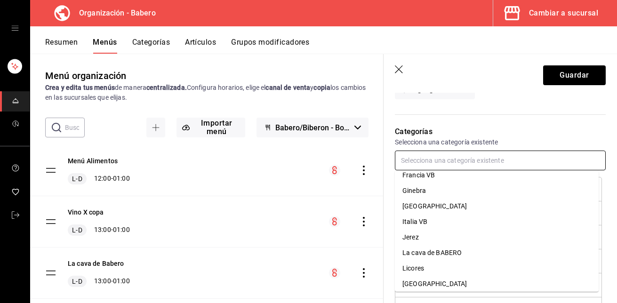
scroll to position [147, 0]
click at [424, 193] on li "Ginebra" at bounding box center [497, 191] width 204 height 16
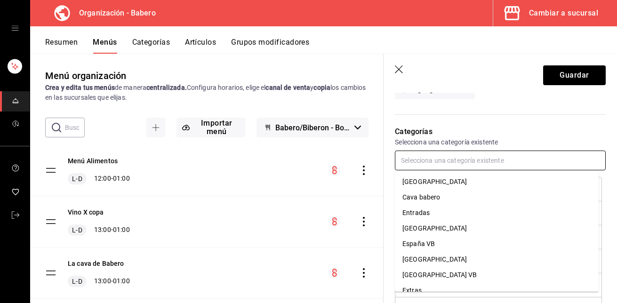
click at [429, 160] on input "text" at bounding box center [500, 161] width 211 height 20
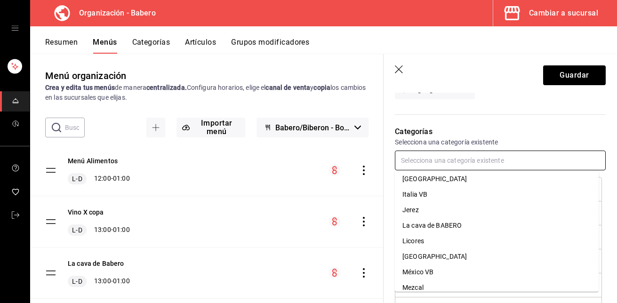
scroll to position [159, 0]
click at [422, 206] on li "Jerez" at bounding box center [497, 210] width 204 height 16
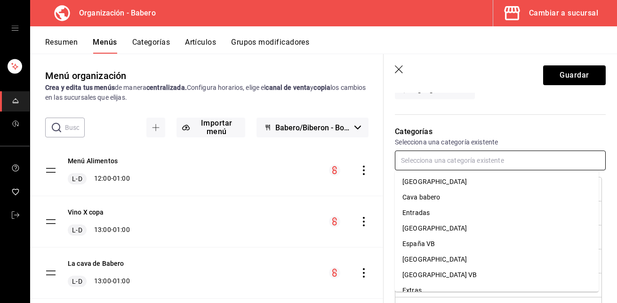
click at [426, 161] on input "text" at bounding box center [500, 161] width 211 height 20
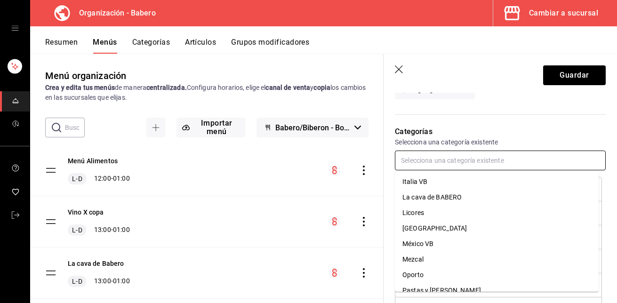
scroll to position [171, 0]
click at [425, 210] on li "Licores" at bounding box center [497, 213] width 204 height 16
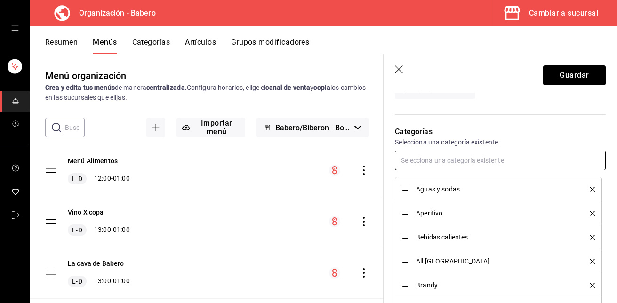
click at [434, 162] on input "text" at bounding box center [500, 161] width 211 height 20
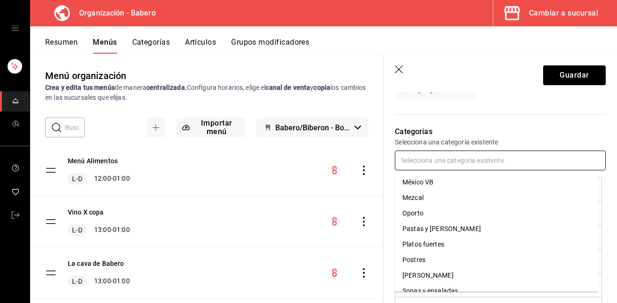
scroll to position [203, 0]
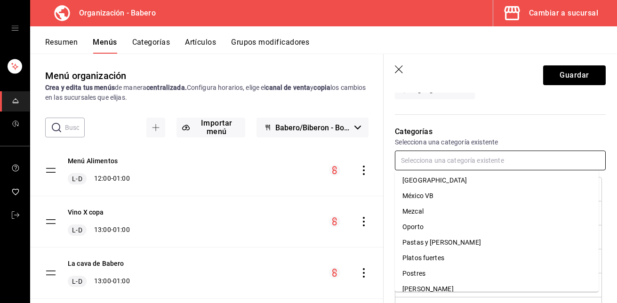
click at [431, 209] on li "Mezcal" at bounding box center [497, 212] width 204 height 16
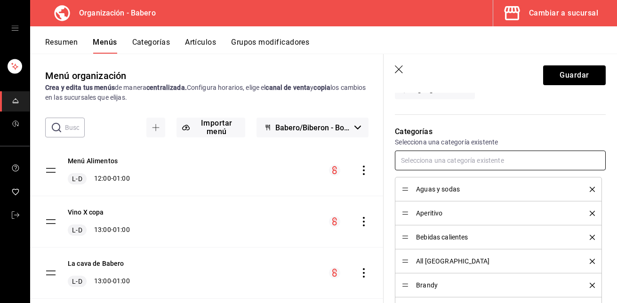
click at [437, 165] on input "text" at bounding box center [500, 161] width 211 height 20
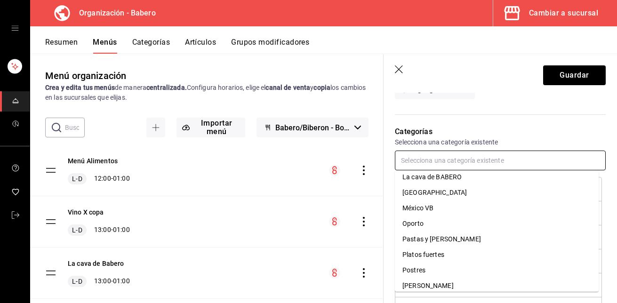
scroll to position [192, 0]
click at [430, 223] on li "Oporto" at bounding box center [497, 223] width 204 height 16
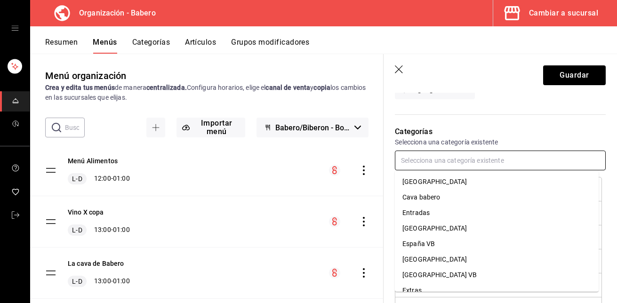
click at [441, 161] on input "text" at bounding box center [500, 161] width 211 height 20
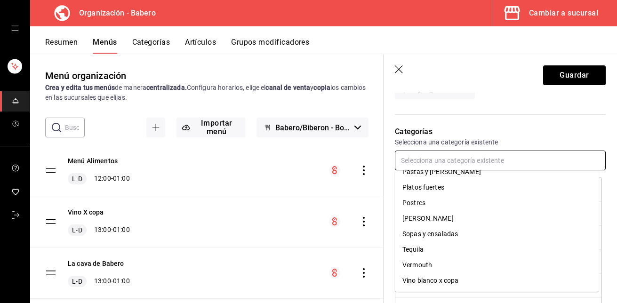
scroll to position [248, 0]
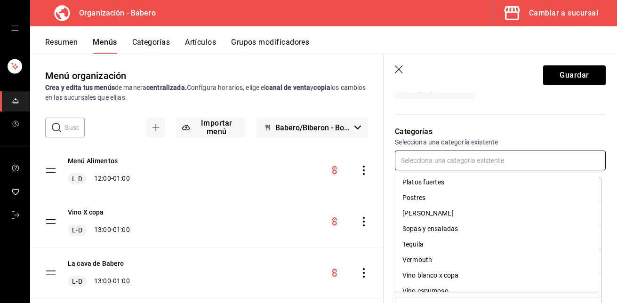
click at [436, 213] on li "[PERSON_NAME]" at bounding box center [497, 214] width 204 height 16
click at [435, 162] on input "text" at bounding box center [500, 161] width 211 height 20
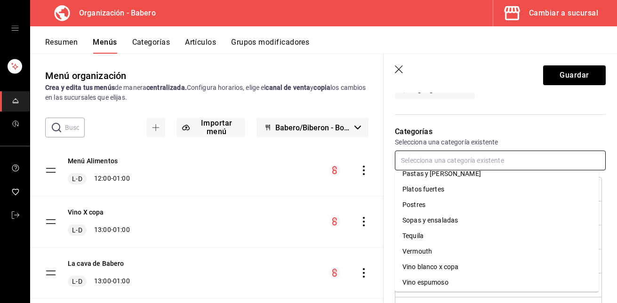
scroll to position [242, 0]
click at [427, 228] on li "Tequila" at bounding box center [497, 235] width 204 height 16
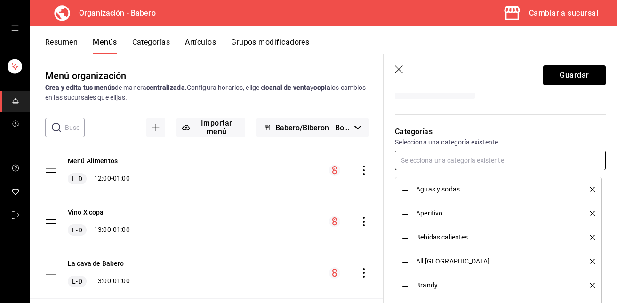
click at [432, 161] on input "text" at bounding box center [500, 161] width 211 height 20
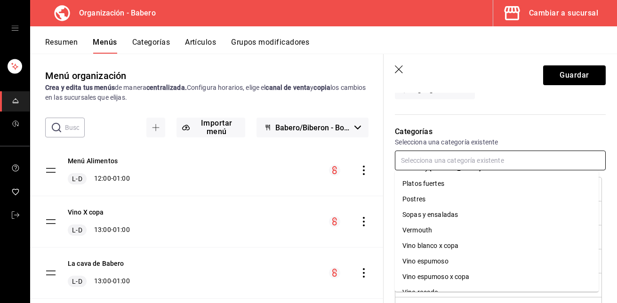
scroll to position [248, 0]
click at [424, 225] on li "Vermouth" at bounding box center [497, 229] width 204 height 16
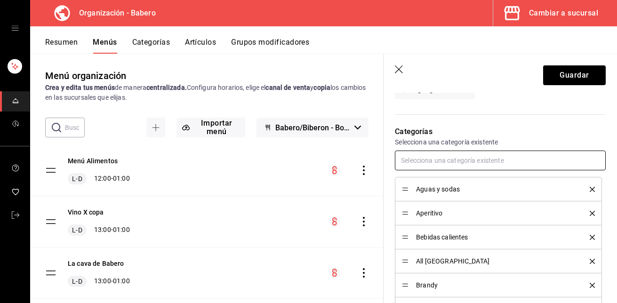
click at [424, 160] on input "text" at bounding box center [500, 161] width 211 height 20
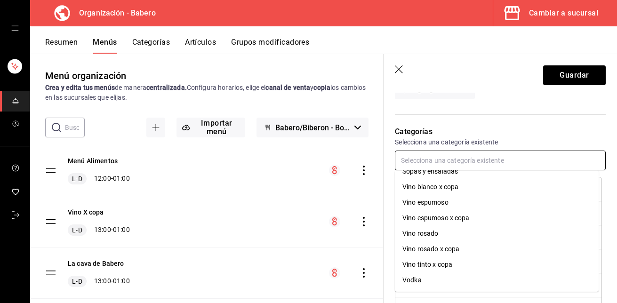
scroll to position [305, 0]
click at [422, 262] on li "Vodka" at bounding box center [497, 265] width 204 height 16
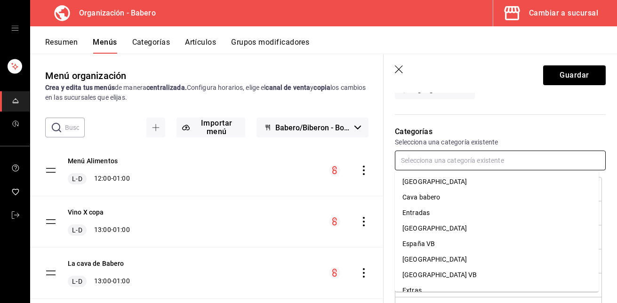
click at [426, 164] on input "text" at bounding box center [500, 161] width 211 height 20
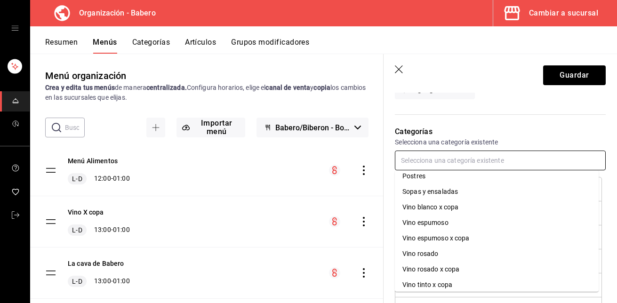
scroll to position [290, 0]
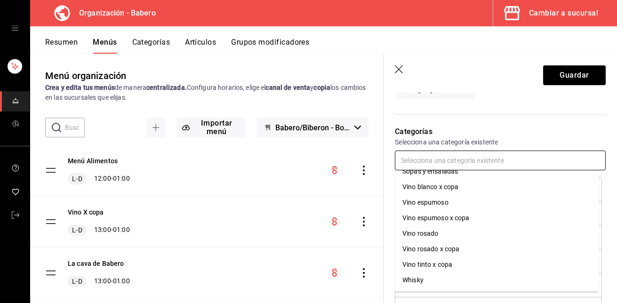
click at [426, 279] on li "Whisky" at bounding box center [497, 280] width 204 height 16
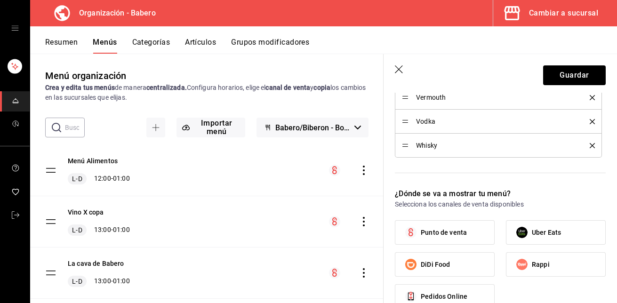
scroll to position [729, 0]
click at [452, 237] on span "Punto de venta" at bounding box center [444, 233] width 46 height 10
click at [421, 237] on input "Punto de venta" at bounding box center [411, 233] width 20 height 20
checkbox input "true"
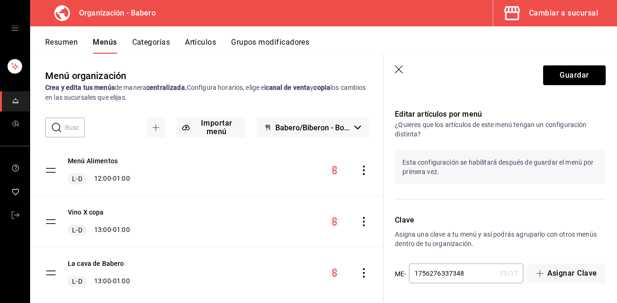
scroll to position [920, 0]
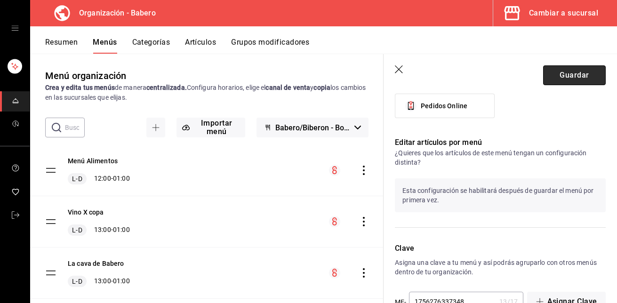
click at [567, 78] on button "Guardar" at bounding box center [574, 75] width 63 height 20
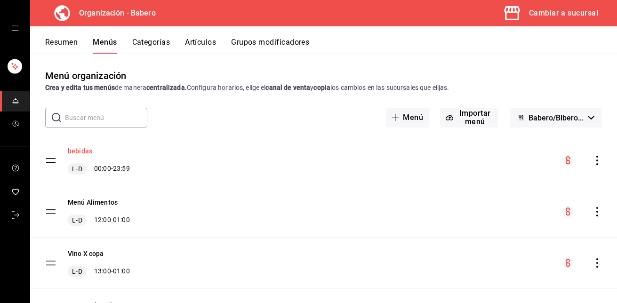
click at [84, 154] on button "bebidas" at bounding box center [80, 150] width 24 height 9
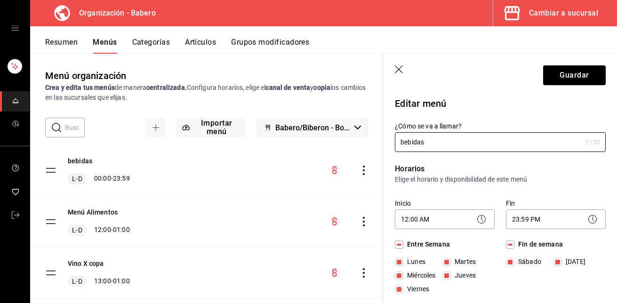
click at [57, 43] on button "Resumen" at bounding box center [61, 46] width 32 height 16
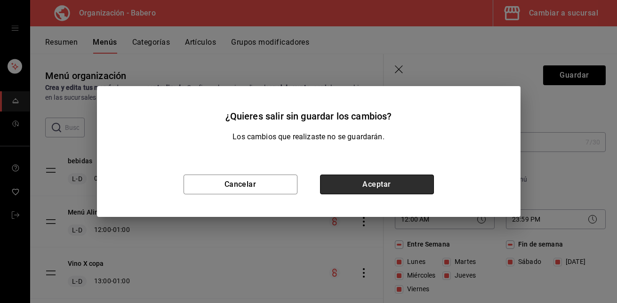
click at [353, 180] on button "Aceptar" at bounding box center [377, 185] width 114 height 20
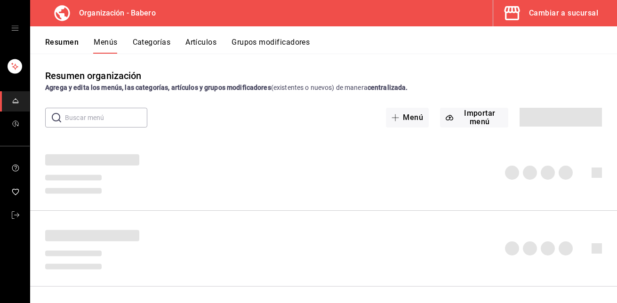
click at [554, 11] on div "Cambiar a sucursal" at bounding box center [563, 13] width 69 height 13
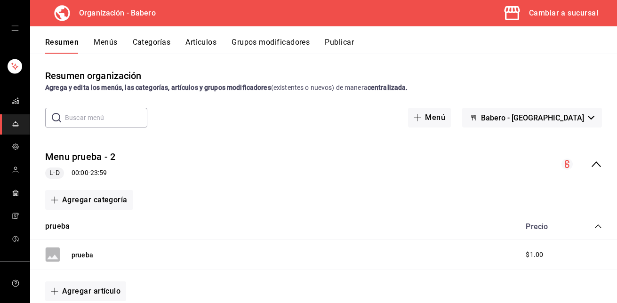
click at [105, 44] on button "Menús" at bounding box center [106, 46] width 24 height 16
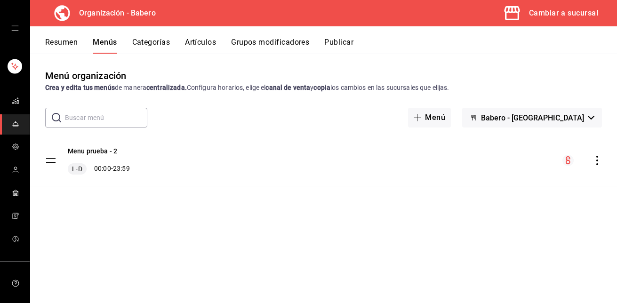
click at [145, 42] on button "Categorías" at bounding box center [151, 46] width 38 height 16
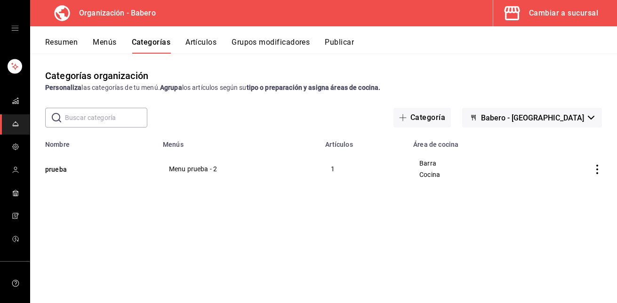
click at [552, 13] on div "Cambiar a sucursal" at bounding box center [563, 13] width 69 height 13
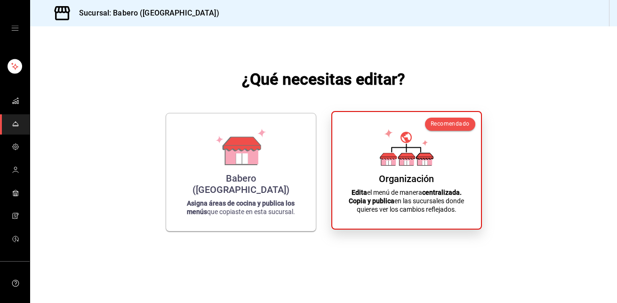
click at [426, 178] on div "Organización" at bounding box center [406, 178] width 55 height 11
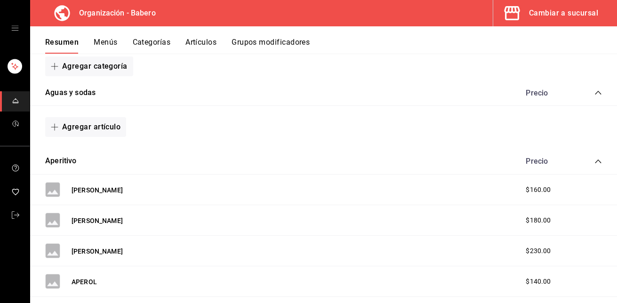
scroll to position [134, 0]
click at [158, 44] on button "Categorías" at bounding box center [152, 46] width 38 height 16
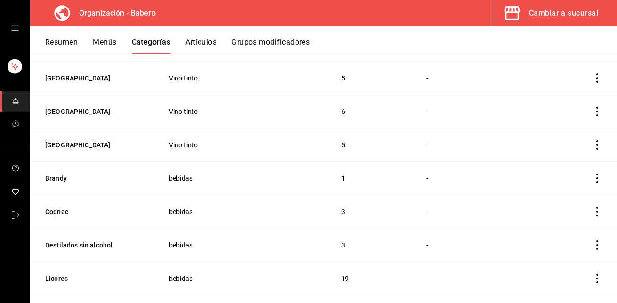
scroll to position [831, 0]
click at [592, 176] on icon "actions" at bounding box center [596, 177] width 9 height 9
click at [496, 149] on div at bounding box center [308, 151] width 617 height 303
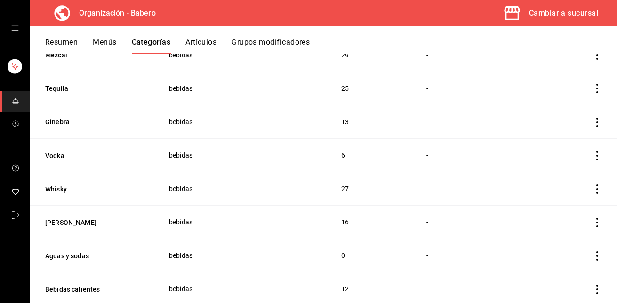
scroll to position [1346, 0]
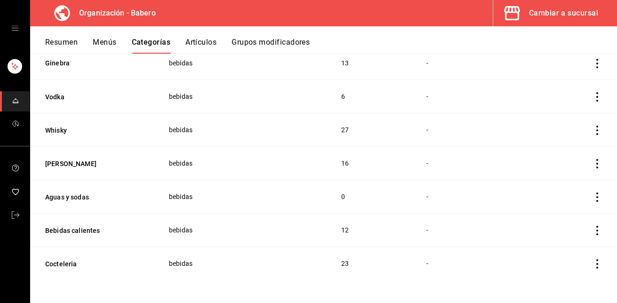
click at [592, 265] on icon "actions" at bounding box center [596, 263] width 9 height 9
click at [567, 278] on span "Eliminar" at bounding box center [562, 278] width 24 height 8
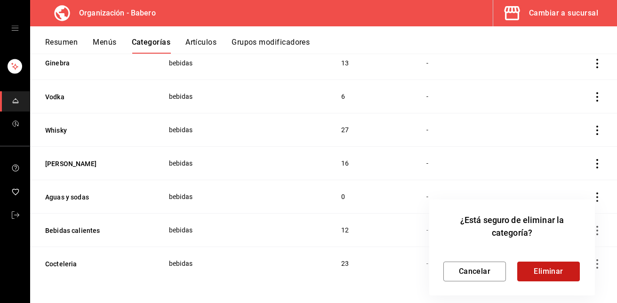
click at [557, 270] on button "Eliminar" at bounding box center [548, 272] width 63 height 20
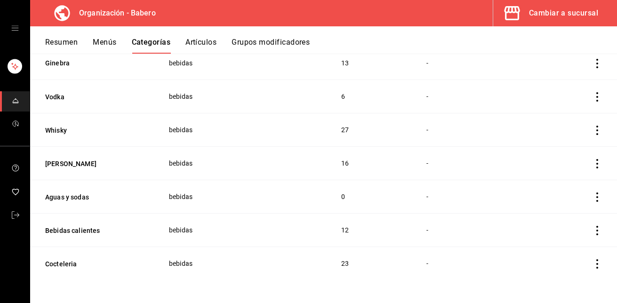
click at [596, 259] on icon "actions" at bounding box center [597, 263] width 2 height 9
click at [565, 274] on span "Eliminar" at bounding box center [562, 278] width 24 height 10
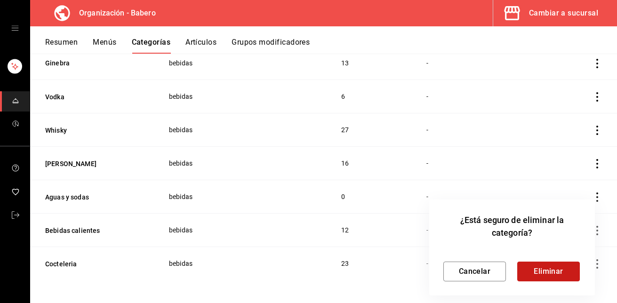
click at [554, 269] on button "Eliminar" at bounding box center [548, 272] width 63 height 20
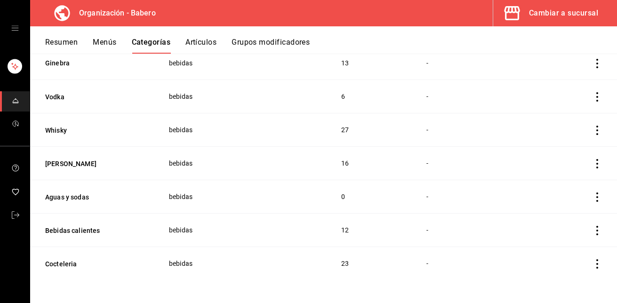
click at [592, 263] on icon "actions" at bounding box center [596, 263] width 9 height 9
click at [561, 276] on span "Eliminar" at bounding box center [562, 278] width 24 height 8
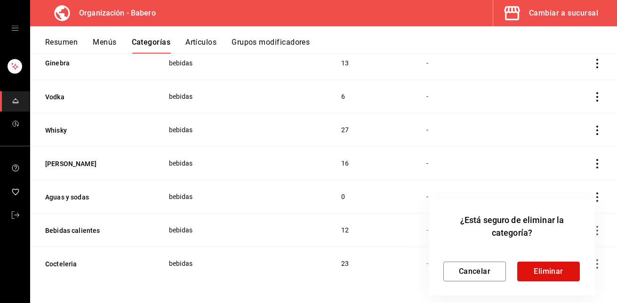
click at [561, 276] on button "Eliminar" at bounding box center [548, 272] width 63 height 20
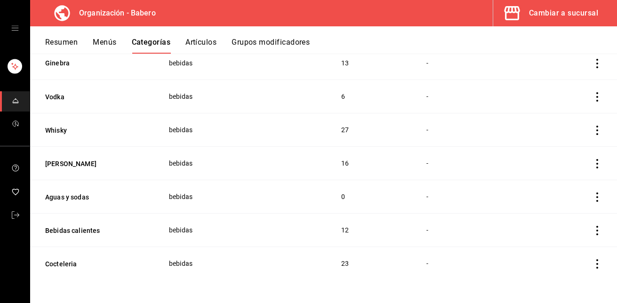
click at [596, 260] on icon "actions" at bounding box center [597, 263] width 2 height 9
click at [560, 278] on span "Eliminar" at bounding box center [562, 278] width 24 height 8
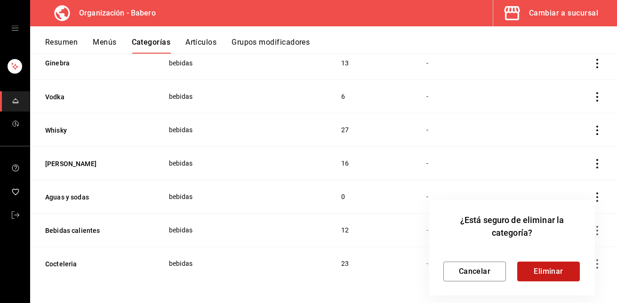
click at [558, 273] on button "Eliminar" at bounding box center [548, 272] width 63 height 20
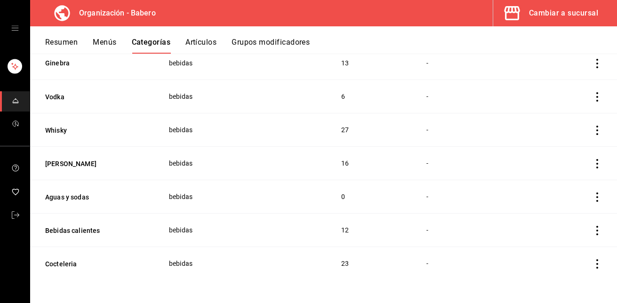
click at [496, 219] on td "-" at bounding box center [477, 229] width 124 height 33
click at [61, 262] on button "Cocteleria" at bounding box center [92, 263] width 94 height 9
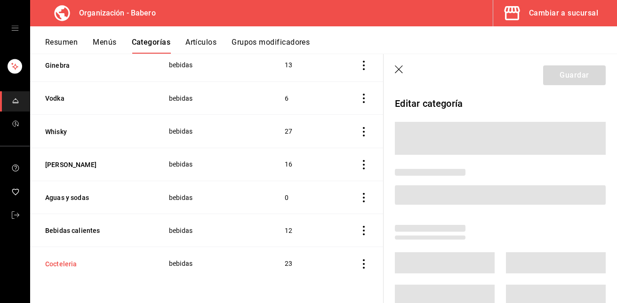
scroll to position [1313, 0]
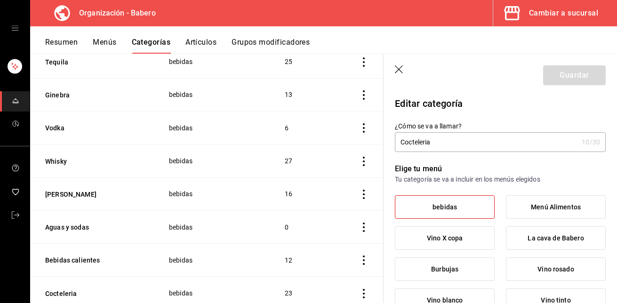
click at [403, 69] on icon "button" at bounding box center [399, 69] width 9 height 9
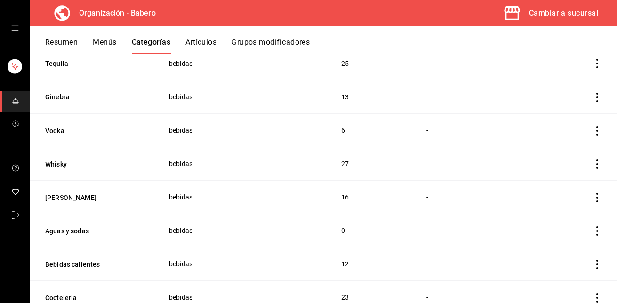
scroll to position [1340, 0]
